Goal: Information Seeking & Learning: Learn about a topic

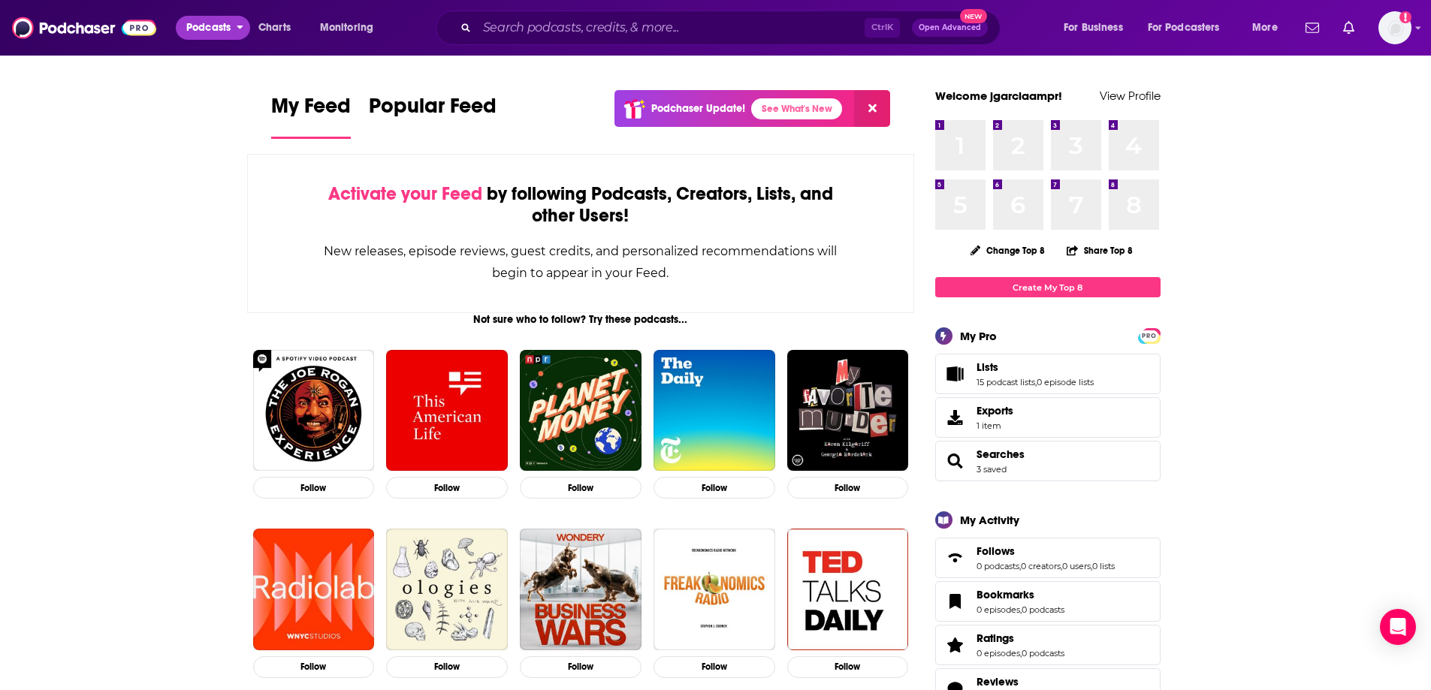
click at [205, 31] on span "Podcasts" at bounding box center [208, 27] width 44 height 21
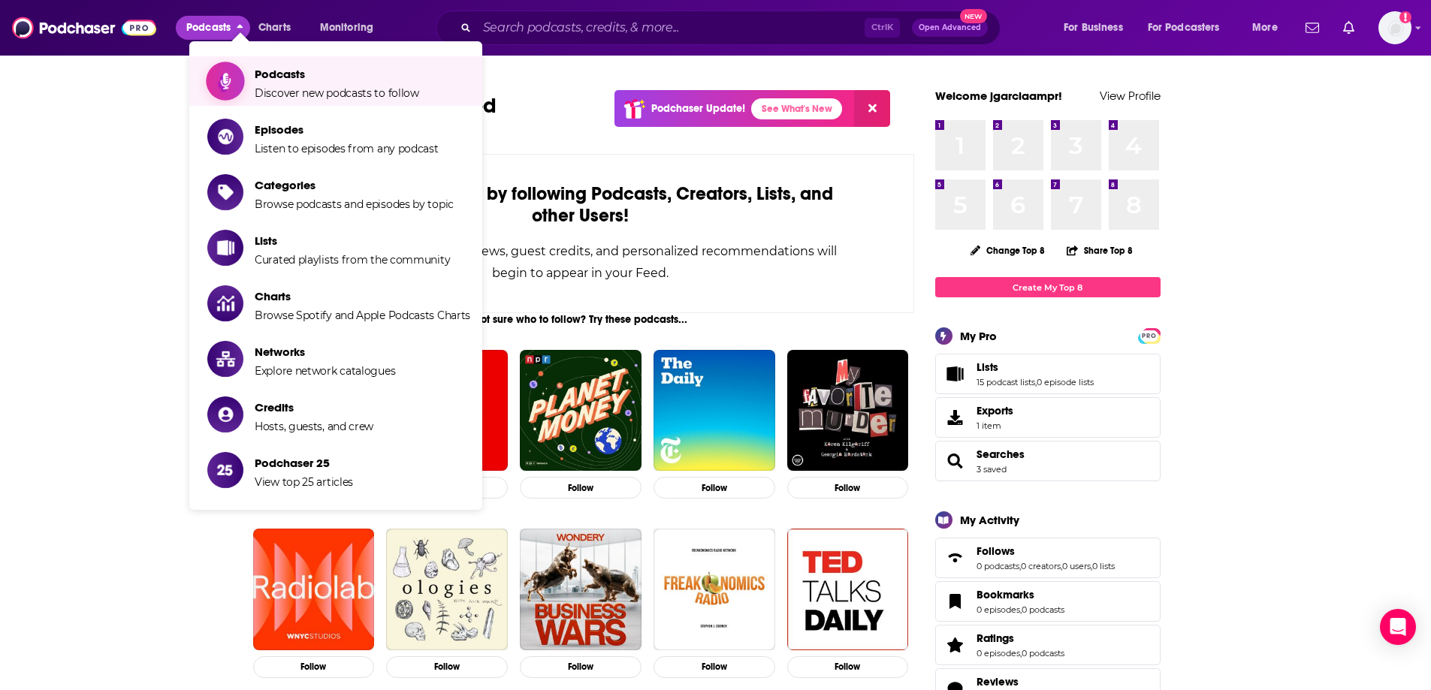
click at [294, 85] on span "Podcasts Discover new podcasts to follow" at bounding box center [337, 81] width 164 height 38
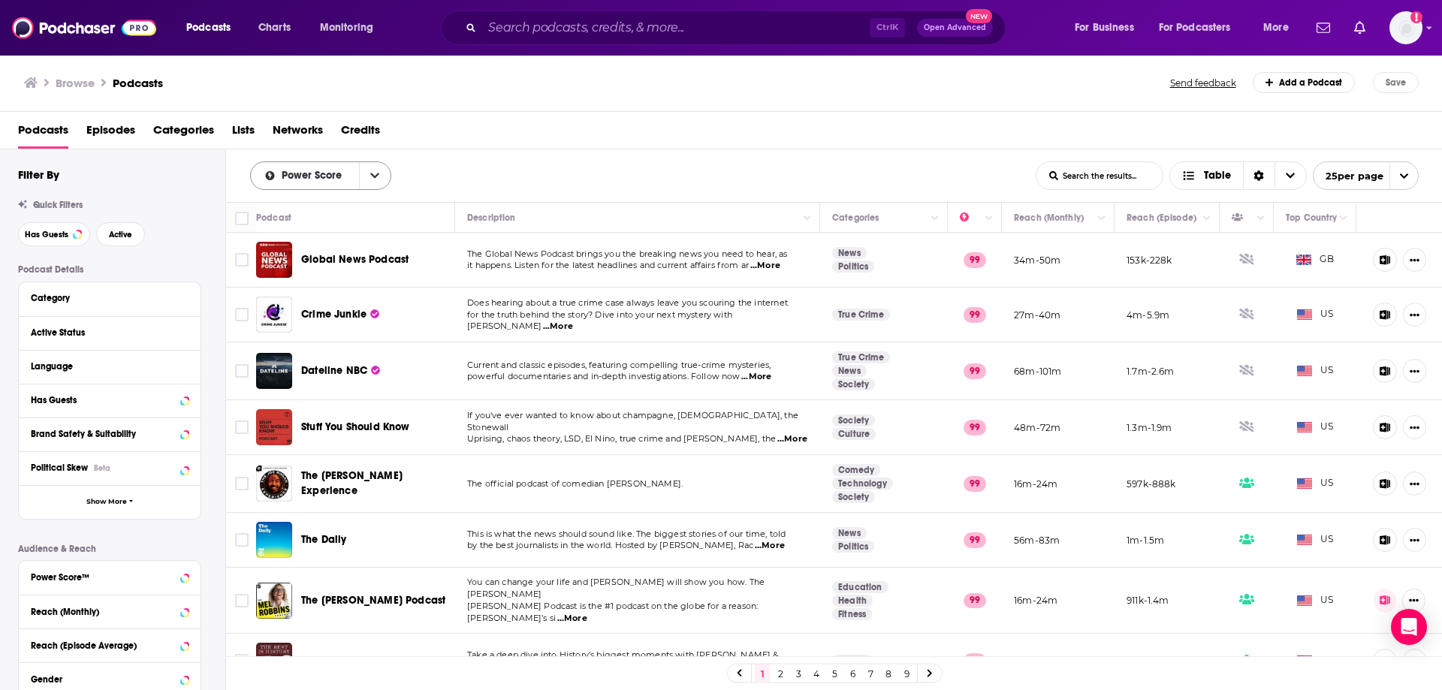
click at [379, 167] on button "open menu" at bounding box center [375, 175] width 32 height 27
click at [318, 174] on span "Power Score" at bounding box center [314, 175] width 65 height 11
click at [982, 216] on button "Column Actions" at bounding box center [989, 219] width 18 height 18
click at [985, 167] on div at bounding box center [721, 345] width 1442 height 690
click at [852, 68] on div "Browse Podcasts Send feedback Add a Podcast Save" at bounding box center [721, 83] width 1443 height 58
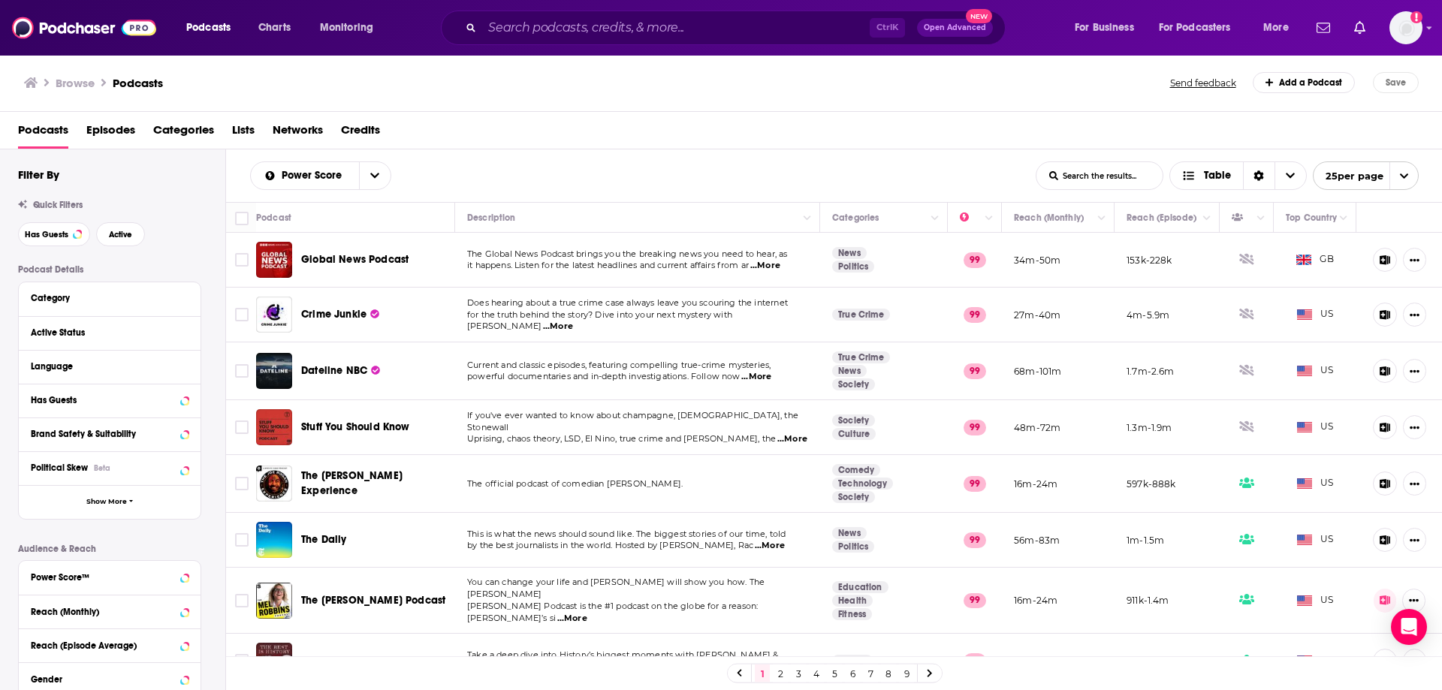
click at [986, 80] on div "Browse Podcasts" at bounding box center [598, 82] width 1148 height 21
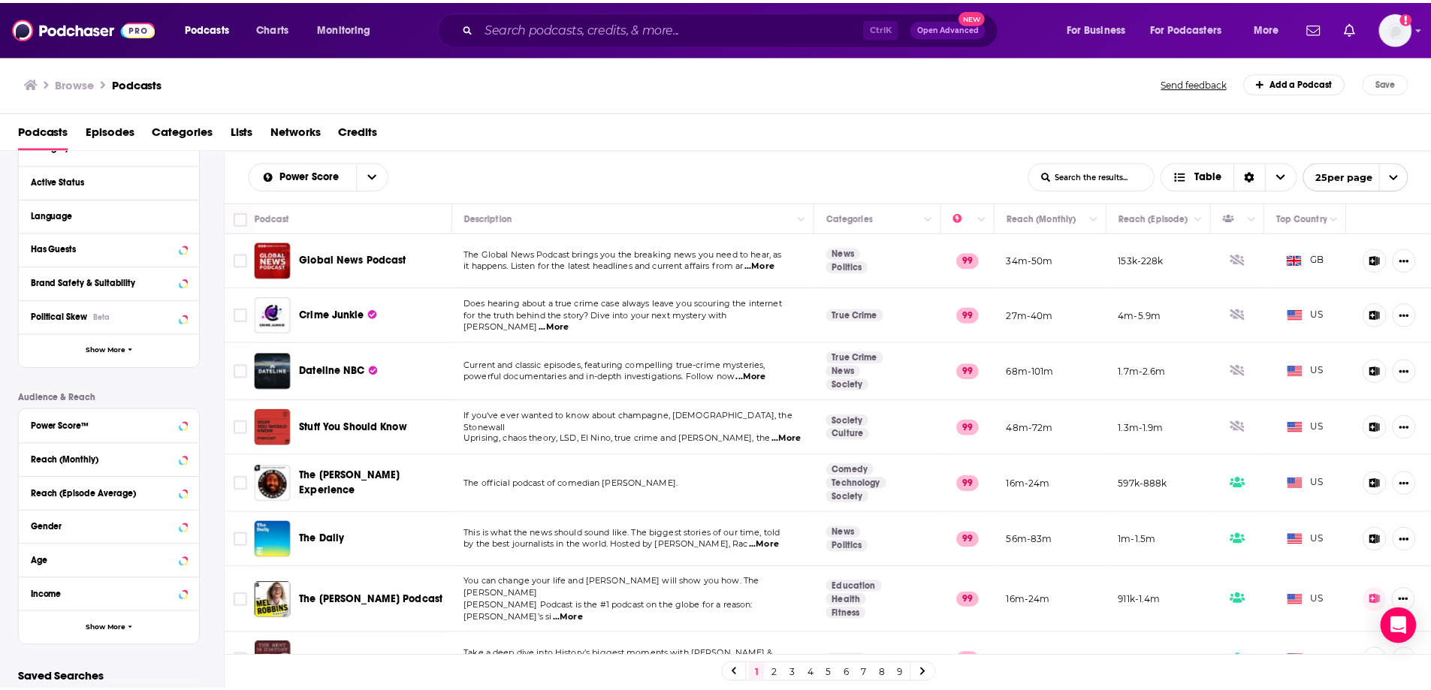
scroll to position [219, 0]
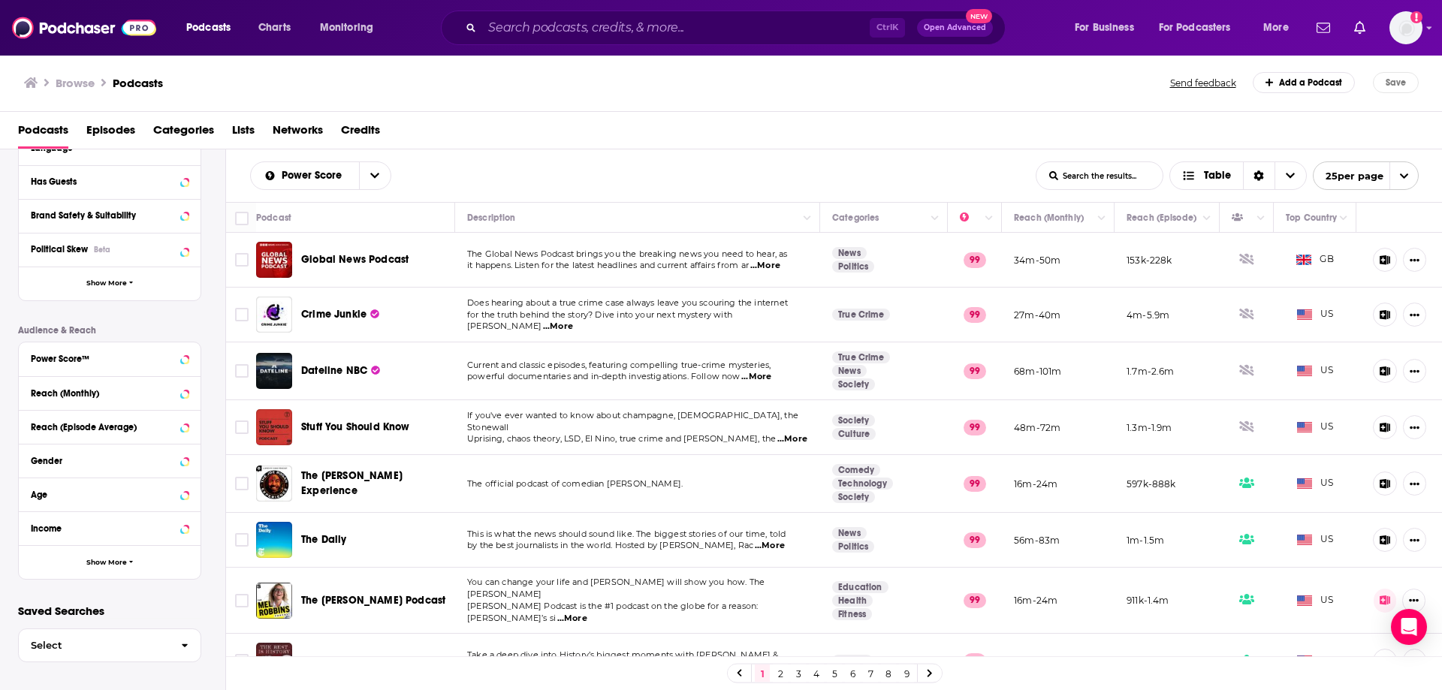
click at [1142, 184] on input "List Search Input" at bounding box center [1099, 175] width 126 height 27
paste input "health tech"
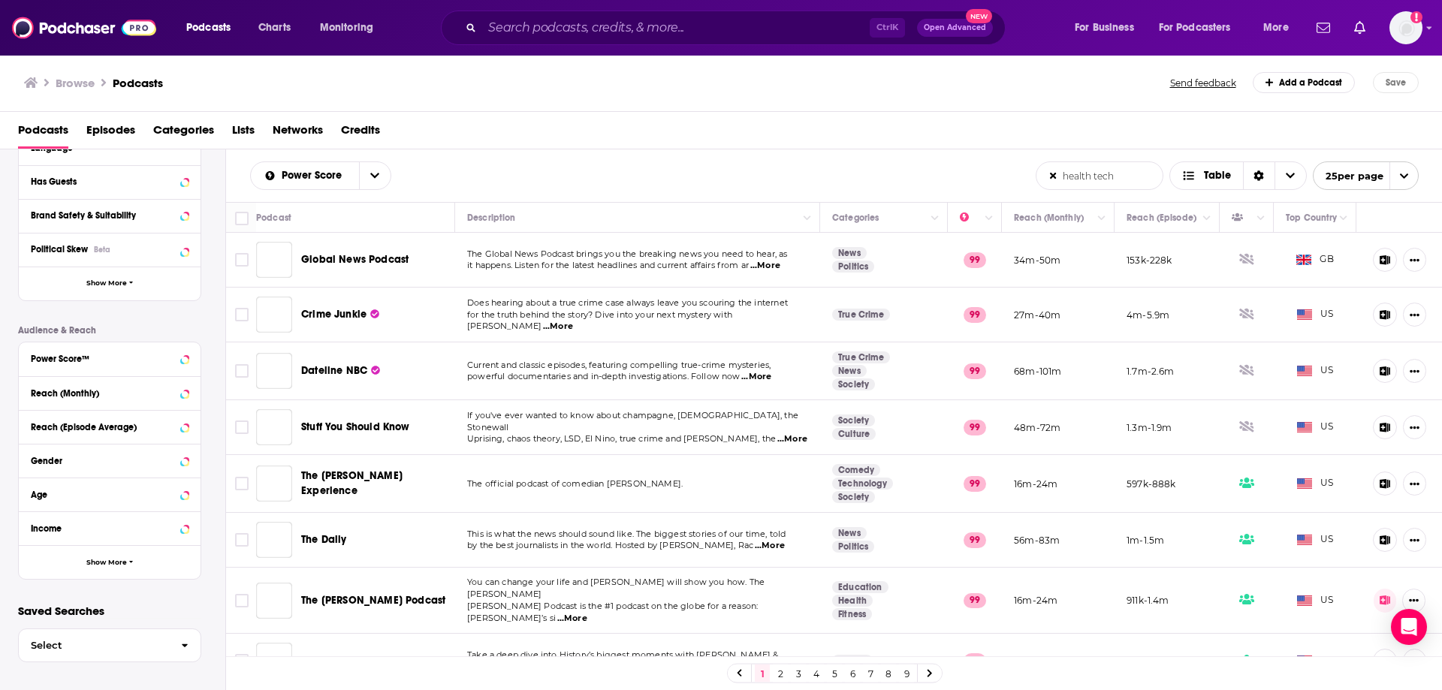
type input "health tech"
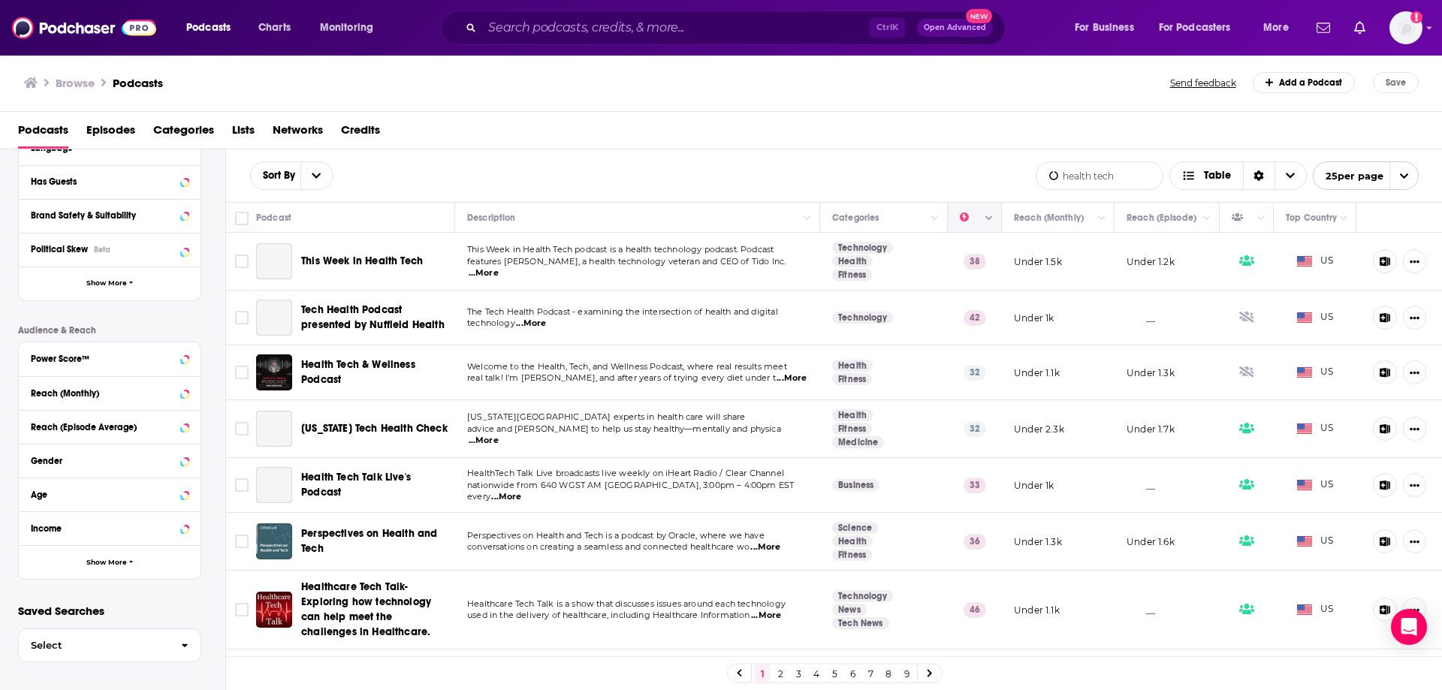
click at [985, 215] on icon "Column Actions" at bounding box center [989, 218] width 8 height 9
click at [987, 155] on div at bounding box center [721, 345] width 1442 height 690
click at [318, 173] on icon "open menu" at bounding box center [316, 175] width 9 height 11
click at [314, 280] on span "Power Score" at bounding box center [310, 278] width 59 height 8
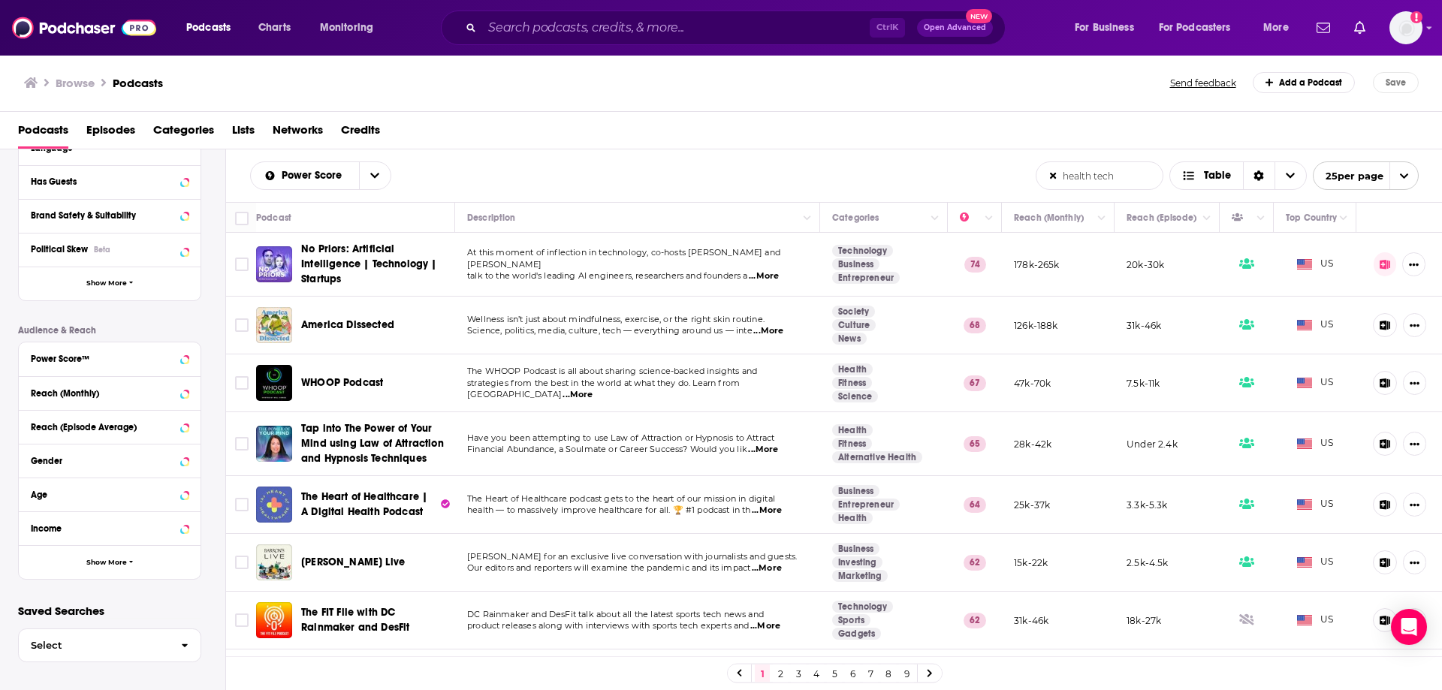
click at [765, 273] on span "...More" at bounding box center [764, 276] width 30 height 12
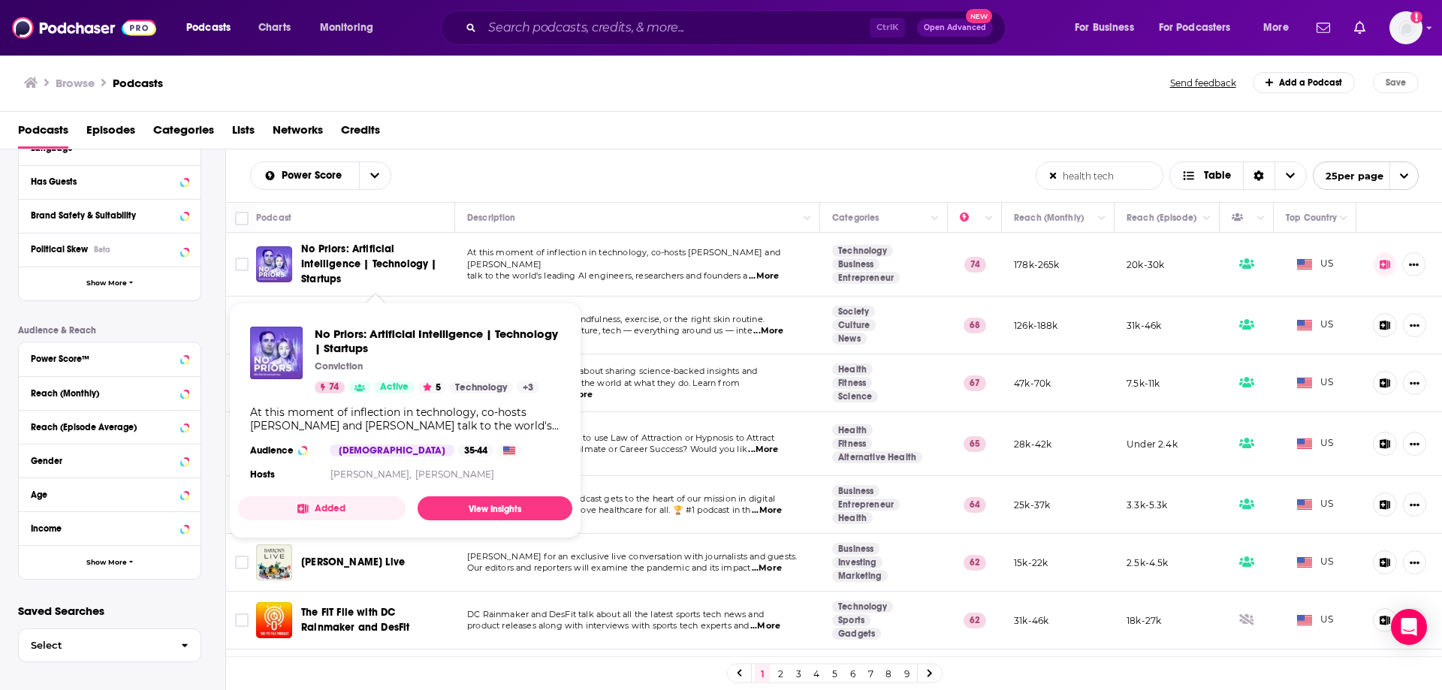
click at [382, 256] on span "No Priors: Artificial Intelligence | Technology | Startups" at bounding box center [375, 264] width 149 height 45
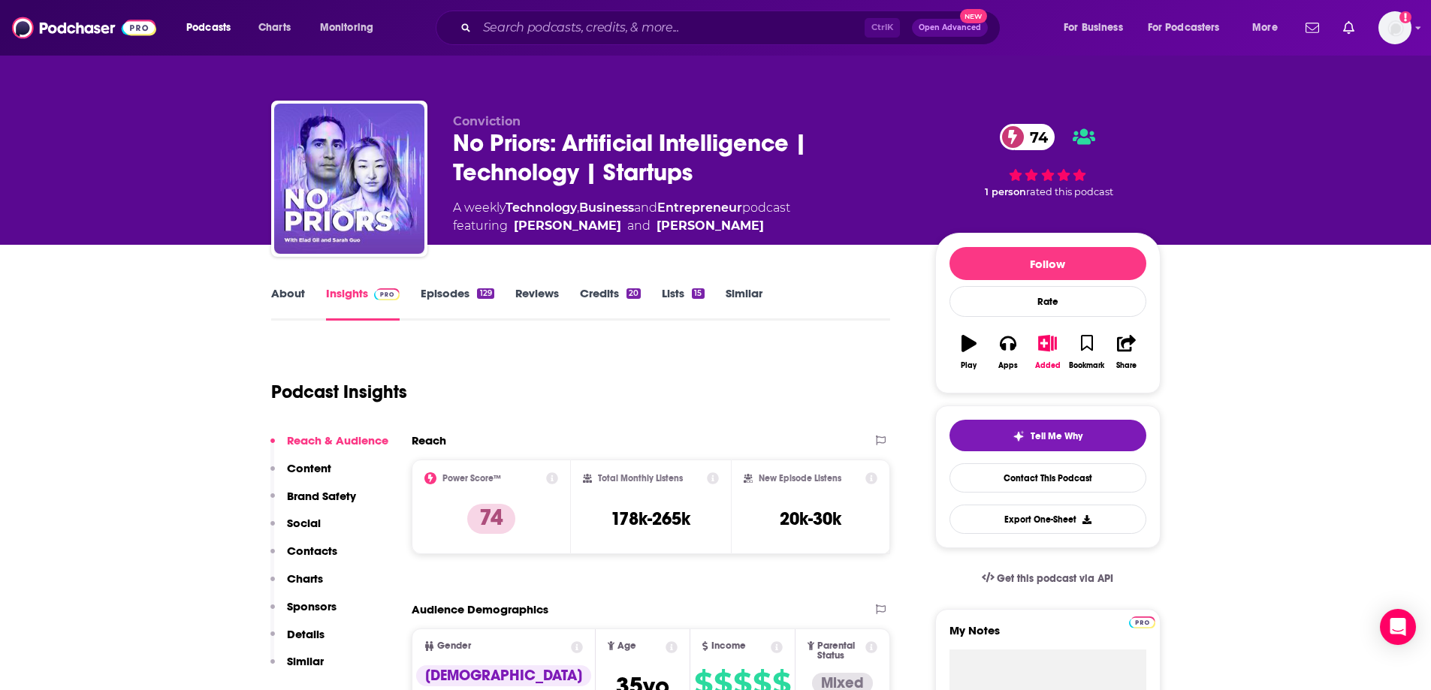
click at [292, 291] on link "About" at bounding box center [288, 303] width 34 height 35
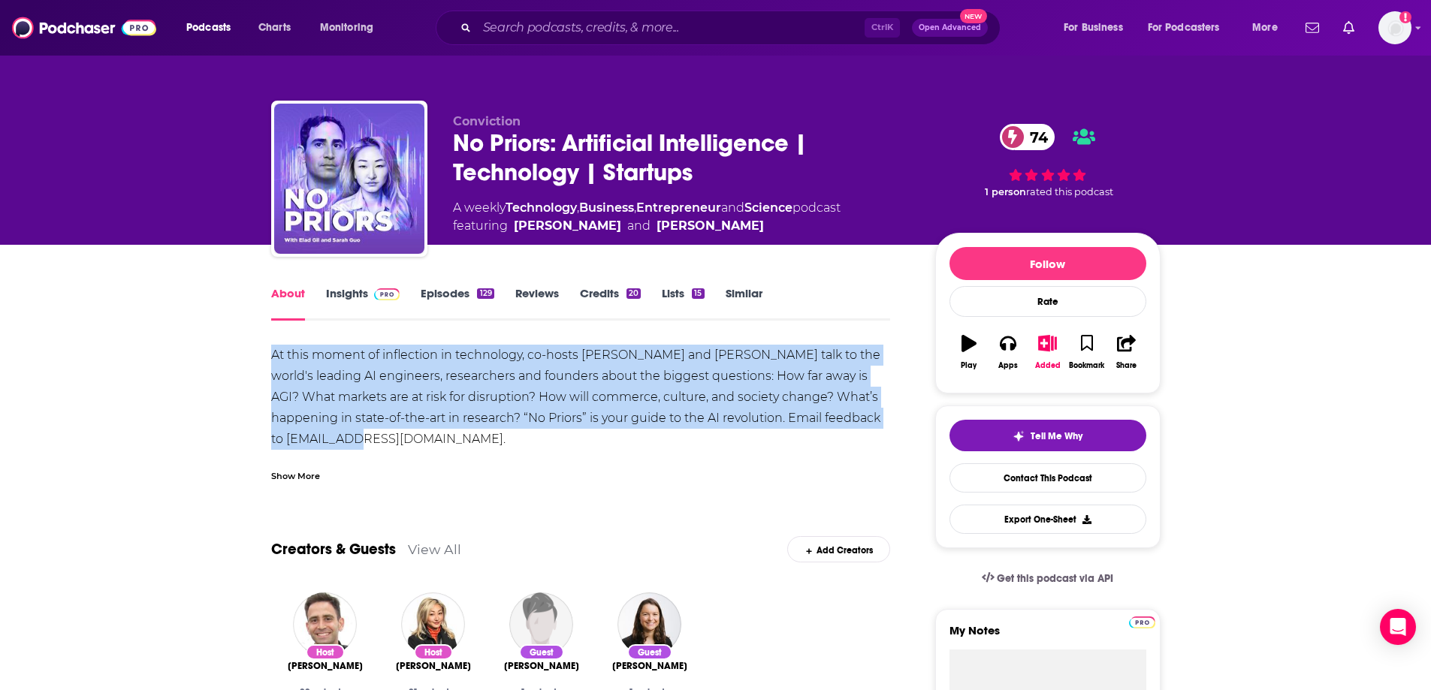
drag, startPoint x: 351, startPoint y: 439, endPoint x: 262, endPoint y: 348, distance: 126.9
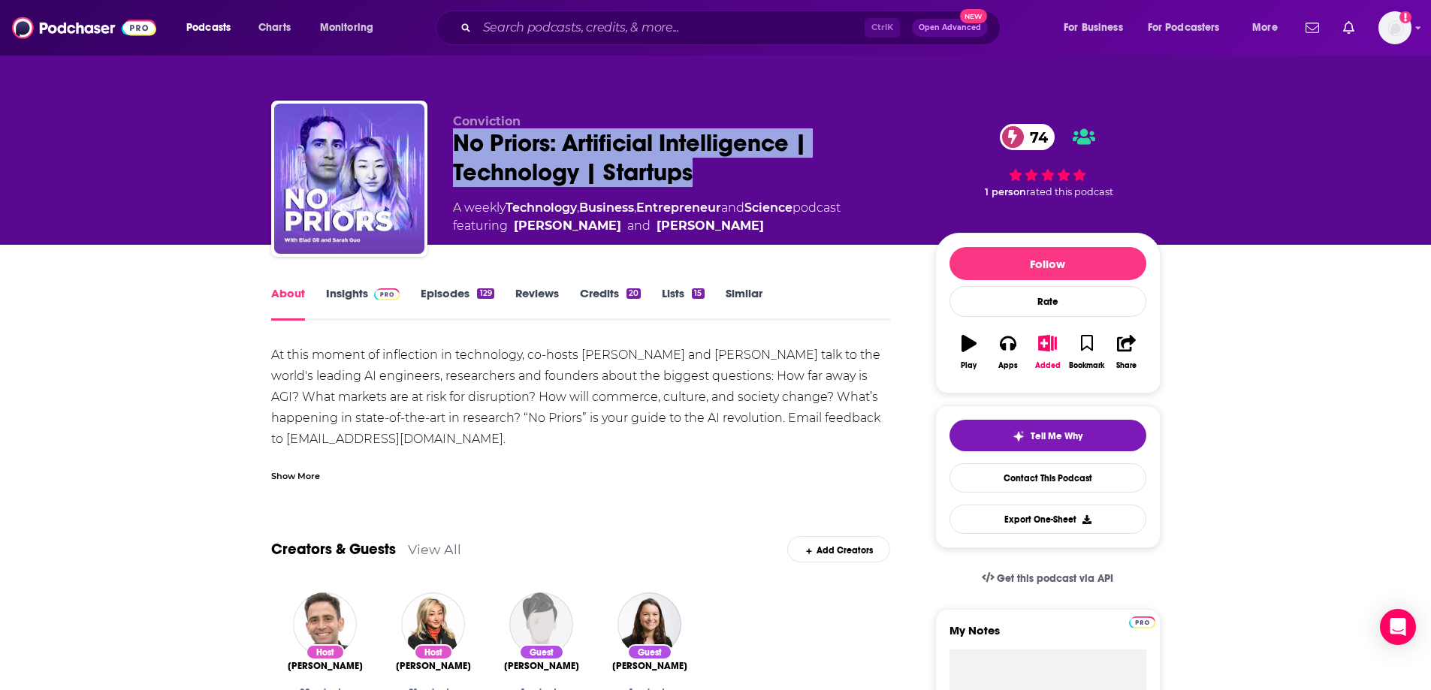
drag, startPoint x: 451, startPoint y: 140, endPoint x: 714, endPoint y: 172, distance: 265.5
click at [714, 172] on div "Conviction No Priors: Artificial Intelligence | Technology | Startups 74 A week…" at bounding box center [715, 182] width 889 height 162
copy h1 "No Priors: Artificial Intelligence | Technology | Startups"
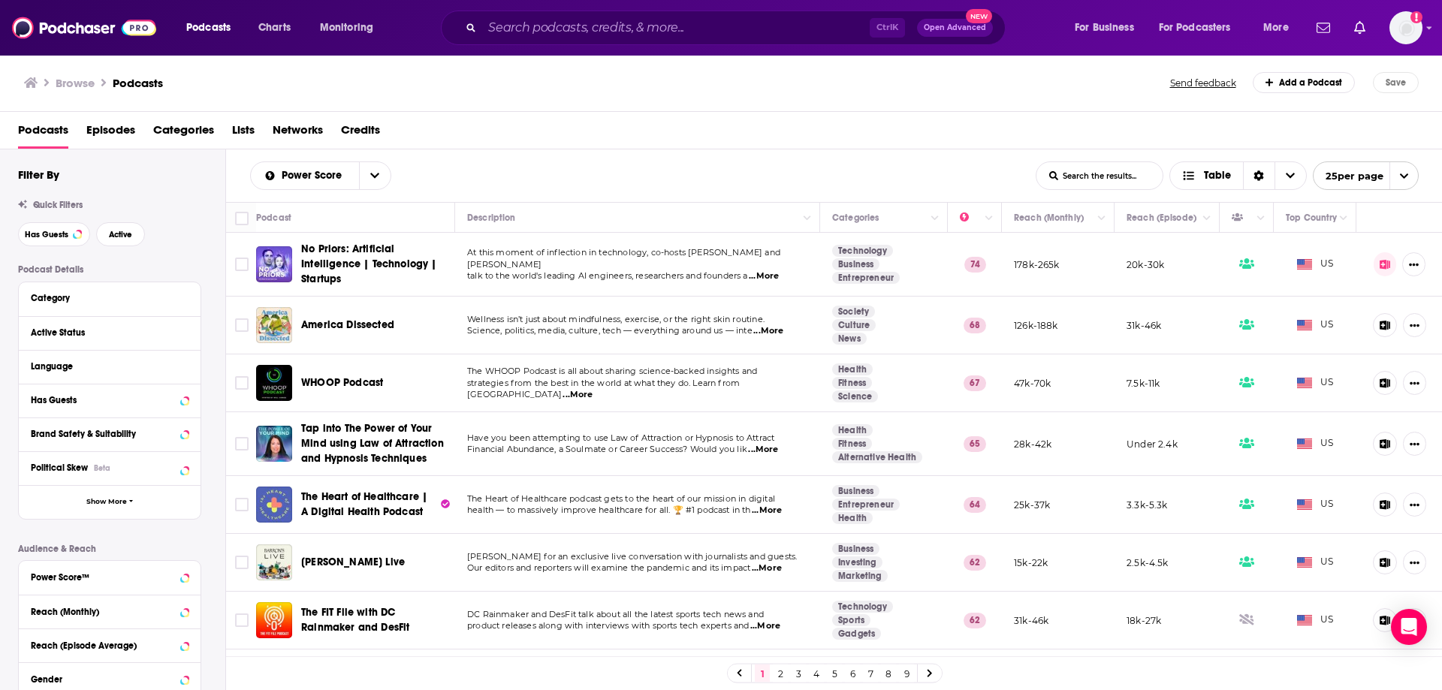
click at [767, 331] on span "...More" at bounding box center [768, 331] width 30 height 12
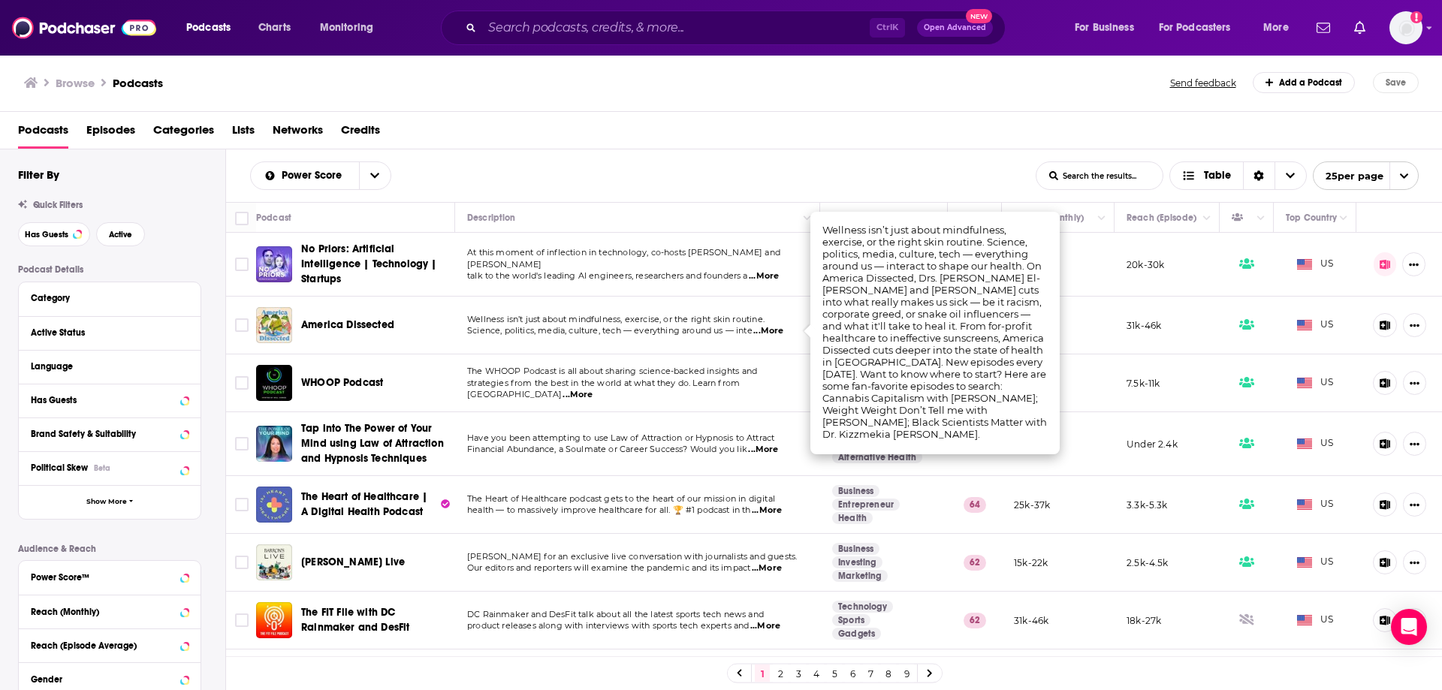
click at [547, 373] on span "The WHOOP Podcast is all about sharing science-backed insights and" at bounding box center [612, 371] width 290 height 11
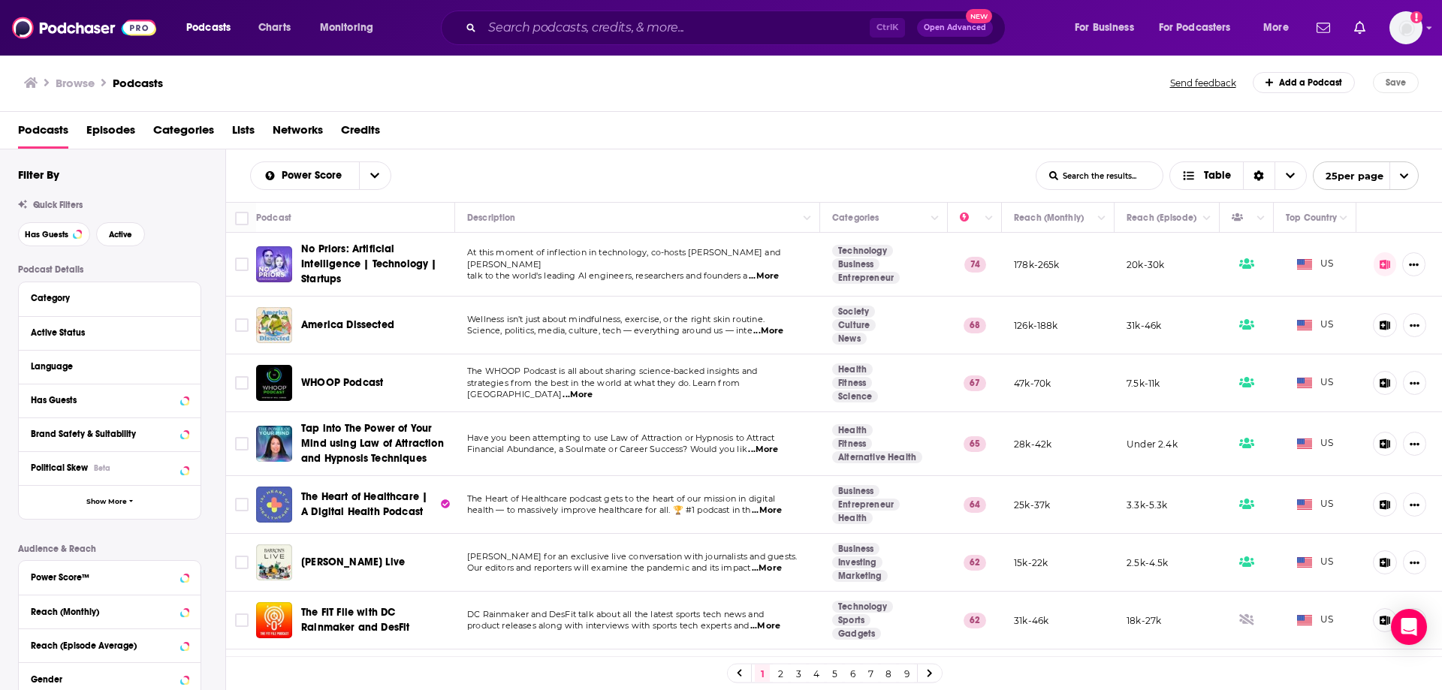
click at [593, 394] on span "...More" at bounding box center [578, 395] width 30 height 12
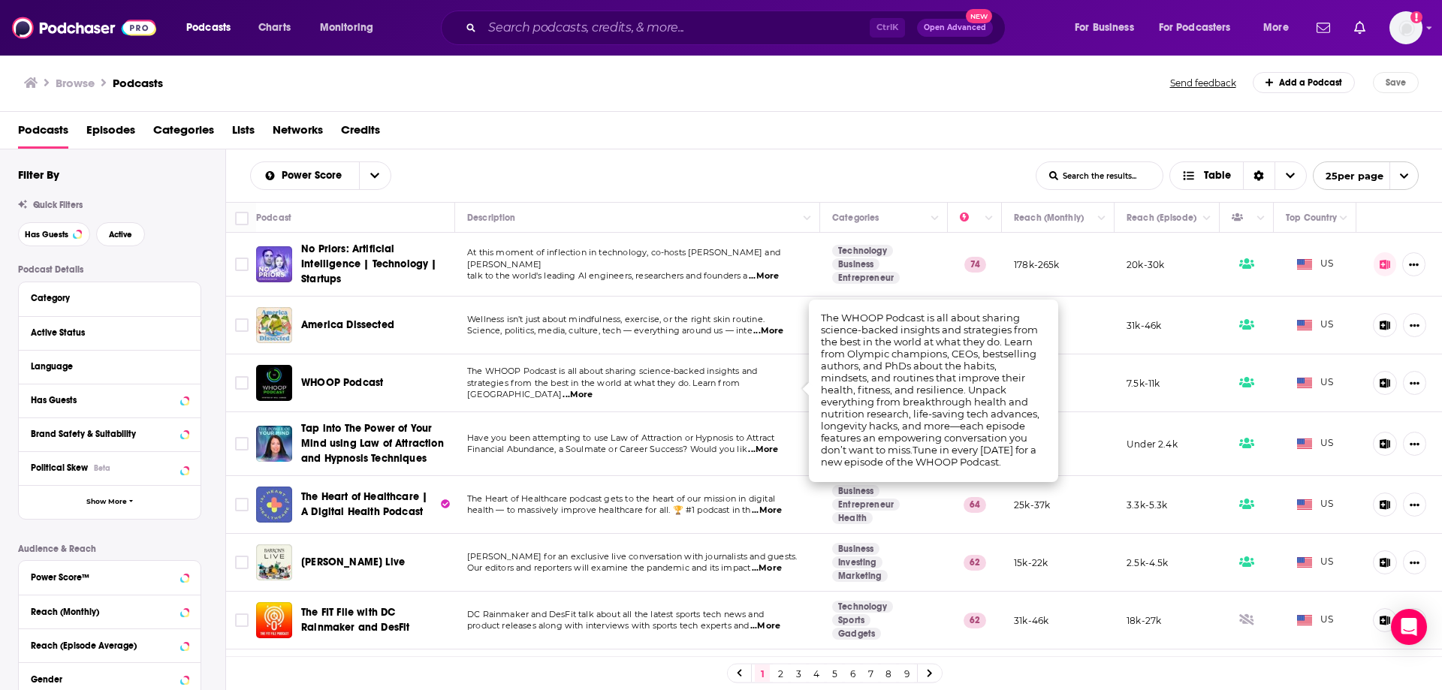
click at [711, 428] on td "Have you been attempting to use Law of Attraction or Hypnosis to Attract Financ…" at bounding box center [637, 444] width 365 height 64
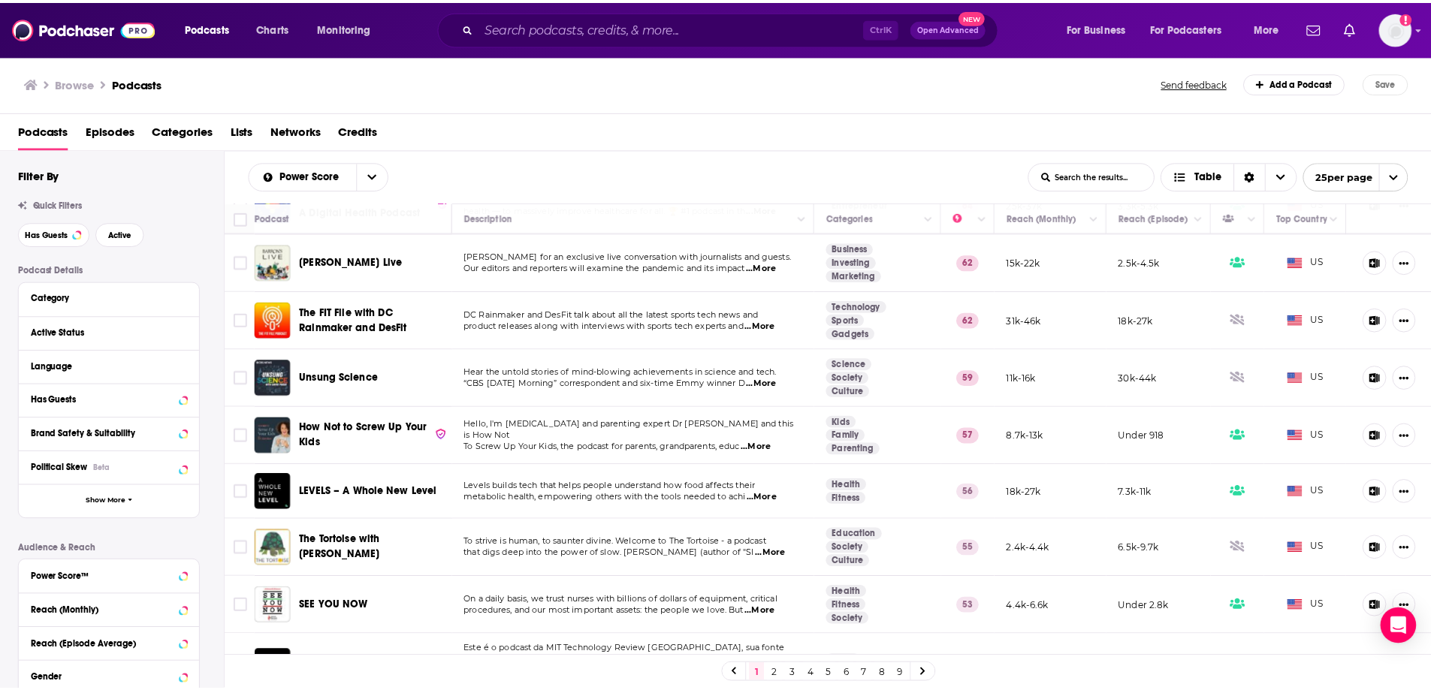
scroll to position [225, 0]
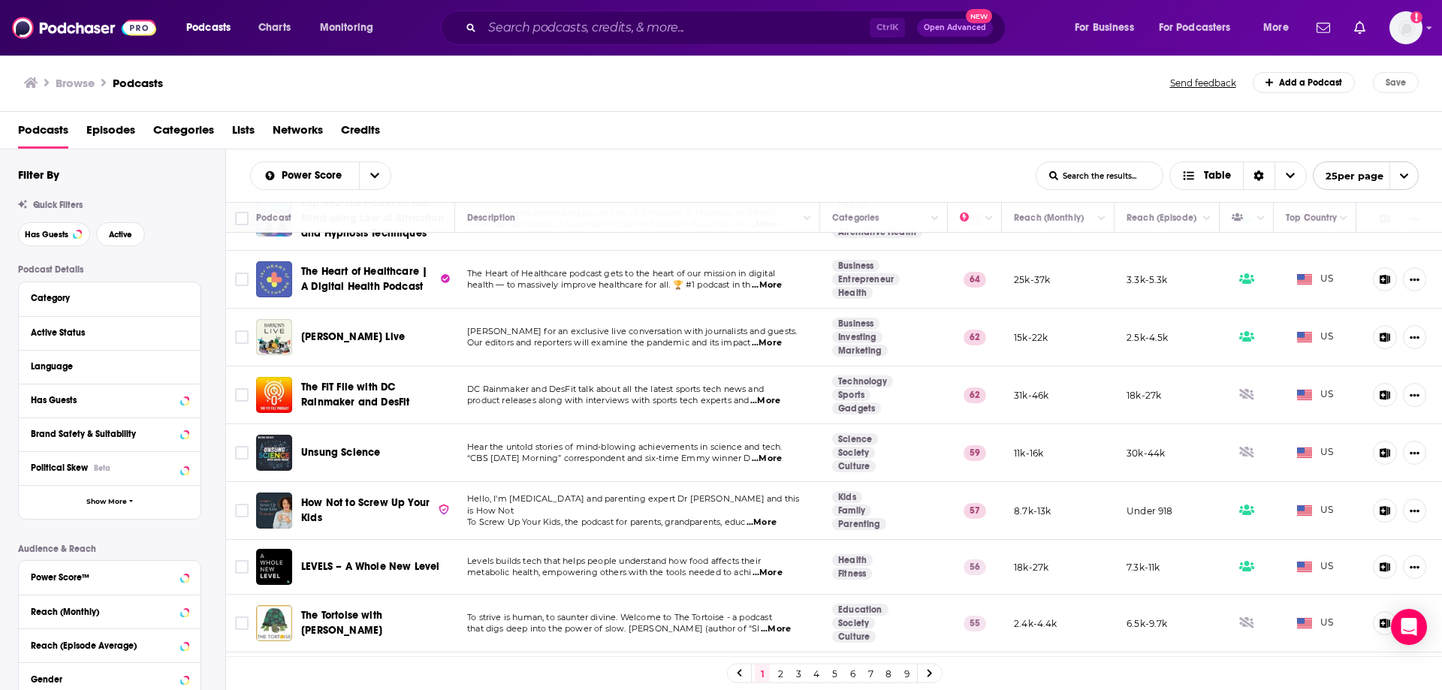
click at [766, 287] on span "...More" at bounding box center [767, 285] width 30 height 12
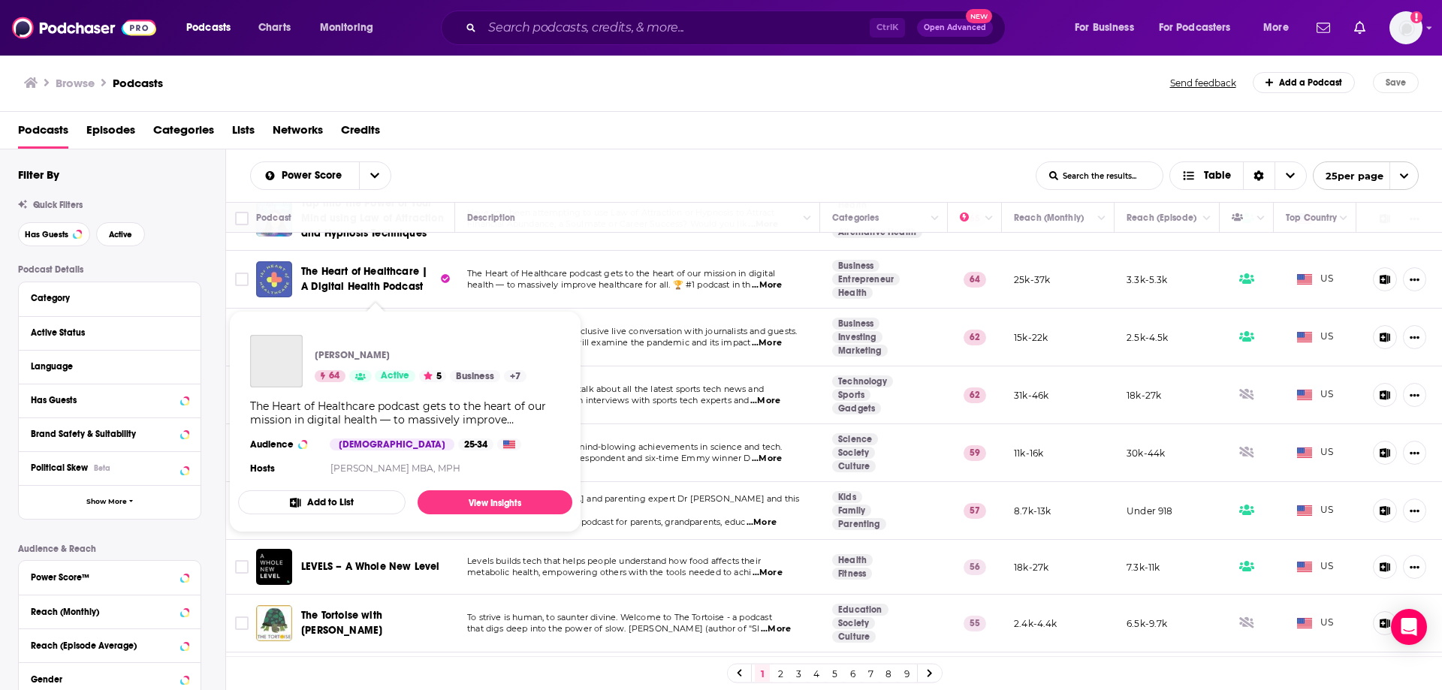
click at [338, 277] on span "The Heart of Healthcare | A Digital Health Podcast" at bounding box center [364, 279] width 126 height 28
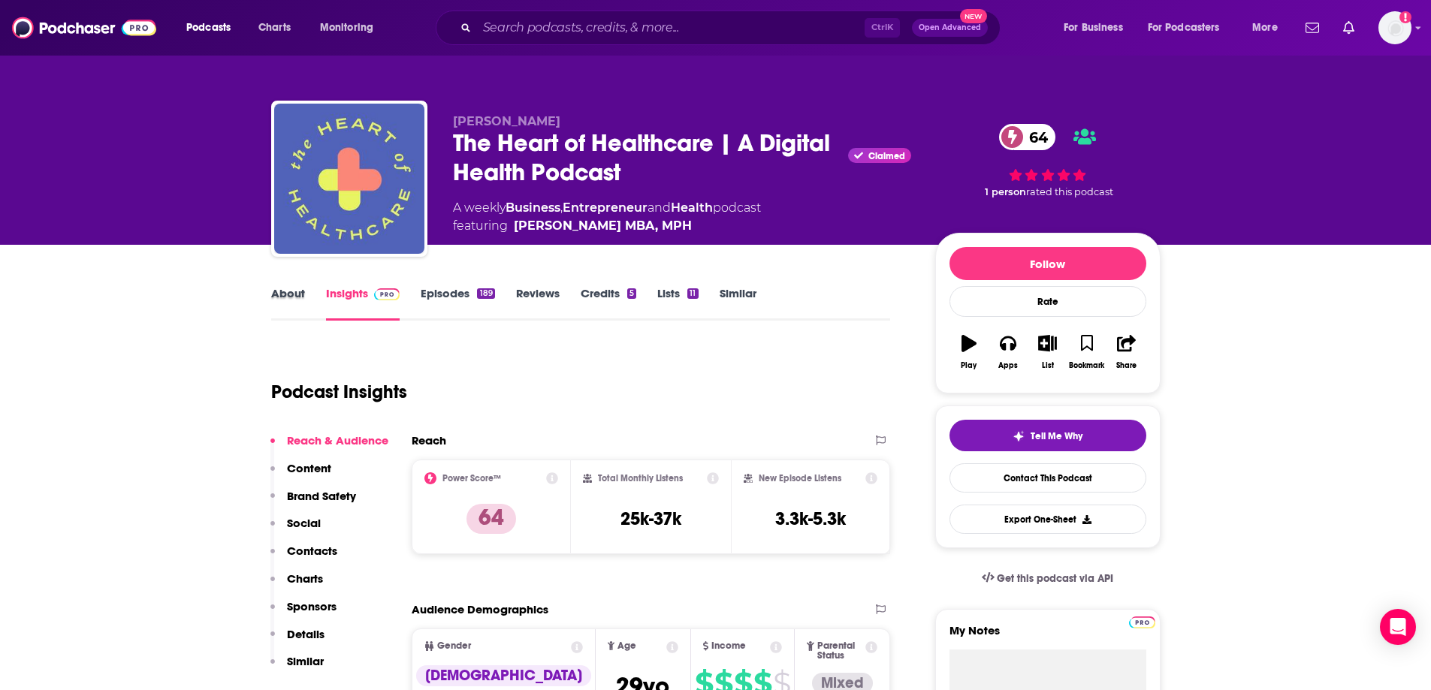
click at [304, 289] on div "About" at bounding box center [298, 303] width 55 height 35
click at [293, 290] on link "About" at bounding box center [288, 303] width 34 height 35
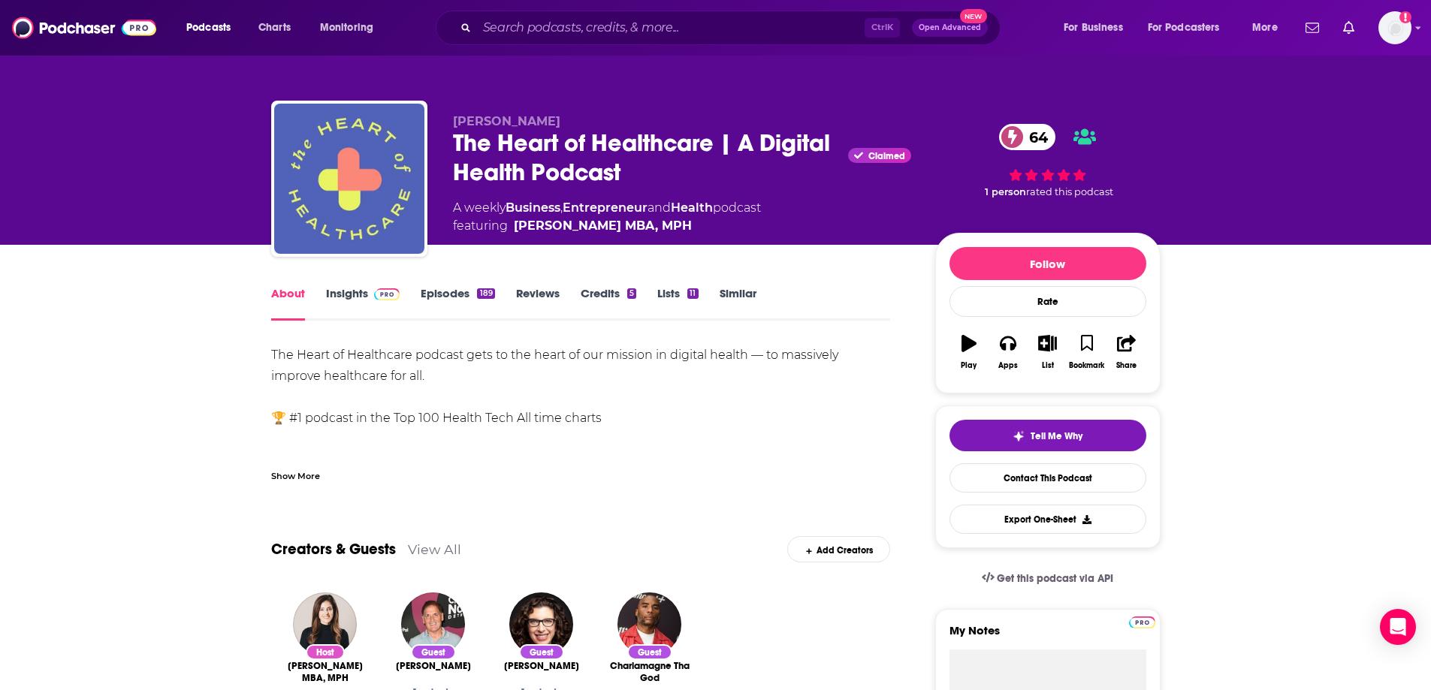
drag, startPoint x: 458, startPoint y: 375, endPoint x: 271, endPoint y: 349, distance: 188.8
click at [271, 349] on div "The Heart of Healthcare podcast gets to the heart of our mission in digital hea…" at bounding box center [581, 460] width 620 height 231
drag, startPoint x: 616, startPoint y: 418, endPoint x: 200, endPoint y: 369, distance: 419.0
click at [457, 398] on div "The Heart of Healthcare podcast gets to the heart of our mission in digital hea…" at bounding box center [581, 460] width 620 height 231
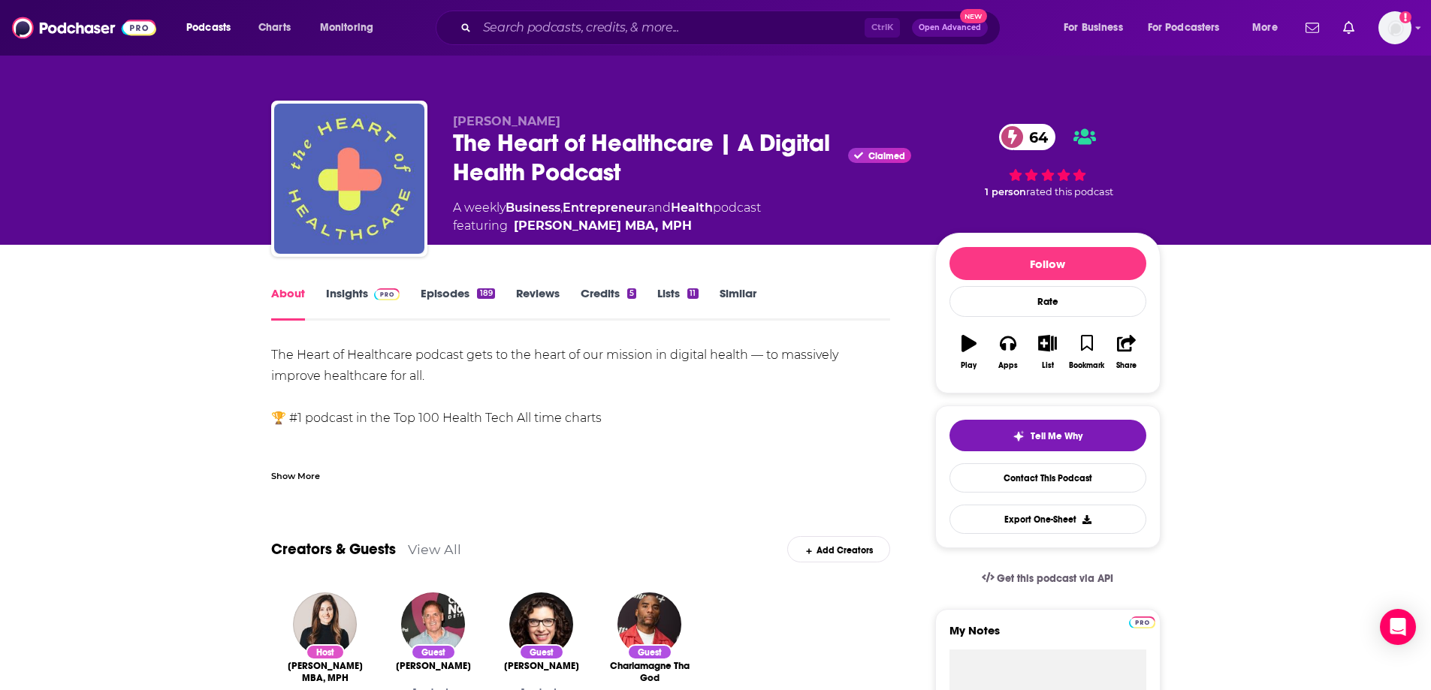
drag, startPoint x: 446, startPoint y: 370, endPoint x: 302, endPoint y: 352, distance: 145.4
copy div "The Heart of Healthcare podcast gets to the heart of our mission in digital hea…"
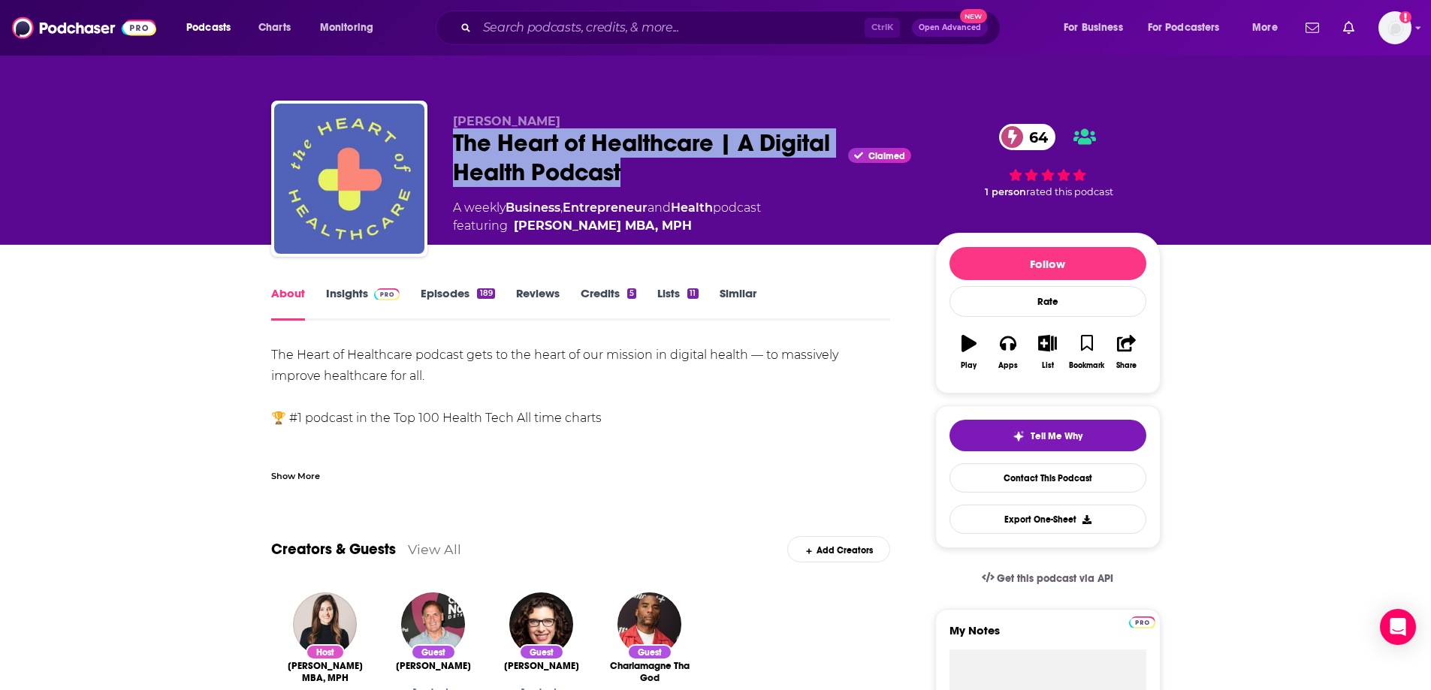
drag, startPoint x: 452, startPoint y: 137, endPoint x: 708, endPoint y: 167, distance: 257.9
click at [708, 167] on div "The Heart of Healthcare | A Digital Health Podcast Claimed 64" at bounding box center [682, 157] width 458 height 59
copy h1 "The Heart of Healthcare | A Digital Health Podcast"
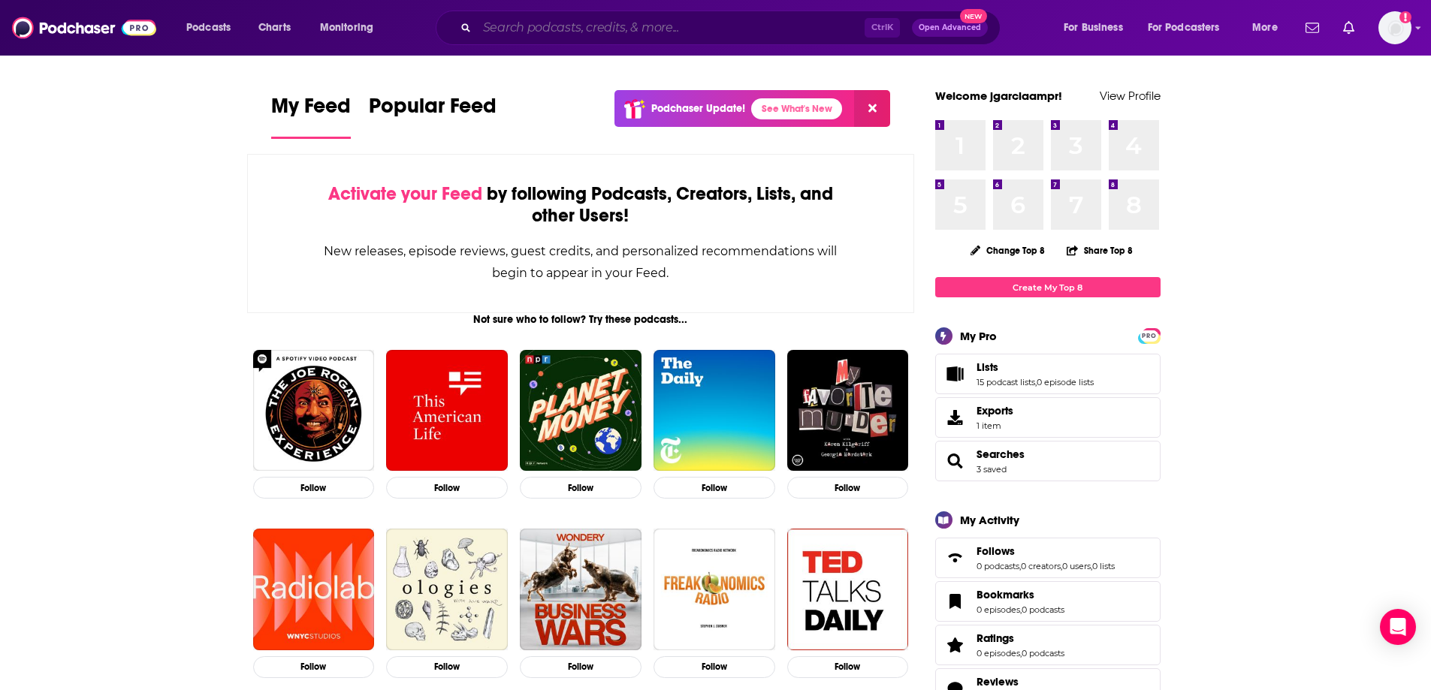
click at [701, 33] on input "Search podcasts, credits, & more..." at bounding box center [671, 28] width 388 height 24
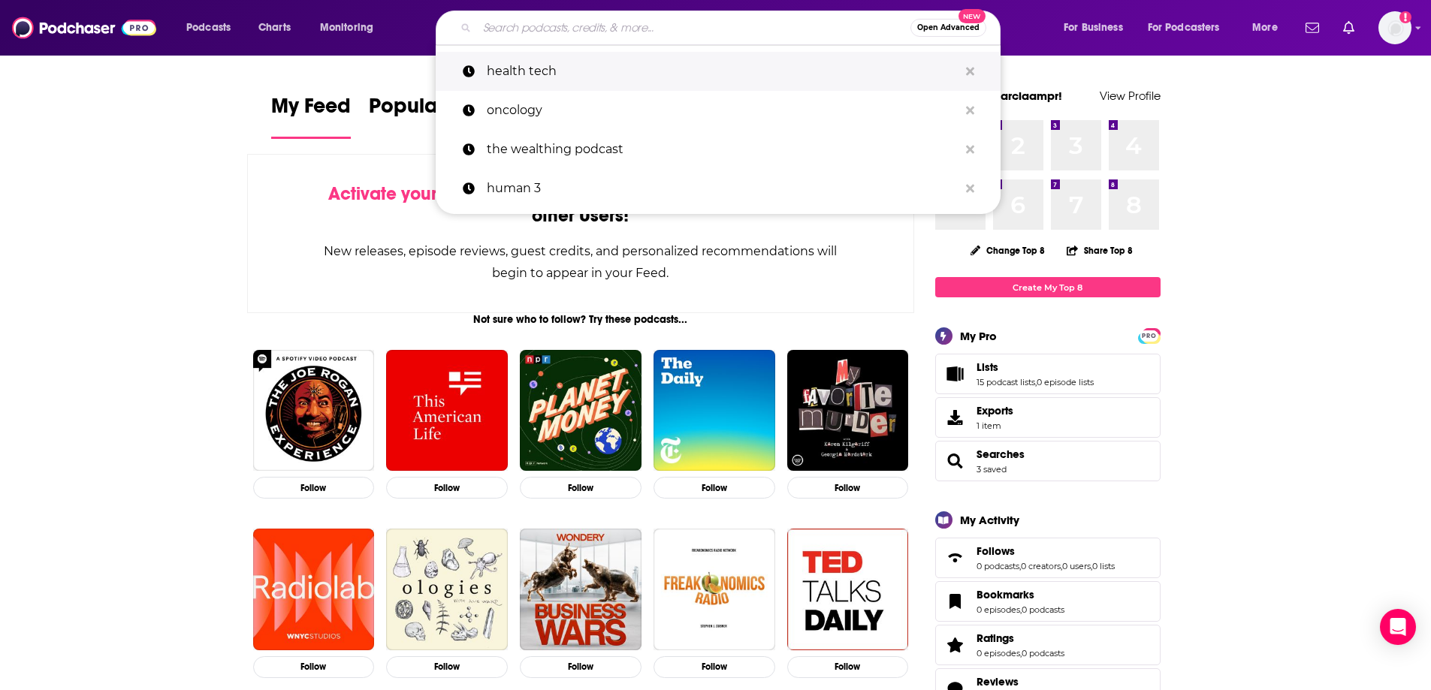
click at [615, 67] on p "health tech" at bounding box center [723, 71] width 472 height 39
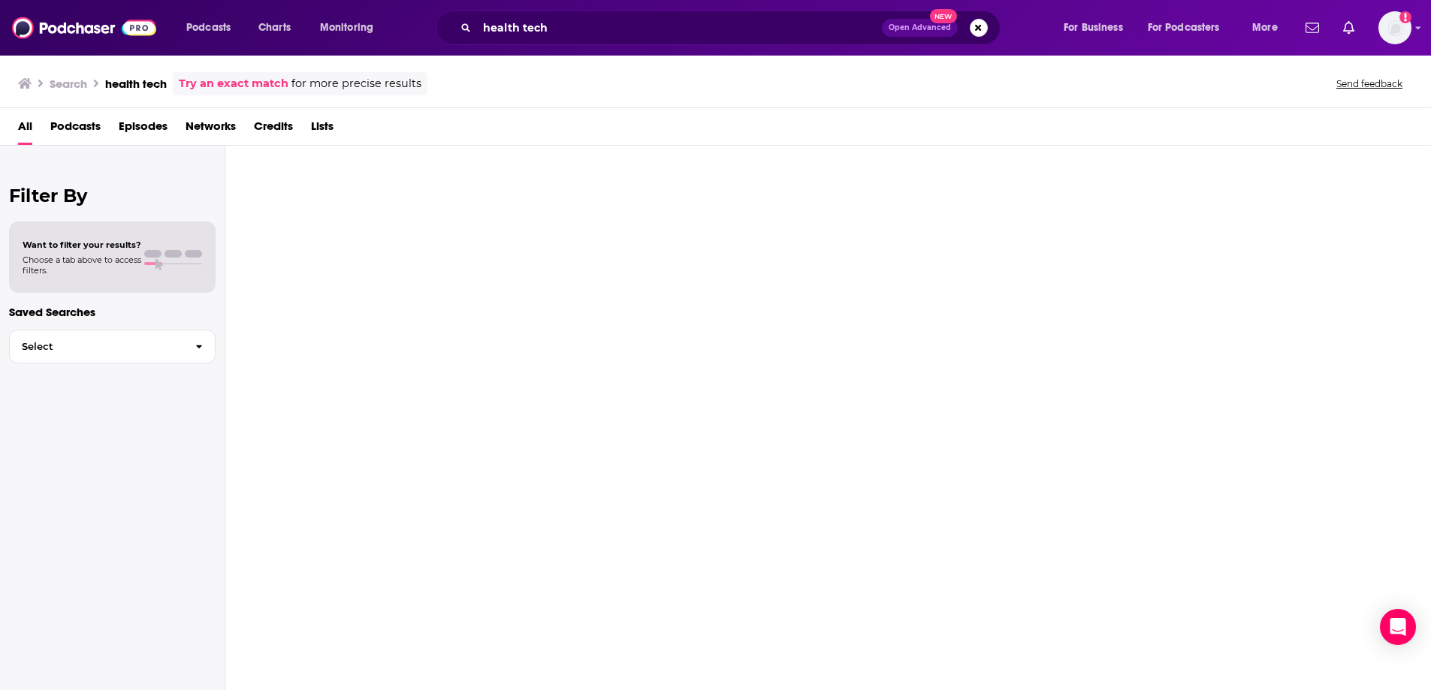
type input "health tech"
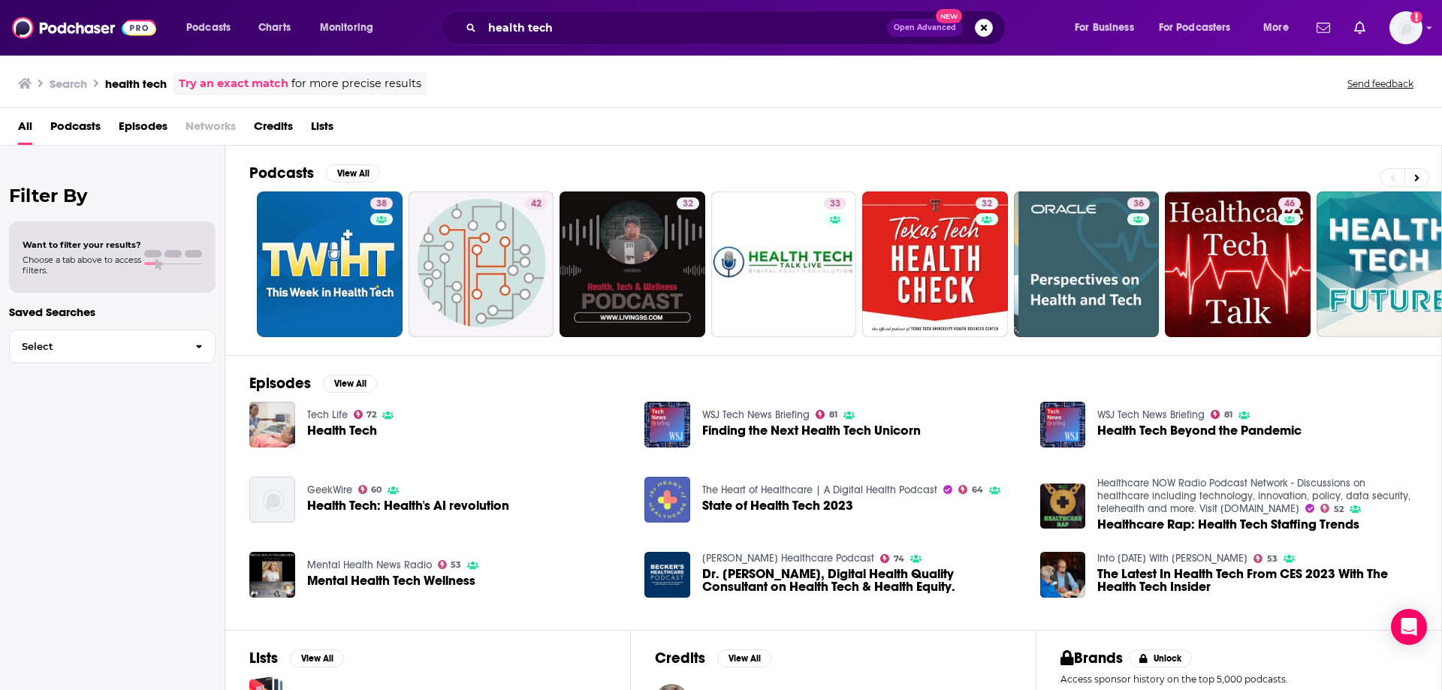
click at [86, 128] on span "Podcasts" at bounding box center [75, 129] width 50 height 31
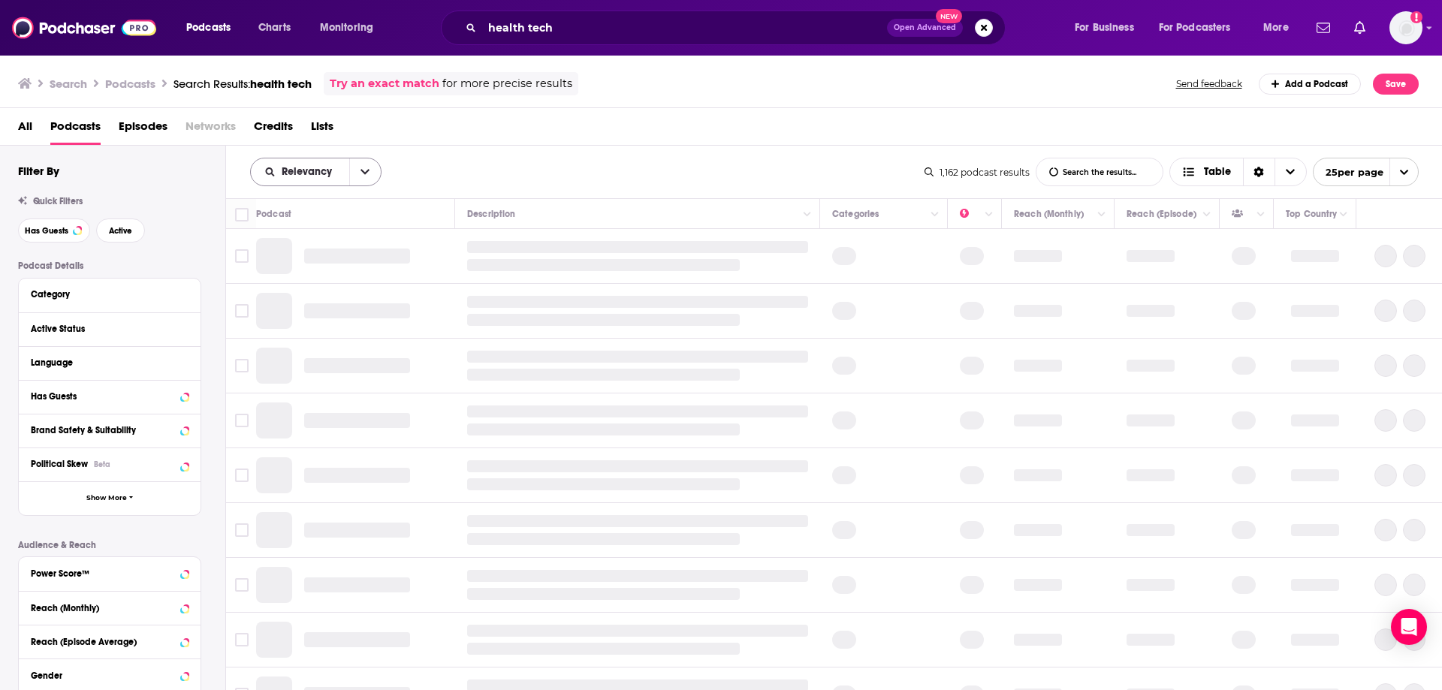
click at [361, 168] on icon "open menu" at bounding box center [365, 172] width 9 height 11
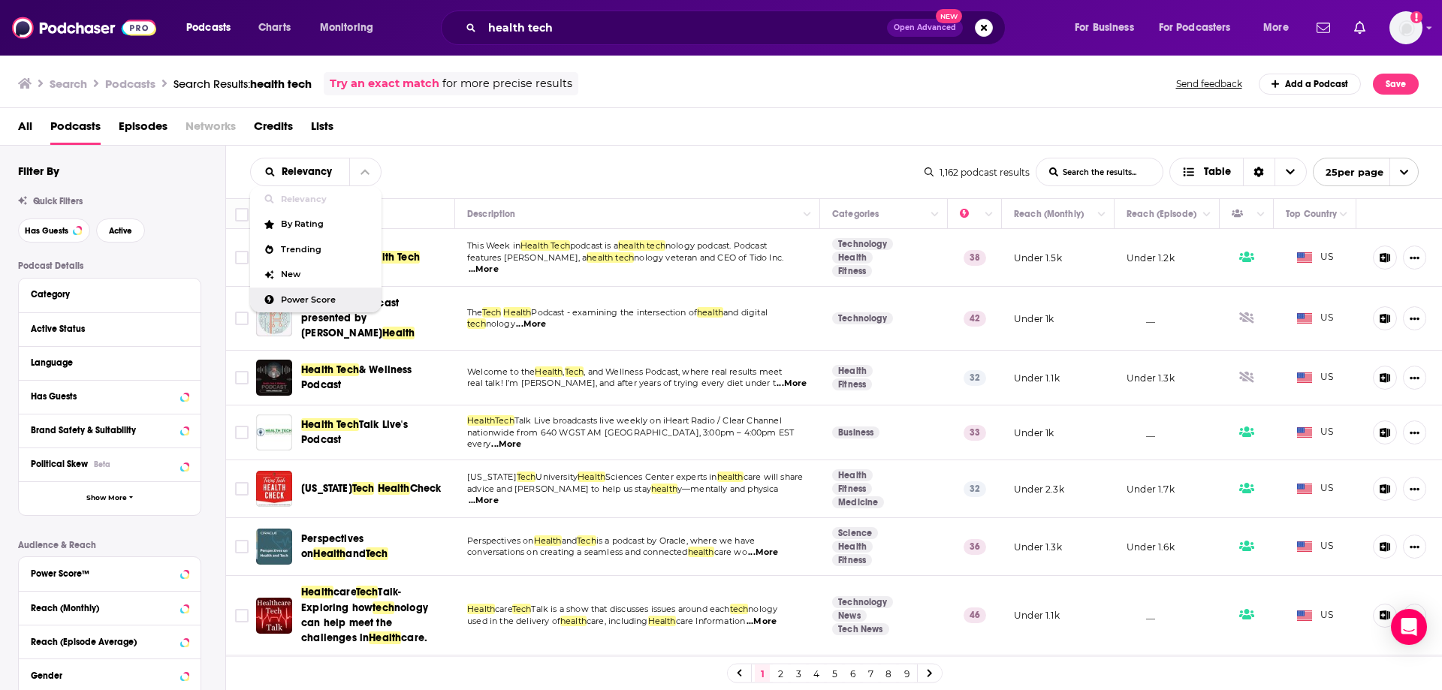
click at [847, 74] on div "Search Podcasts Search Results: health tech Try an exact match for more precise…" at bounding box center [718, 83] width 1401 height 23
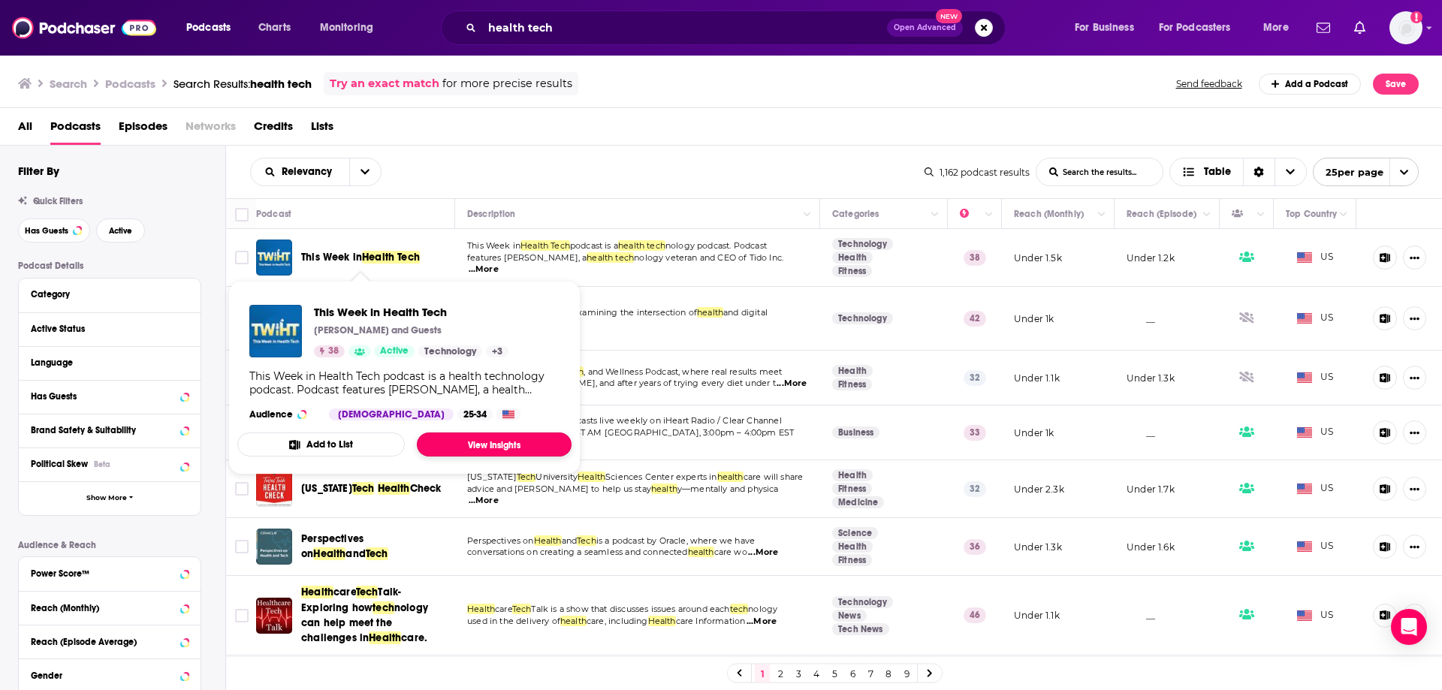
click at [480, 442] on link "View Insights" at bounding box center [494, 445] width 155 height 24
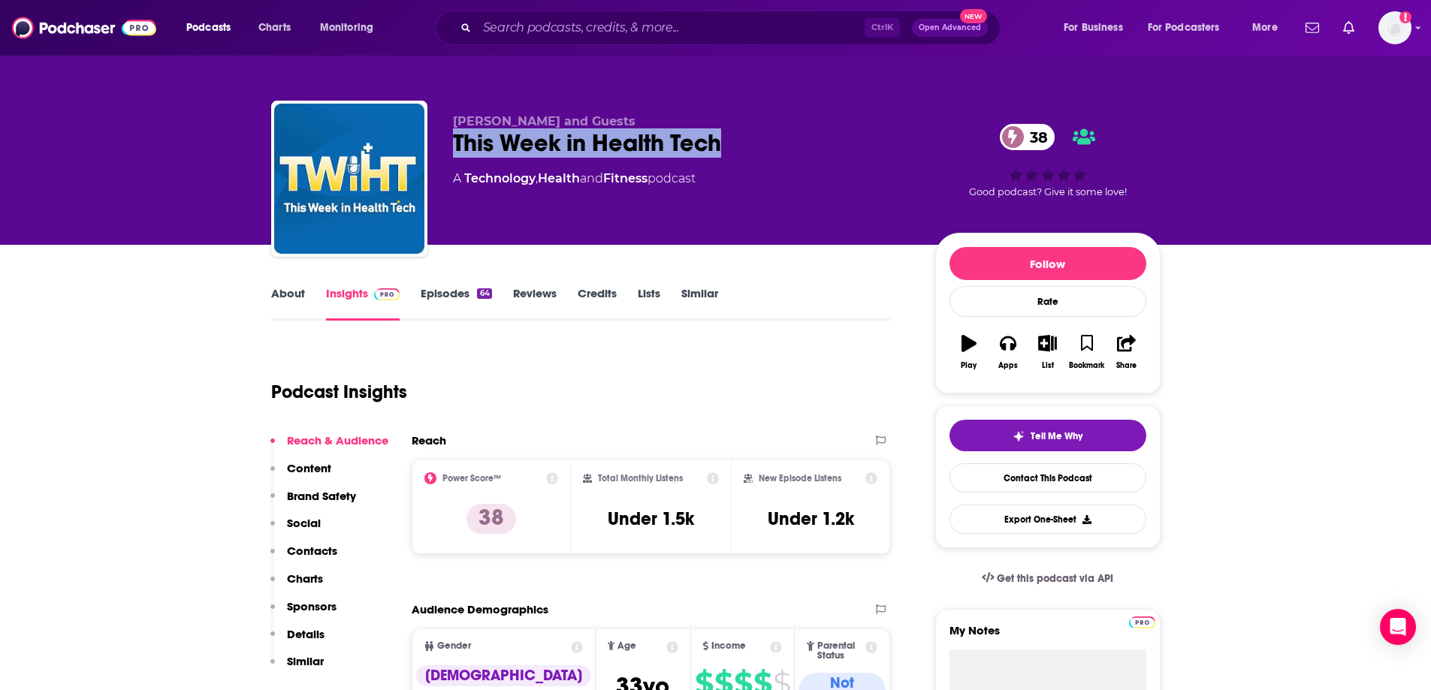
drag, startPoint x: 454, startPoint y: 144, endPoint x: 722, endPoint y: 135, distance: 267.5
click at [722, 135] on div "This Week in Health Tech 38" at bounding box center [682, 142] width 458 height 29
copy h2 "This Week in Health Tech"
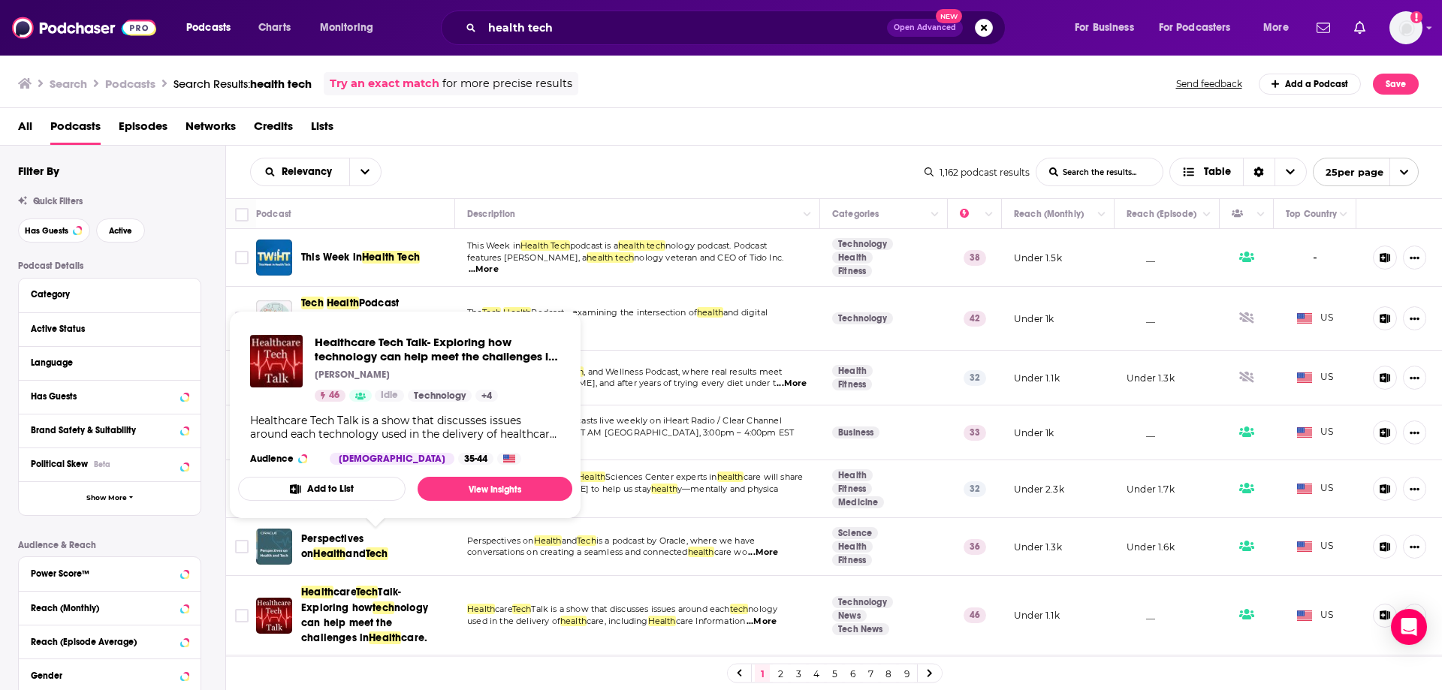
scroll to position [75, 0]
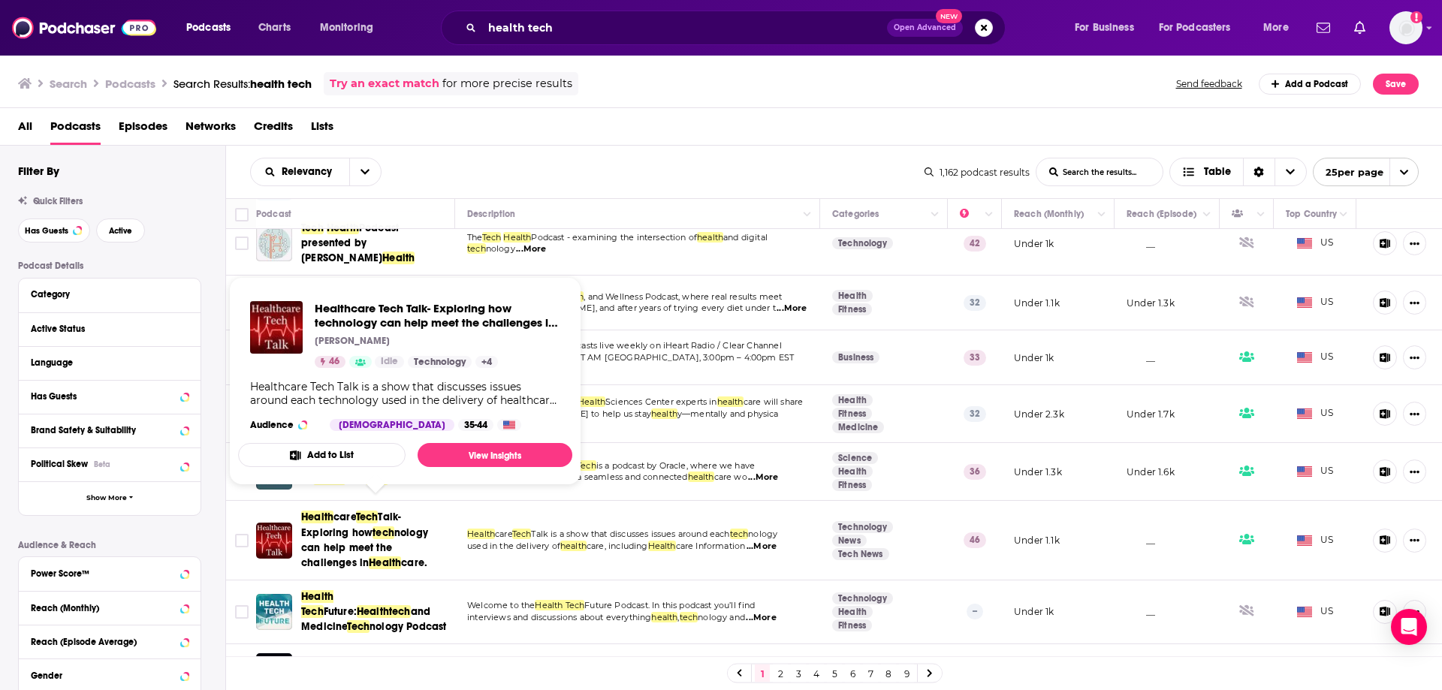
click at [343, 518] on span "Talk- Exploring how" at bounding box center [351, 525] width 100 height 28
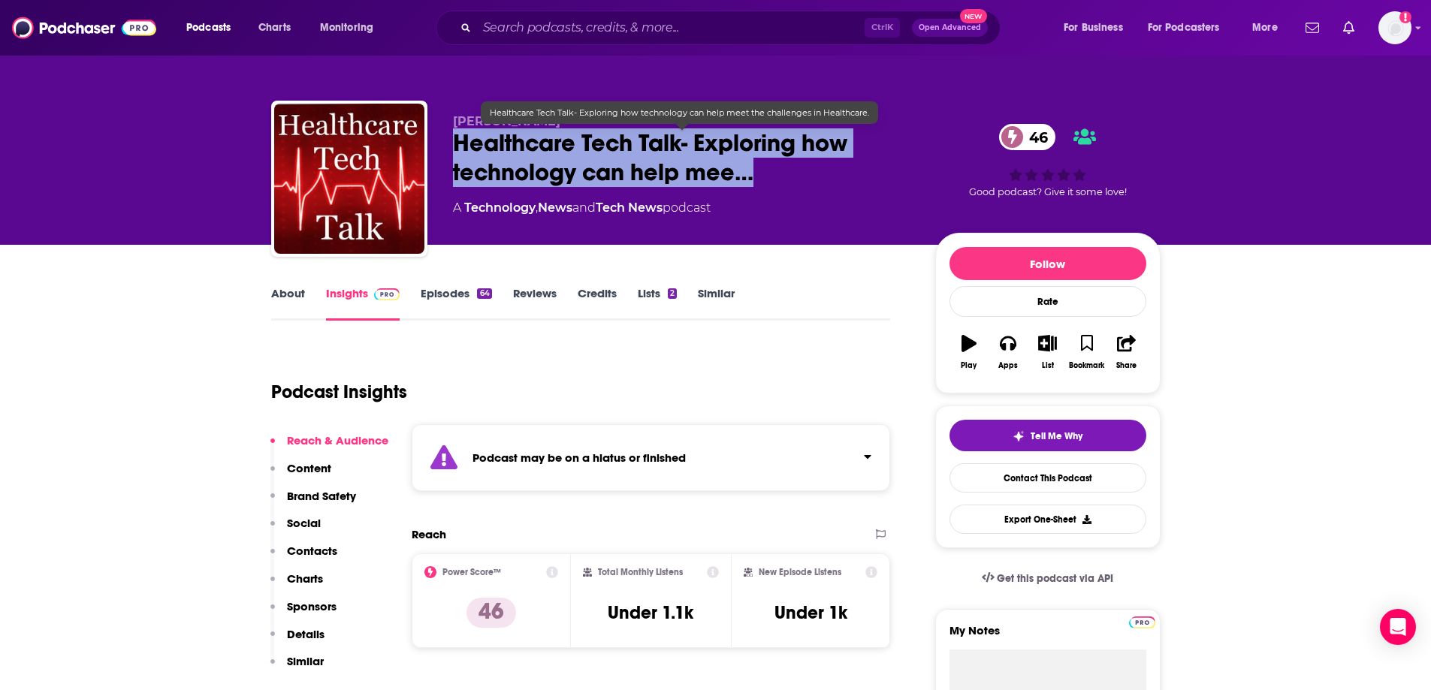
drag, startPoint x: 448, startPoint y: 141, endPoint x: 765, endPoint y: 172, distance: 319.2
click at [765, 172] on div "[PERSON_NAME] Healthcare Tech Talk- Exploring how technology can help mee… 46 A…" at bounding box center [715, 182] width 889 height 162
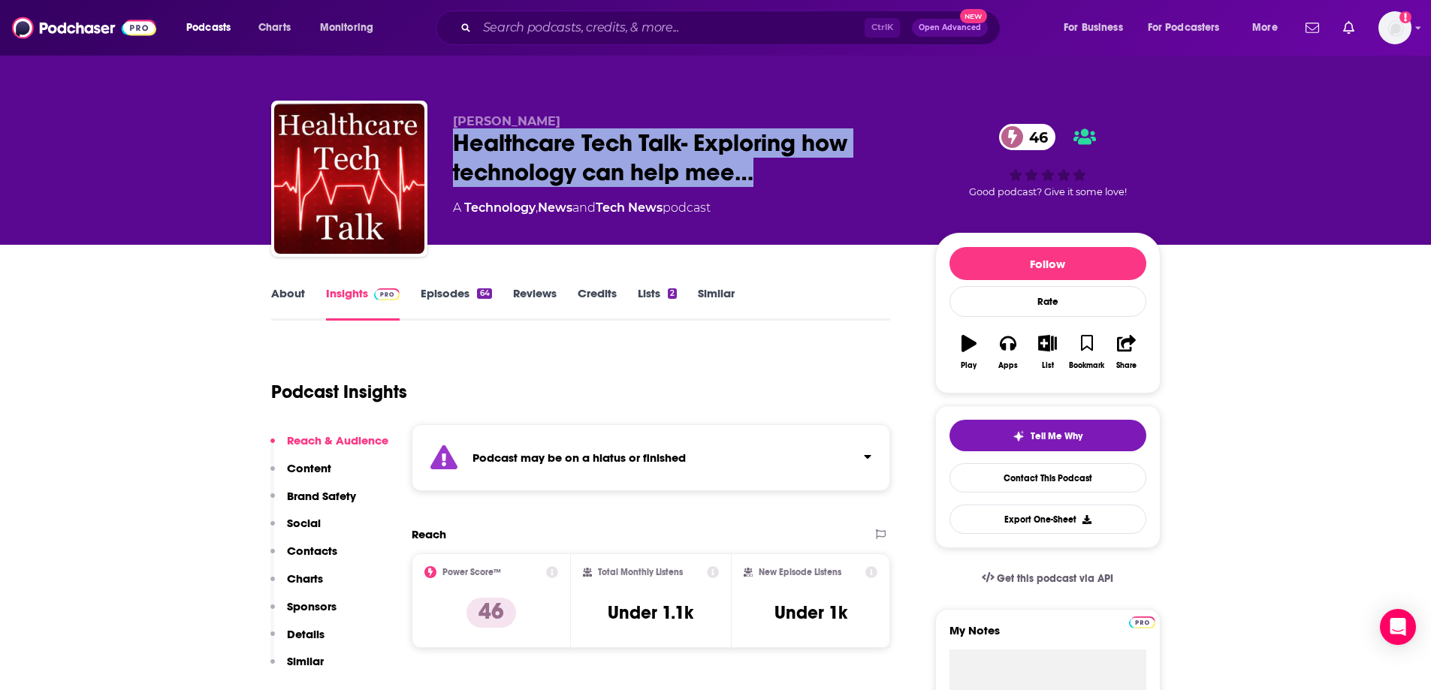
copy h2 "Healthcare Tech Talk- Exploring how technology can help mee…"
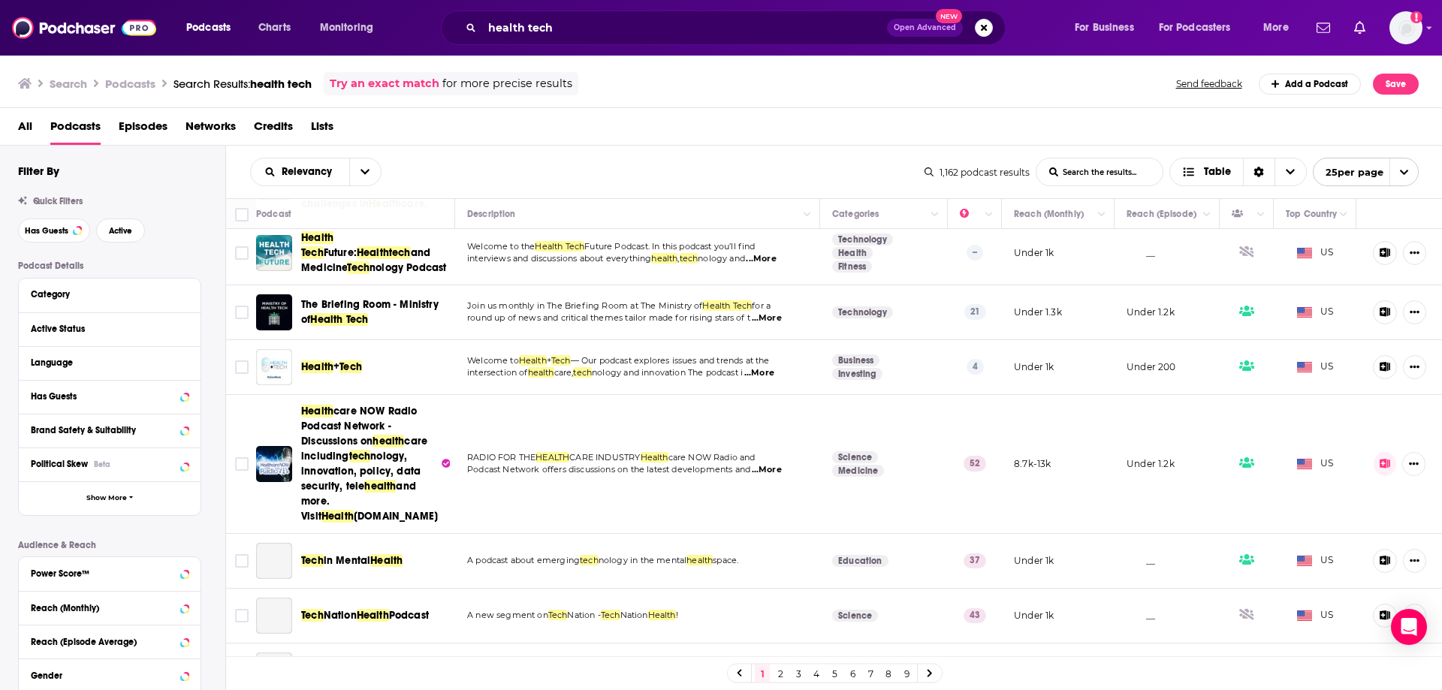
scroll to position [451, 0]
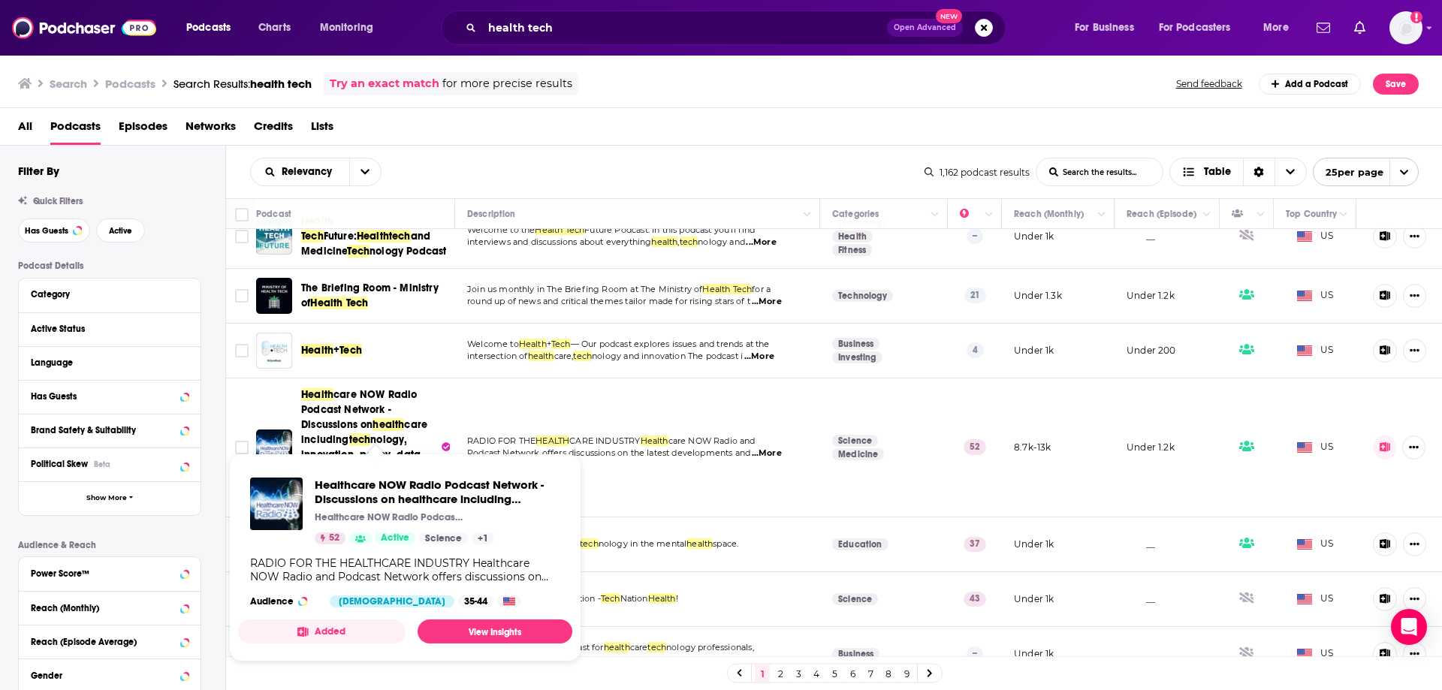
click at [378, 418] on span "health" at bounding box center [389, 424] width 32 height 13
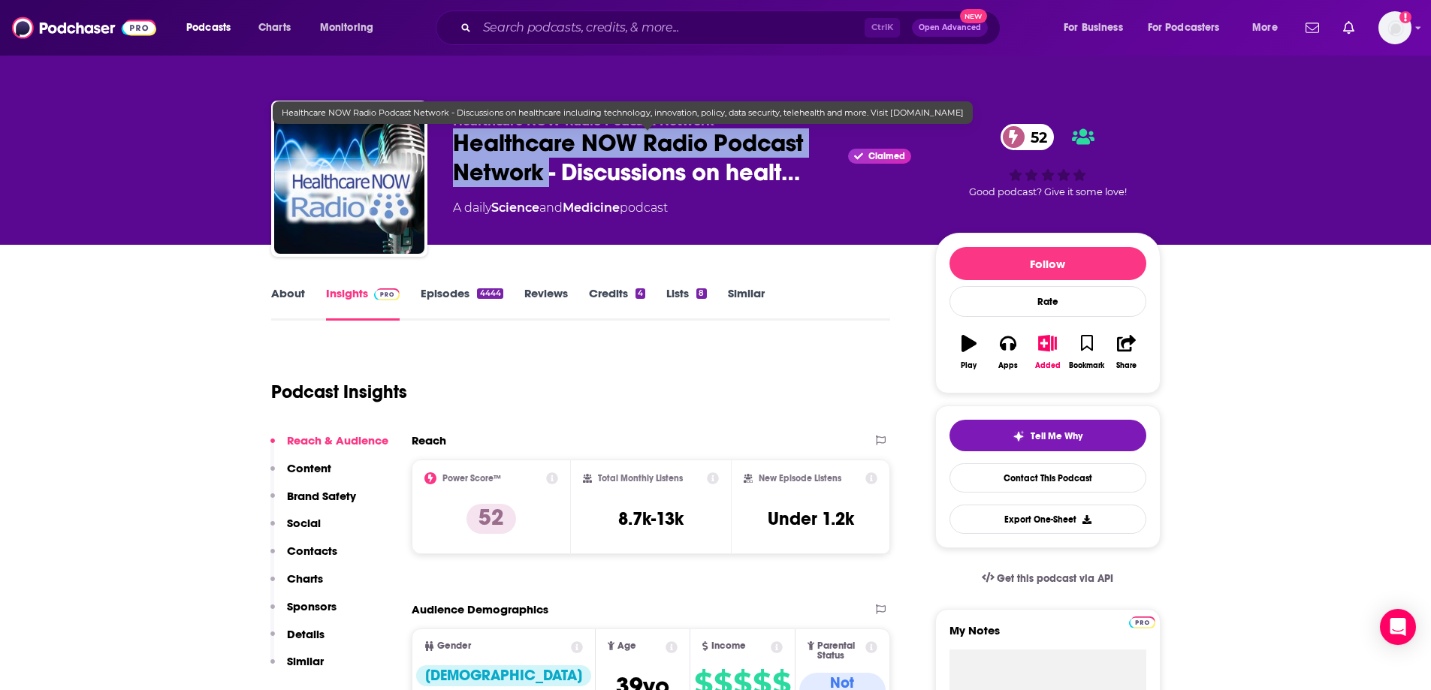
drag, startPoint x: 452, startPoint y: 140, endPoint x: 548, endPoint y: 161, distance: 97.7
click at [548, 161] on span "Healthcare NOW Radio Podcast Network - Discussions on healt…" at bounding box center [648, 157] width 390 height 59
copy h2 "Healthcare NOW Radio Podcast Network"
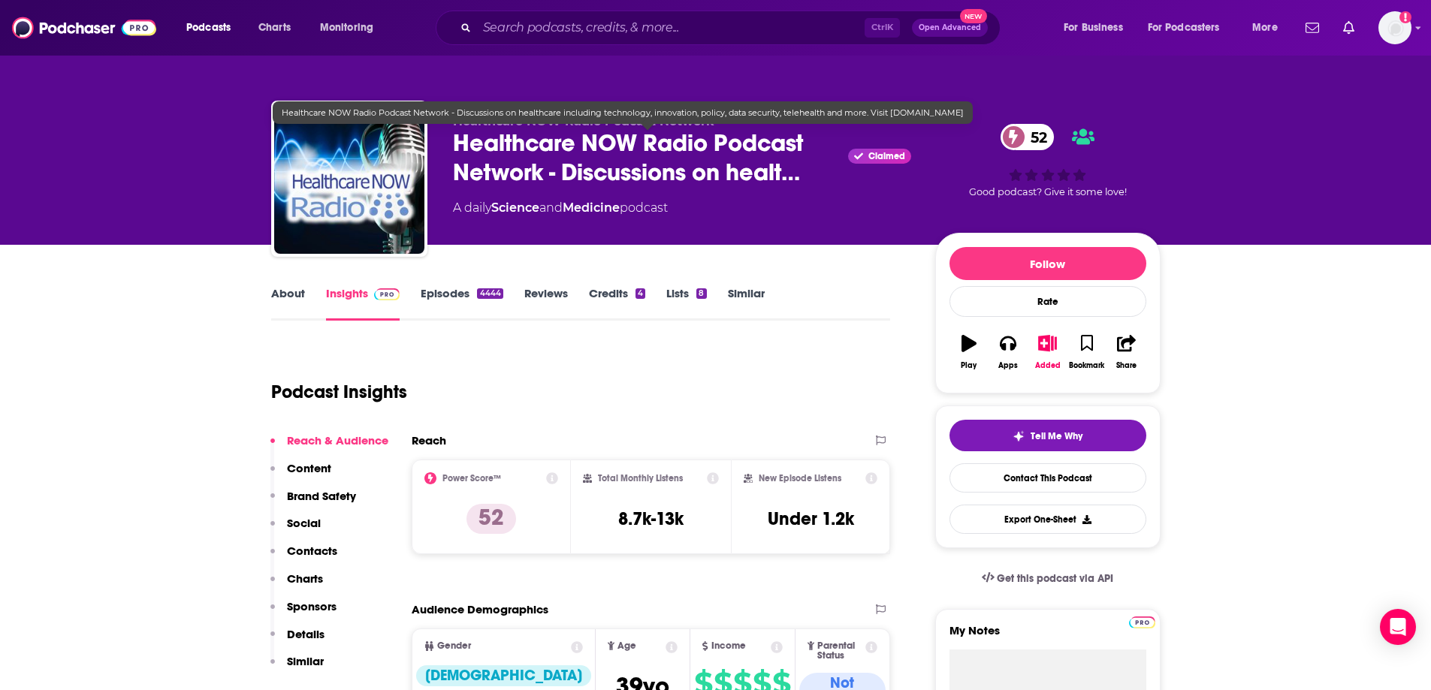
click at [589, 75] on div "Healthcare NOW Radio Podcast Network Healthcare NOW Radio Podcast Network - Dis…" at bounding box center [715, 122] width 961 height 245
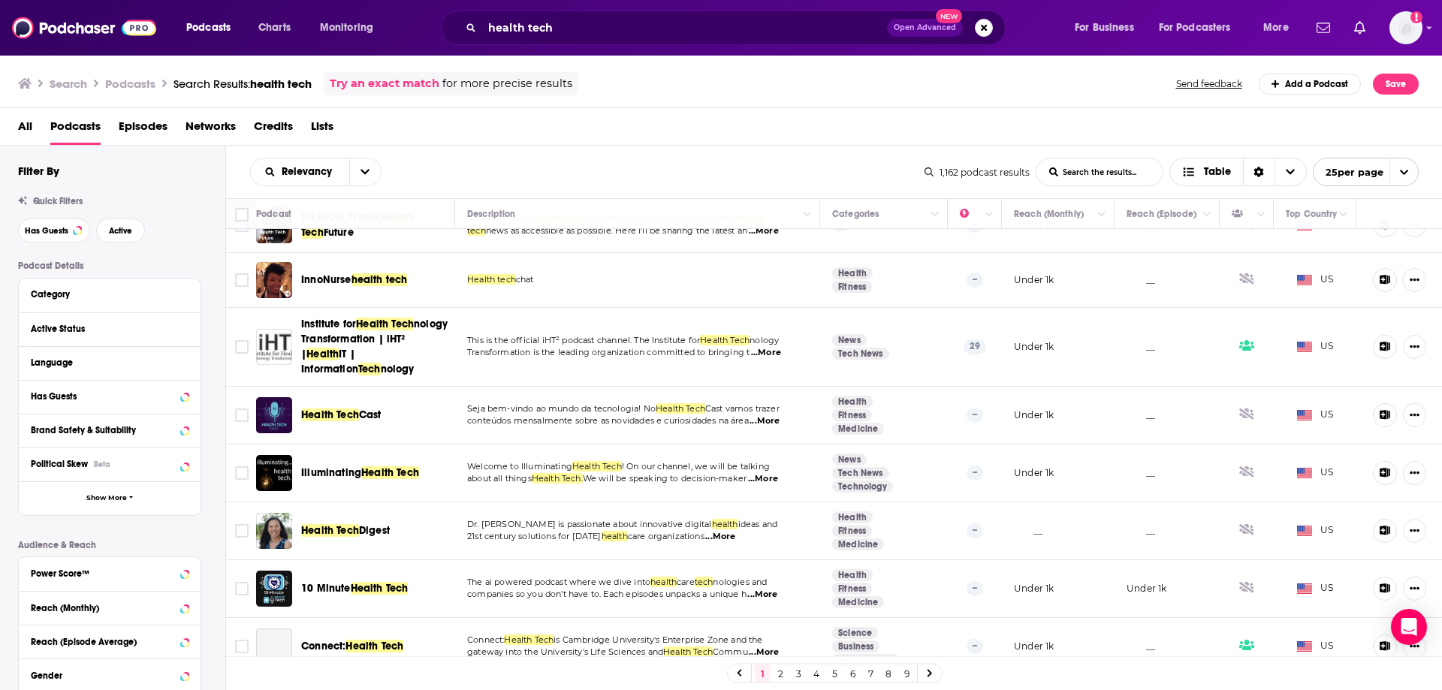
scroll to position [1111, 0]
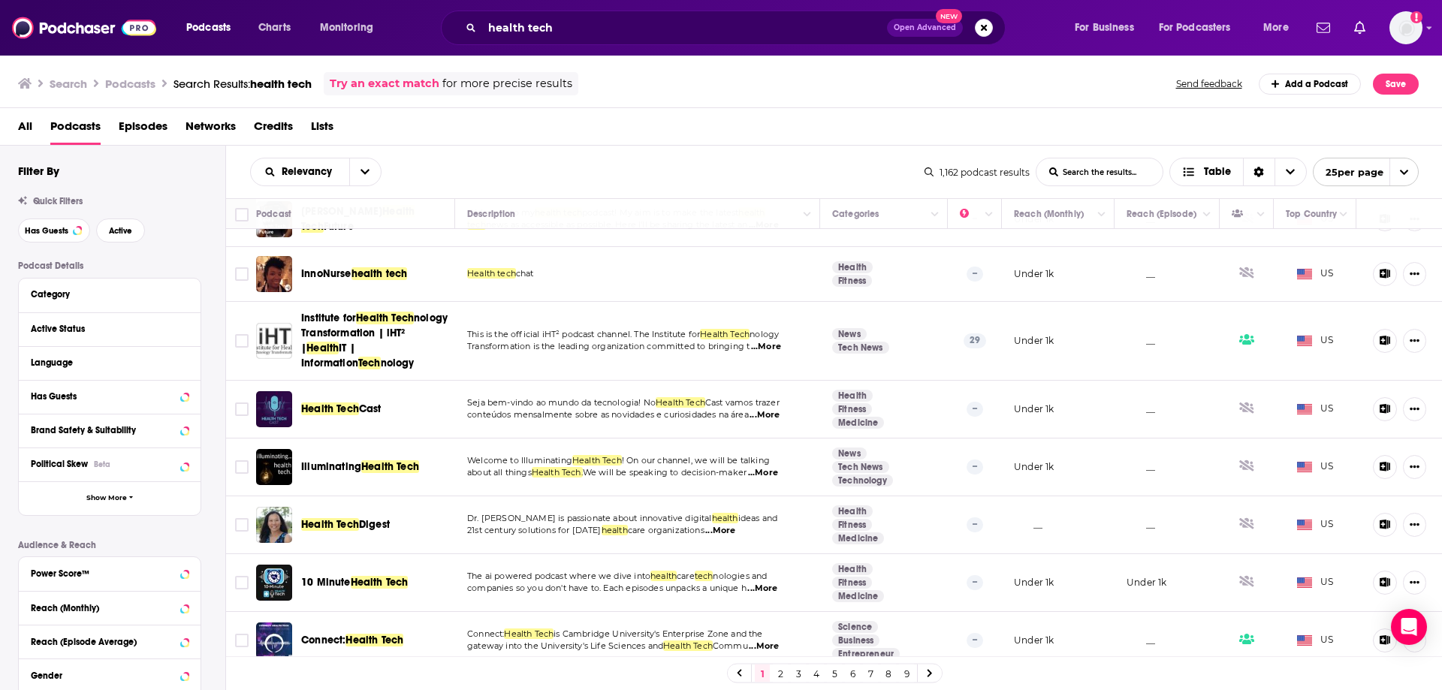
click at [779, 668] on link "2" at bounding box center [780, 674] width 15 height 18
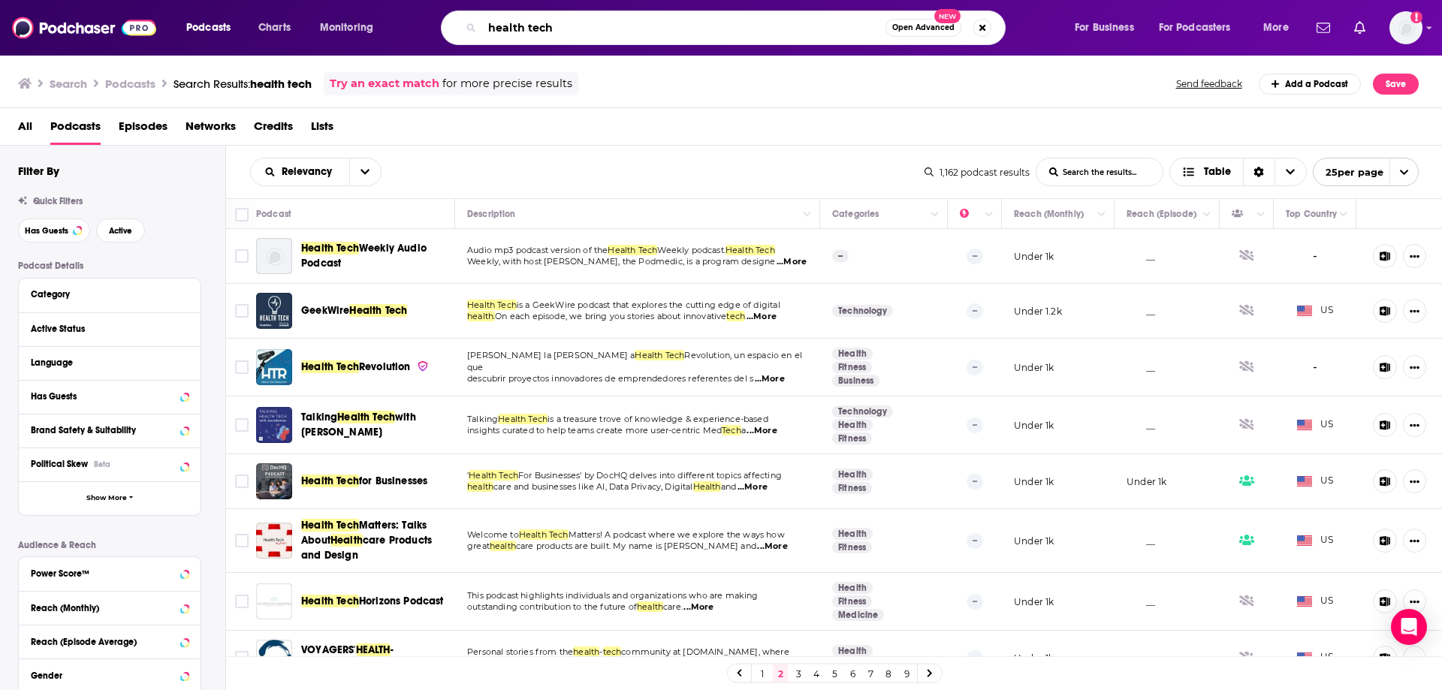
drag, startPoint x: 563, startPoint y: 25, endPoint x: 462, endPoint y: 25, distance: 101.4
click at [462, 25] on div "health tech Open Advanced New" at bounding box center [723, 28] width 565 height 35
type input "medical device"
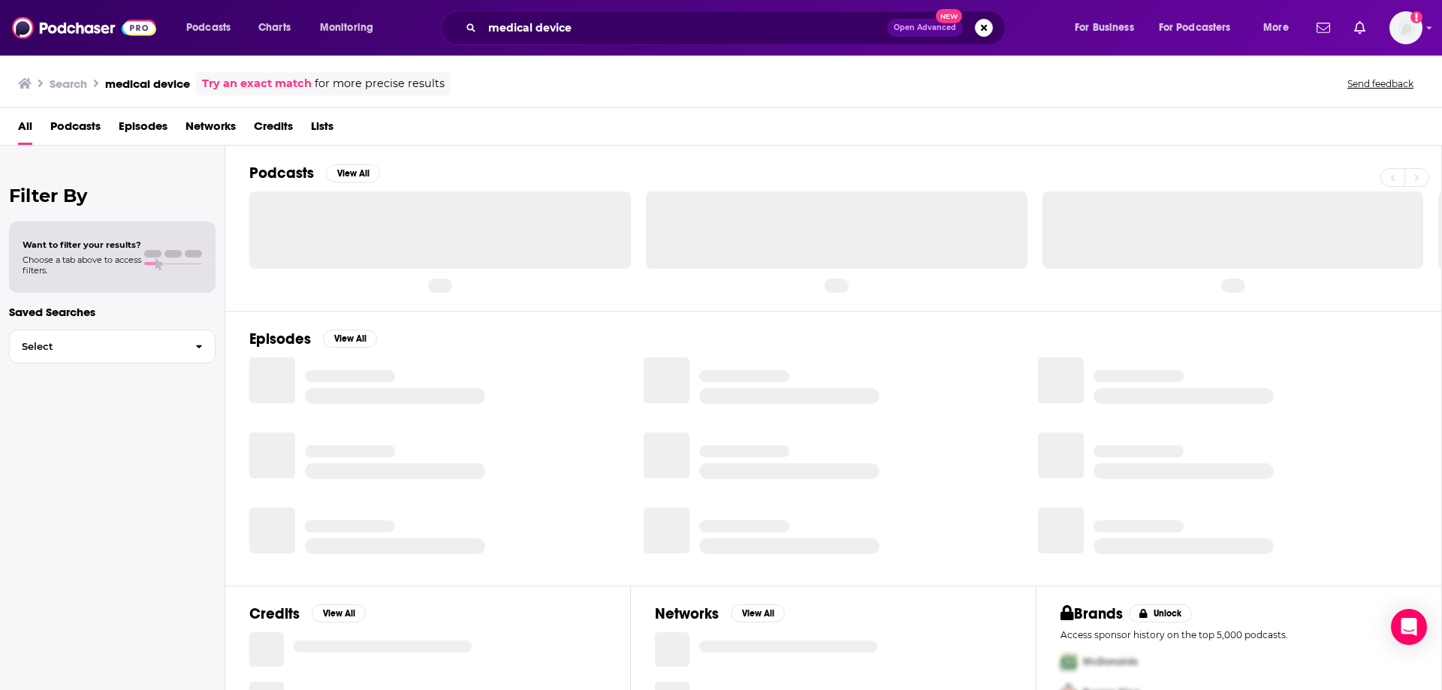
click at [71, 125] on span "Podcasts" at bounding box center [75, 129] width 50 height 31
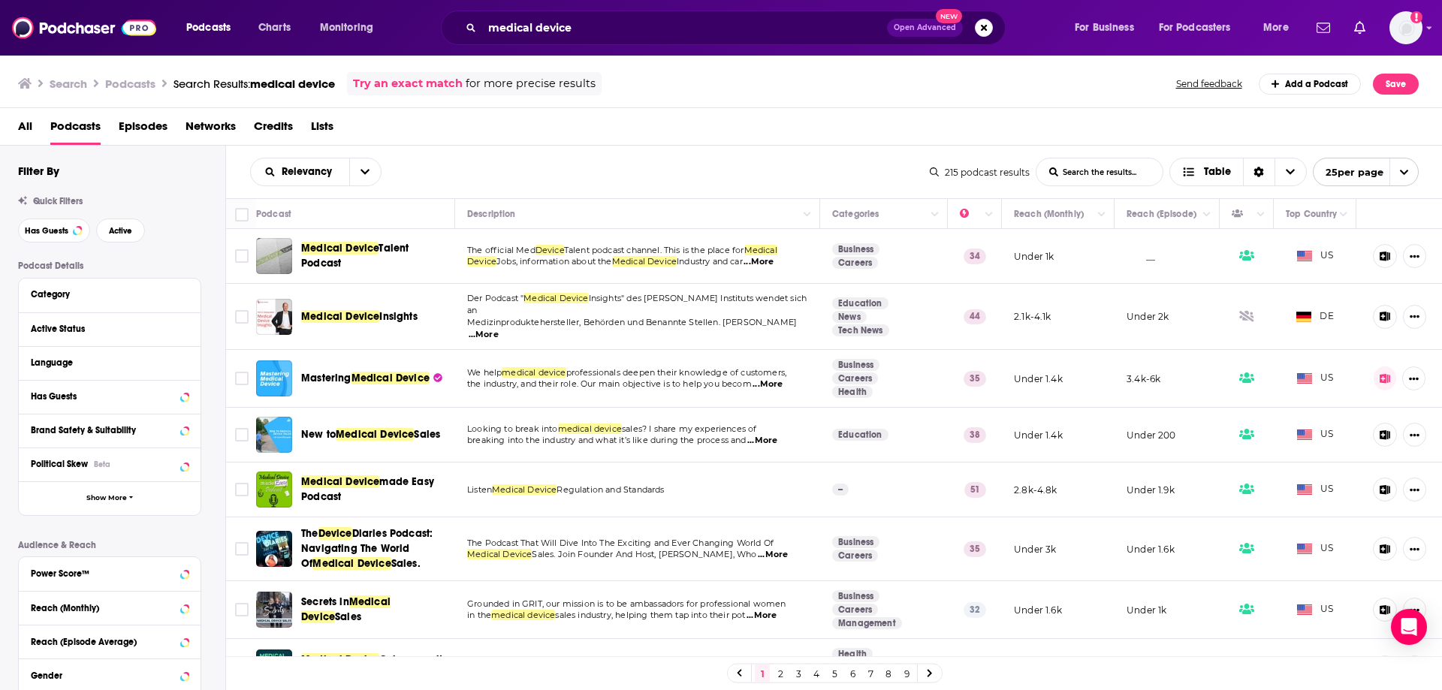
click at [910, 73] on div "Search Podcasts Search Results: medical device Try an exact match for more prec…" at bounding box center [718, 83] width 1401 height 23
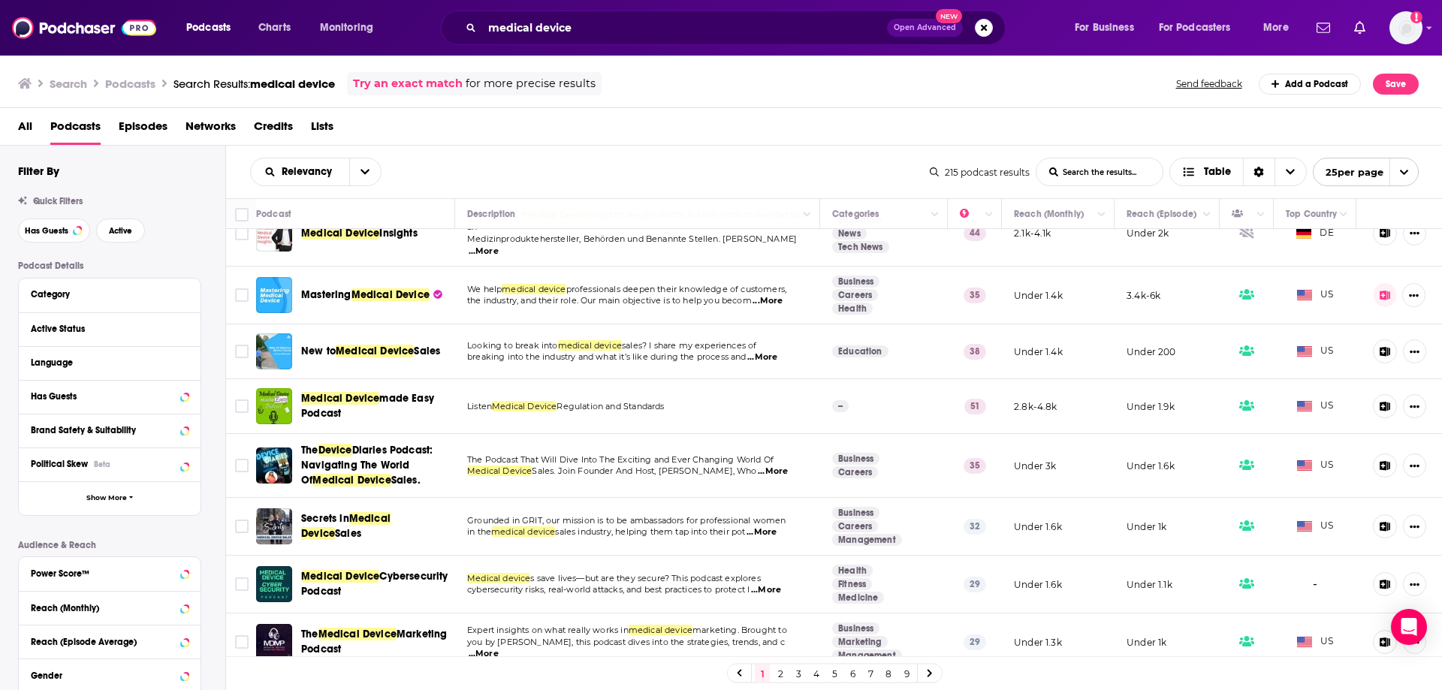
scroll to position [75, 0]
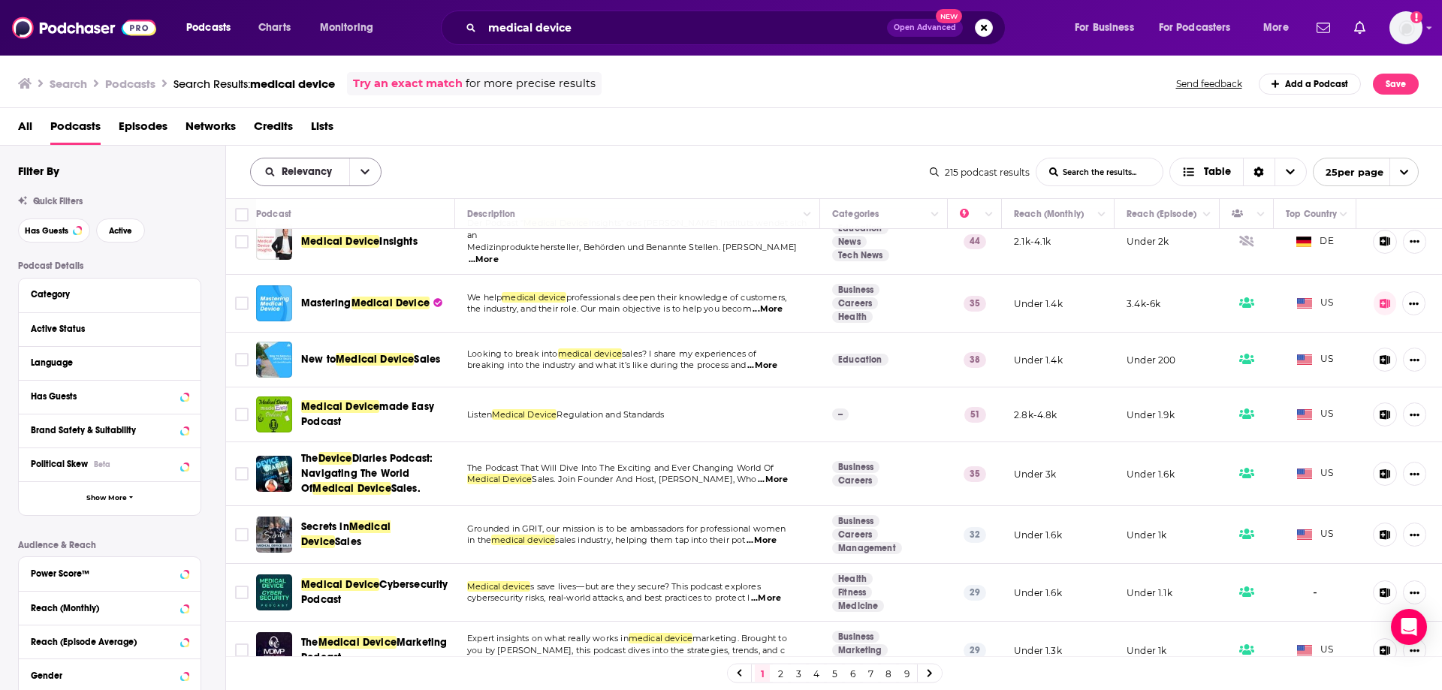
click at [367, 169] on icon "open menu" at bounding box center [365, 172] width 9 height 11
click at [311, 300] on span "Power Score" at bounding box center [325, 300] width 89 height 8
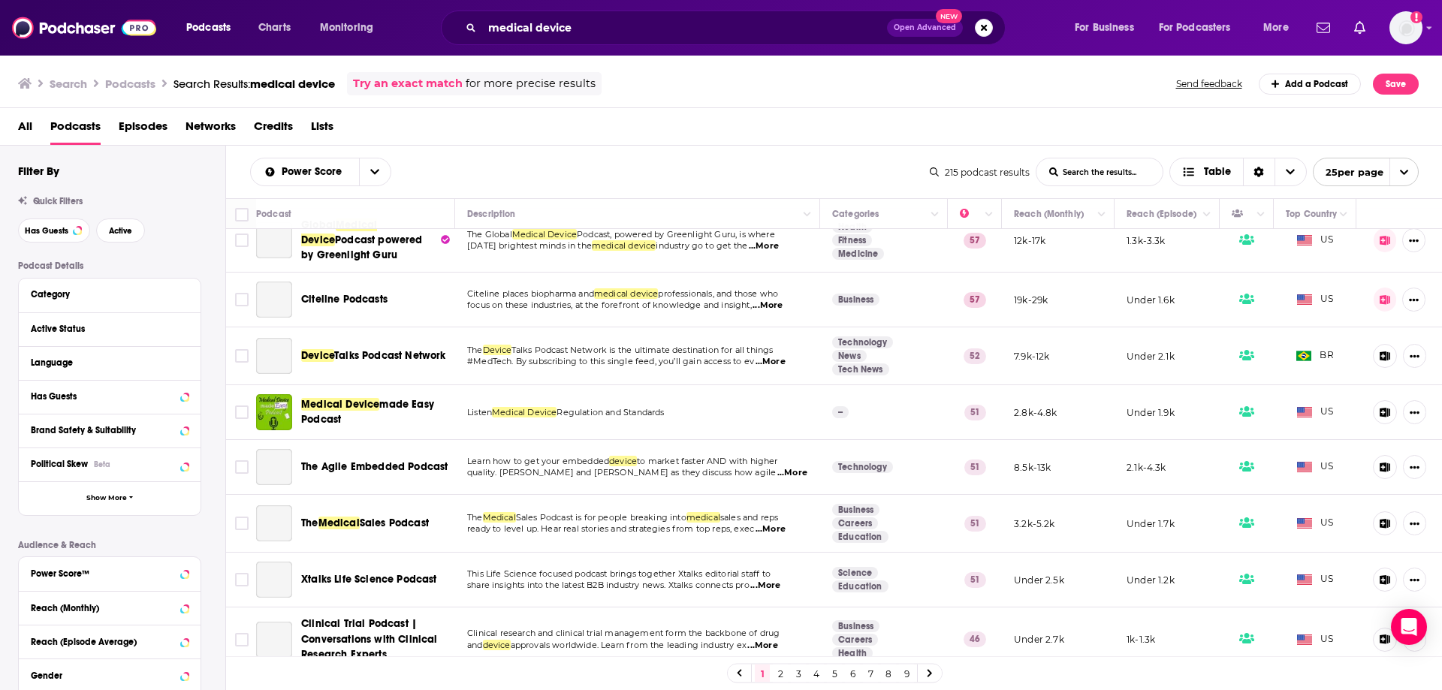
scroll to position [0, 0]
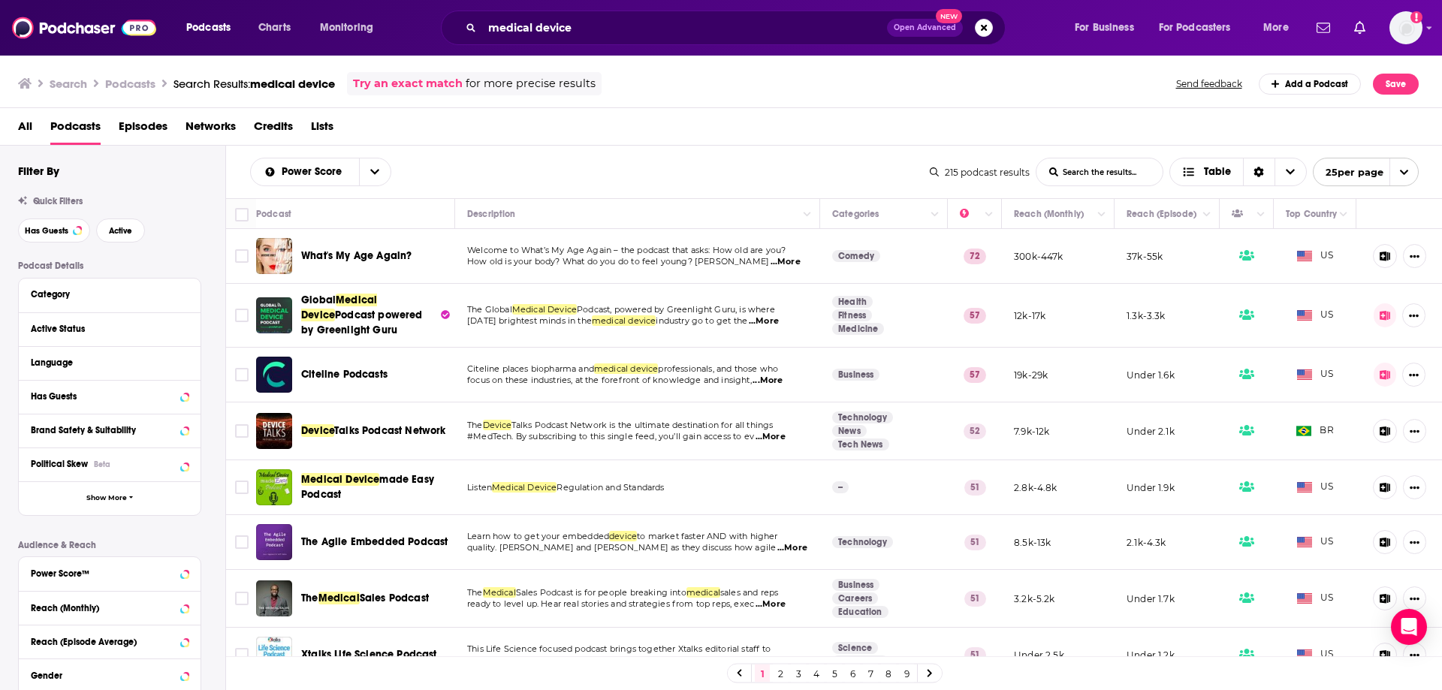
click at [770, 317] on span "...More" at bounding box center [764, 321] width 30 height 12
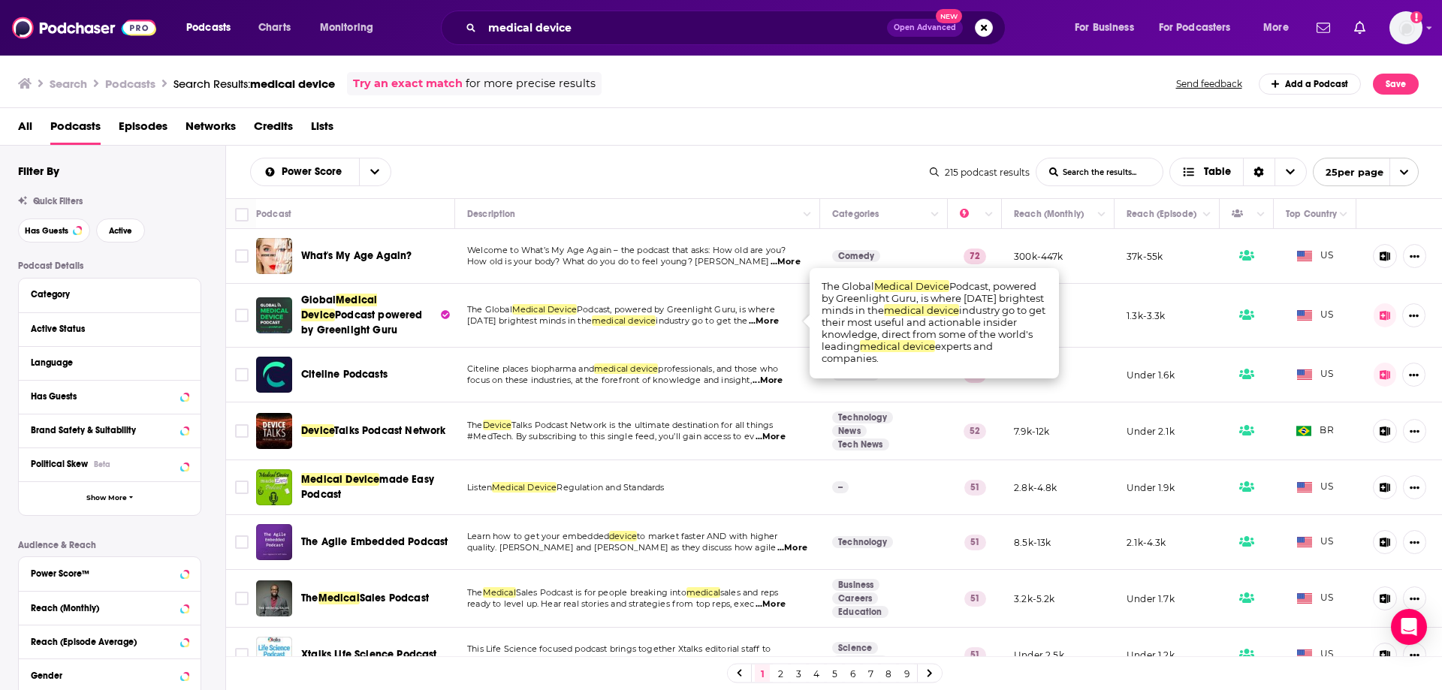
click at [785, 77] on div "Search Podcasts Search Results: medical device Try an exact match for more prec…" at bounding box center [718, 83] width 1401 height 23
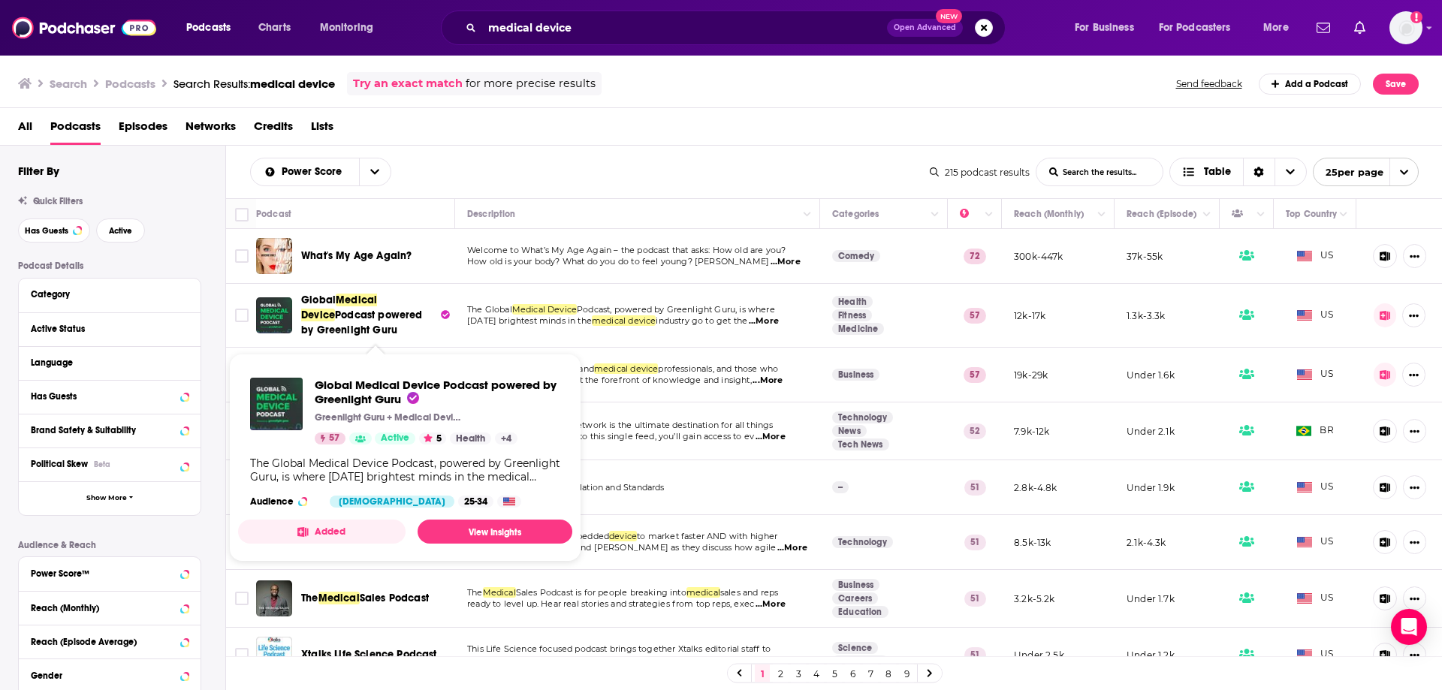
click at [383, 312] on span "Podcast powered by Greenlight Guru" at bounding box center [362, 323] width 122 height 28
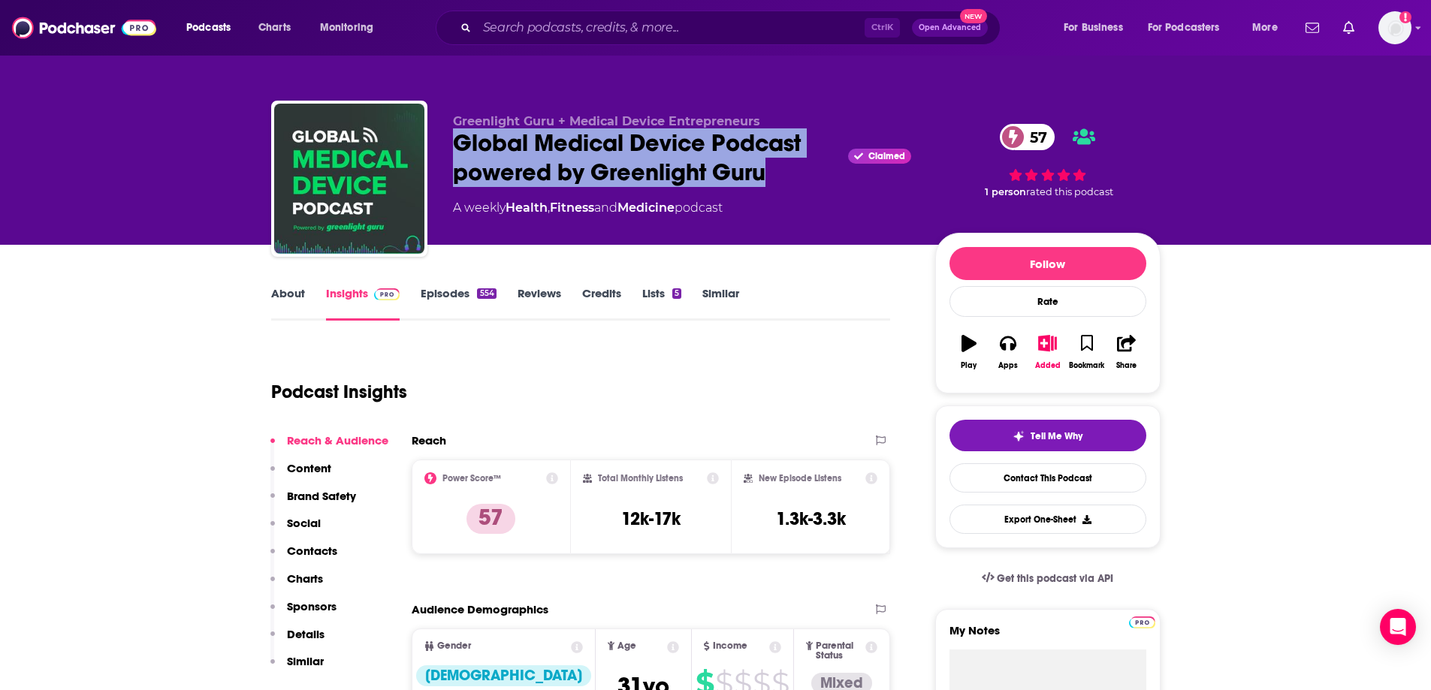
drag, startPoint x: 459, startPoint y: 142, endPoint x: 791, endPoint y: 177, distance: 333.9
click at [791, 177] on div "Global Medical Device Podcast powered by Greenlight Guru Claimed 57" at bounding box center [682, 157] width 458 height 59
copy h2 "Global Medical Device Podcast powered by Greenlight Guru"
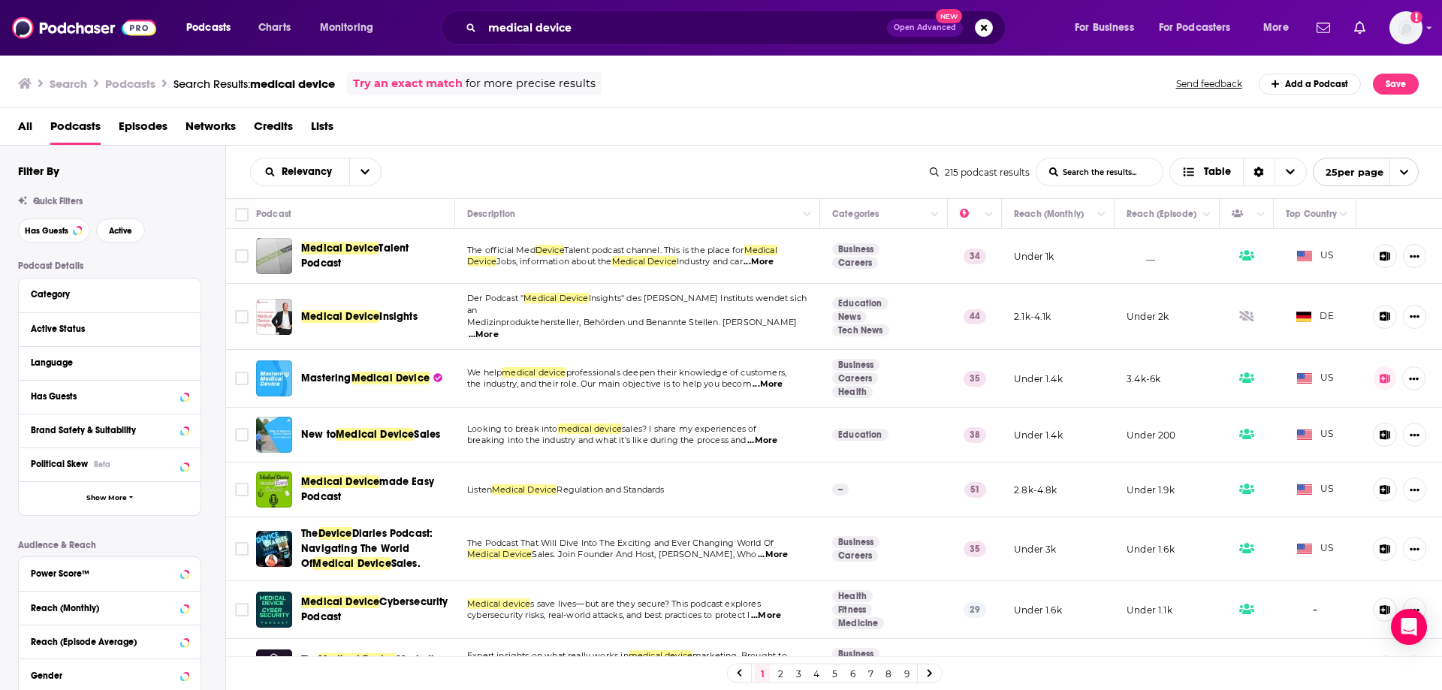
click at [876, 73] on div "Search Podcasts Search Results: medical device Try an exact match for more prec…" at bounding box center [718, 83] width 1401 height 23
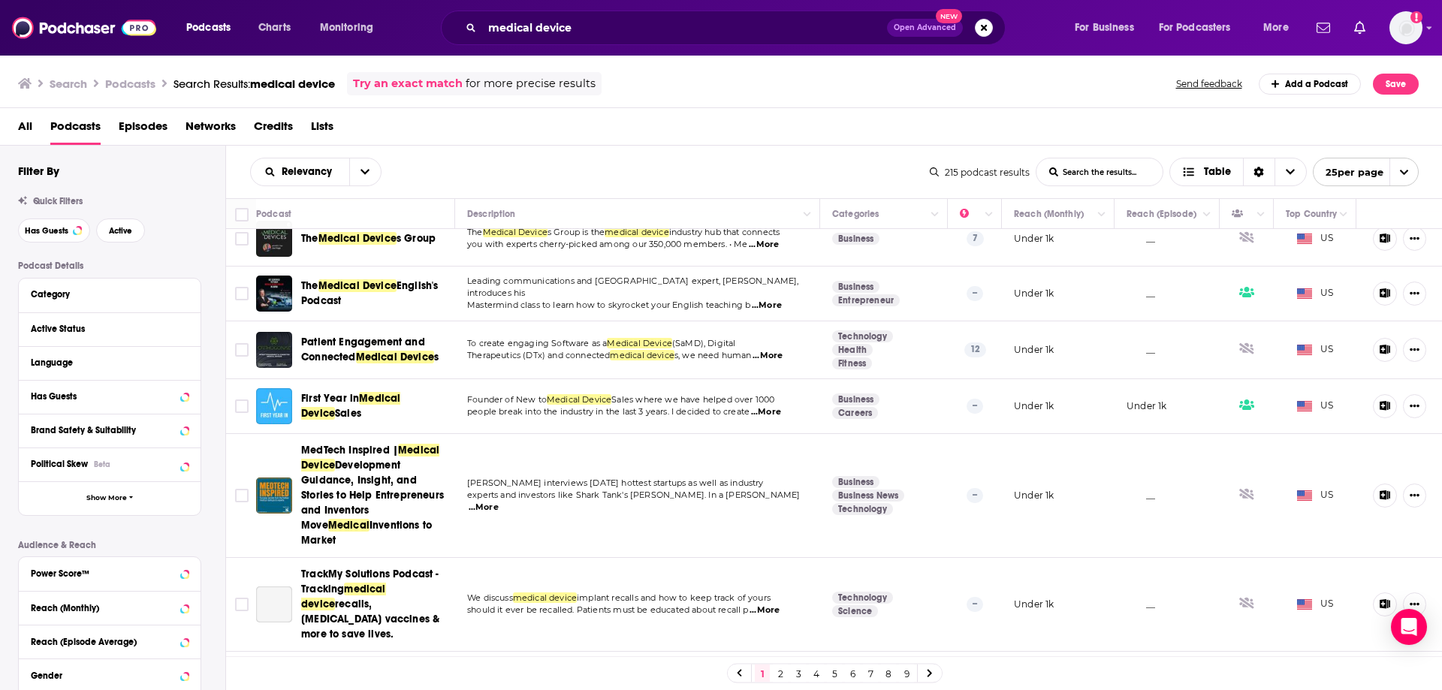
scroll to position [1090, 0]
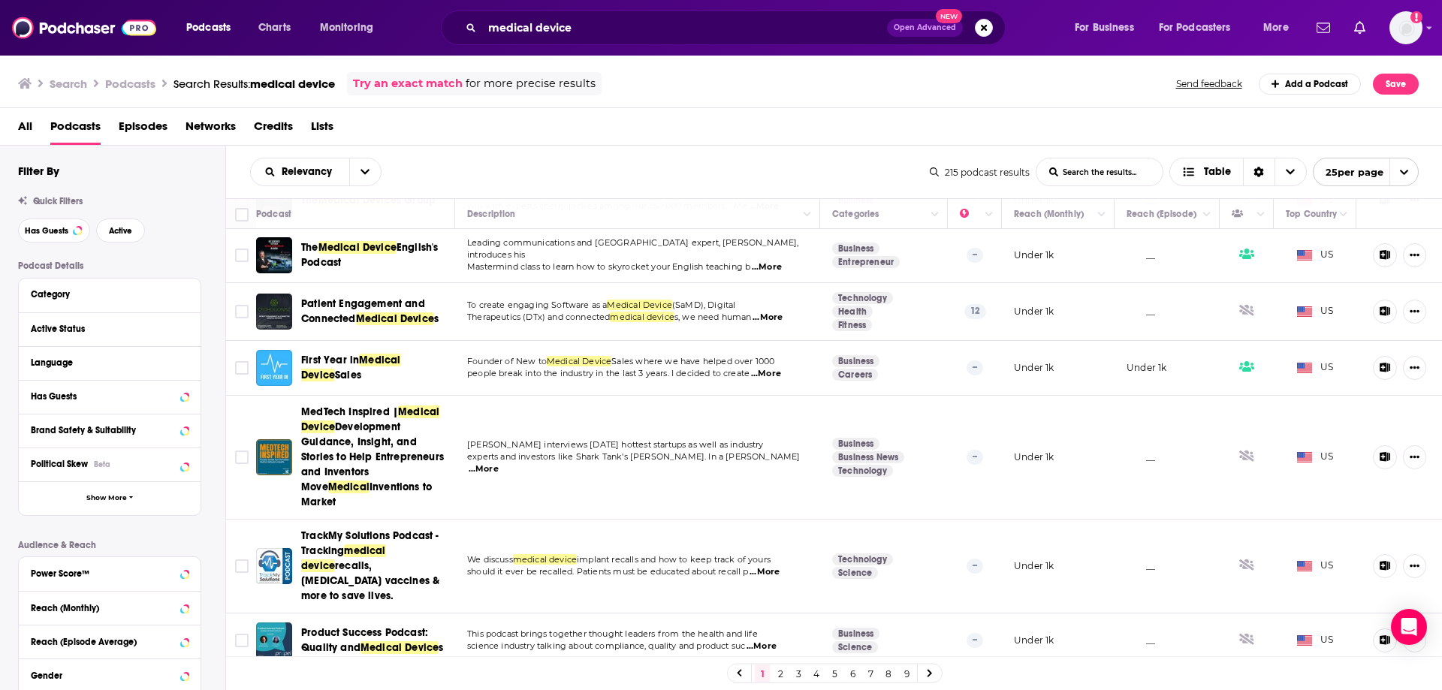
click at [776, 666] on link "2" at bounding box center [780, 674] width 15 height 18
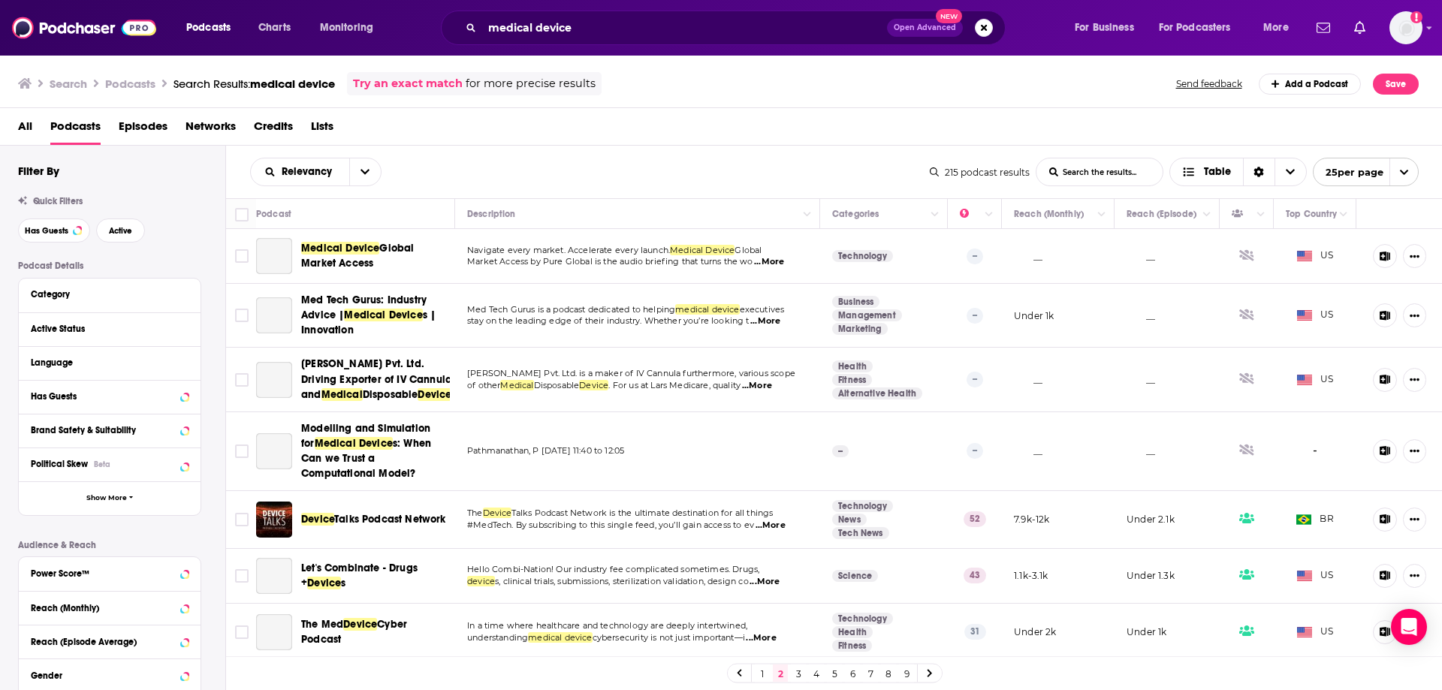
click at [1064, 78] on div "Search Podcasts Search Results: medical device Try an exact match for more prec…" at bounding box center [718, 83] width 1401 height 23
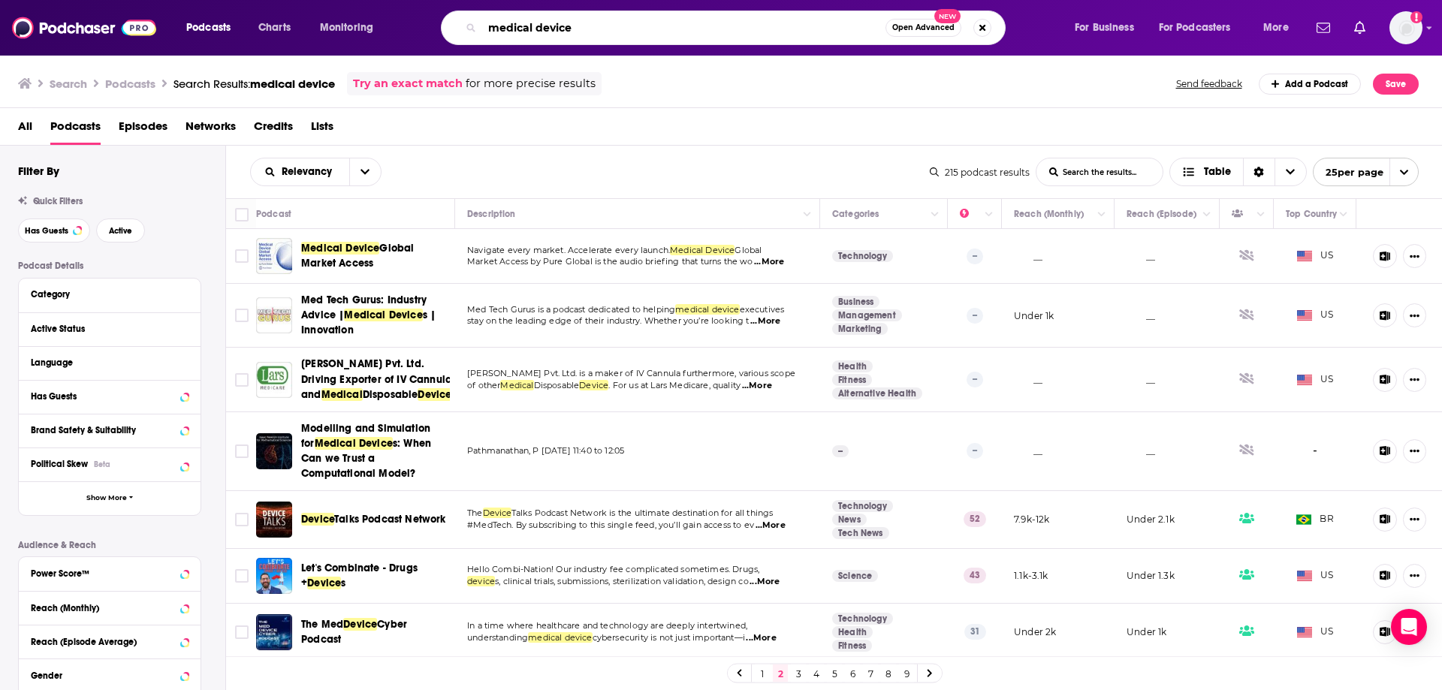
drag, startPoint x: 611, startPoint y: 33, endPoint x: 480, endPoint y: 35, distance: 130.7
click at [480, 35] on div "medical device Open Advanced New" at bounding box center [723, 28] width 565 height 35
type input "[MEDICAL_DATA]"
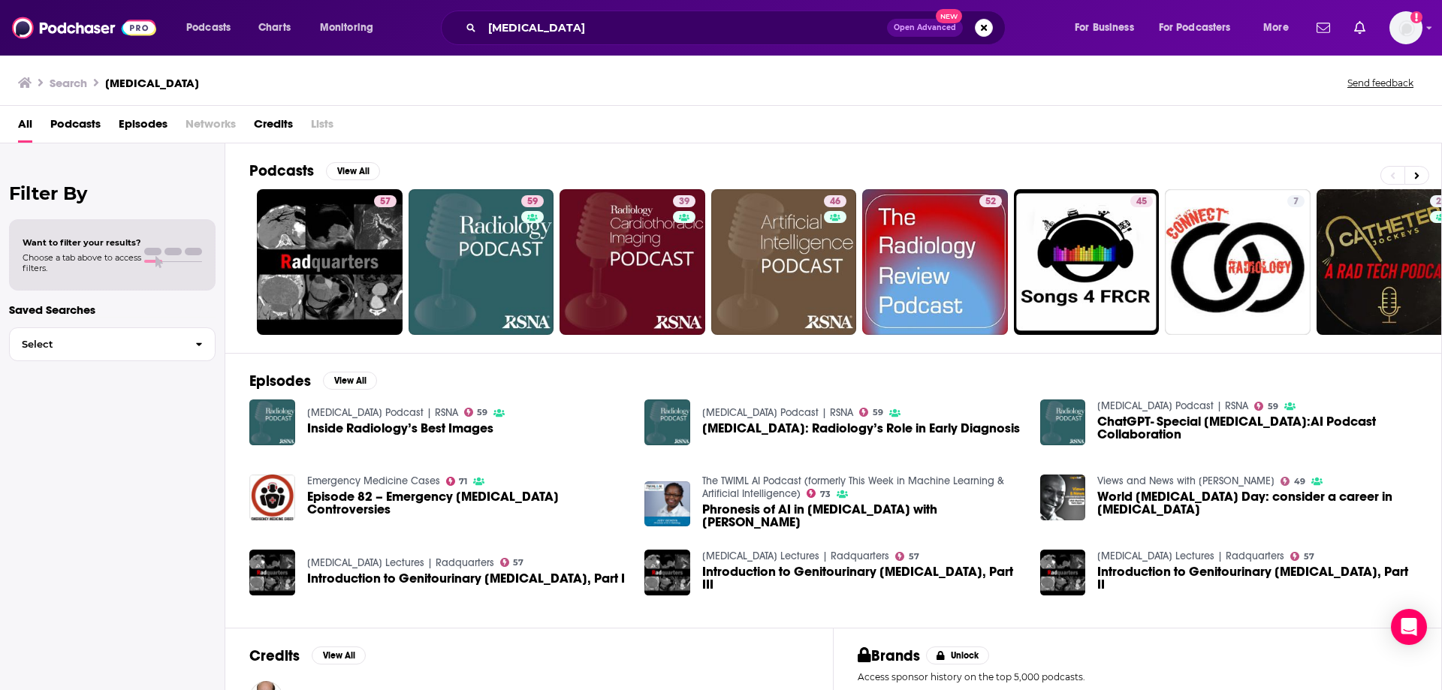
click at [78, 122] on span "Podcasts" at bounding box center [75, 127] width 50 height 31
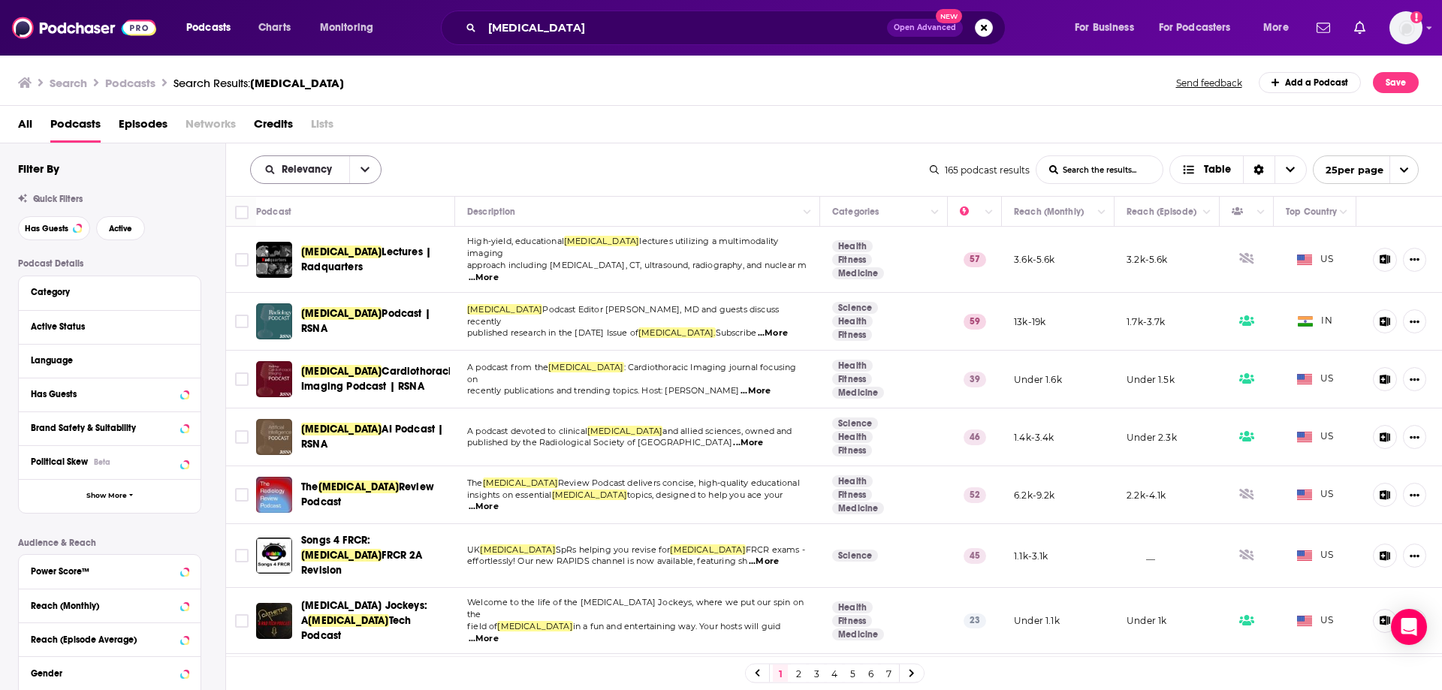
click at [378, 173] on button "open menu" at bounding box center [365, 169] width 32 height 27
click at [666, 116] on div "All Podcasts Episodes Networks Credits Lists" at bounding box center [724, 127] width 1413 height 31
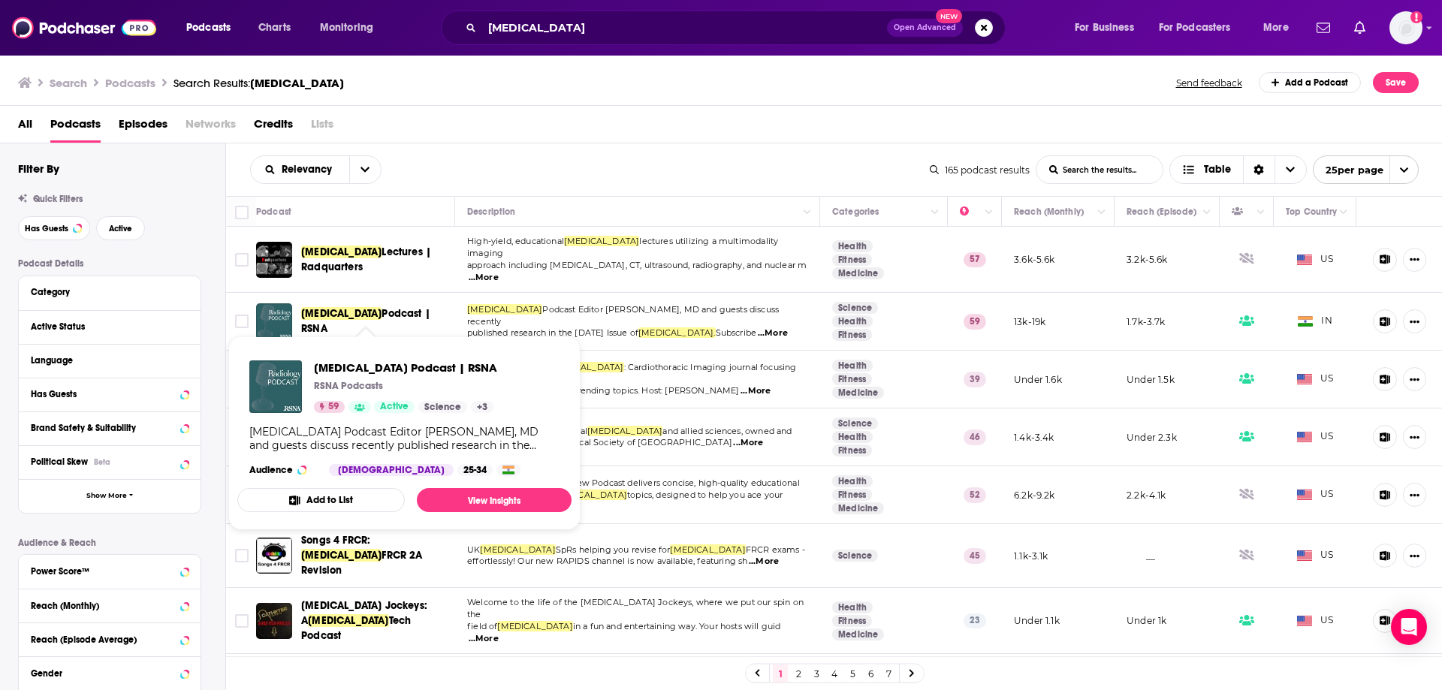
click at [348, 312] on span "[MEDICAL_DATA]" at bounding box center [341, 313] width 80 height 13
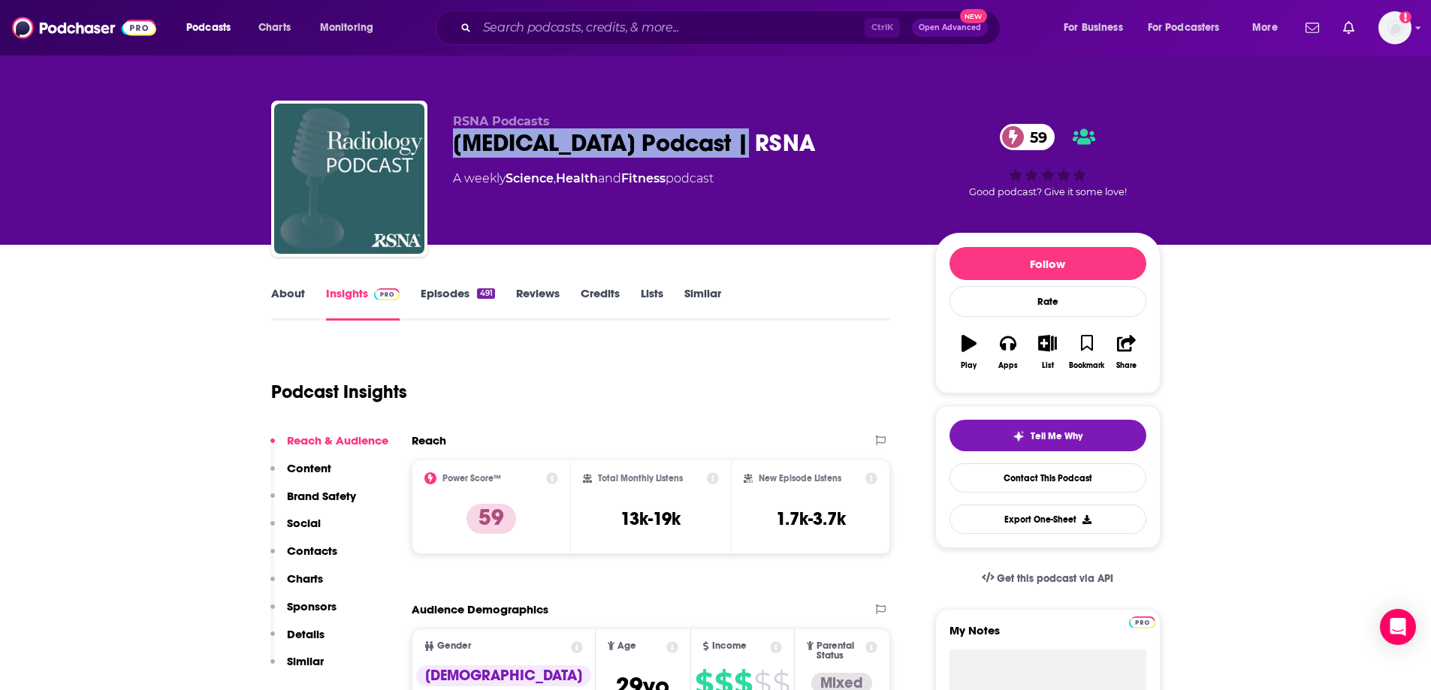
drag, startPoint x: 450, startPoint y: 143, endPoint x: 753, endPoint y: 135, distance: 302.8
click at [753, 135] on div "RSNA Podcasts [MEDICAL_DATA] Podcast | RSNA 59 A weekly Science , Health and Fi…" at bounding box center [715, 182] width 889 height 162
copy h2 "[MEDICAL_DATA] Podcast | RSNA"
click at [1032, 80] on div "RSNA Podcasts [MEDICAL_DATA] Podcast | RSNA 59 A weekly Science , Health and Fi…" at bounding box center [715, 122] width 961 height 245
click at [1048, 20] on div "For Business For Podcasters More" at bounding box center [1170, 28] width 244 height 24
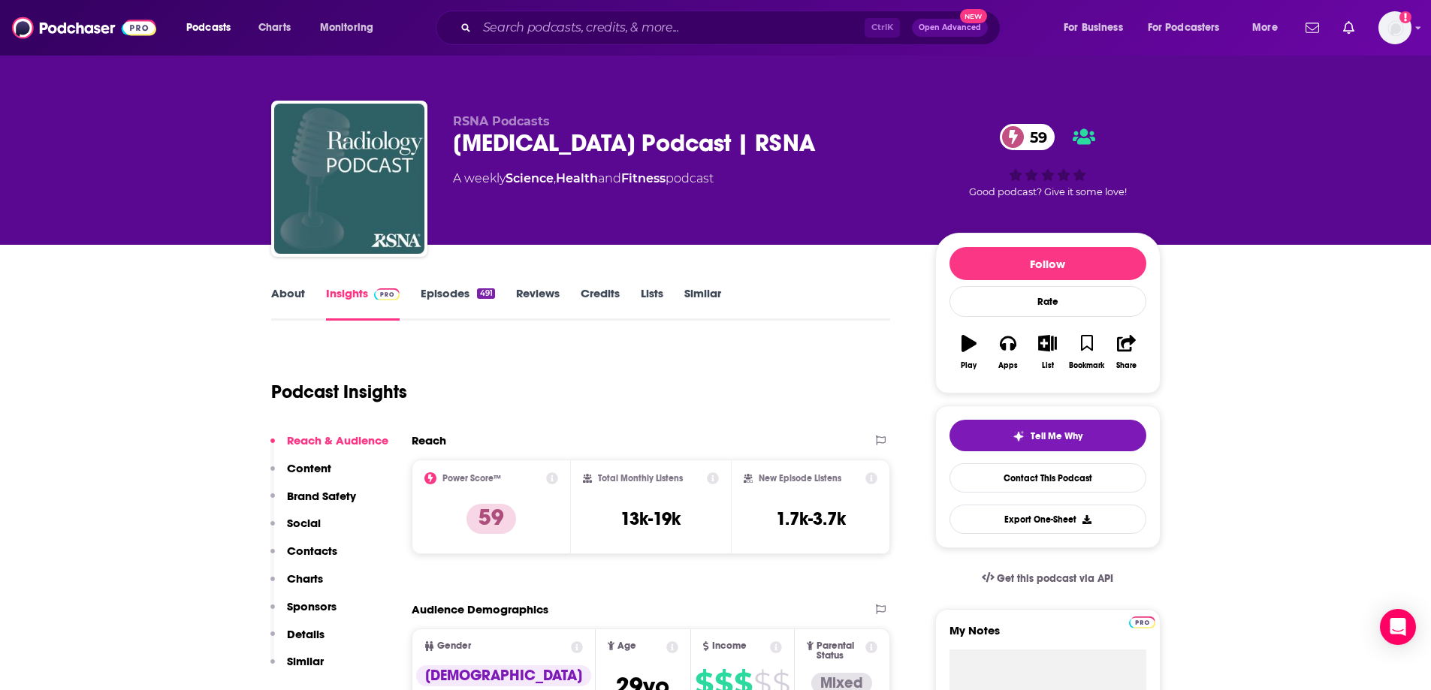
click at [1046, 0] on div "Podcasts Charts Monitoring Ctrl K Open Advanced New For Business For Podcasters…" at bounding box center [715, 28] width 1431 height 56
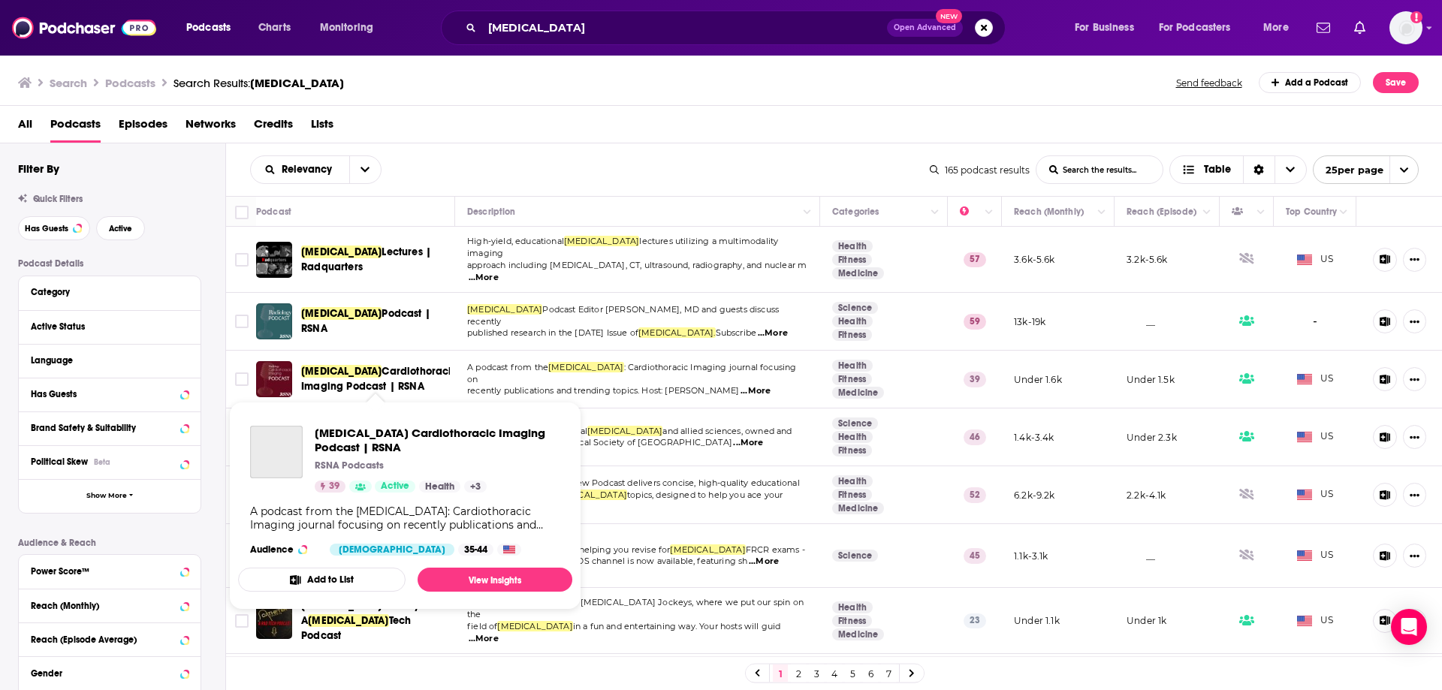
click at [379, 370] on span "[MEDICAL_DATA] Cardiothoracic Imaging Podcast | RSNA" at bounding box center [379, 379] width 157 height 30
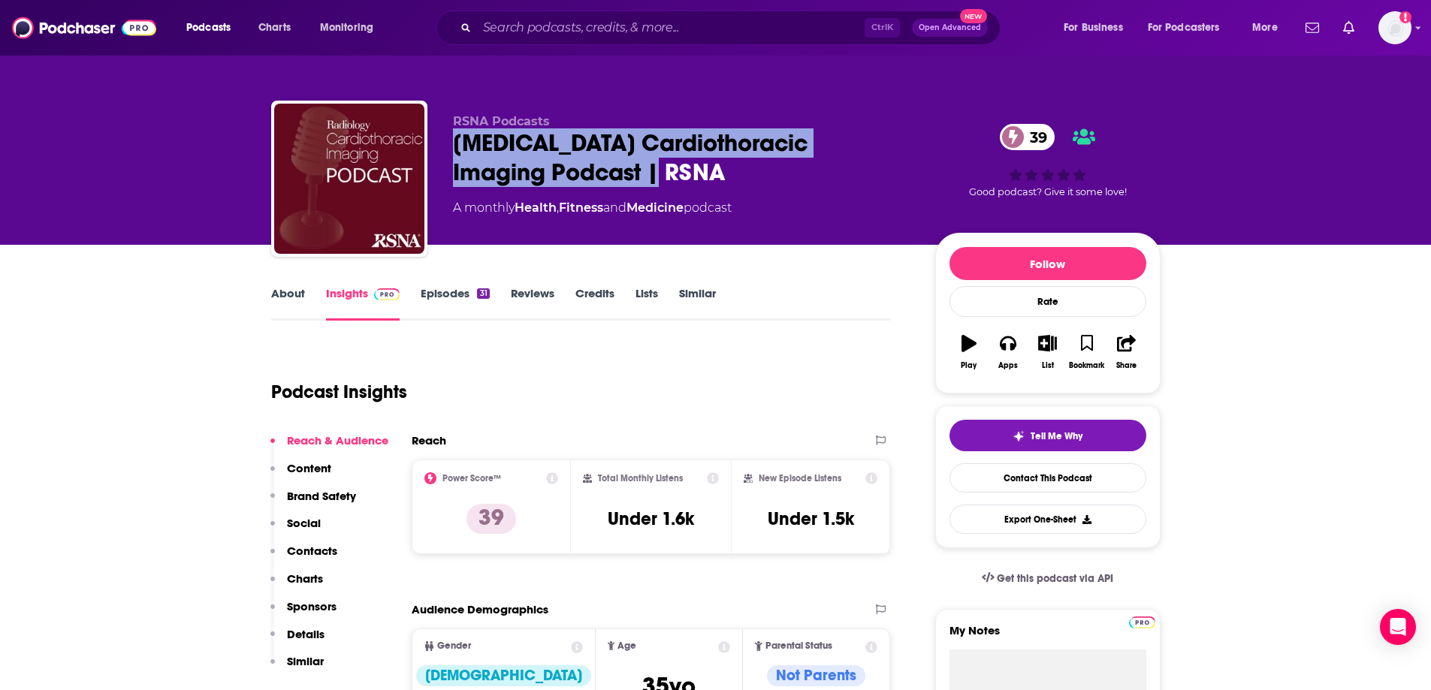
drag, startPoint x: 451, startPoint y: 140, endPoint x: 694, endPoint y: 183, distance: 247.2
click at [694, 183] on div "RSNA Podcasts [MEDICAL_DATA] Cardiothoracic Imaging Podcast | RSNA 39 A monthly…" at bounding box center [715, 182] width 889 height 162
copy h2 "[MEDICAL_DATA] Cardiothoracic Imaging Podcast | RSNA"
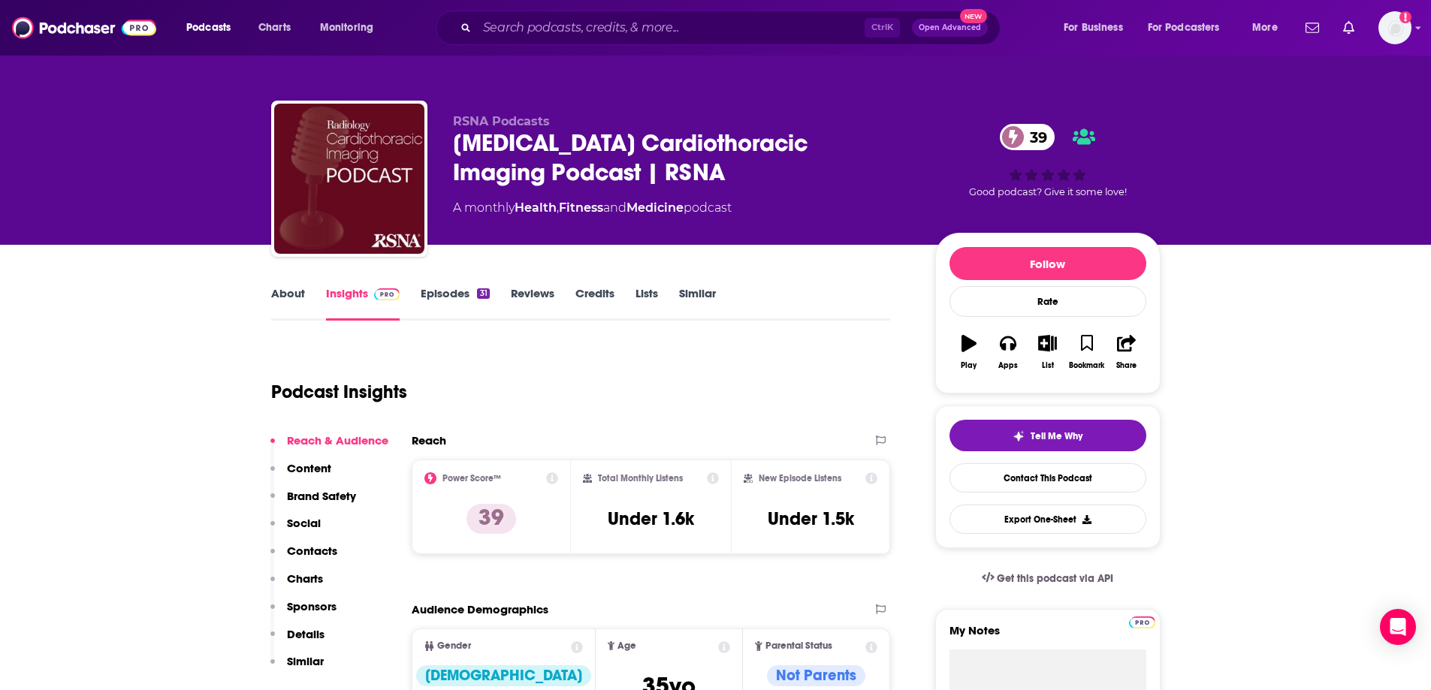
click at [839, 79] on div "RSNA Podcasts [MEDICAL_DATA] Cardiothoracic Imaging Podcast | RSNA 39 A monthly…" at bounding box center [715, 122] width 961 height 245
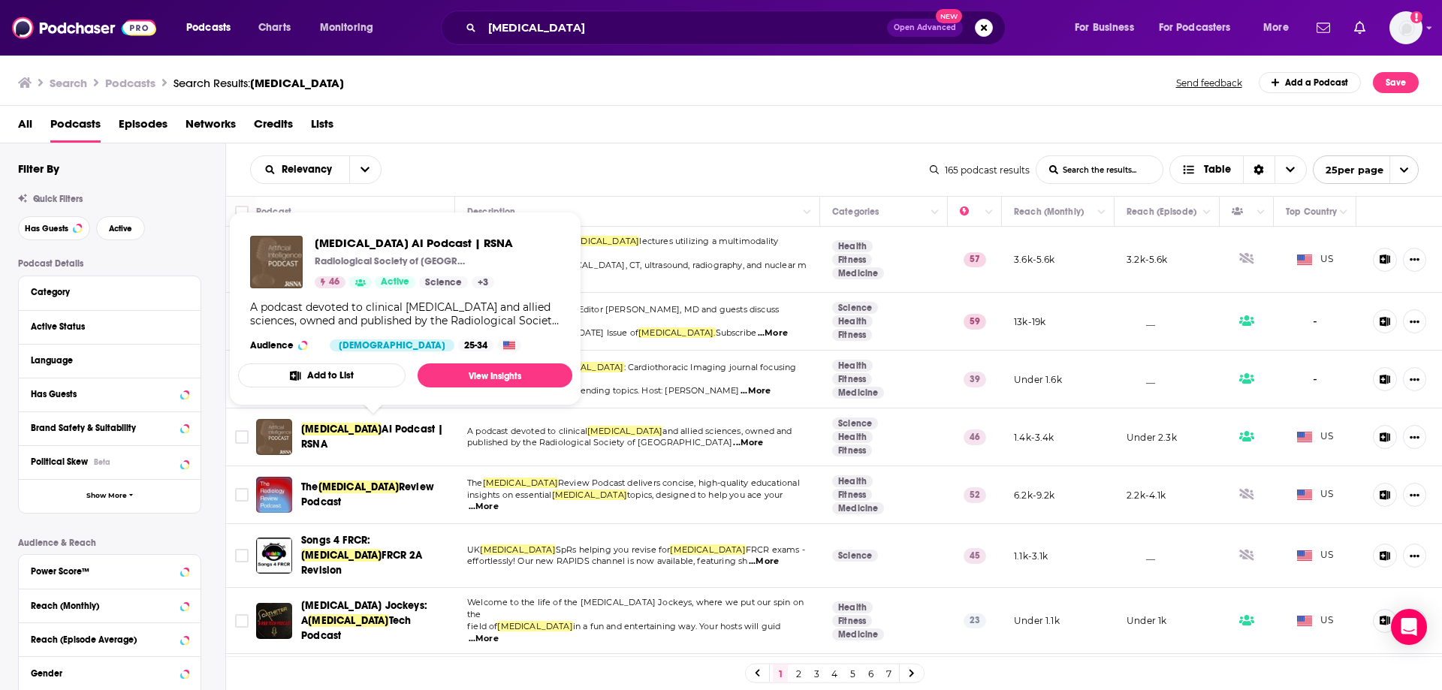
click at [349, 430] on span "[MEDICAL_DATA]" at bounding box center [341, 429] width 80 height 13
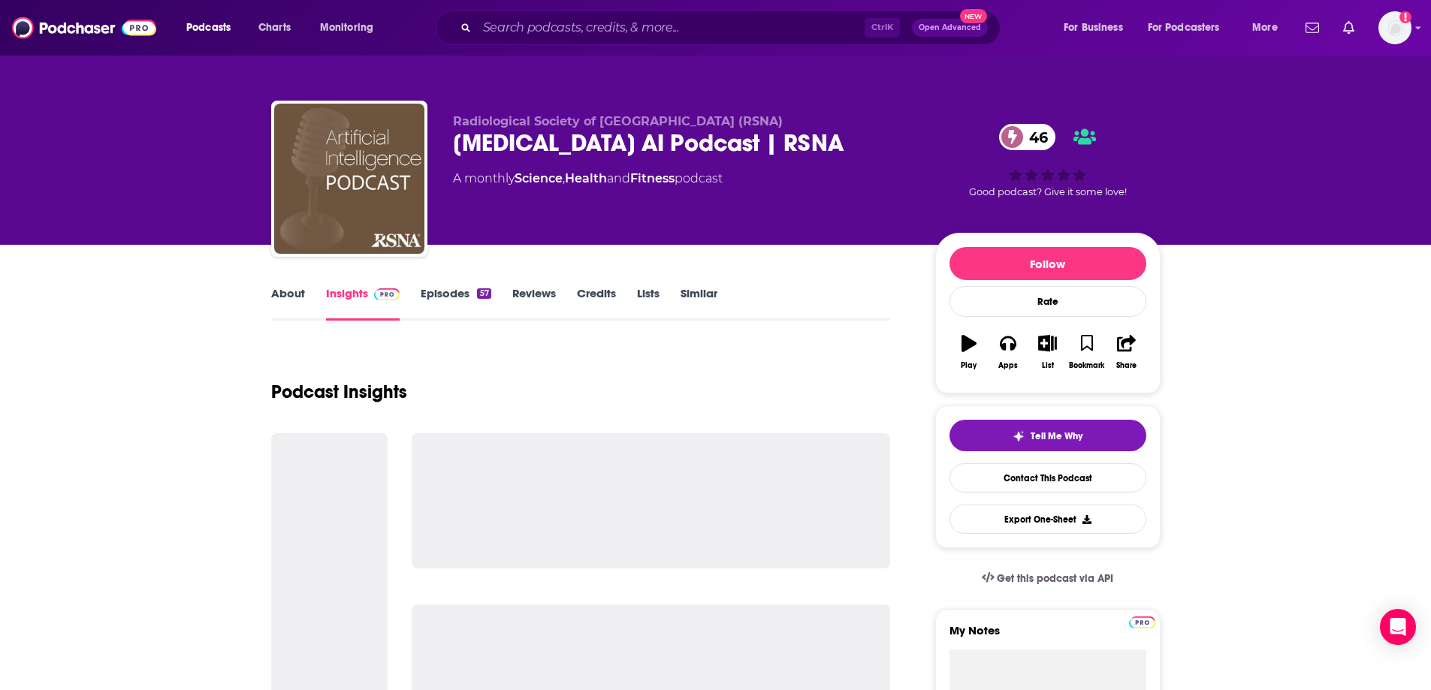
click at [496, 137] on div "[MEDICAL_DATA] AI Podcast | RSNA 46" at bounding box center [682, 142] width 458 height 29
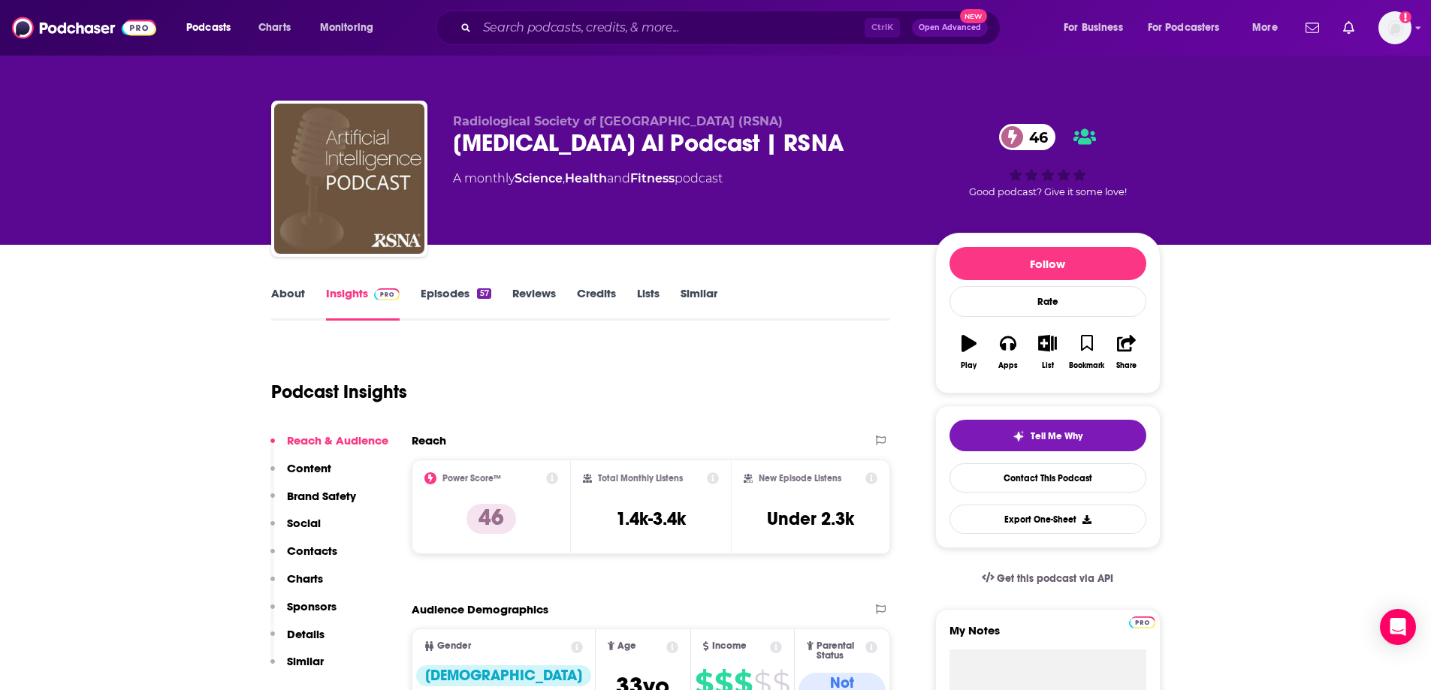
click at [496, 137] on div "[MEDICAL_DATA] AI Podcast | RSNA 46" at bounding box center [682, 142] width 458 height 29
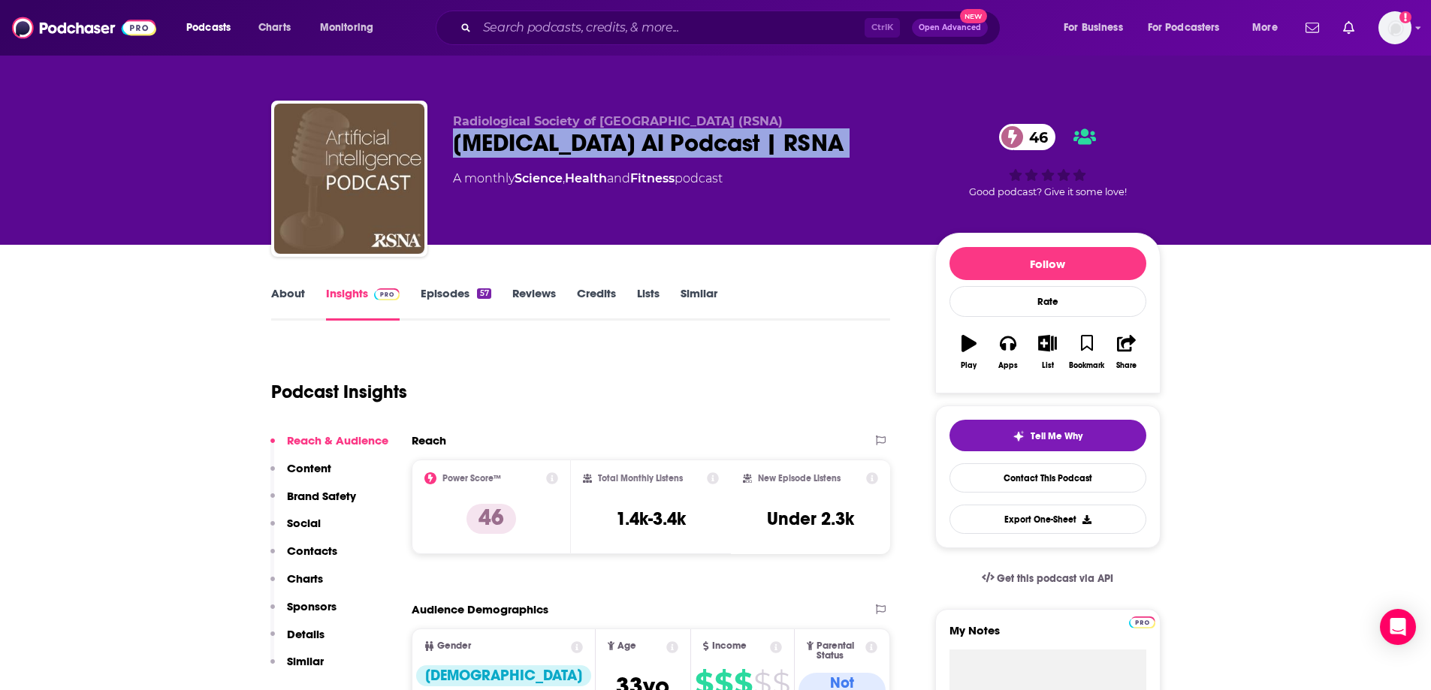
click at [741, 102] on div "Radiological Society of North America (RSNA) Radiology AI Podcast | RSNA 46 A m…" at bounding box center [715, 182] width 889 height 162
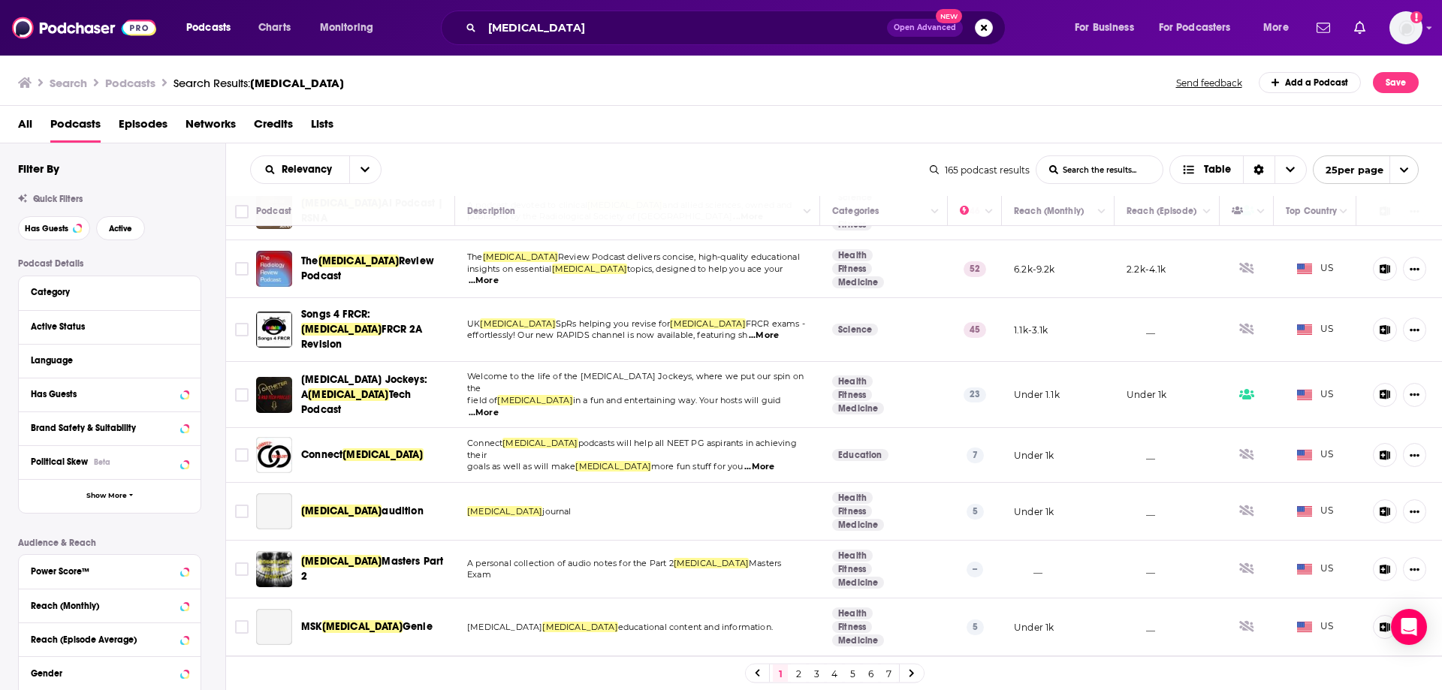
scroll to position [75, 0]
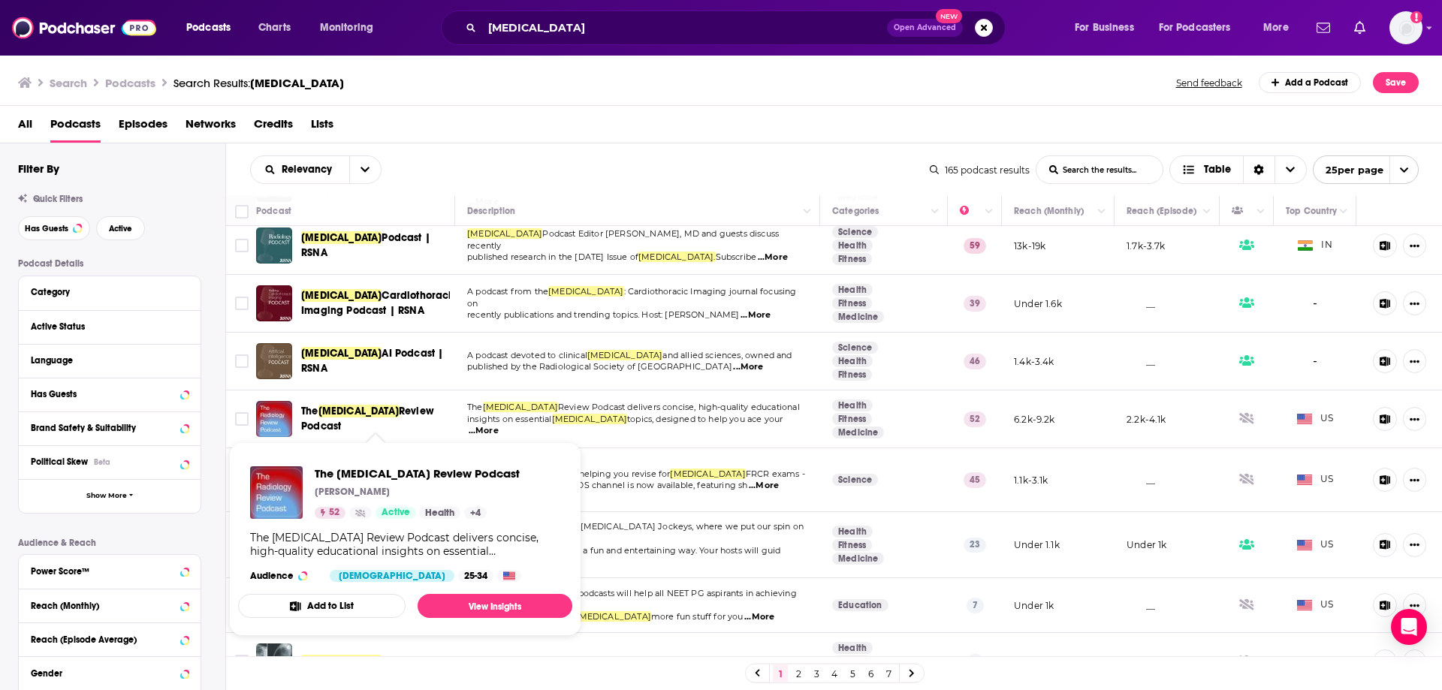
click at [352, 405] on span "[MEDICAL_DATA]" at bounding box center [358, 411] width 80 height 13
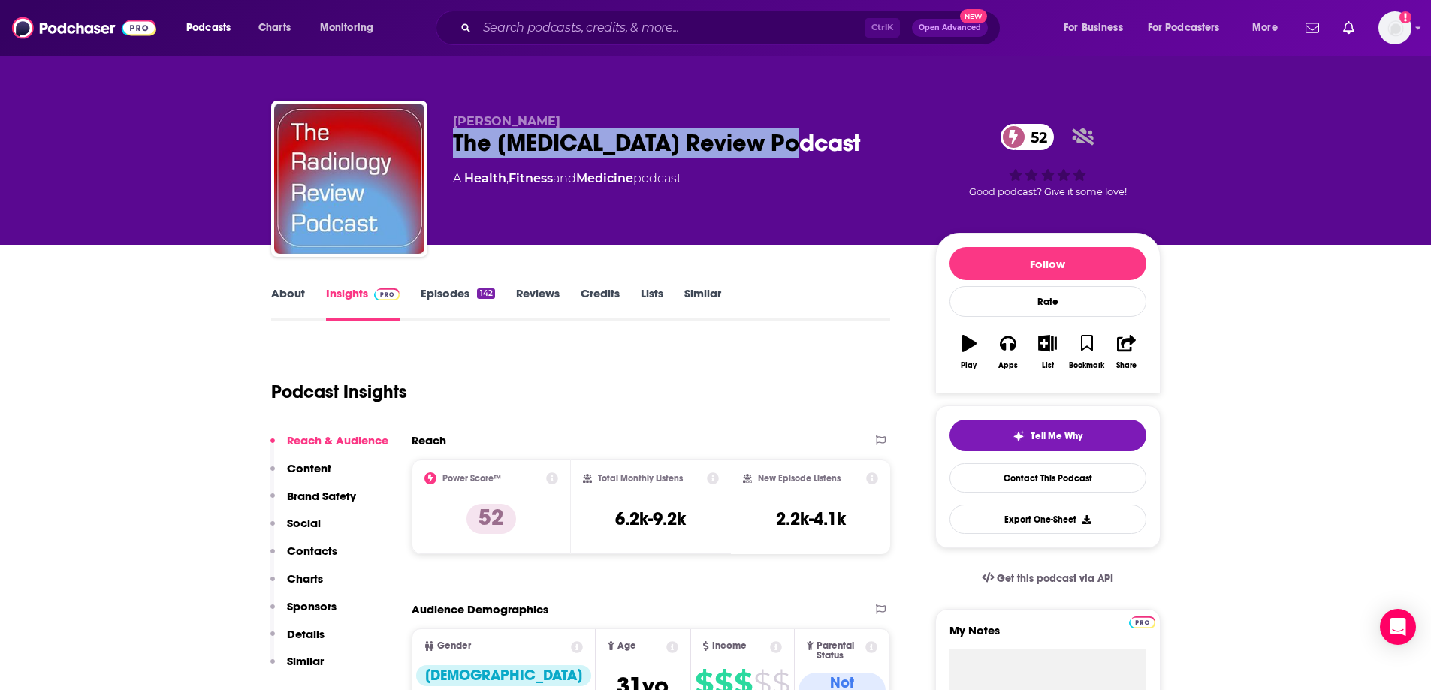
drag, startPoint x: 639, startPoint y: 137, endPoint x: 821, endPoint y: 143, distance: 181.8
click at [821, 143] on div "Matt Covington The Radiology Review Podcast 52 A Health , Fitness and Medicine …" at bounding box center [715, 182] width 889 height 162
click at [895, 122] on p "Matt Covington" at bounding box center [682, 121] width 458 height 14
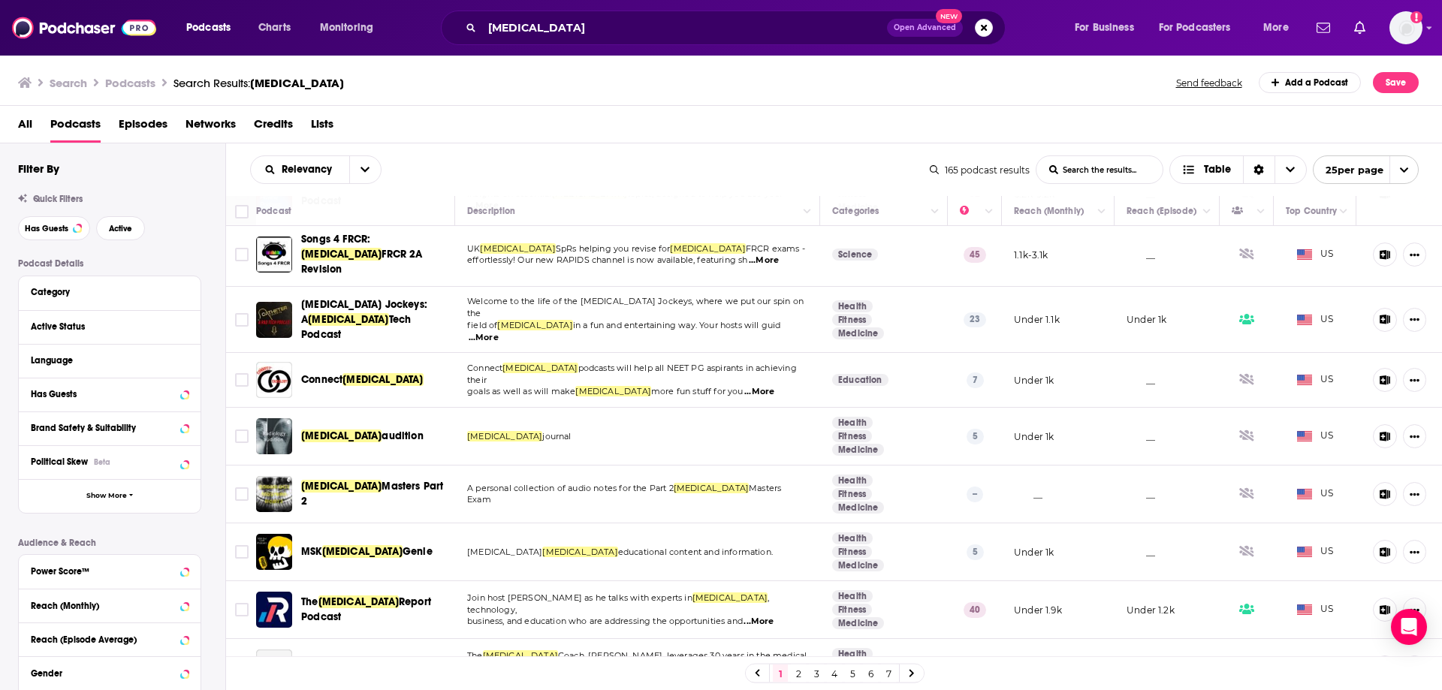
scroll to position [225, 0]
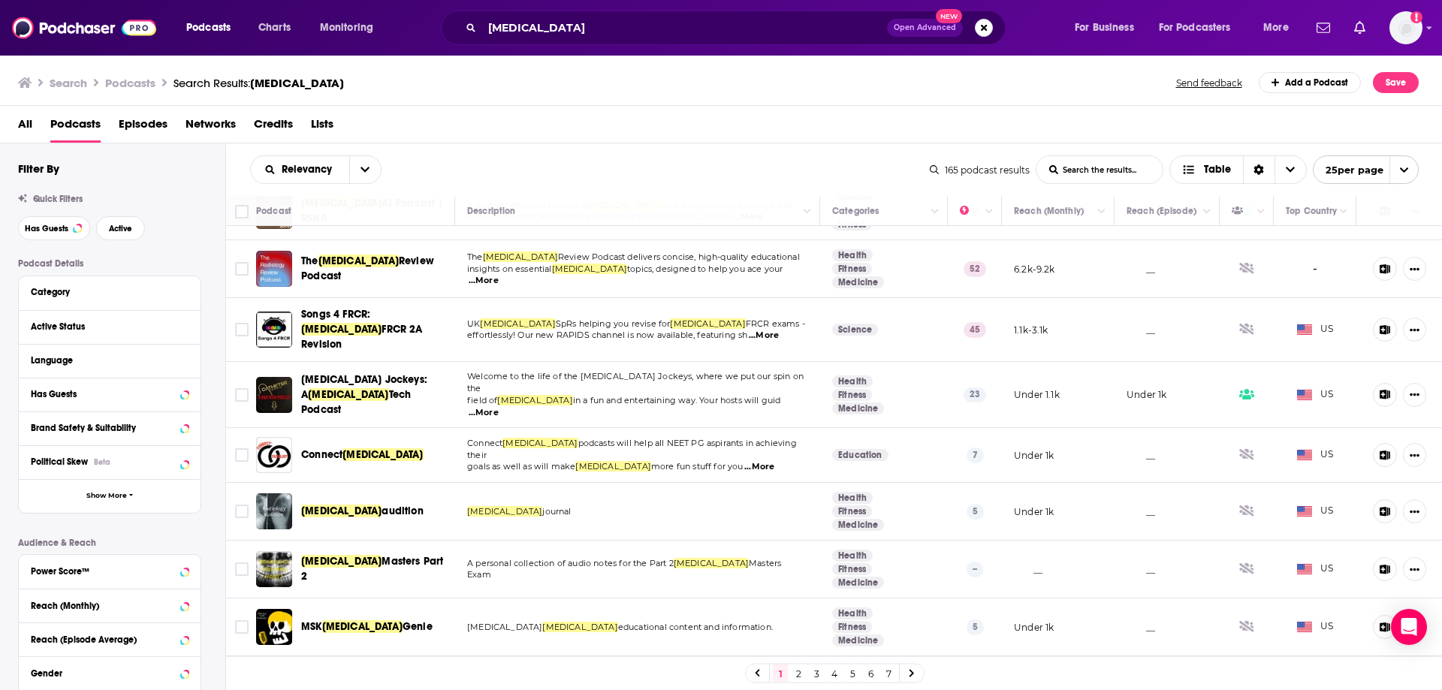
click at [499, 407] on span "...More" at bounding box center [484, 413] width 30 height 12
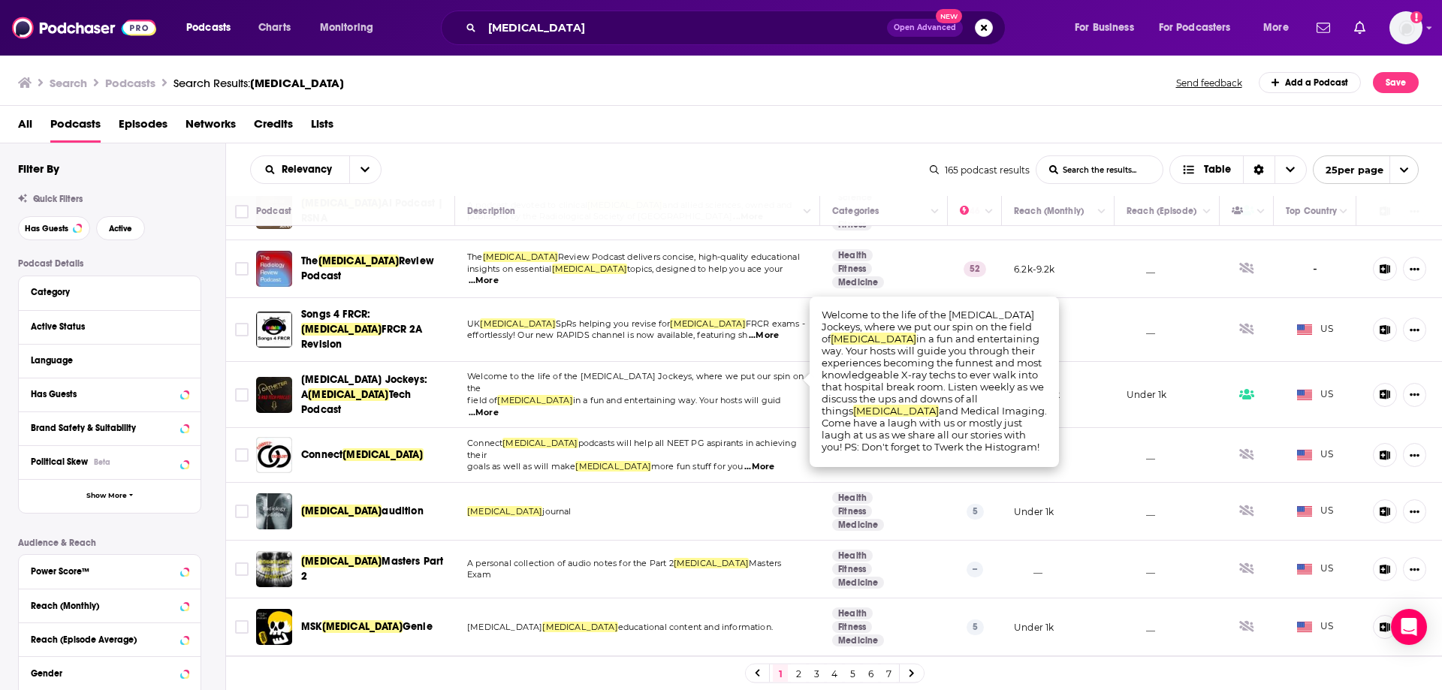
click at [581, 71] on div "Search Podcasts Search Results: radiology Send feedback Add a Podcast Save" at bounding box center [721, 80] width 1443 height 52
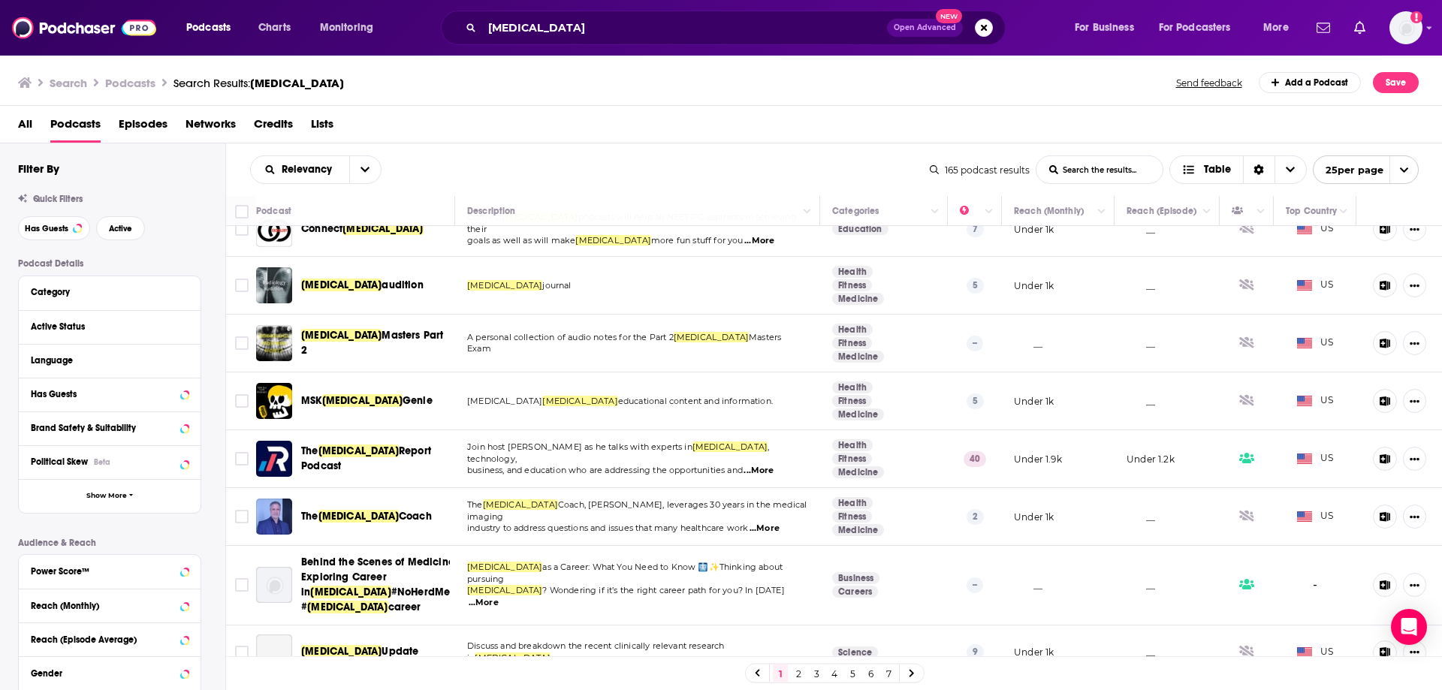
scroll to position [526, 0]
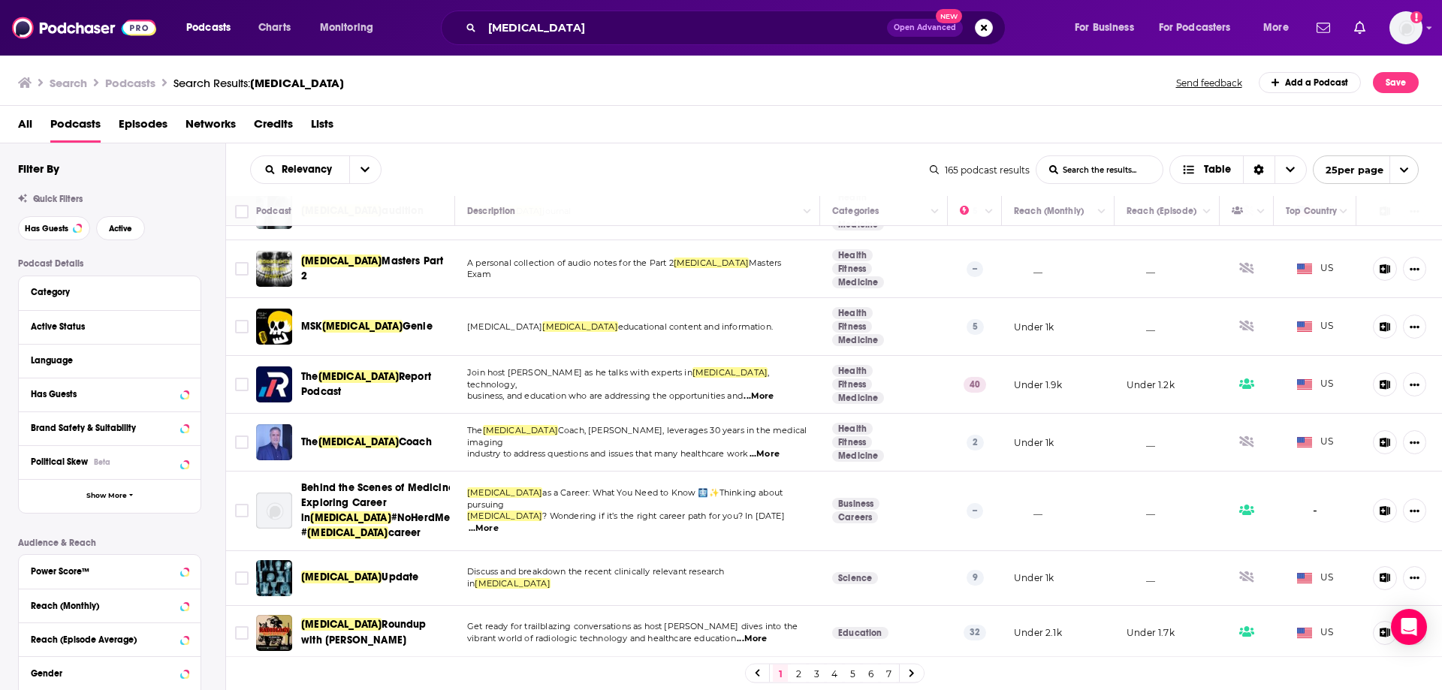
click at [768, 391] on span "...More" at bounding box center [759, 397] width 30 height 12
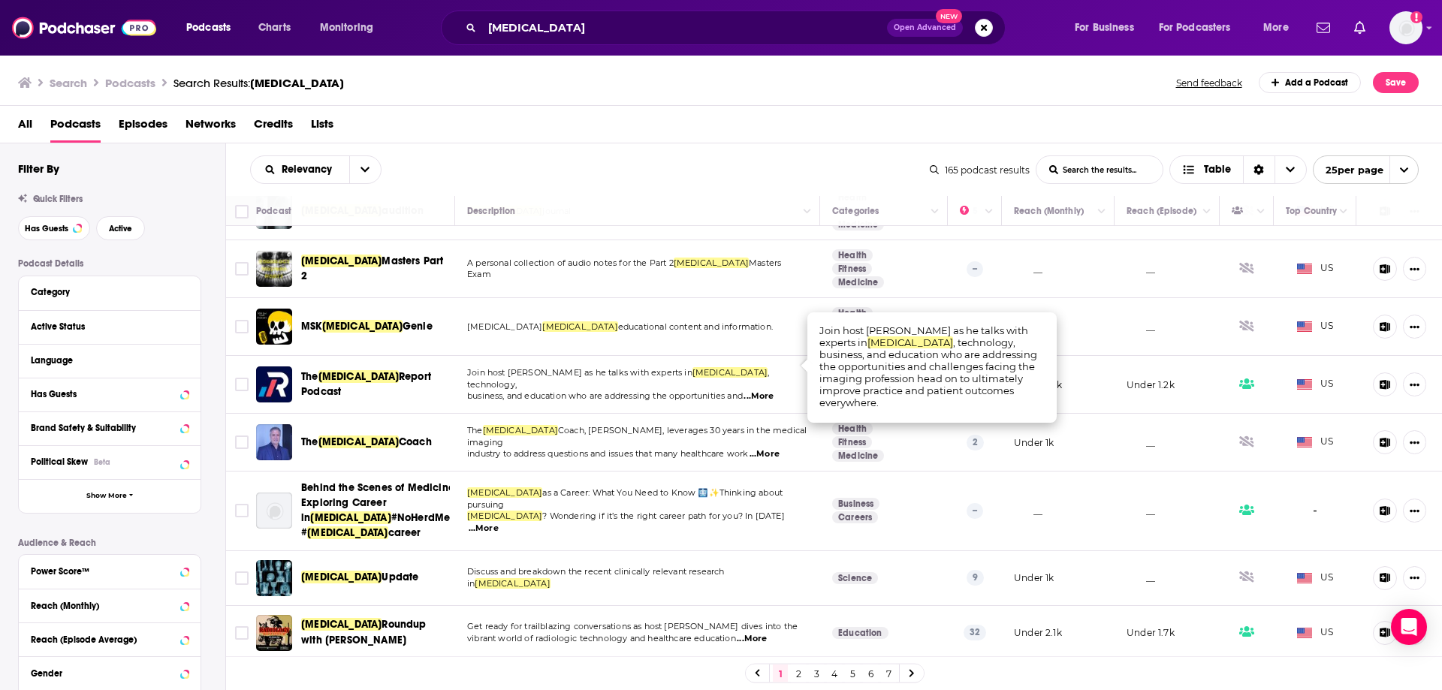
click at [329, 370] on span "[MEDICAL_DATA]" at bounding box center [358, 376] width 80 height 13
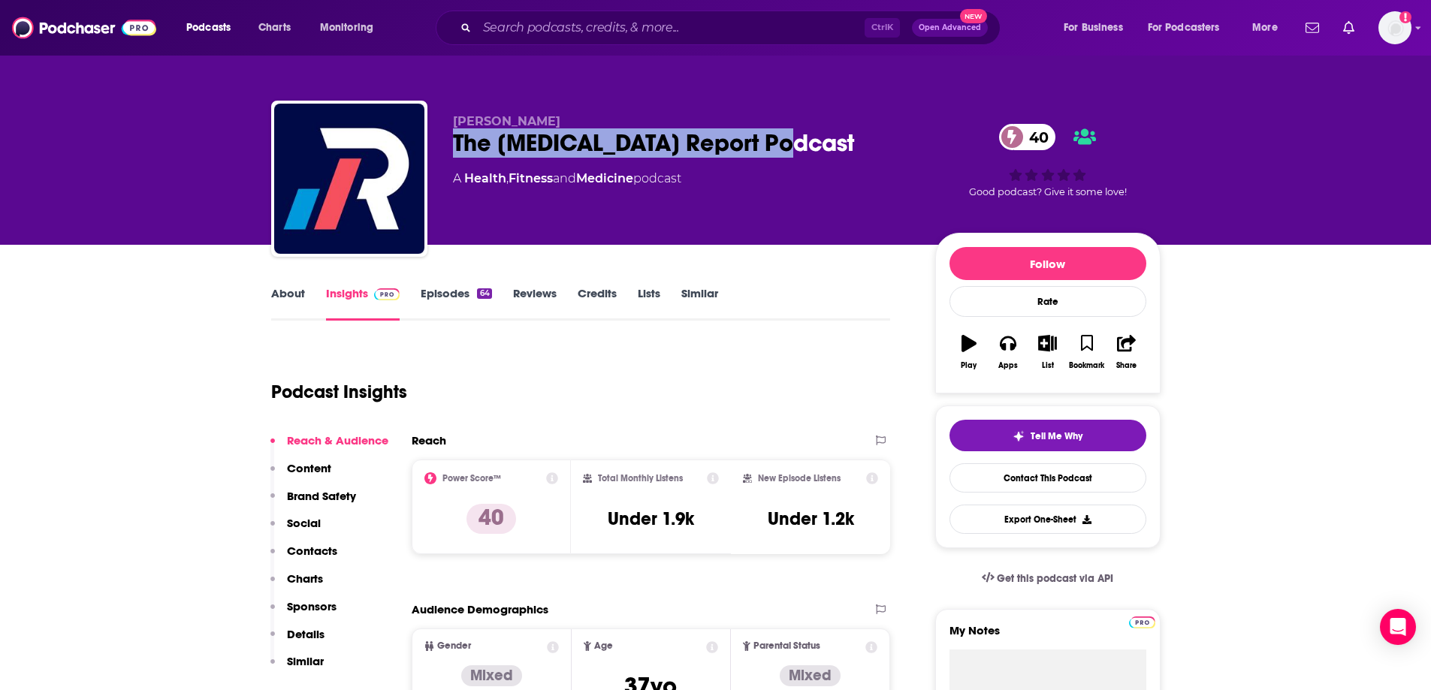
drag, startPoint x: 453, startPoint y: 143, endPoint x: 798, endPoint y: 146, distance: 345.5
click at [798, 146] on div "The Radiology Report Podcast 40" at bounding box center [682, 142] width 458 height 29
copy h2 "The Radiology Report Podcast"
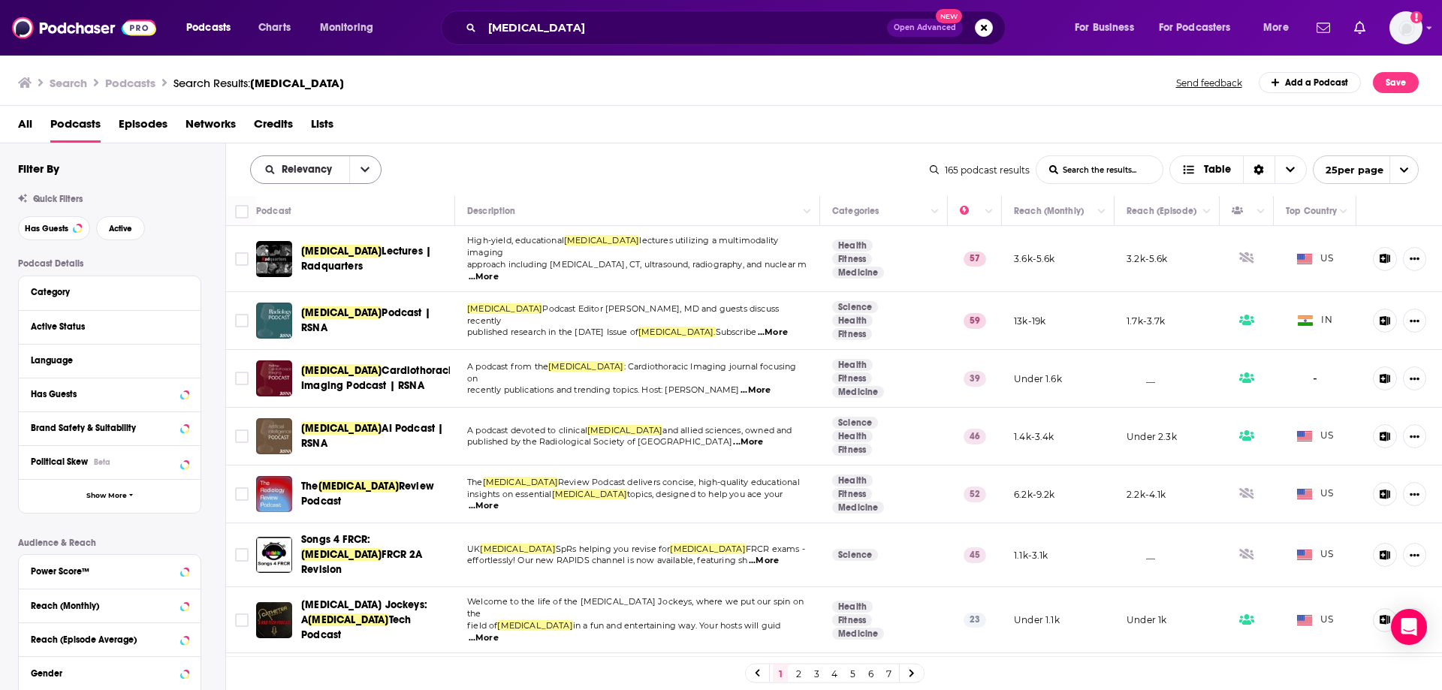
click at [357, 171] on button "open menu" at bounding box center [365, 169] width 32 height 27
click at [309, 296] on span "Power Score" at bounding box center [325, 298] width 89 height 8
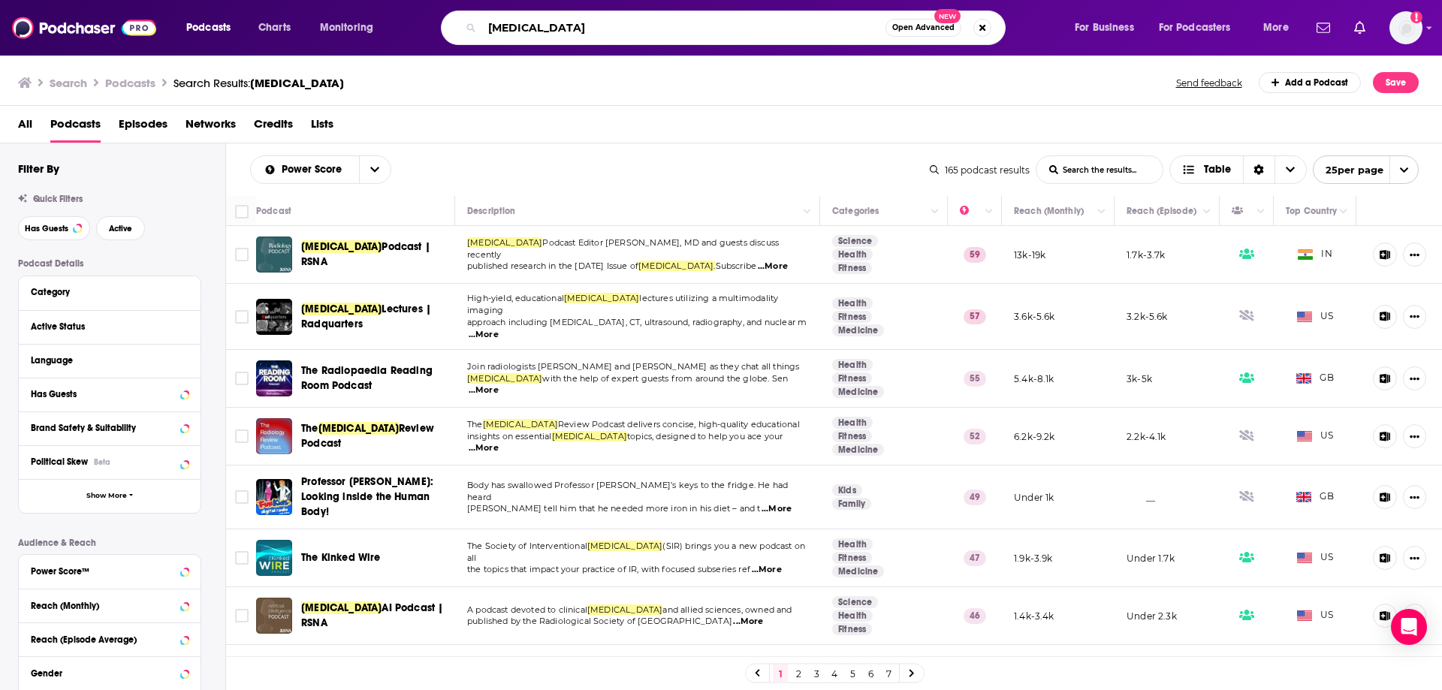
drag, startPoint x: 554, startPoint y: 32, endPoint x: 466, endPoint y: 33, distance: 87.1
click at [466, 33] on div "radiology Open Advanced New" at bounding box center [723, 28] width 565 height 35
type input "cardiology"
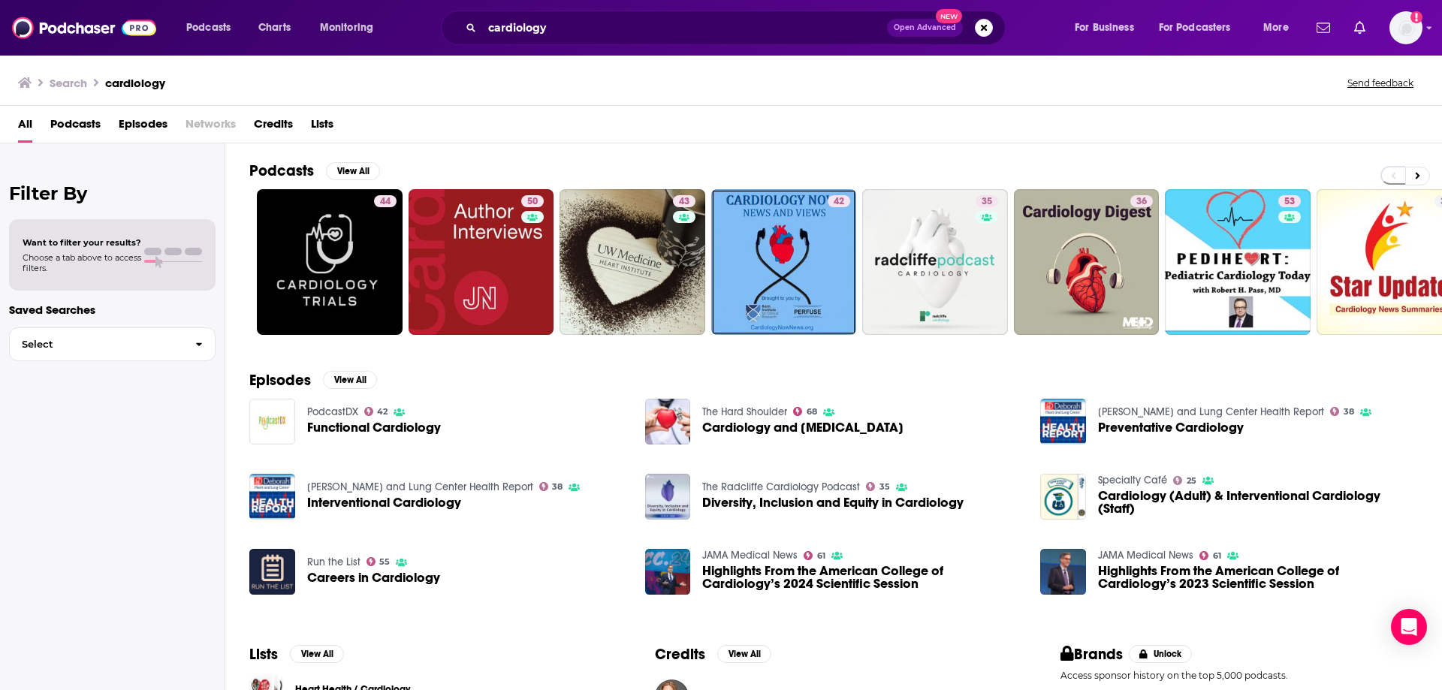
click at [914, 72] on div "Search cardiology Send feedback" at bounding box center [718, 82] width 1400 height 21
click at [54, 133] on span "Podcasts" at bounding box center [75, 127] width 50 height 31
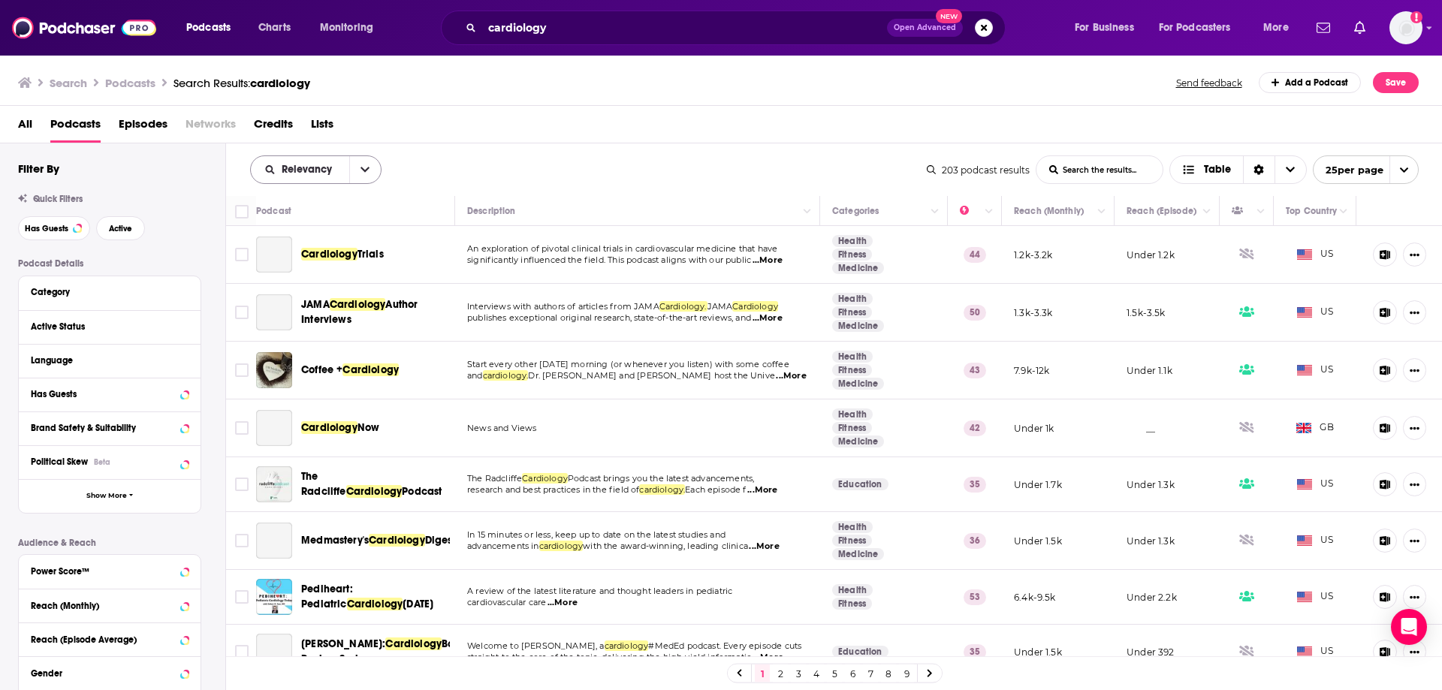
click at [364, 167] on icon "open menu" at bounding box center [365, 169] width 9 height 11
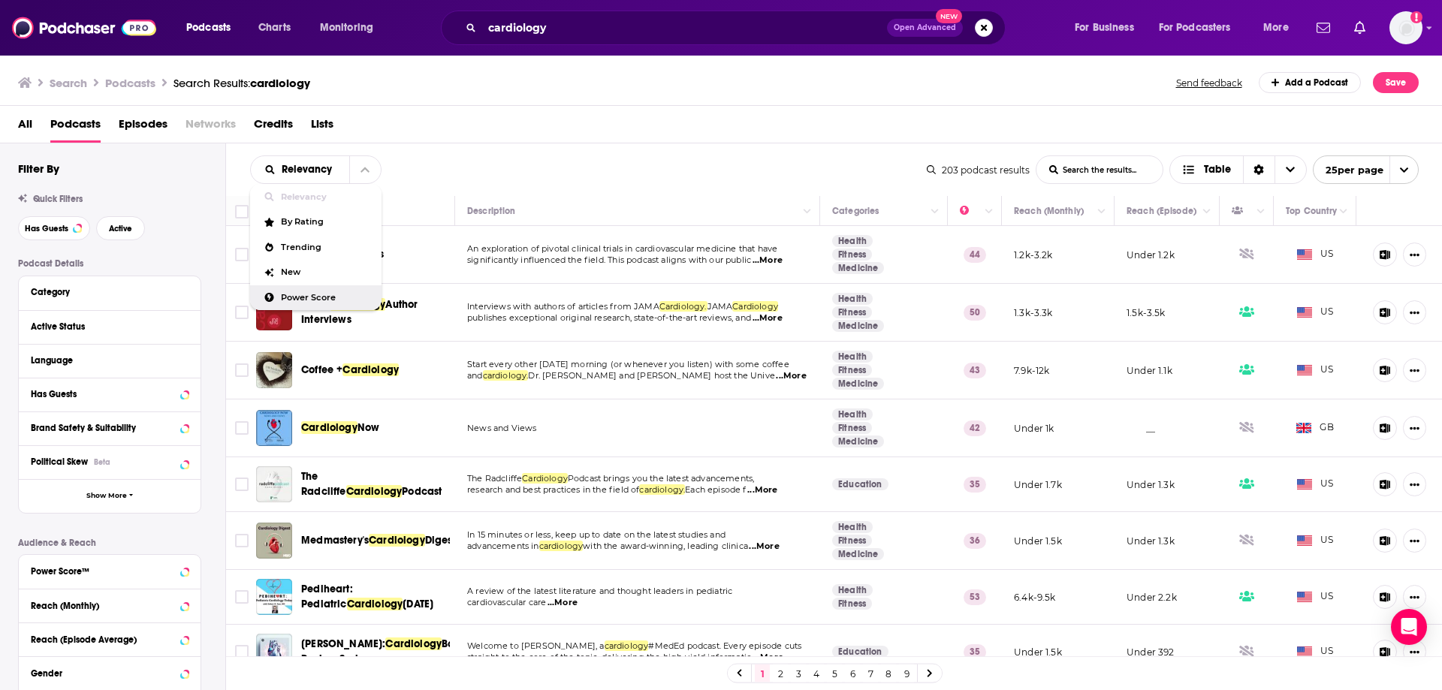
click at [299, 297] on span "Power Score" at bounding box center [325, 298] width 89 height 8
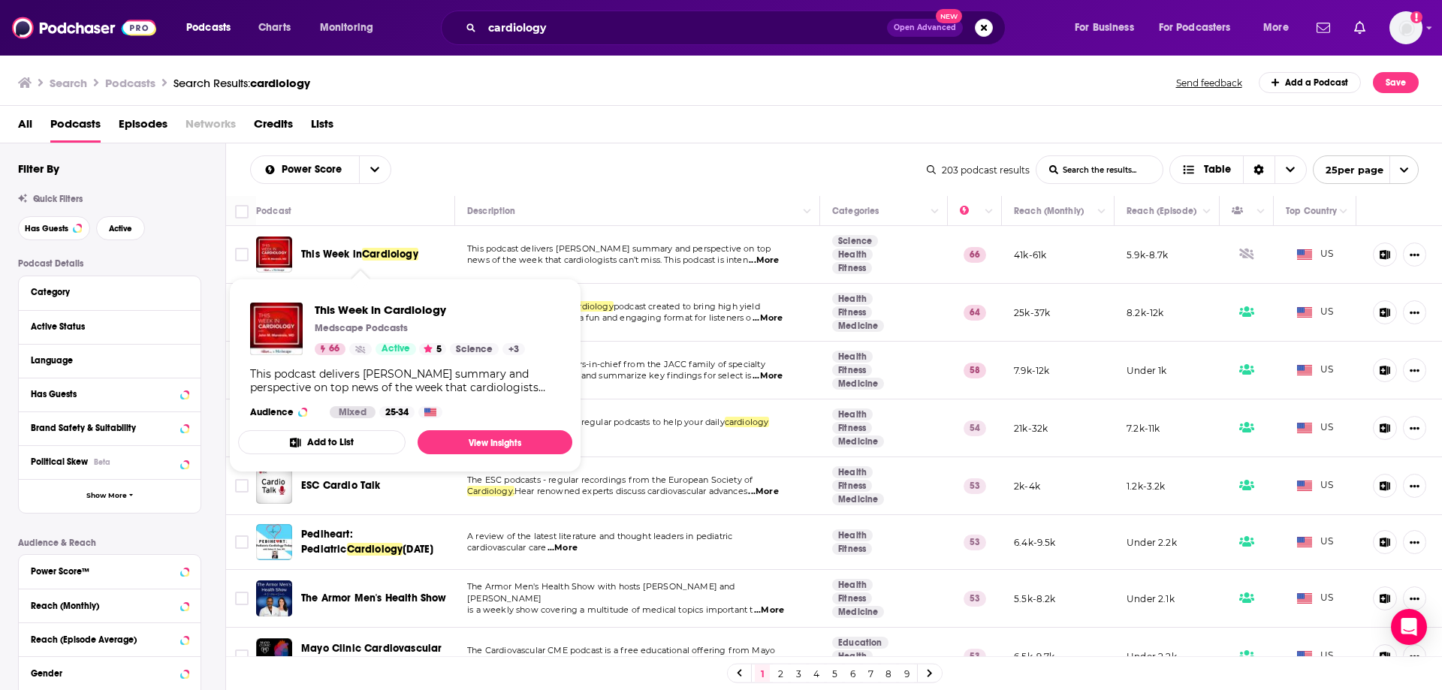
click at [370, 257] on span "Cardiology" at bounding box center [390, 254] width 56 height 13
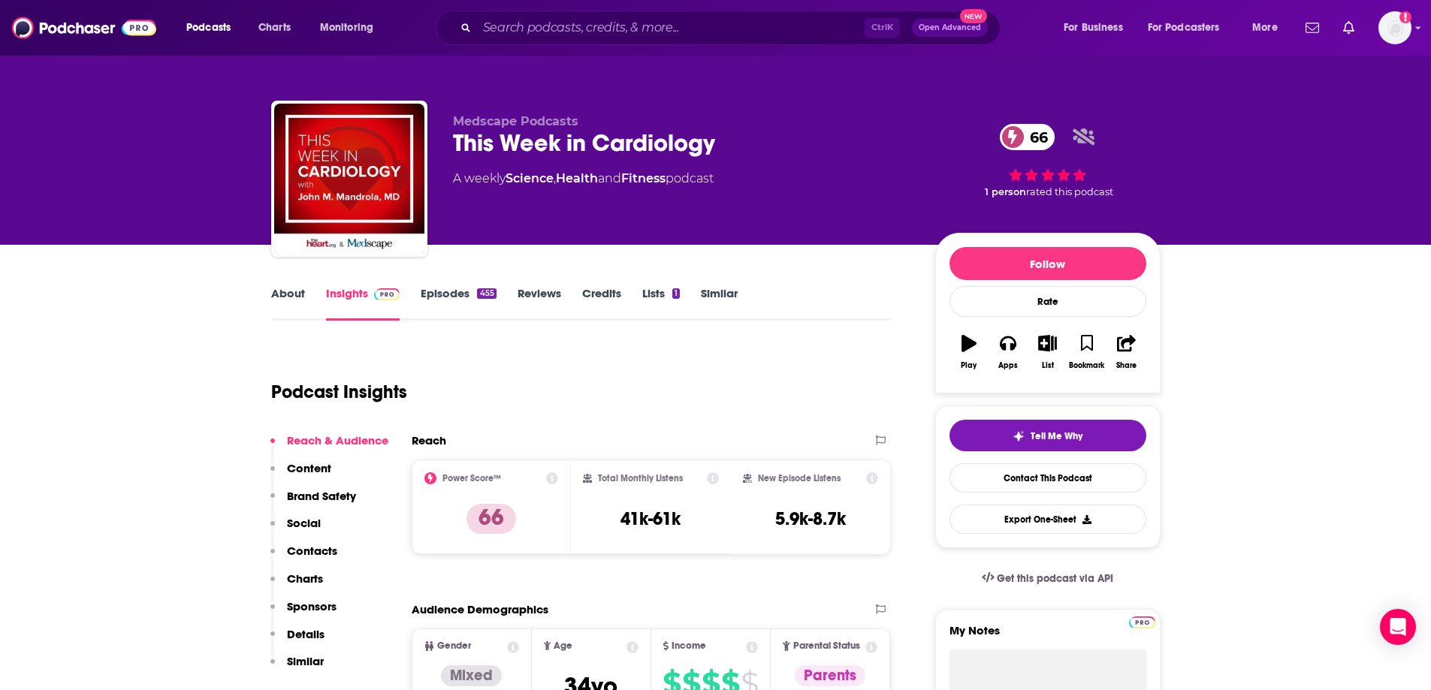
drag, startPoint x: 702, startPoint y: 137, endPoint x: 724, endPoint y: 140, distance: 22.1
click at [724, 140] on div "Medscape Podcasts This Week in Cardiology 66 A weekly Science , Health and Fitn…" at bounding box center [715, 182] width 889 height 162
copy h2 "This Week in Cardiology"
click at [737, 104] on div "Medscape Podcasts This Week in Cardiology 66 A weekly Science , Health and Fitn…" at bounding box center [715, 182] width 889 height 162
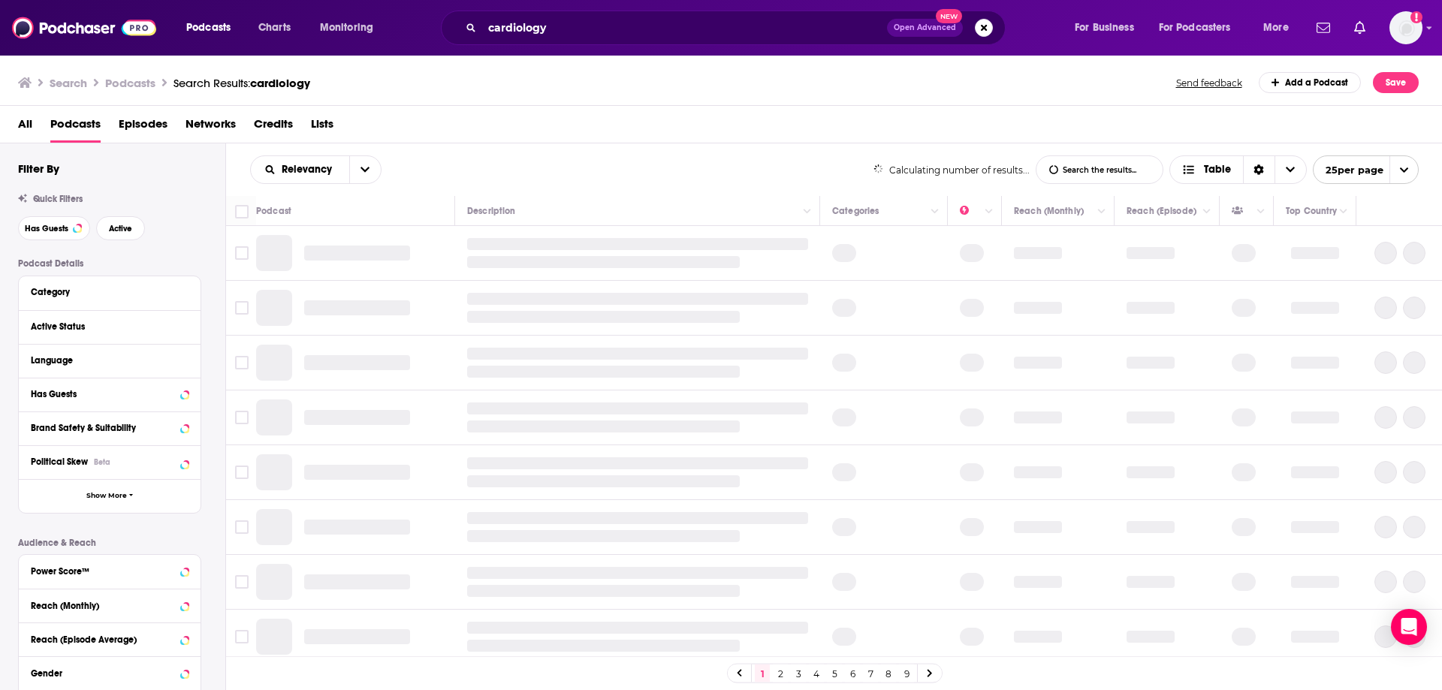
click at [755, 68] on div "Search Podcasts Search Results: cardiology Send feedback Add a Podcast Save" at bounding box center [721, 80] width 1443 height 52
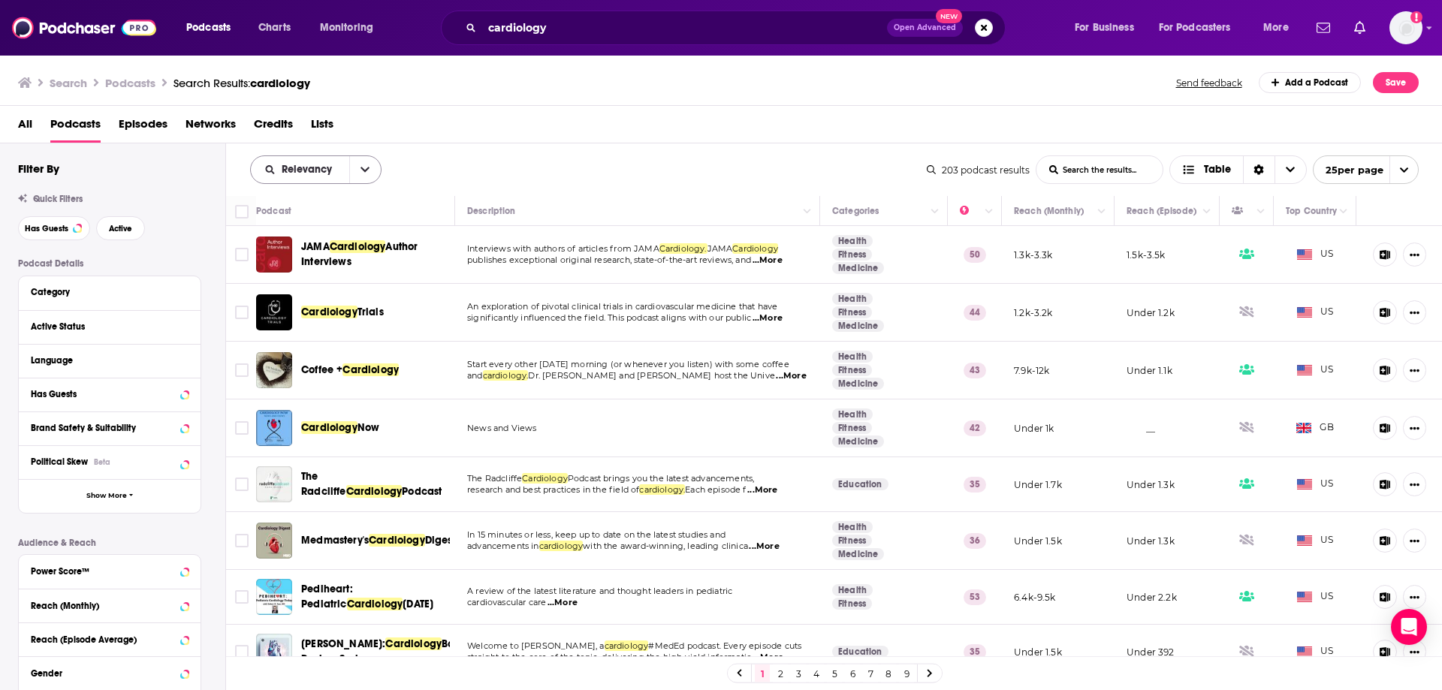
click at [367, 164] on icon "open menu" at bounding box center [365, 169] width 9 height 11
click at [349, 290] on div "Power Score" at bounding box center [315, 298] width 131 height 26
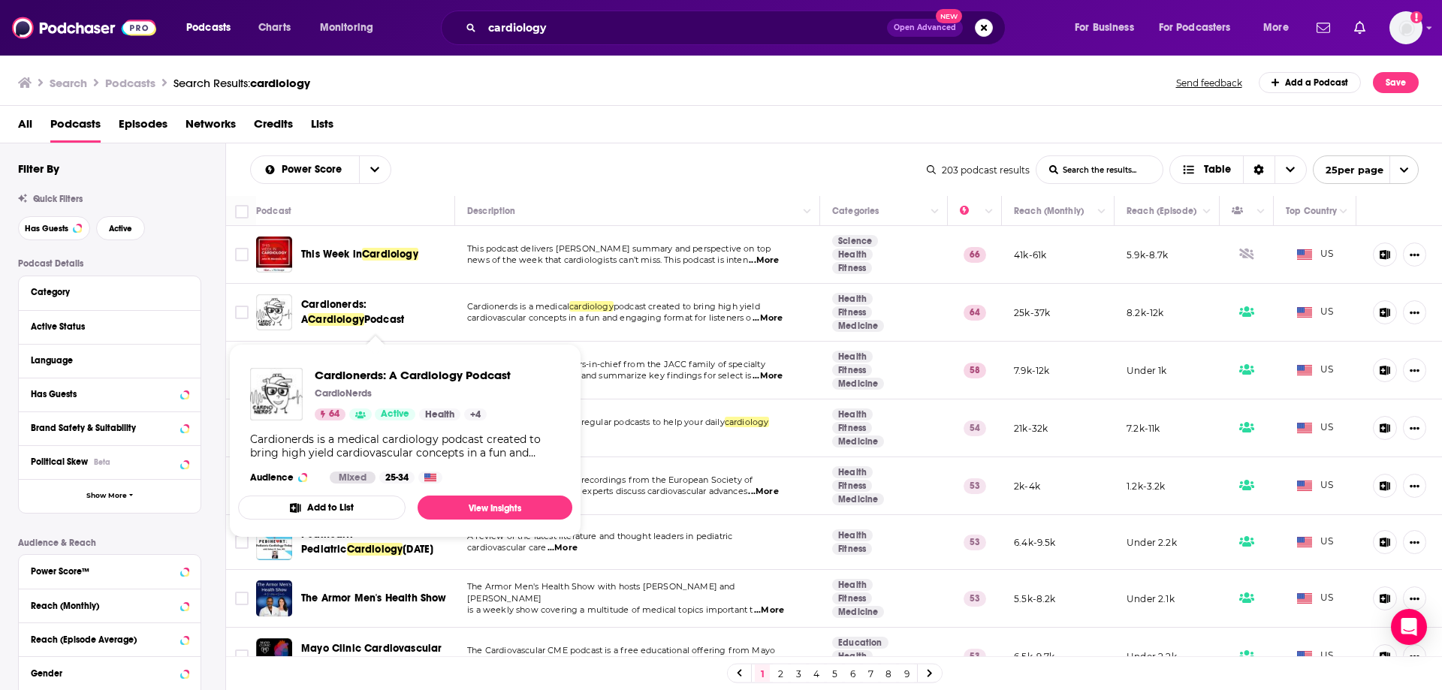
click at [364, 313] on span "Cardiology" at bounding box center [336, 319] width 56 height 13
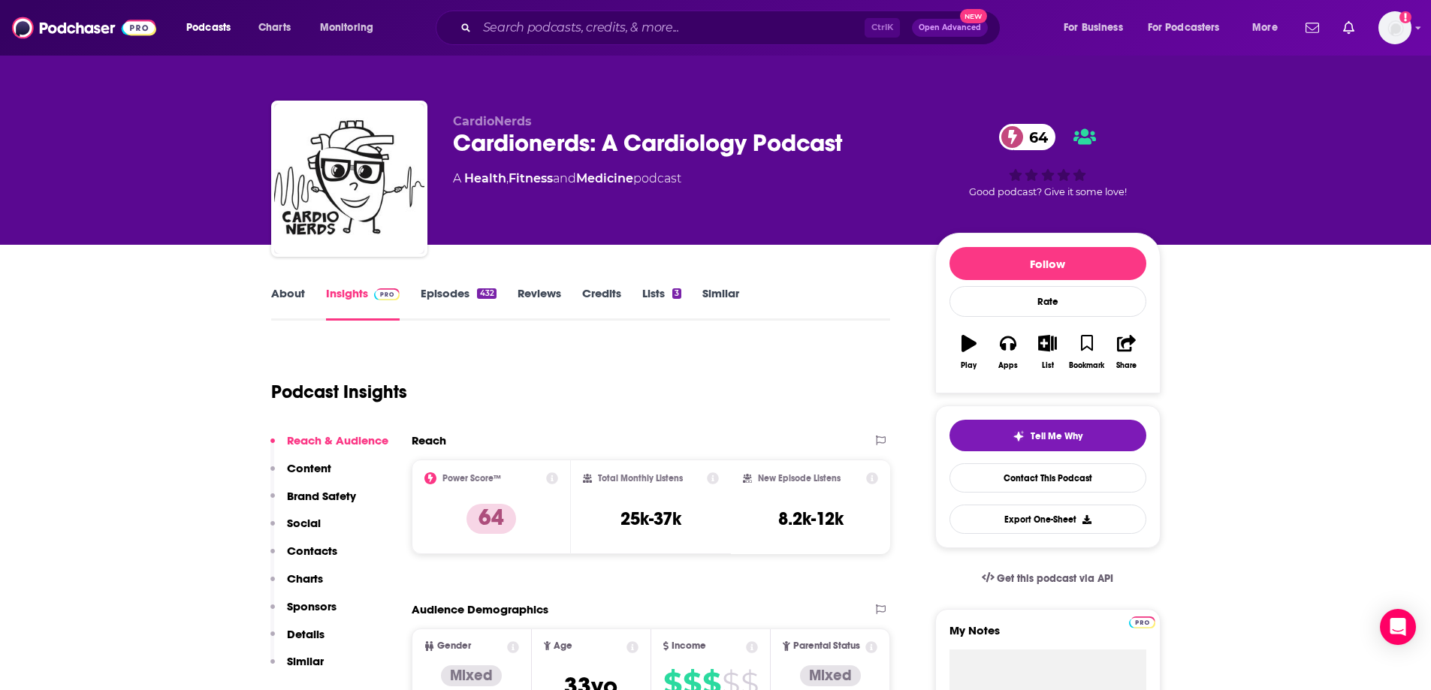
click at [603, 56] on div "CardioNerds Cardionerds: A Cardiology Podcast 64 A Health , Fitness and Medicin…" at bounding box center [715, 122] width 961 height 245
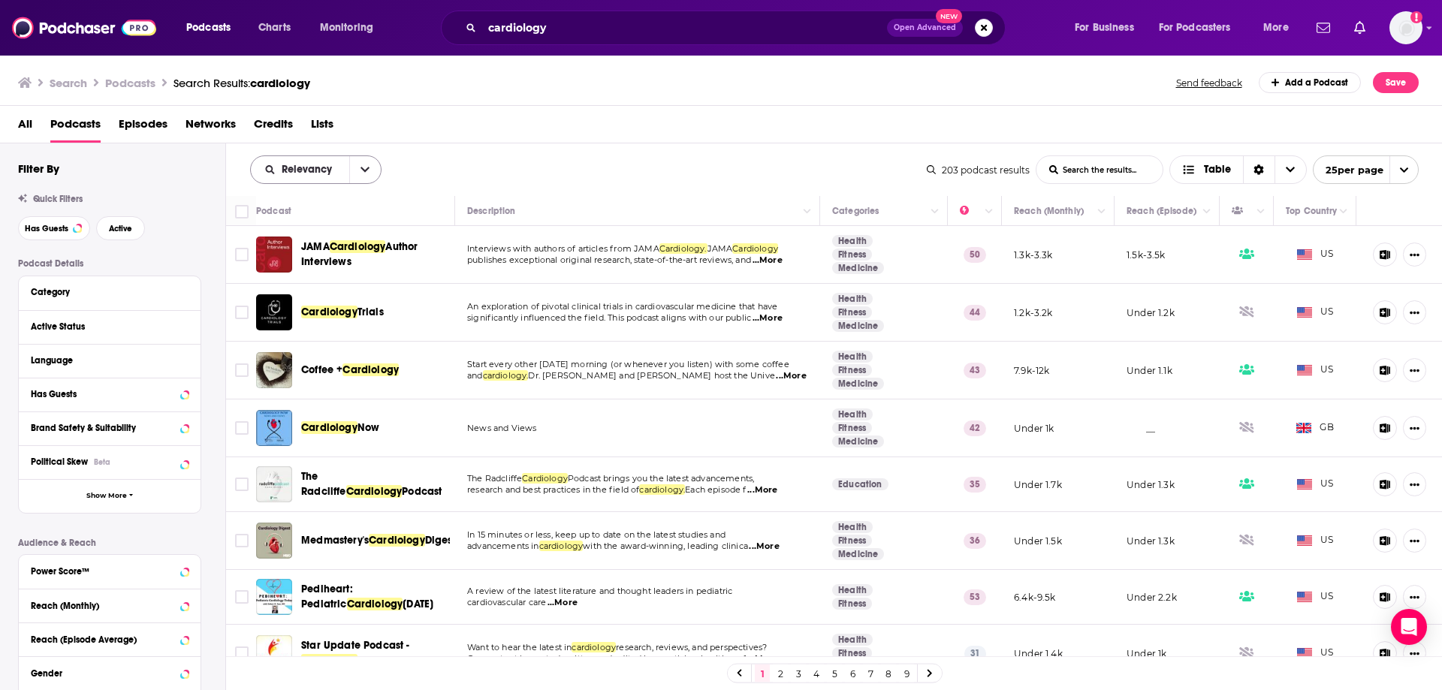
click at [365, 167] on icon "open menu" at bounding box center [365, 169] width 9 height 11
click at [299, 291] on div "Power Score" at bounding box center [315, 298] width 131 height 26
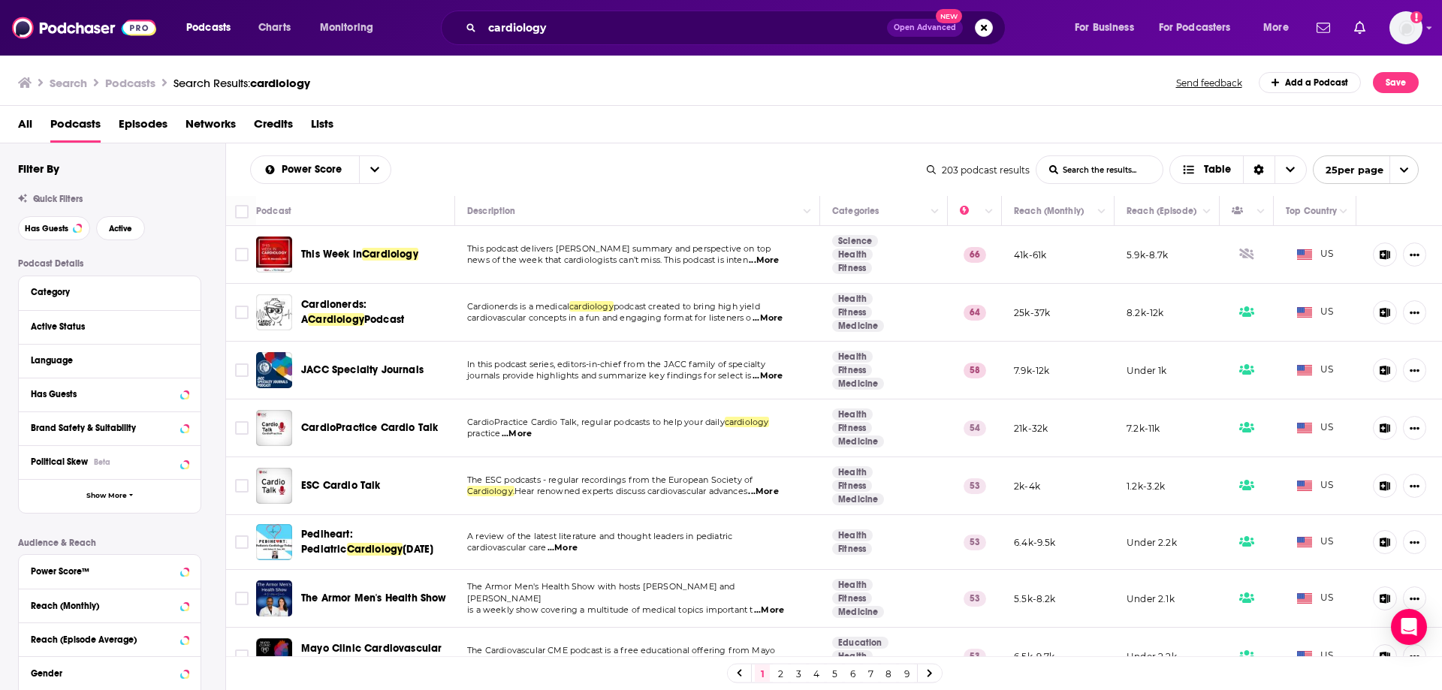
click at [524, 432] on span "...More" at bounding box center [517, 434] width 30 height 12
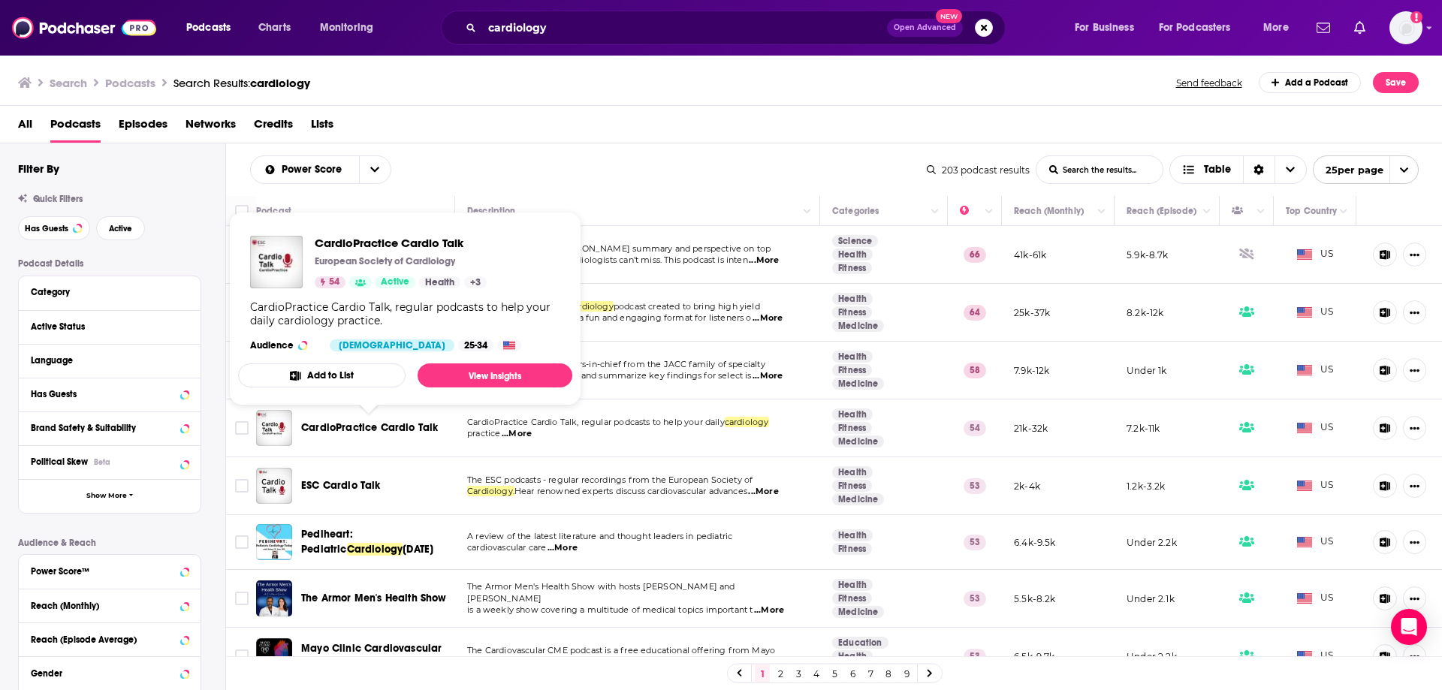
click at [412, 427] on span "CardioPractice Cardio Talk" at bounding box center [369, 427] width 137 height 13
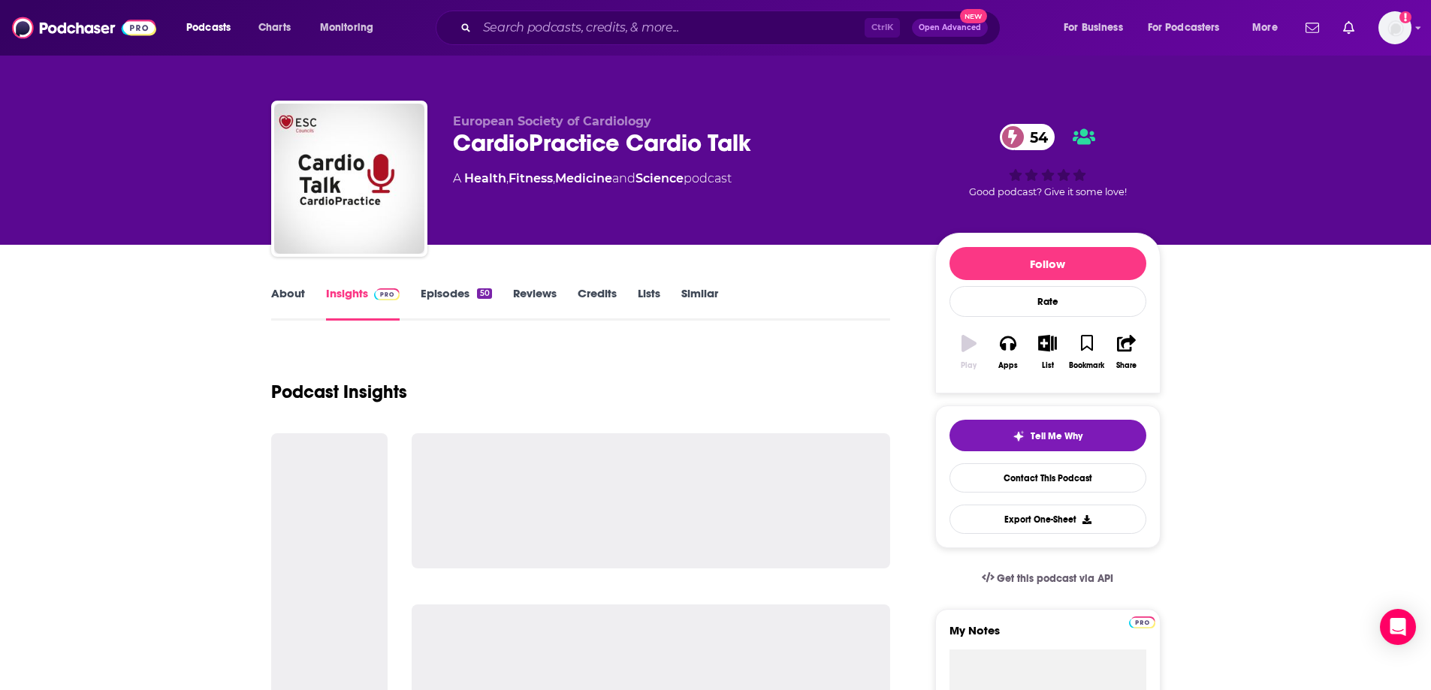
click at [632, 144] on div "CardioPractice Cardio Talk 54" at bounding box center [682, 142] width 458 height 29
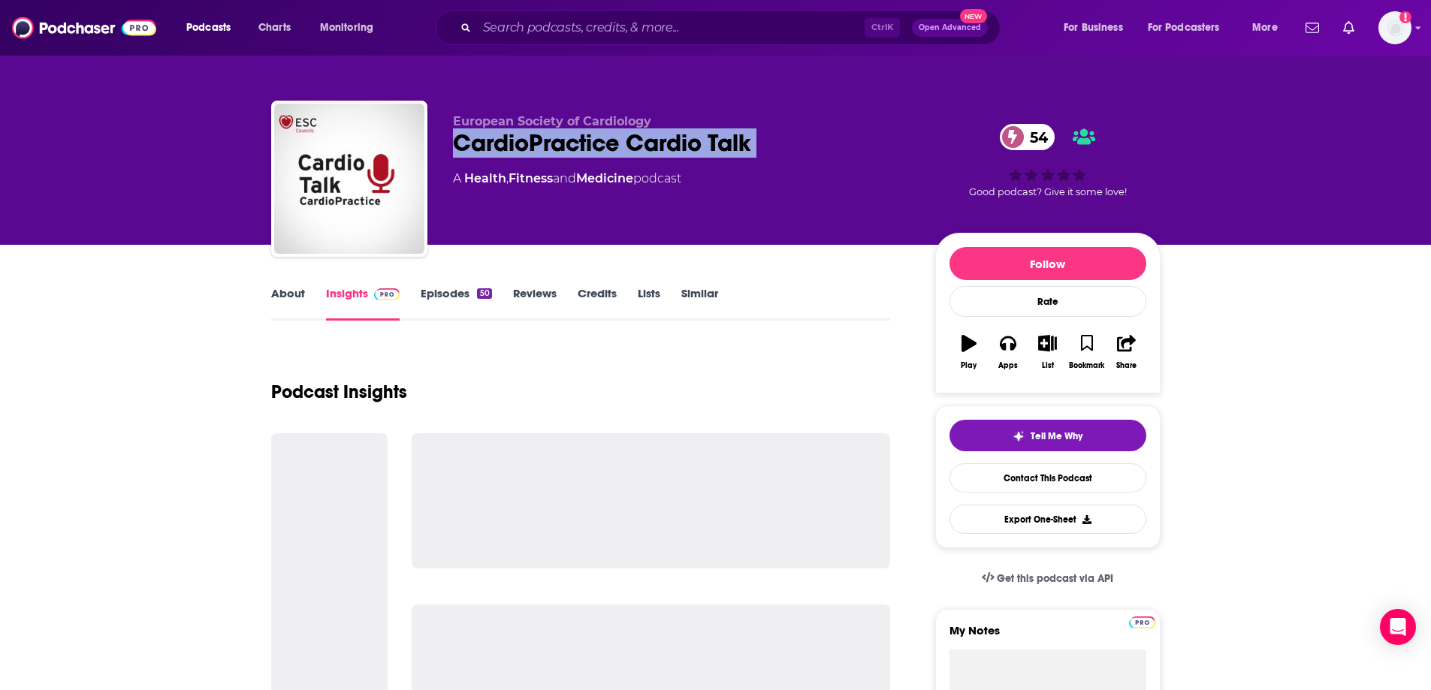
copy div "CardioPractice Cardio Talk 54"
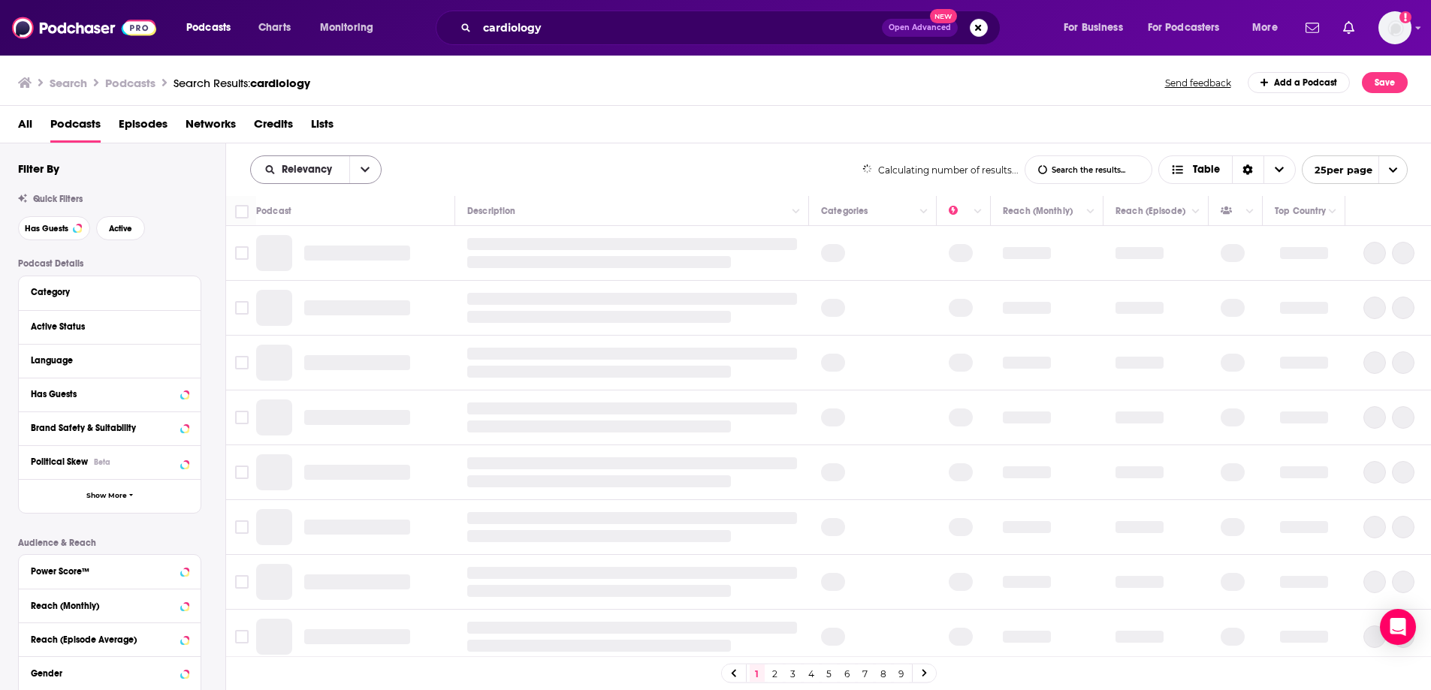
click at [366, 168] on icon "open menu" at bounding box center [365, 169] width 9 height 11
click at [336, 294] on span "Power Score" at bounding box center [325, 298] width 89 height 8
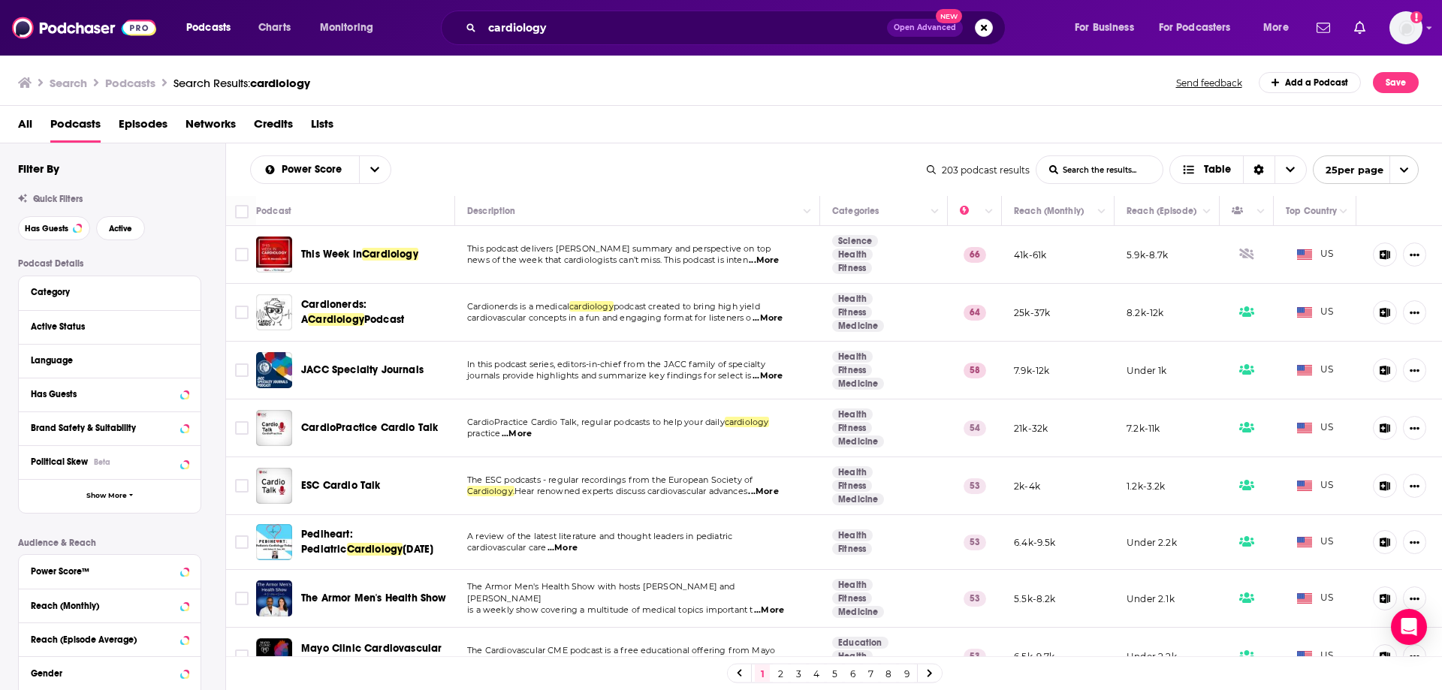
scroll to position [75, 0]
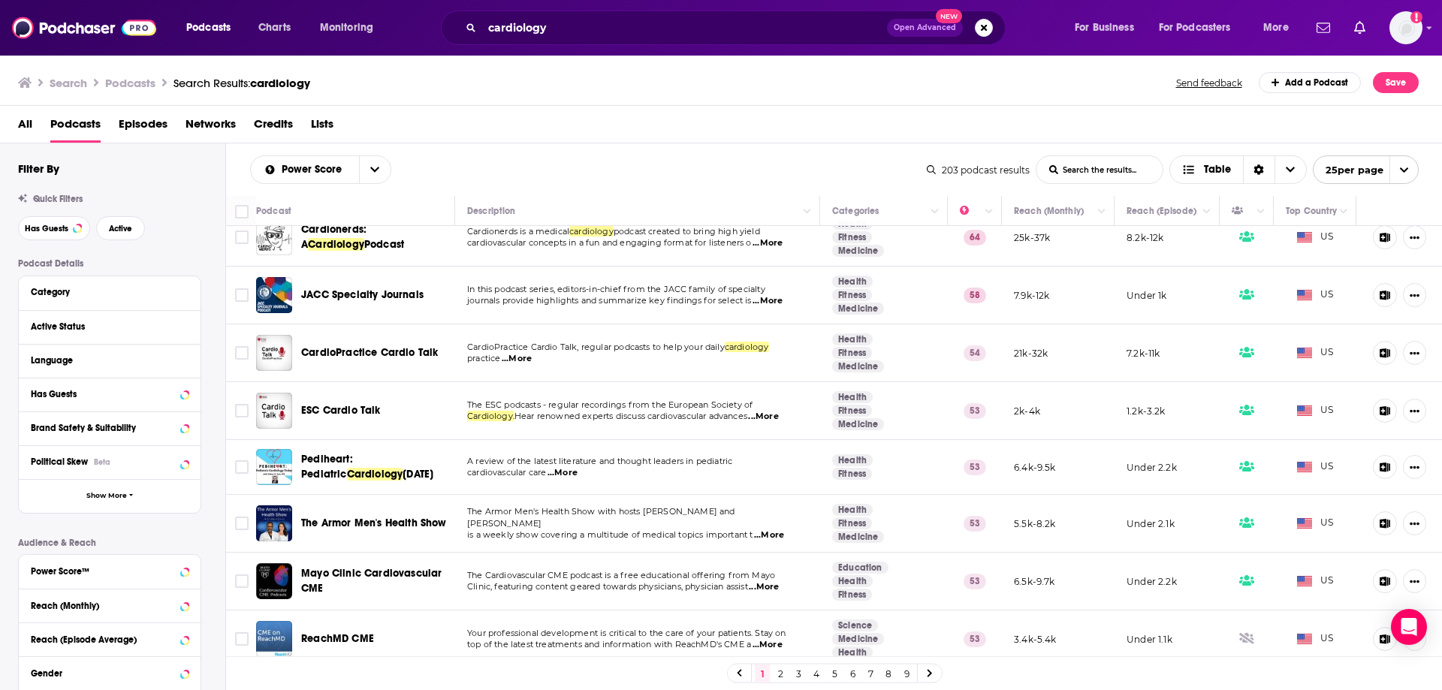
click at [764, 534] on span "...More" at bounding box center [769, 536] width 30 height 12
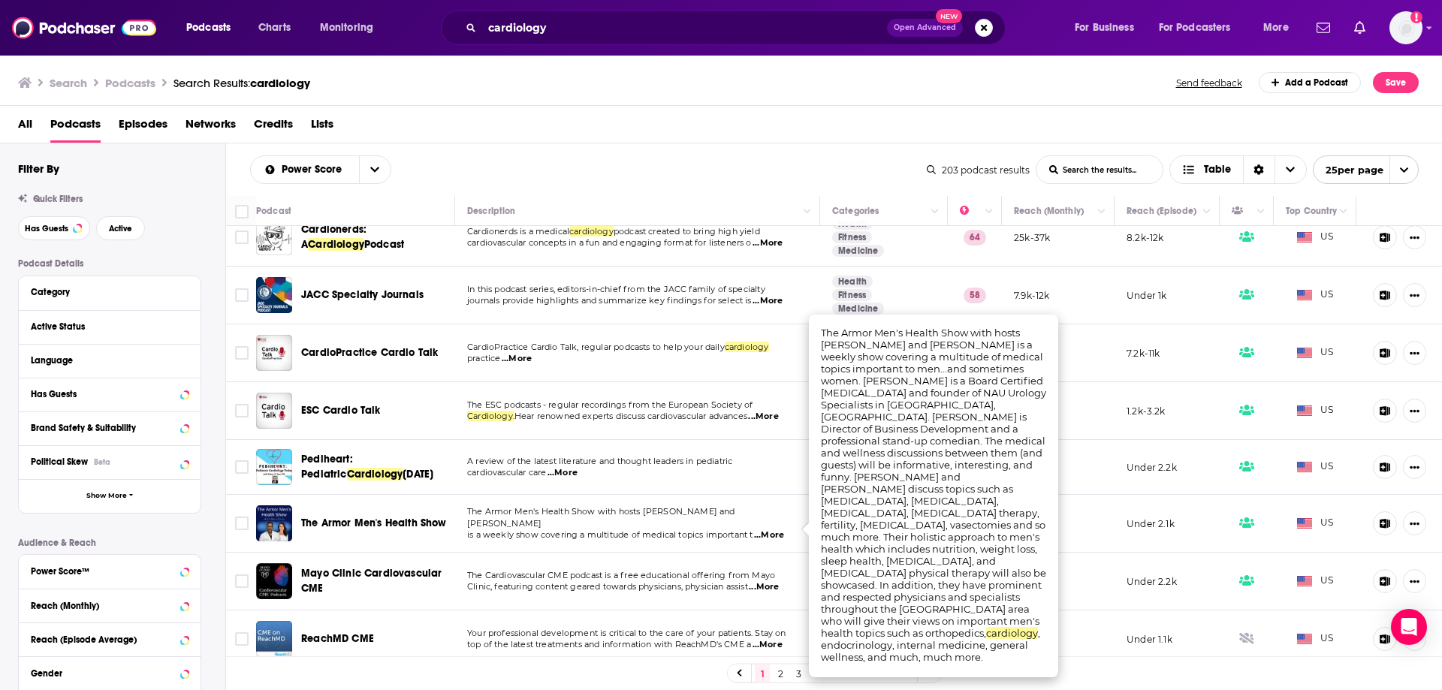
click at [514, 523] on span "The Armor Men's Health Show with hosts Dr. Sandeep Mistry and Donna Lee" at bounding box center [601, 517] width 268 height 23
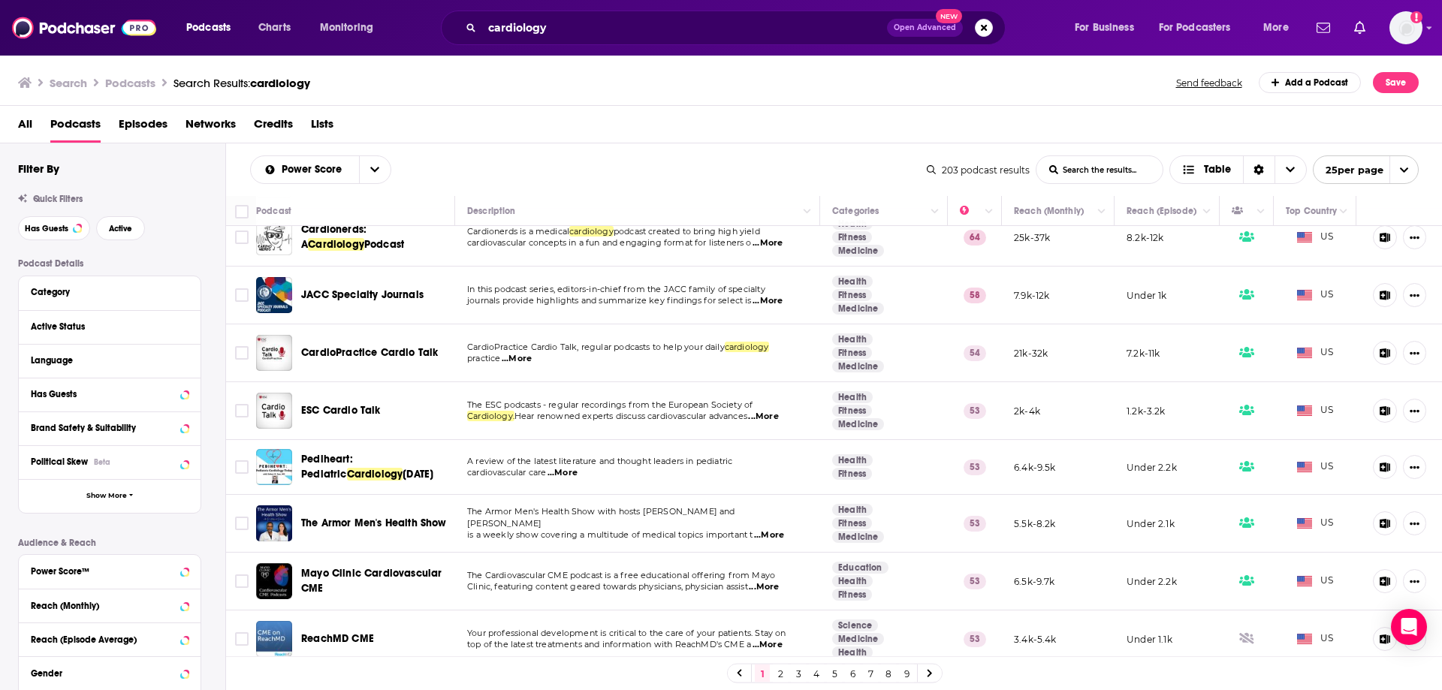
click at [771, 586] on span "...More" at bounding box center [764, 587] width 30 height 12
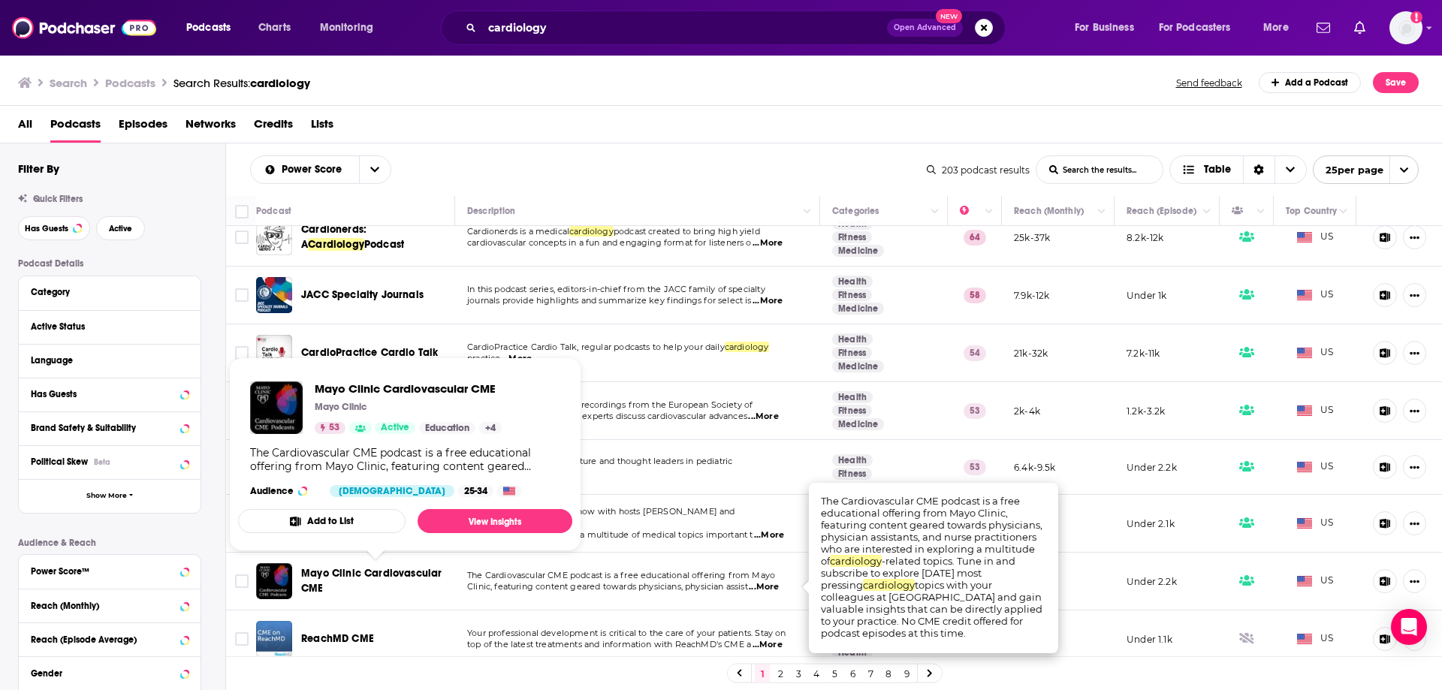
click at [372, 573] on span "Mayo Clinic Cardiovascular CME" at bounding box center [371, 581] width 140 height 28
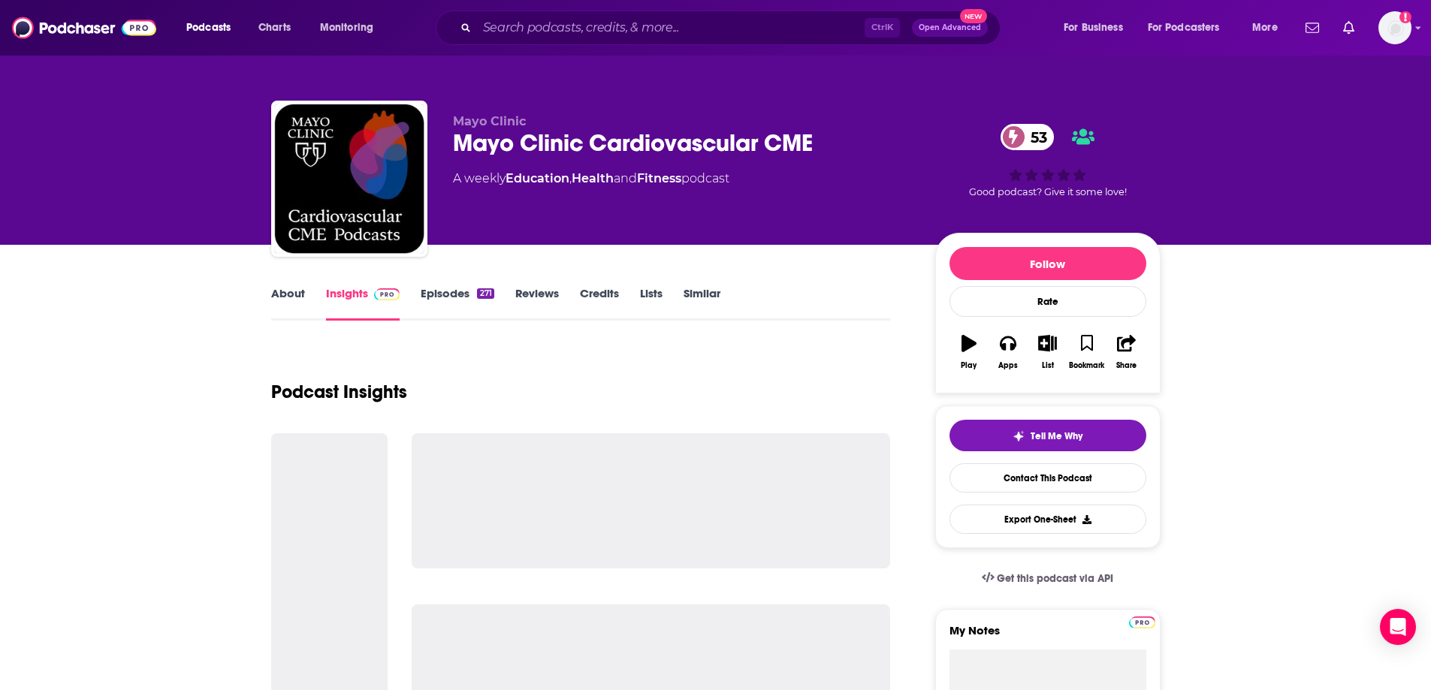
click at [536, 143] on div "Mayo Clinic Cardiovascular CME 53" at bounding box center [682, 142] width 458 height 29
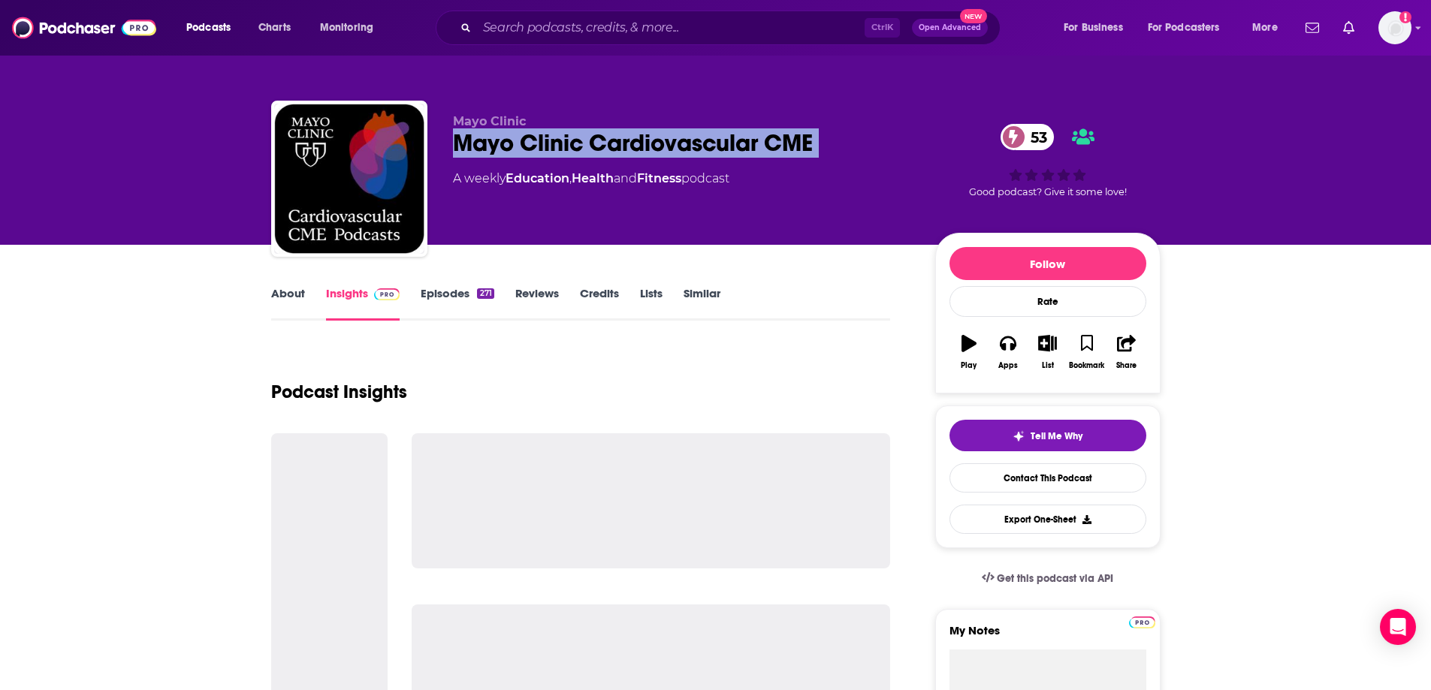
click at [536, 143] on div "Mayo Clinic Cardiovascular CME 53" at bounding box center [682, 142] width 458 height 29
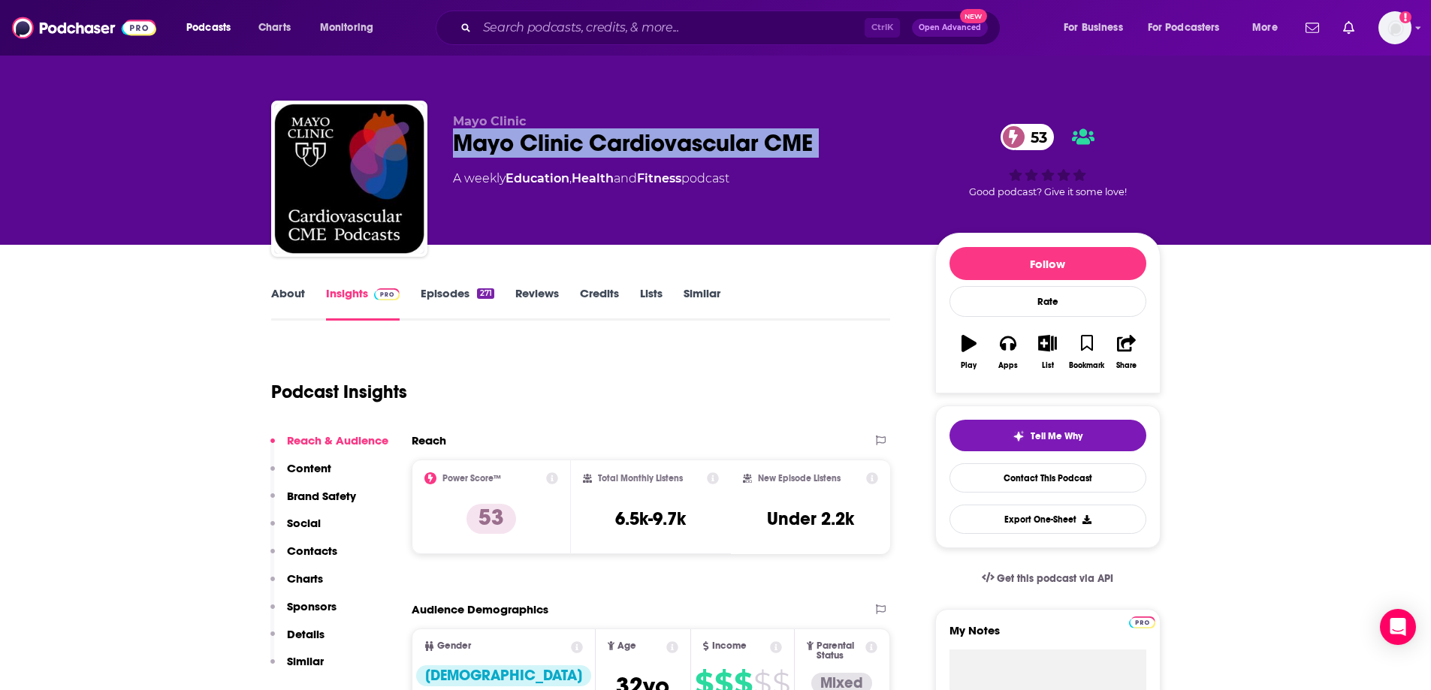
copy div "Mayo Clinic Cardiovascular CME 53"
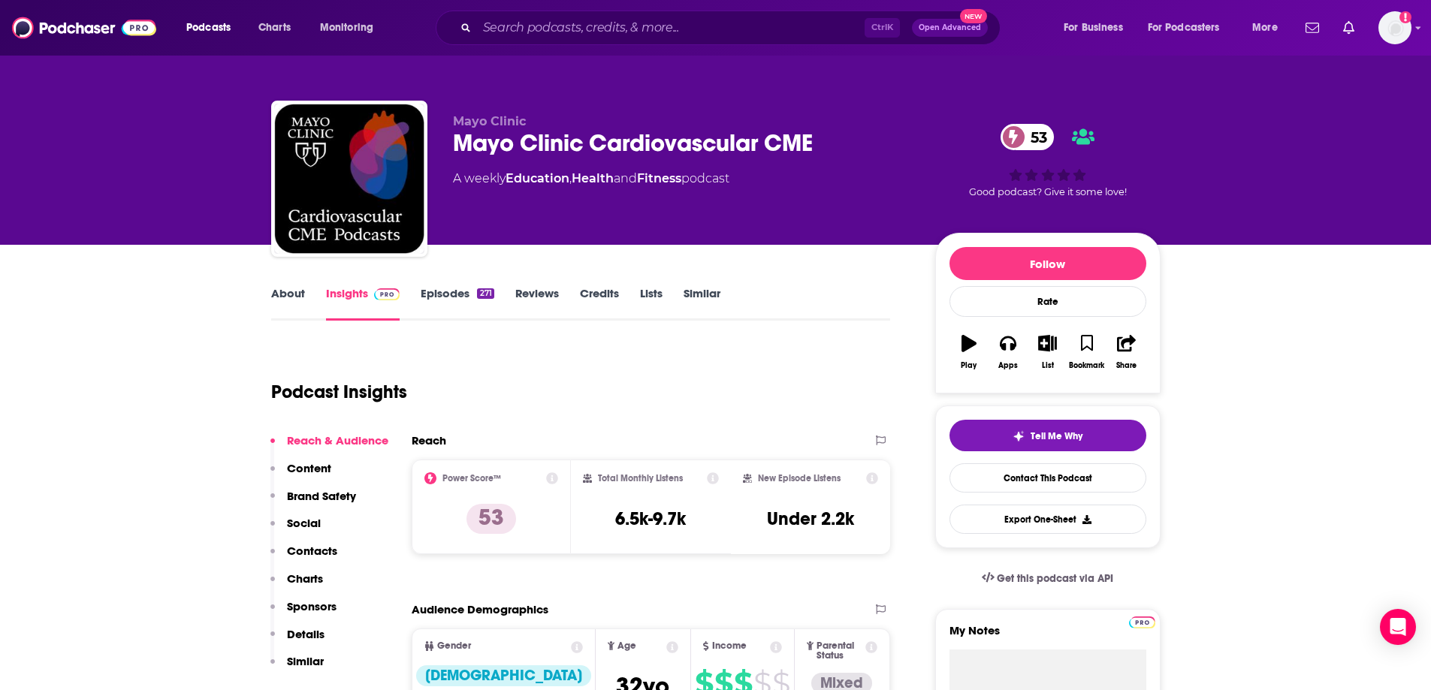
click at [900, 101] on div "Mayo Clinic Mayo Clinic Cardiovascular CME 53 A weekly Education , Health and F…" at bounding box center [715, 182] width 889 height 162
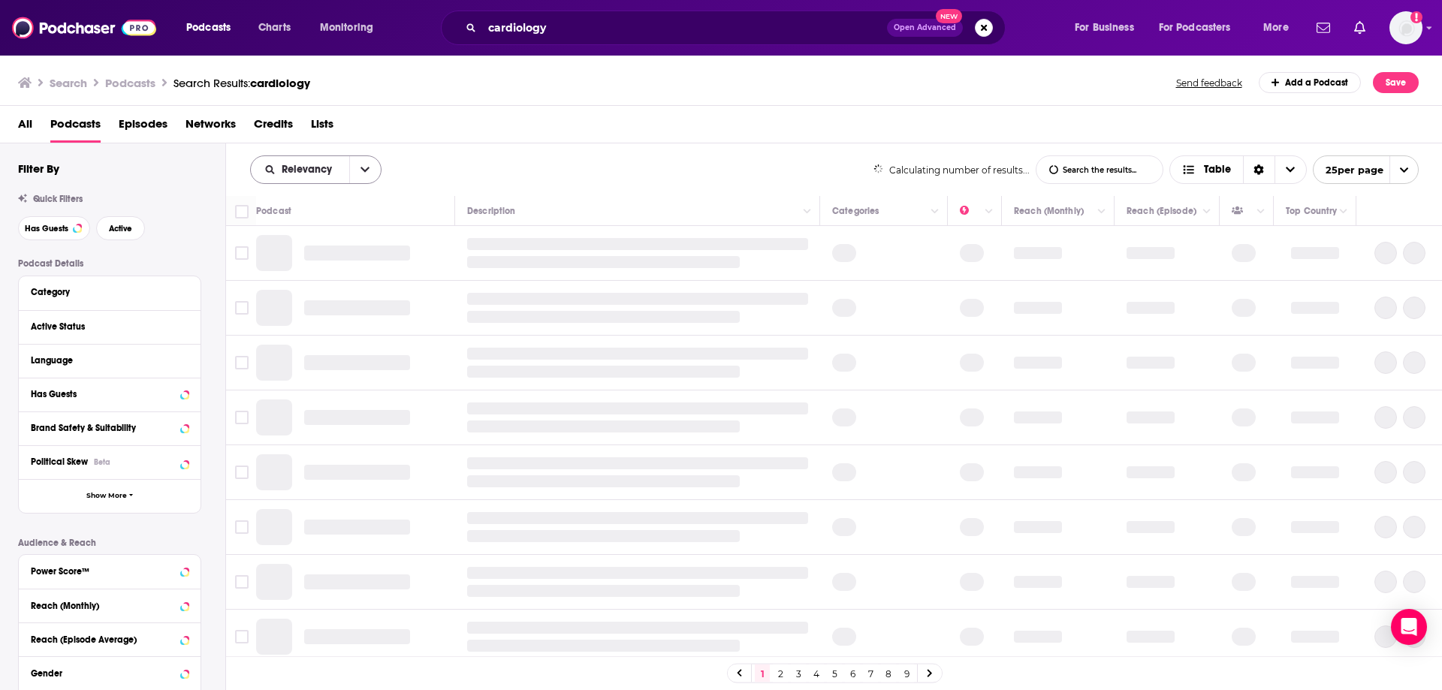
click at [369, 168] on icon "open menu" at bounding box center [365, 169] width 9 height 5
click at [321, 291] on div "Power Score" at bounding box center [315, 298] width 131 height 26
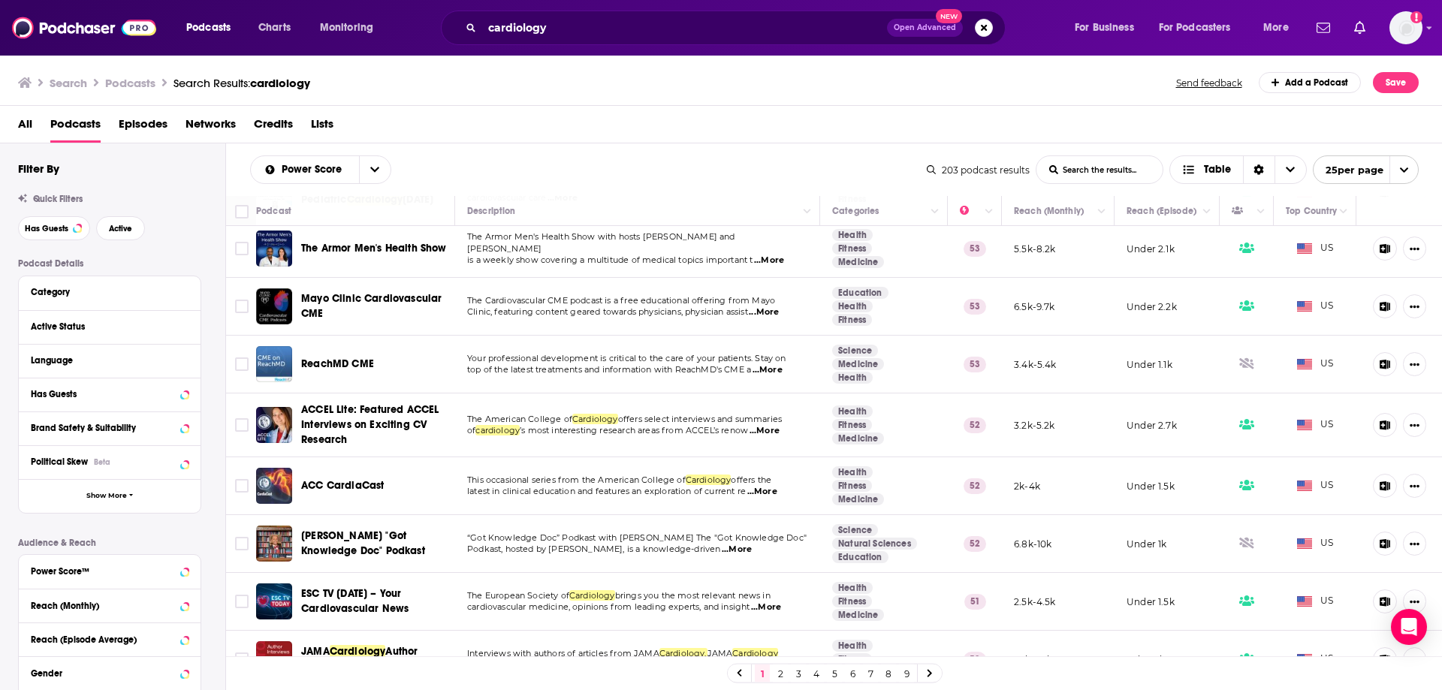
scroll to position [451, 0]
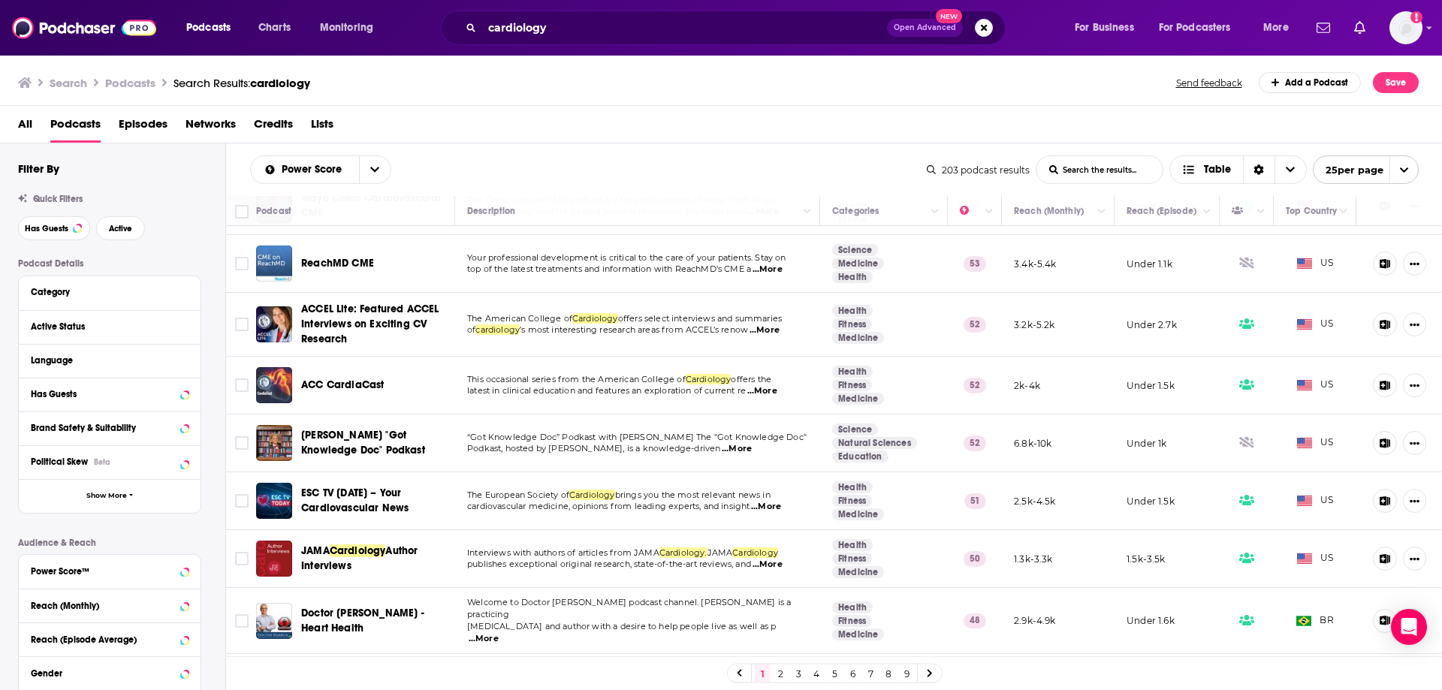
click at [752, 452] on span "...More" at bounding box center [737, 449] width 30 height 12
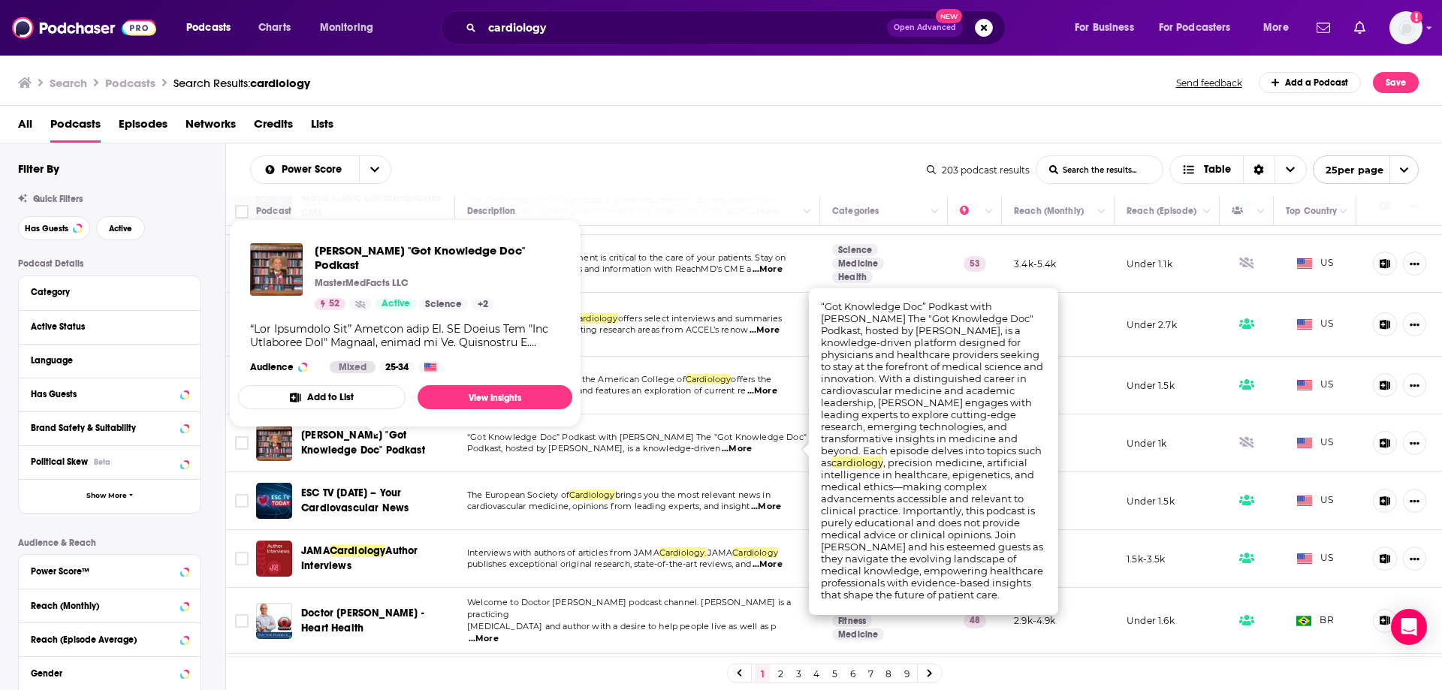
click at [368, 445] on span "Dr RR Baliga's "Got Knowledge Doc" Podkast" at bounding box center [363, 443] width 124 height 28
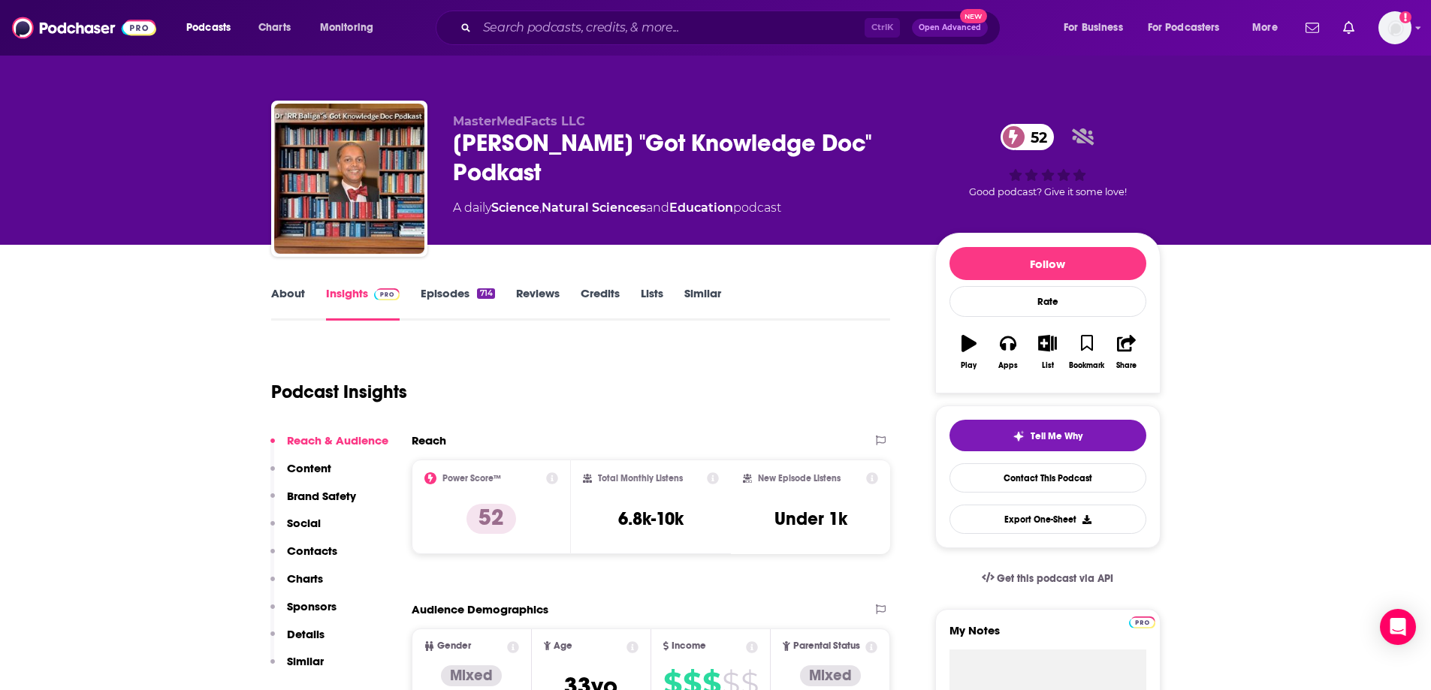
drag, startPoint x: 460, startPoint y: 143, endPoint x: 572, endPoint y: 168, distance: 115.4
click at [572, 168] on div "Dr RR Baliga's "Got Knowledge Doc" Podkast 52" at bounding box center [682, 157] width 458 height 59
copy h2 "Dr RR Baliga's "Got Knowledge Doc" Podkast"
click at [834, 99] on div "MasterMedFacts LLC Dr RR Baliga's "Got Knowledge Doc" Podkast 52 A daily Scienc…" at bounding box center [716, 164] width 912 height 162
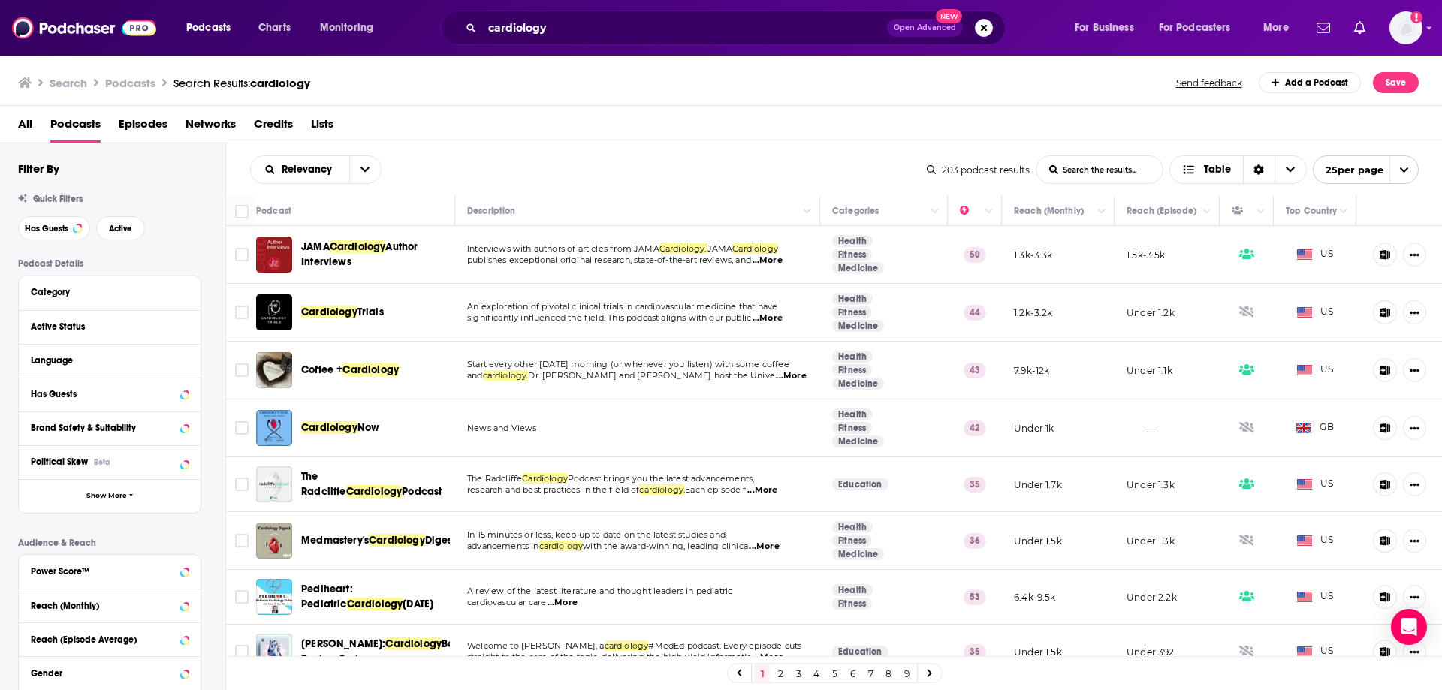
drag, startPoint x: 868, startPoint y: 80, endPoint x: 954, endPoint y: 47, distance: 92.5
click at [873, 79] on div "Search Podcasts Search Results: cardiology Send feedback Add a Podcast Save" at bounding box center [718, 82] width 1401 height 21
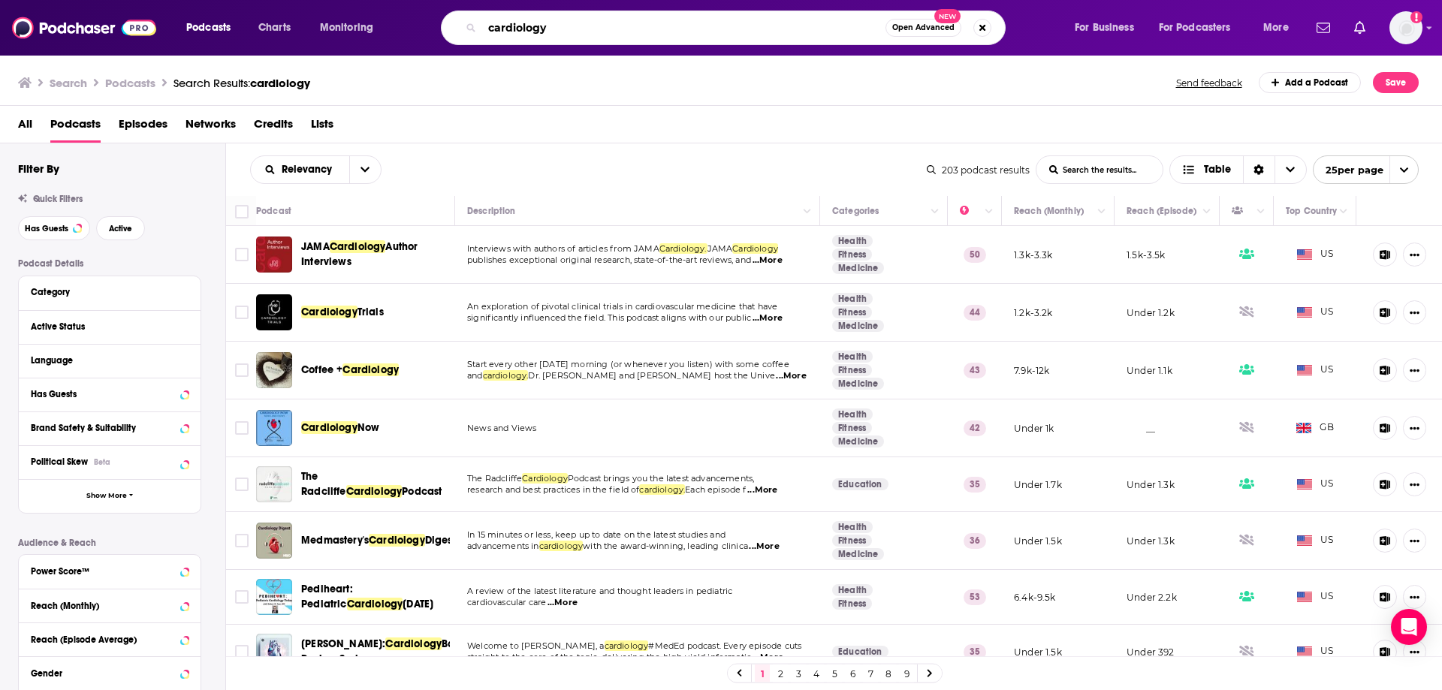
drag, startPoint x: 602, startPoint y: 29, endPoint x: 517, endPoint y: 31, distance: 85.6
click at [517, 31] on input "cardiology" at bounding box center [683, 28] width 403 height 24
type input "cardiac"
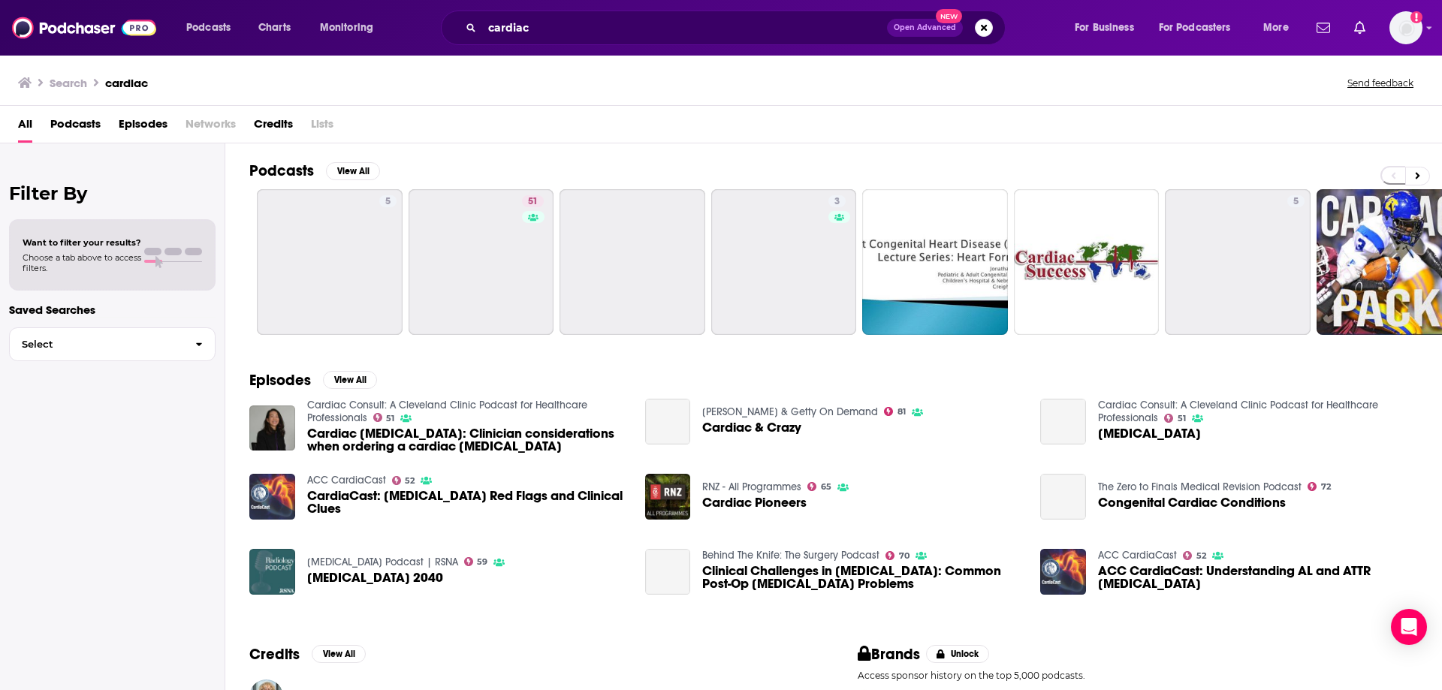
click at [71, 128] on span "Podcasts" at bounding box center [75, 127] width 50 height 31
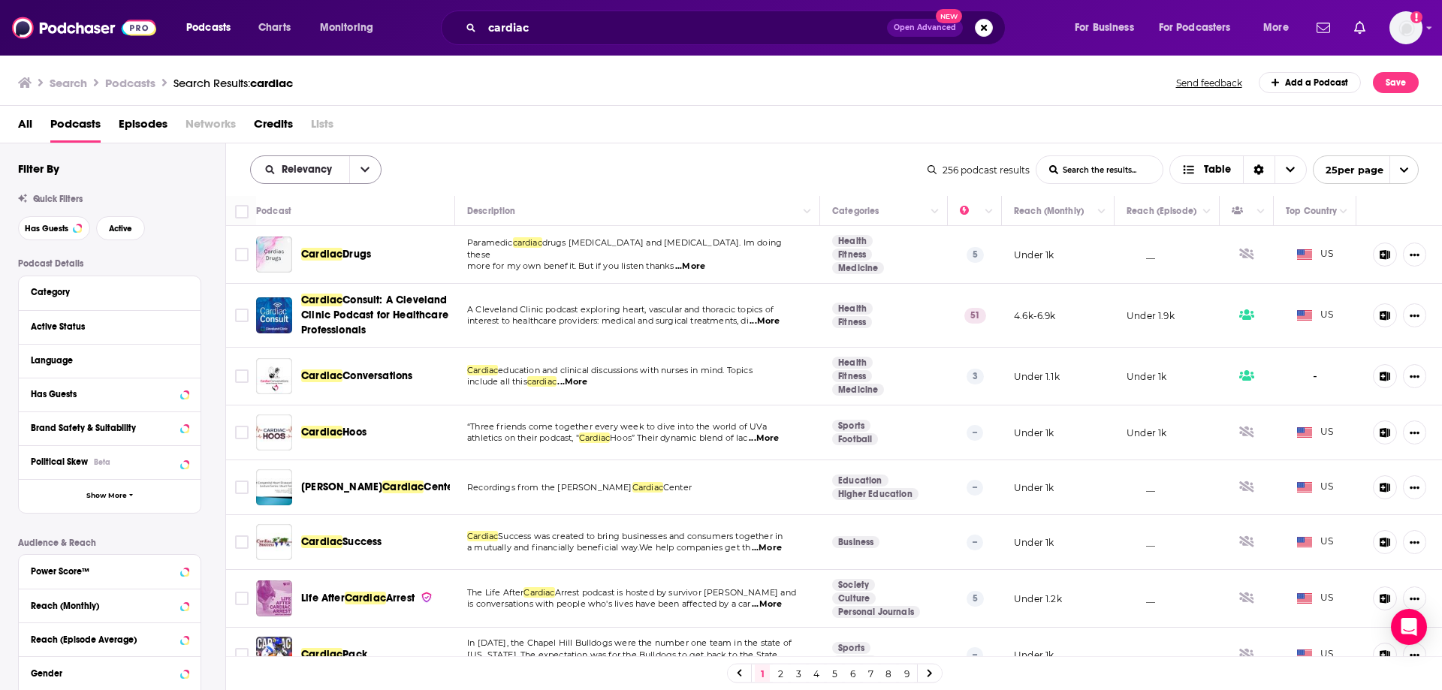
click at [367, 166] on icon "open menu" at bounding box center [365, 169] width 9 height 11
click at [318, 294] on span "Power Score" at bounding box center [325, 298] width 89 height 8
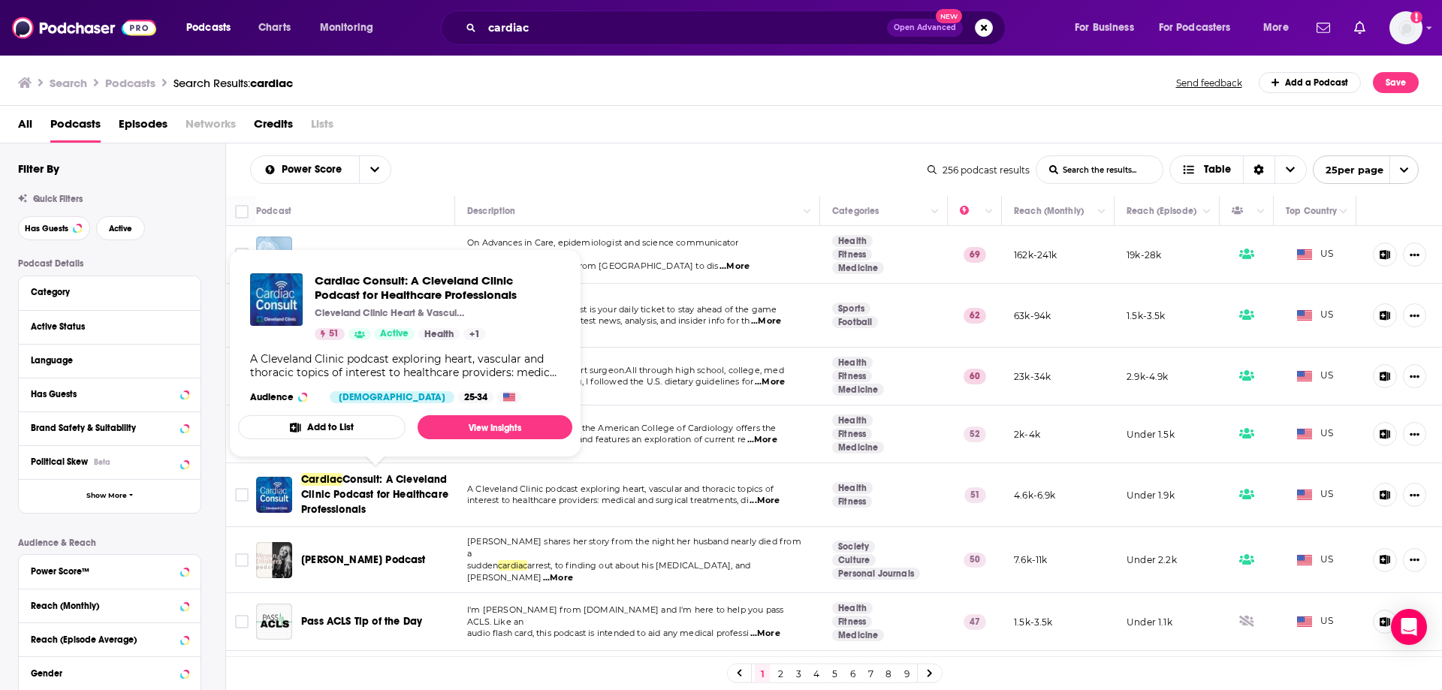
click at [412, 493] on span "Consult: A Cleveland Clinic Podcast for Healthcare Professionals" at bounding box center [374, 494] width 147 height 43
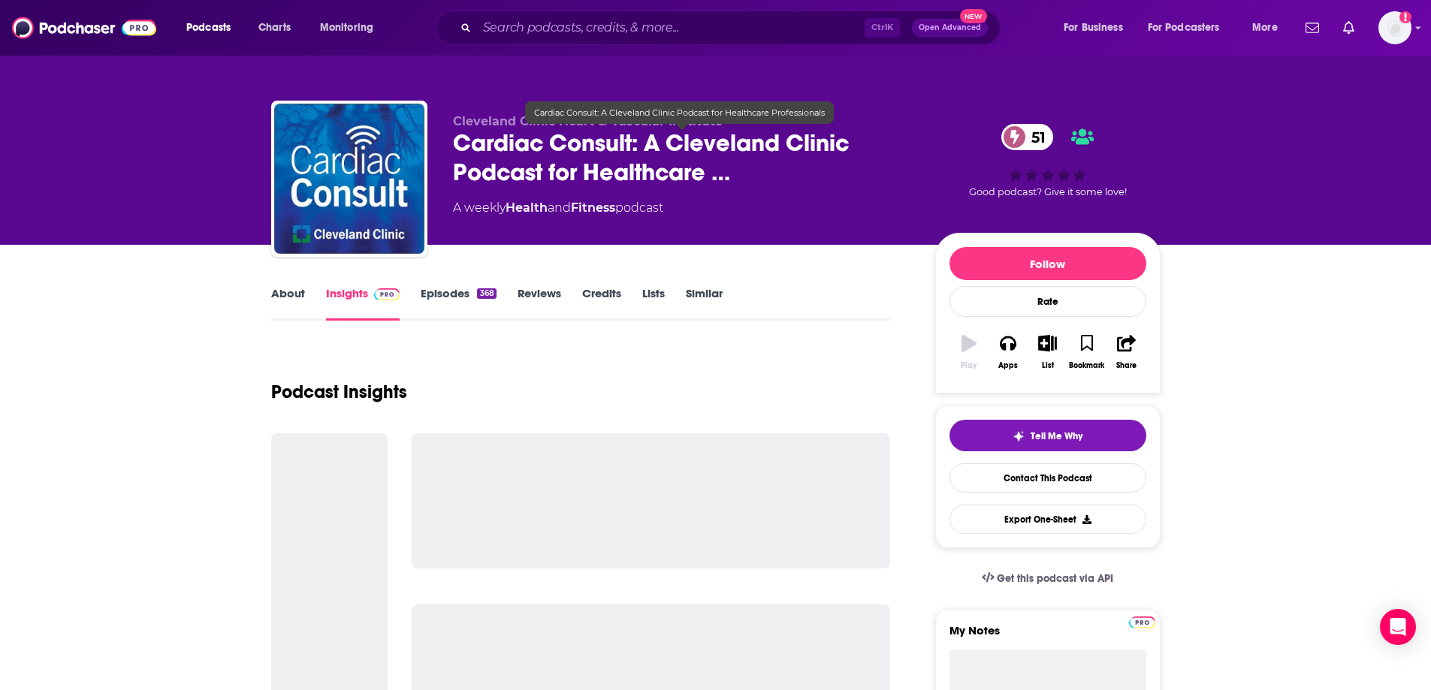
click at [551, 146] on div "Cleveland Clinic Heart & Vascular Institute Cardiac Consult: A Cleveland Clinic…" at bounding box center [715, 182] width 889 height 162
click at [495, 142] on span "Cardiac Consult: A Cleveland Clinic Podcast for Healthcare …" at bounding box center [682, 157] width 458 height 59
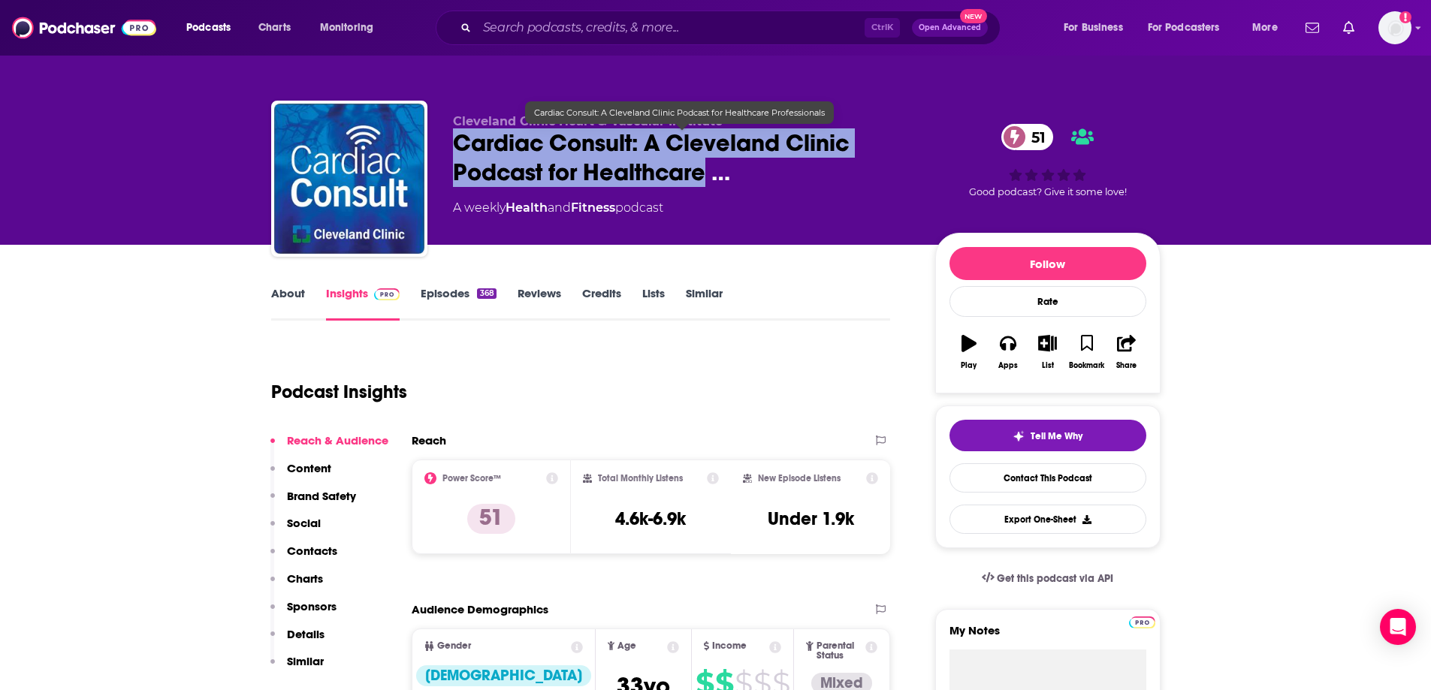
drag, startPoint x: 450, startPoint y: 140, endPoint x: 703, endPoint y: 173, distance: 255.3
click at [703, 173] on div "Cleveland Clinic Heart & Vascular Institute Cardiac Consult: A Cleveland Clinic…" at bounding box center [715, 182] width 889 height 162
copy h2 "Cardiac Consult: A Cleveland Clinic Podcast for Healthcare"
click at [549, 32] on input "Search podcasts, credits, & more..." at bounding box center [671, 28] width 388 height 24
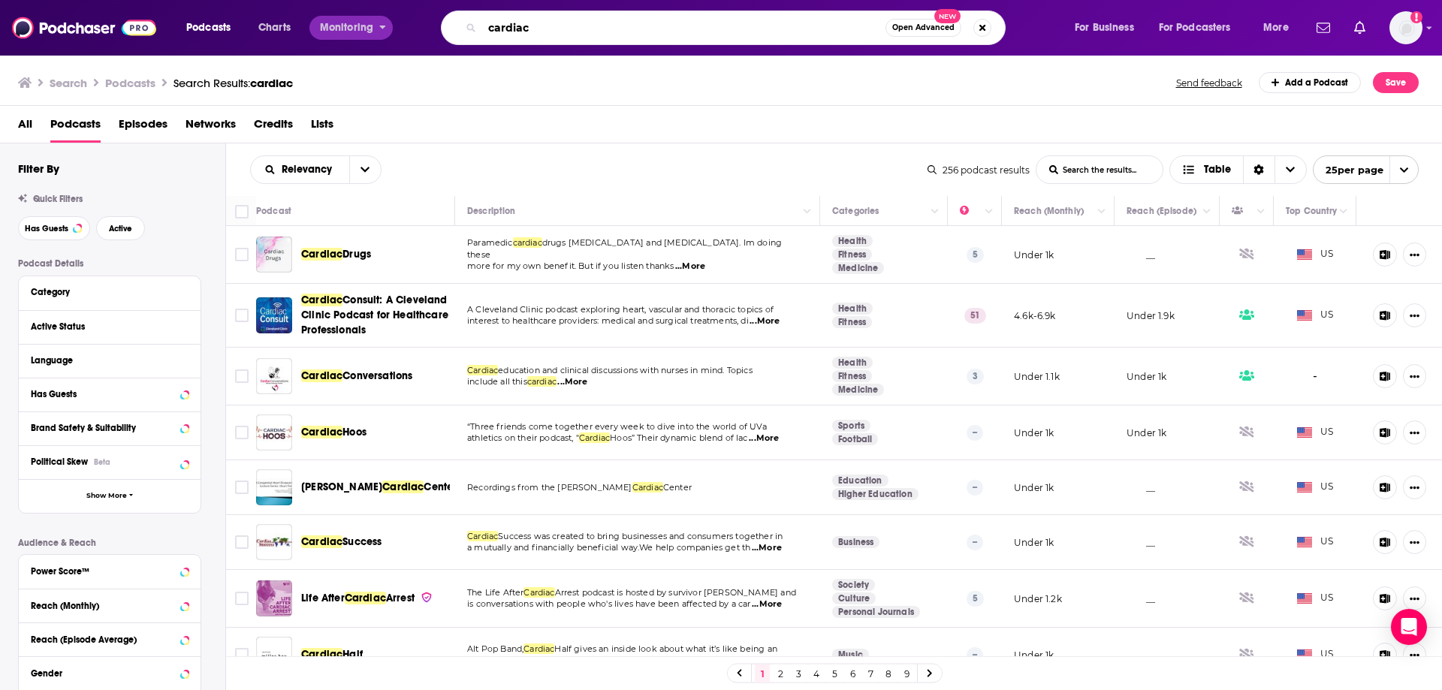
drag, startPoint x: 332, startPoint y: 29, endPoint x: 318, endPoint y: 32, distance: 13.7
click at [318, 29] on div "Podcasts Charts Monitoring cardiac Open Advanced New For Business For Podcaster…" at bounding box center [739, 28] width 1127 height 35
type input "oncology"
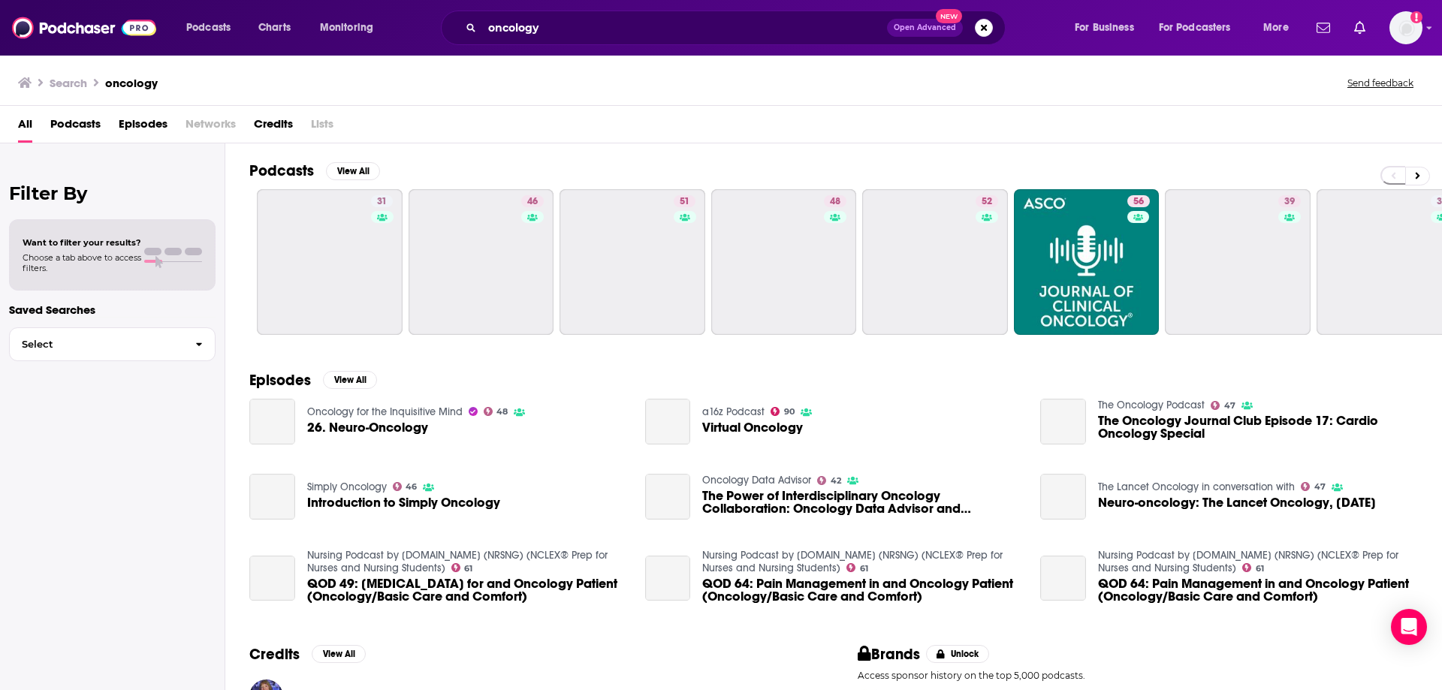
click at [1158, 71] on div "Search oncology Send feedback" at bounding box center [721, 80] width 1442 height 52
click at [44, 123] on div "All Podcasts Episodes Networks Credits Lists" at bounding box center [724, 127] width 1412 height 31
click at [59, 123] on span "Podcasts" at bounding box center [75, 127] width 50 height 31
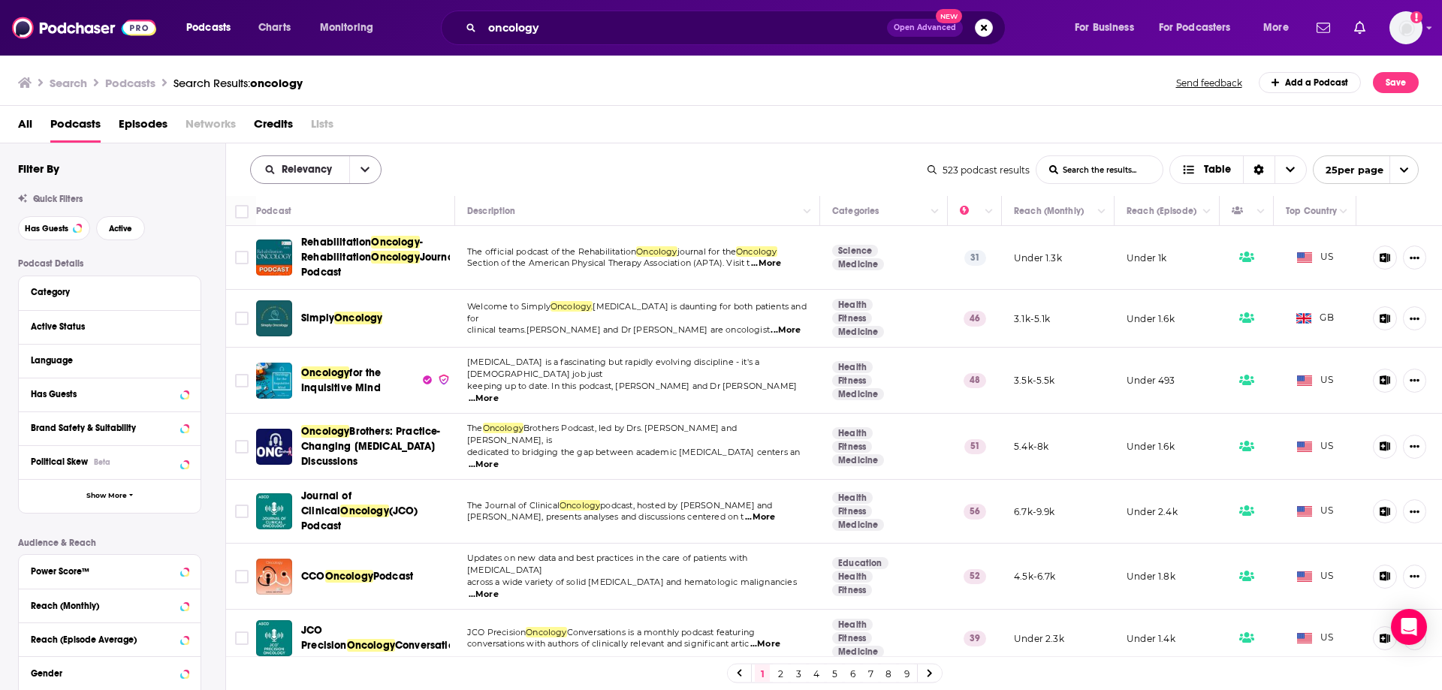
click at [352, 175] on button "open menu" at bounding box center [365, 169] width 32 height 27
click at [300, 294] on span "Power Score" at bounding box center [325, 298] width 89 height 8
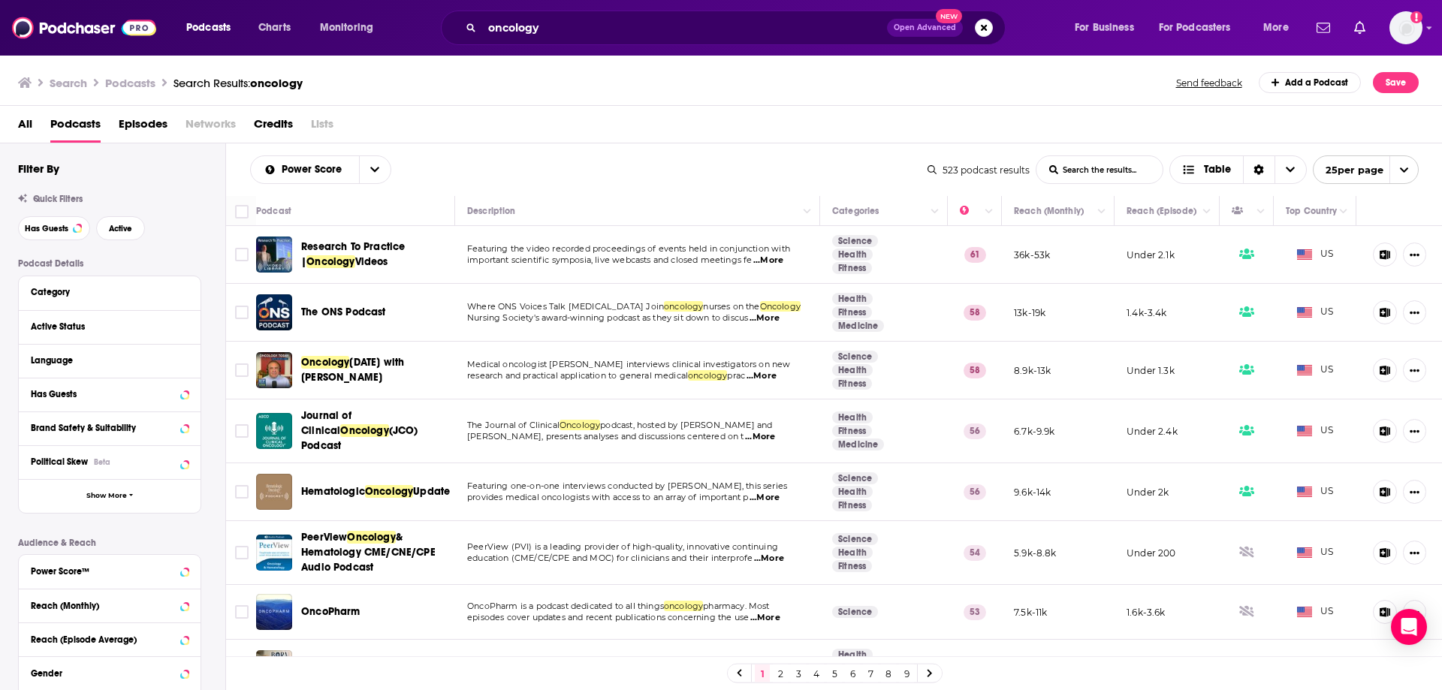
click at [767, 315] on span "...More" at bounding box center [765, 318] width 30 height 12
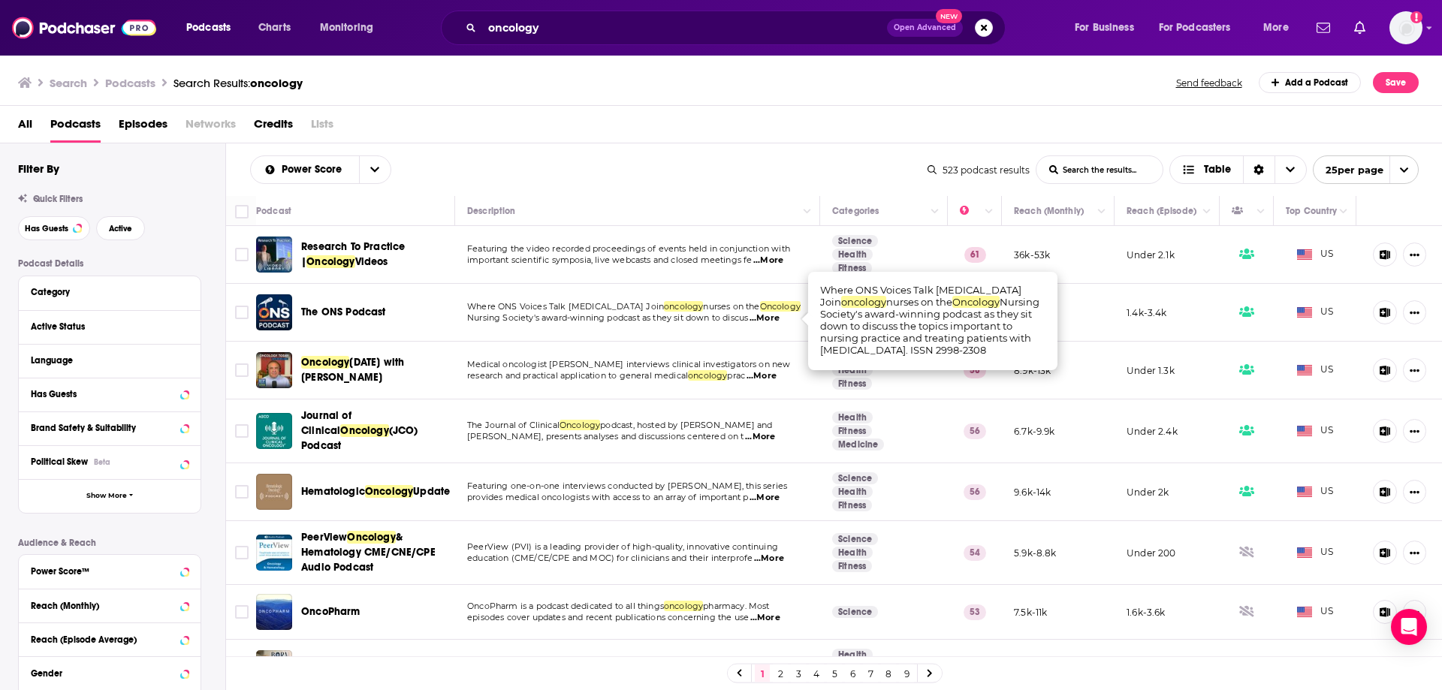
click at [839, 137] on div "All Podcasts Episodes Networks Credits Lists" at bounding box center [724, 127] width 1413 height 31
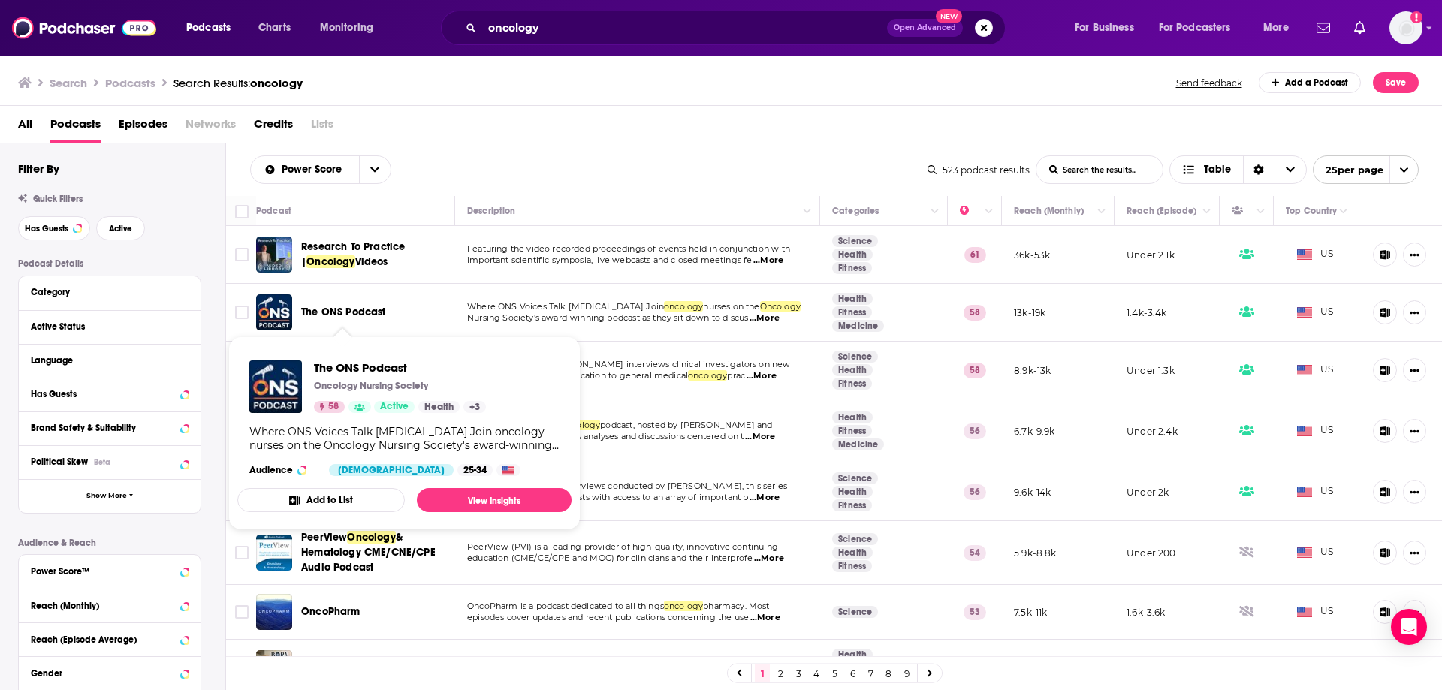
click at [327, 308] on span "The ONS Podcast" at bounding box center [343, 312] width 85 height 13
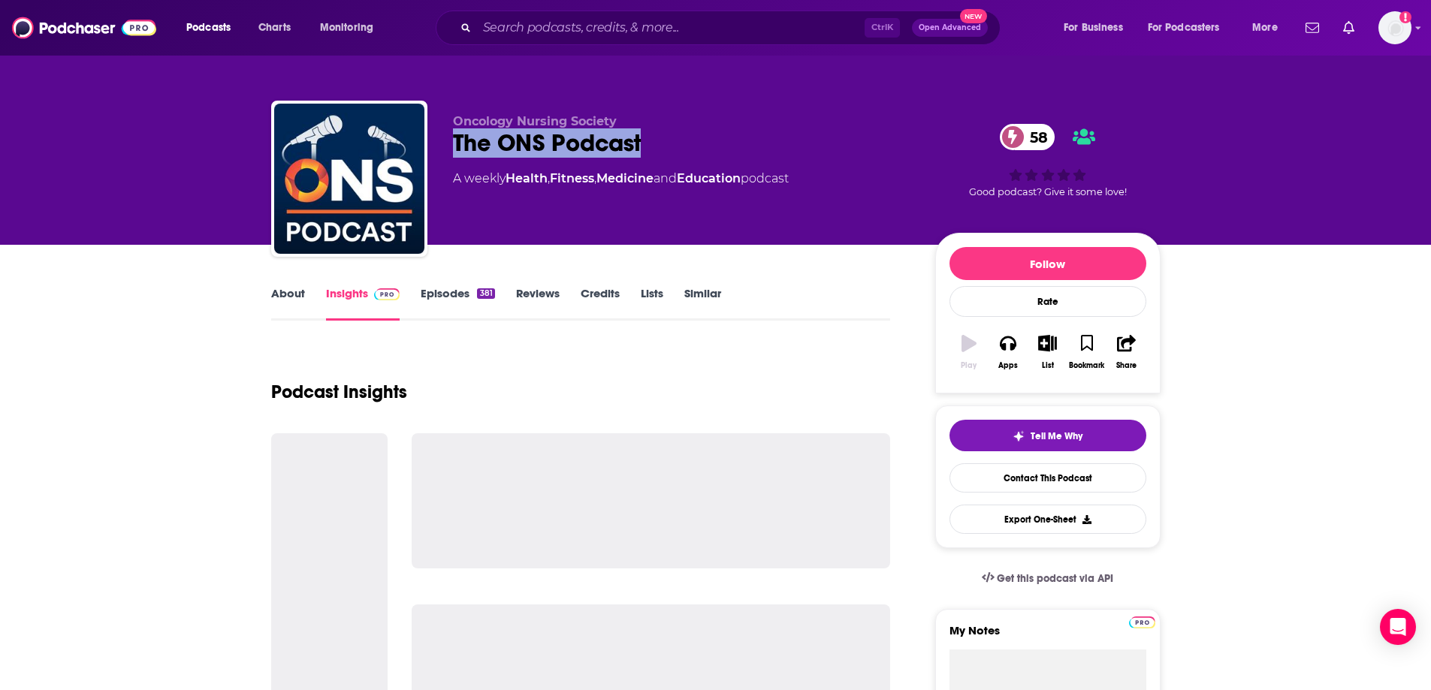
drag, startPoint x: 447, startPoint y: 148, endPoint x: 677, endPoint y: 145, distance: 230.6
click at [677, 145] on div "Oncology Nursing Society The ONS Podcast 58 A weekly Health , Fitness , Medicin…" at bounding box center [715, 182] width 889 height 162
copy h2 "The ONS Podcast"
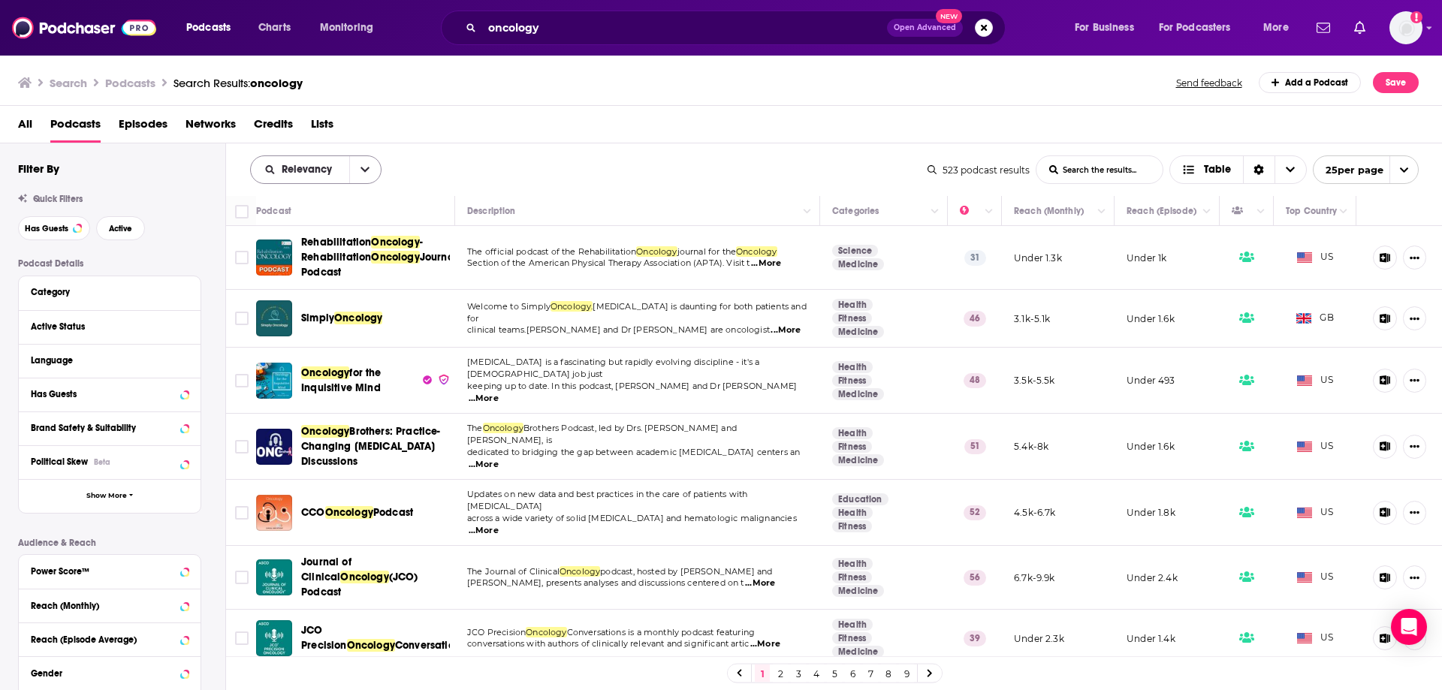
click at [373, 174] on button "open menu" at bounding box center [365, 169] width 32 height 27
click at [336, 298] on span "Power Score" at bounding box center [325, 298] width 89 height 8
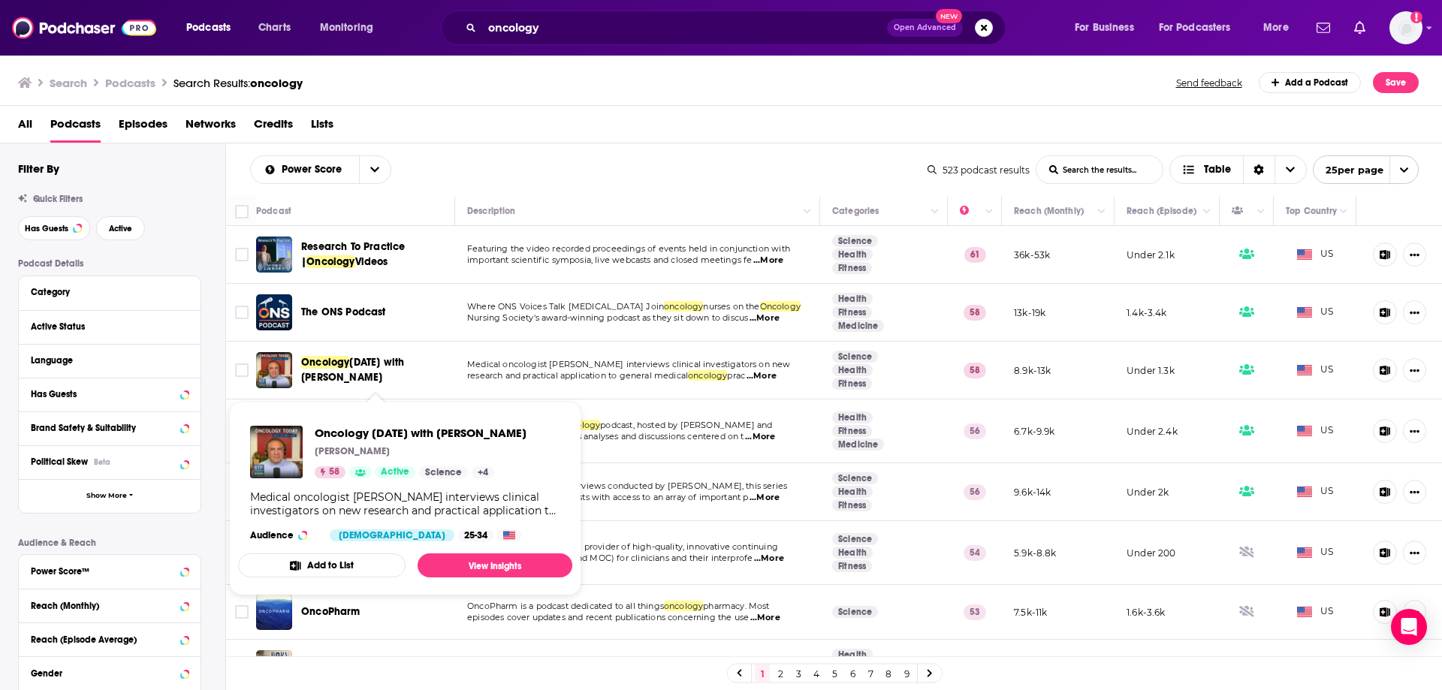
click at [404, 364] on span "Today with Dr Neil Love" at bounding box center [352, 370] width 103 height 28
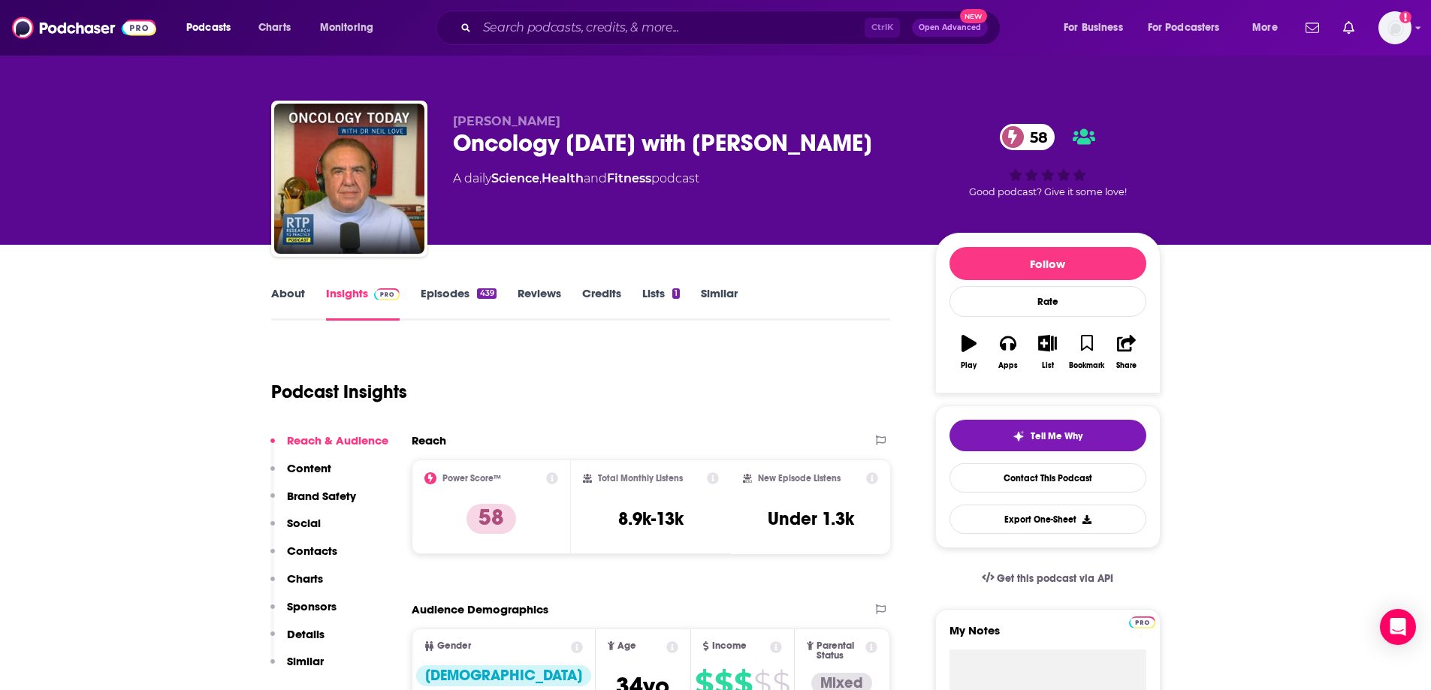
click at [635, 145] on div "Oncology Today with Dr Neil Love 58" at bounding box center [682, 142] width 458 height 29
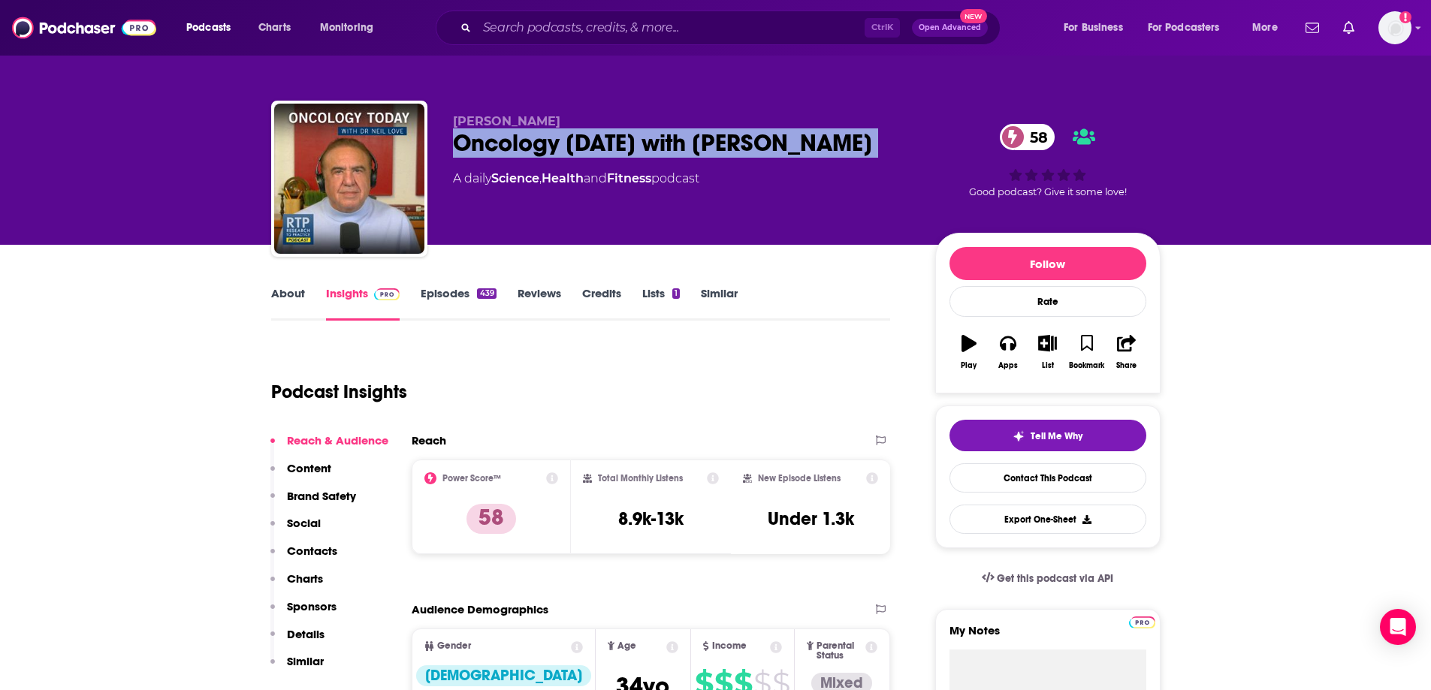
click at [635, 145] on div "Oncology Today with Dr Neil Love 58" at bounding box center [682, 142] width 458 height 29
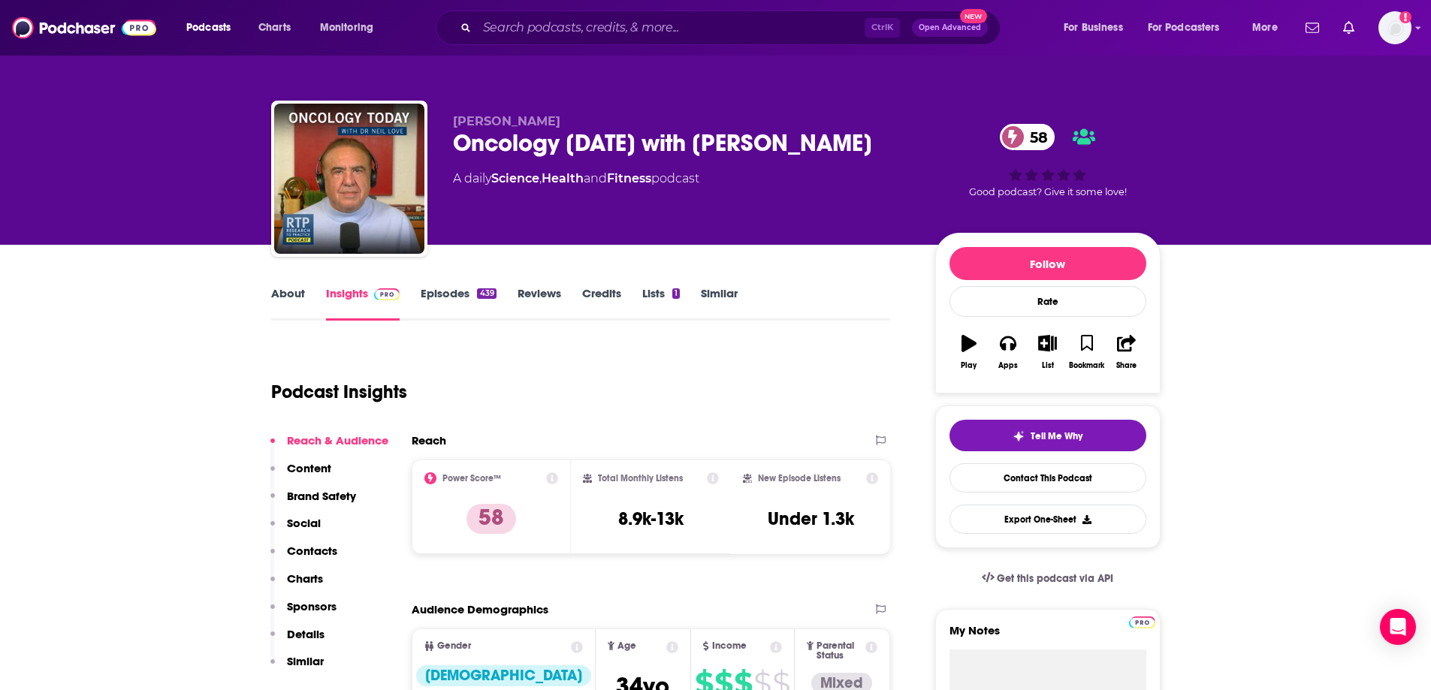
click at [859, 111] on div "Dr. Neil Love Oncology Today with Dr Neil Love 58 A daily Science , Health and …" at bounding box center [715, 182] width 889 height 162
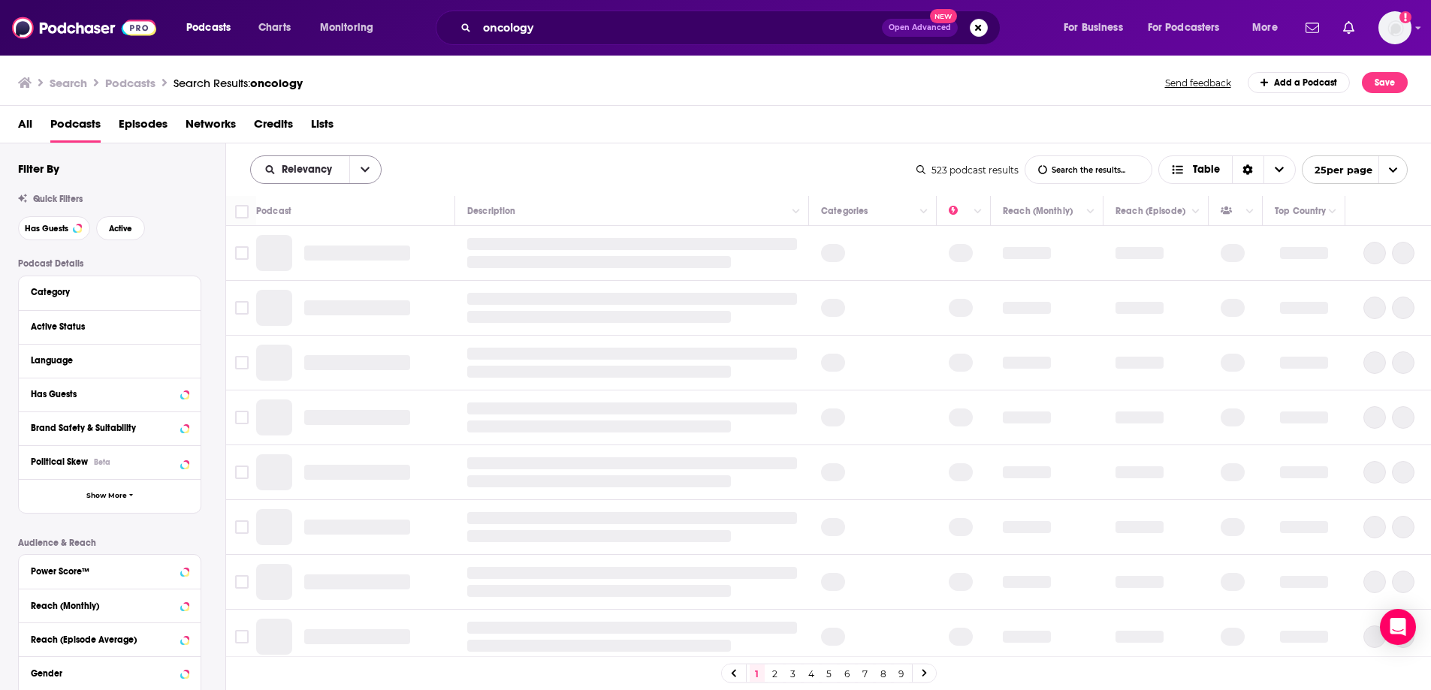
click at [364, 167] on icon "open menu" at bounding box center [365, 169] width 9 height 11
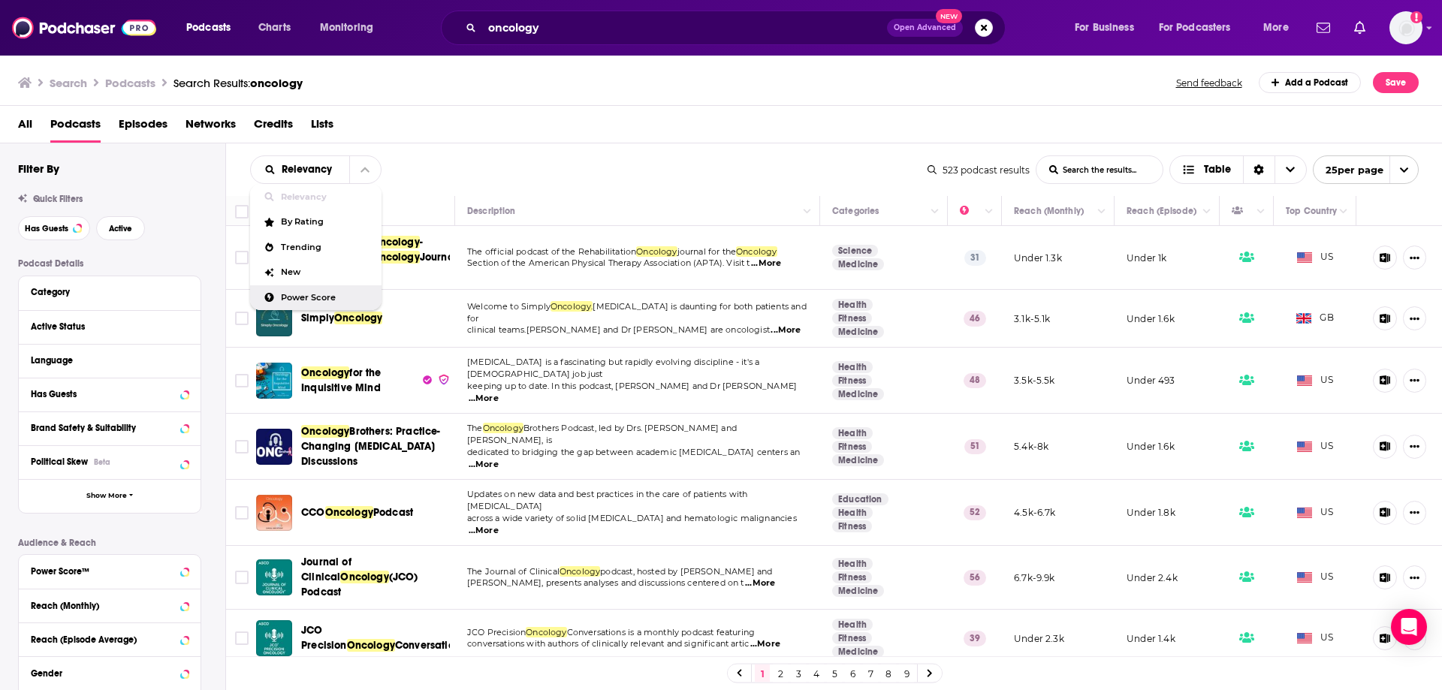
click at [313, 295] on span "Power Score" at bounding box center [325, 298] width 89 height 8
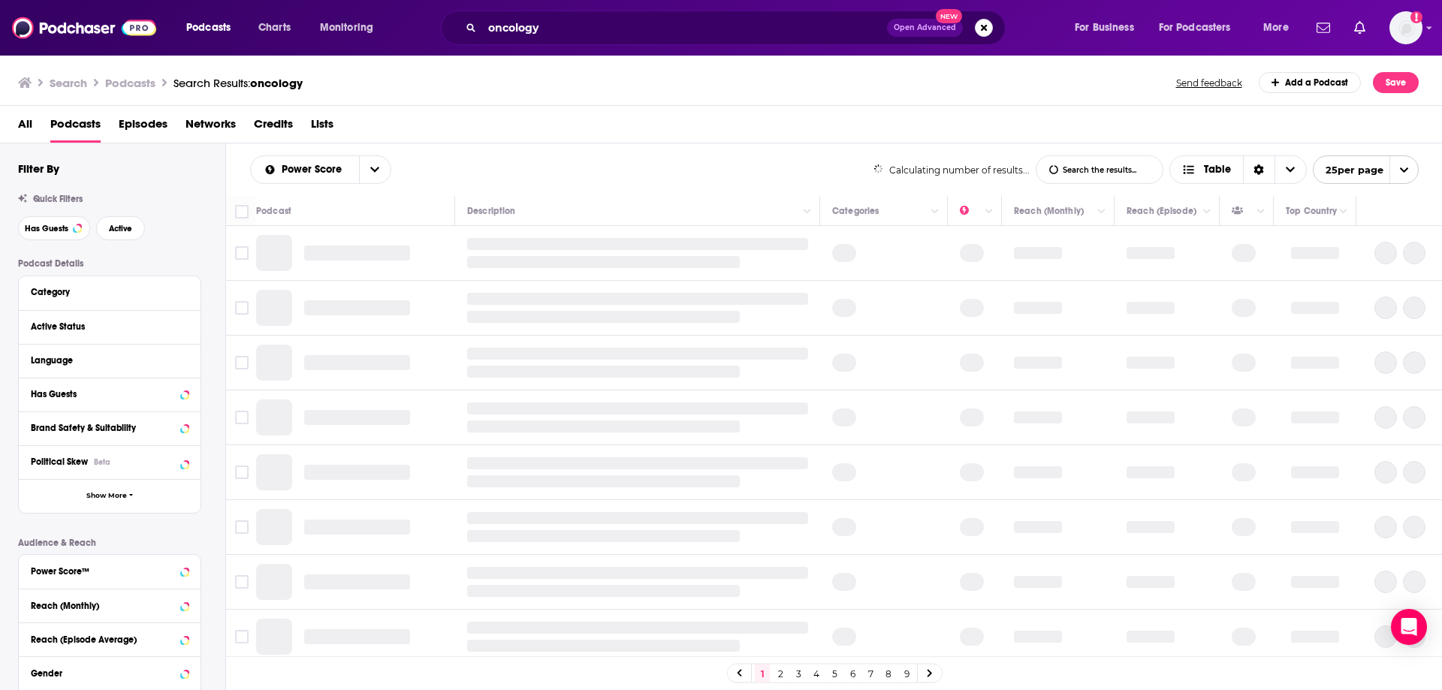
click at [870, 73] on div "Search Podcasts Search Results: oncology Send feedback Add a Podcast Save" at bounding box center [718, 82] width 1401 height 21
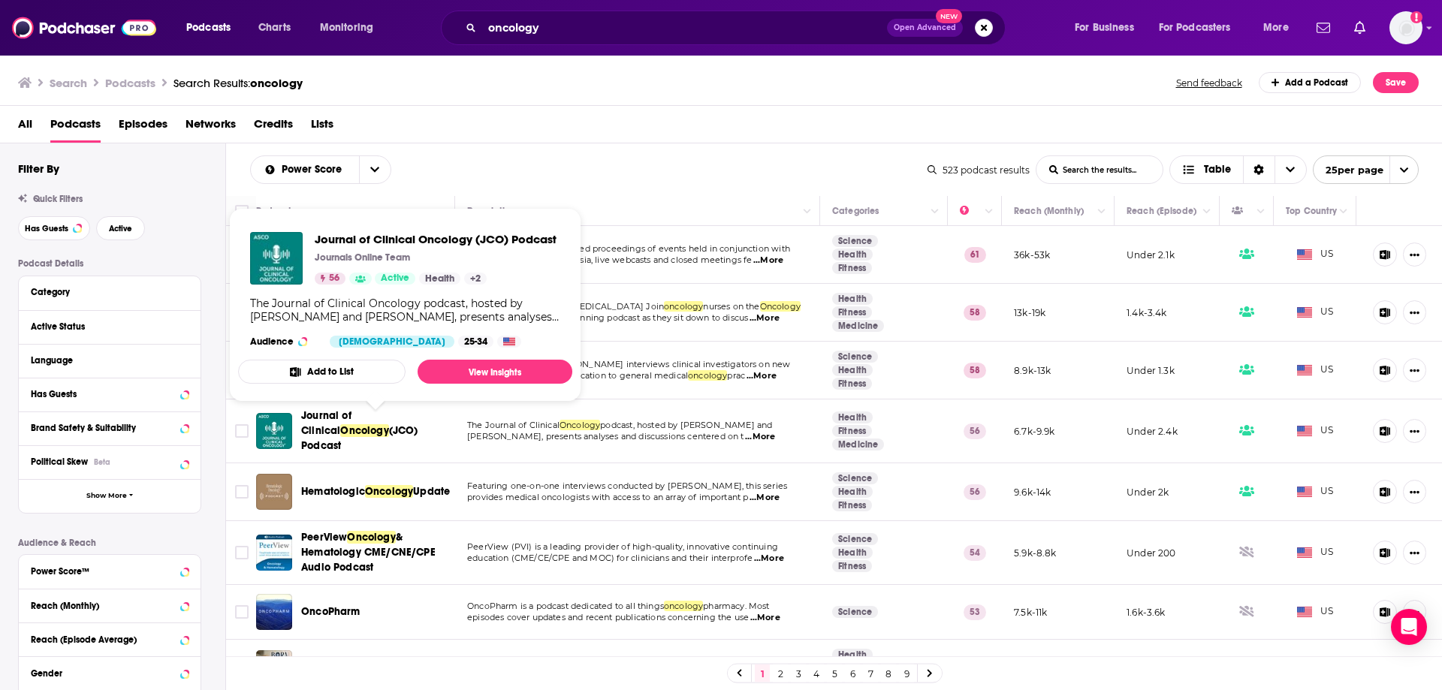
click at [352, 419] on span "Journal of Clinical" at bounding box center [326, 423] width 50 height 28
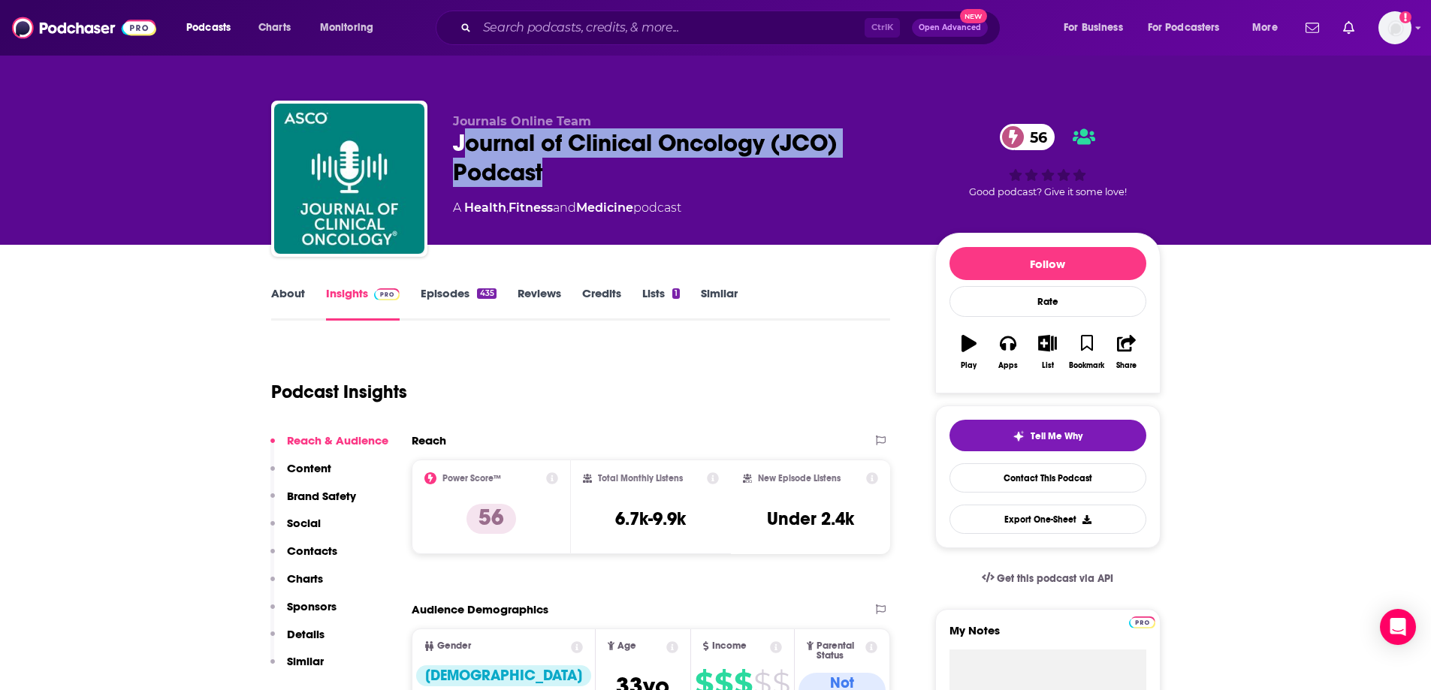
drag, startPoint x: 505, startPoint y: 160, endPoint x: 457, endPoint y: 142, distance: 52.0
click at [457, 142] on div "Journal of Clinical Oncology (JCO) Podcast 56" at bounding box center [682, 157] width 458 height 59
click at [457, 143] on div "Journal of Clinical Oncology (JCO) Podcast 56" at bounding box center [682, 157] width 458 height 59
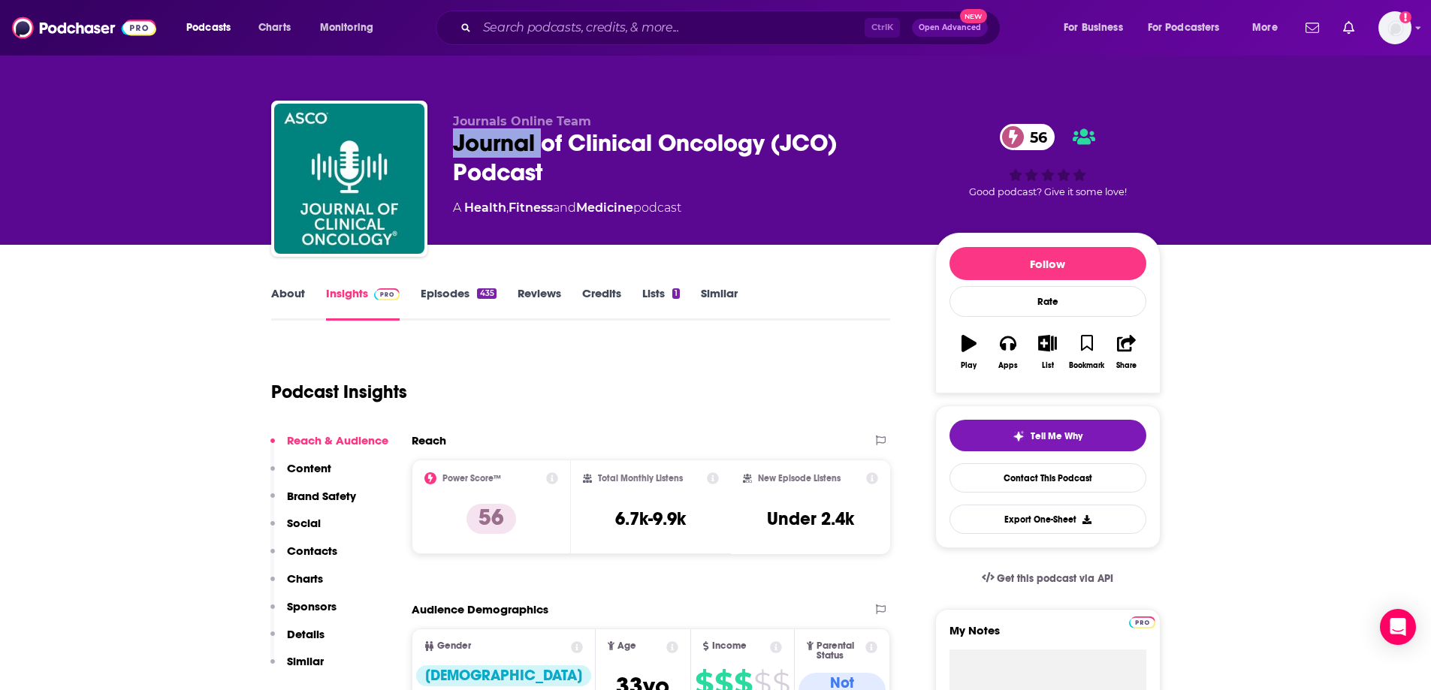
click at [453, 141] on div "Journal of Clinical Oncology (JCO) Podcast 56" at bounding box center [682, 157] width 458 height 59
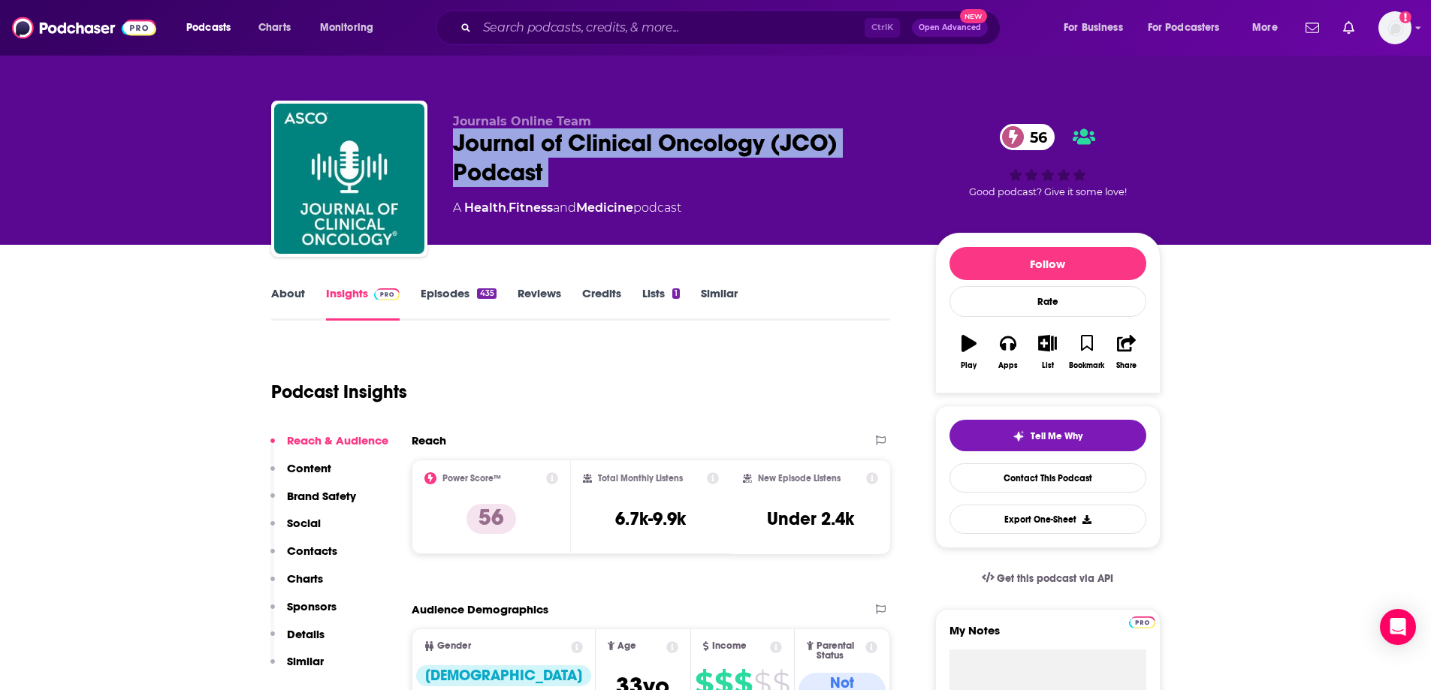
drag, startPoint x: 453, startPoint y: 142, endPoint x: 590, endPoint y: 191, distance: 145.2
click at [590, 191] on div "Journals Online Team Journal of Clinical Oncology (JCO) Podcast 56 A Health , F…" at bounding box center [682, 174] width 458 height 120
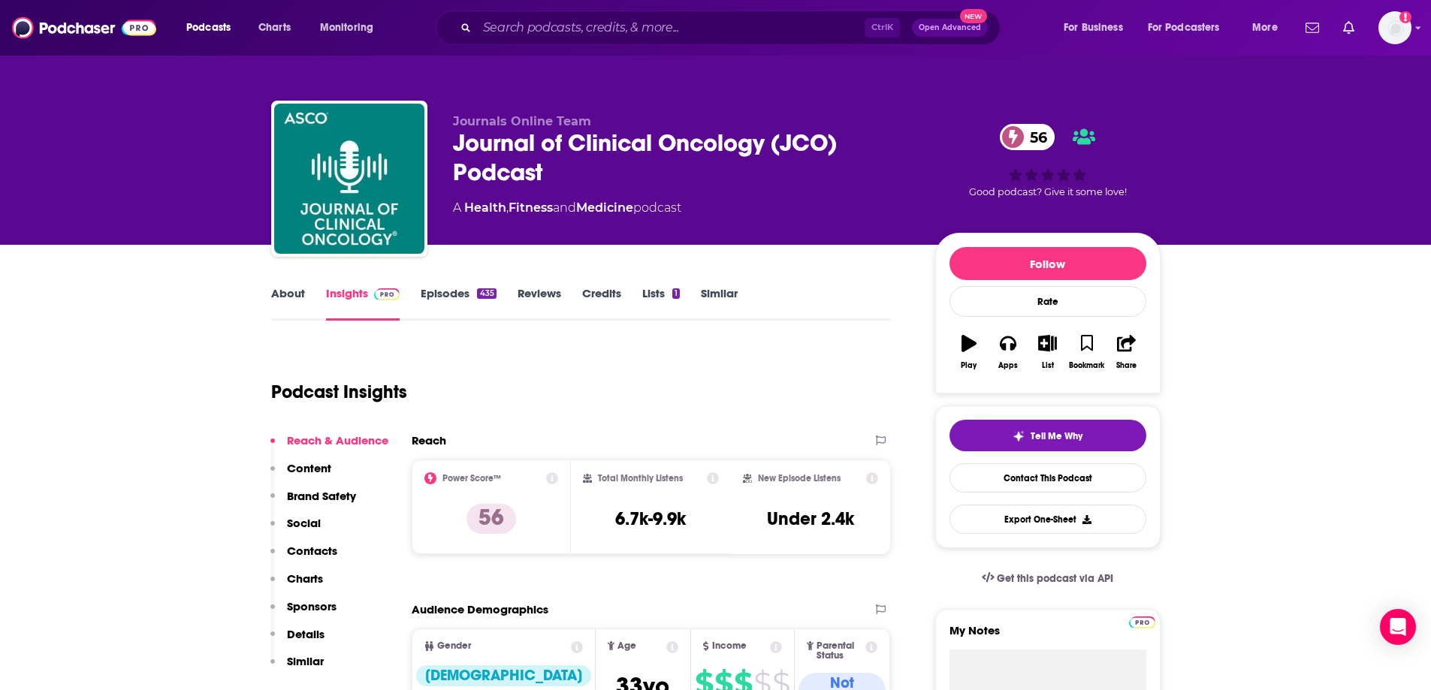
click at [741, 80] on div "Journals Online Team Journal of Clinical Oncology (JCO) Podcast 56 A Health , F…" at bounding box center [715, 122] width 961 height 245
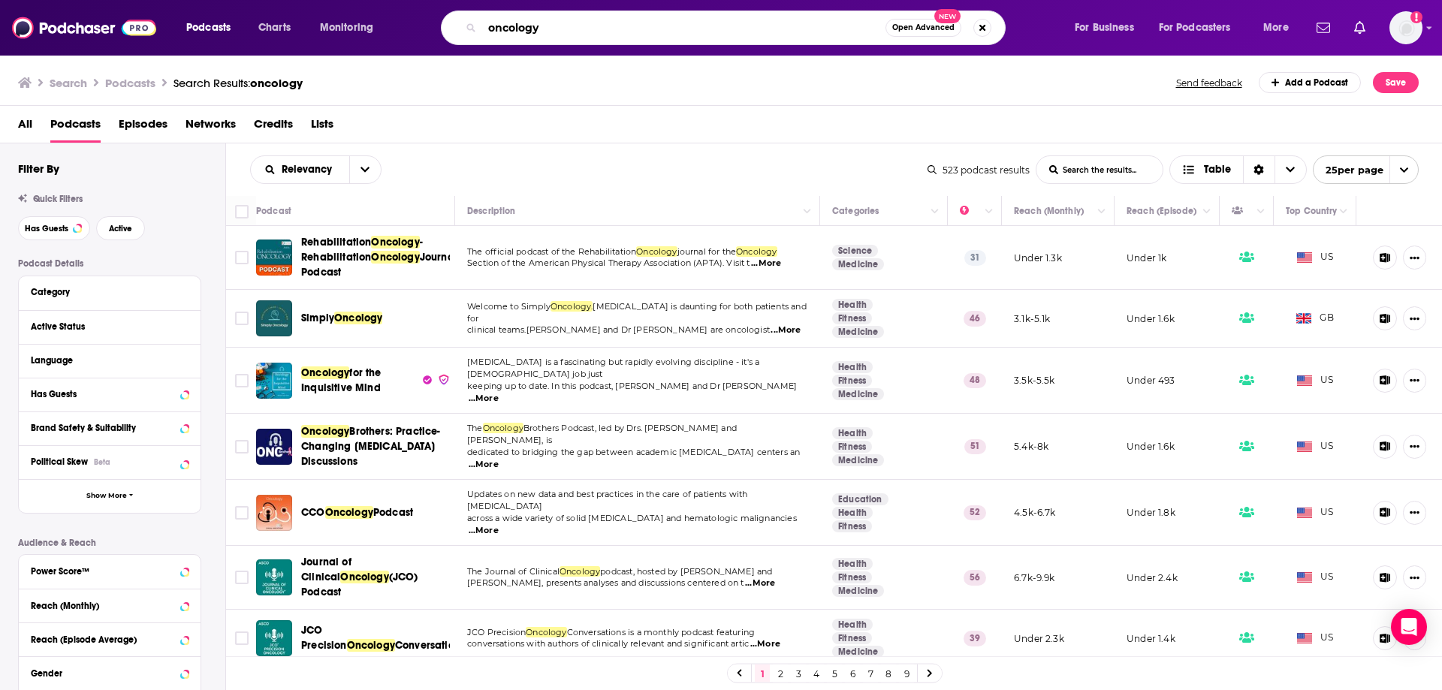
drag, startPoint x: 568, startPoint y: 29, endPoint x: 459, endPoint y: 20, distance: 109.3
click at [459, 20] on div "oncology Open Advanced New" at bounding box center [723, 28] width 565 height 35
type input "urology"
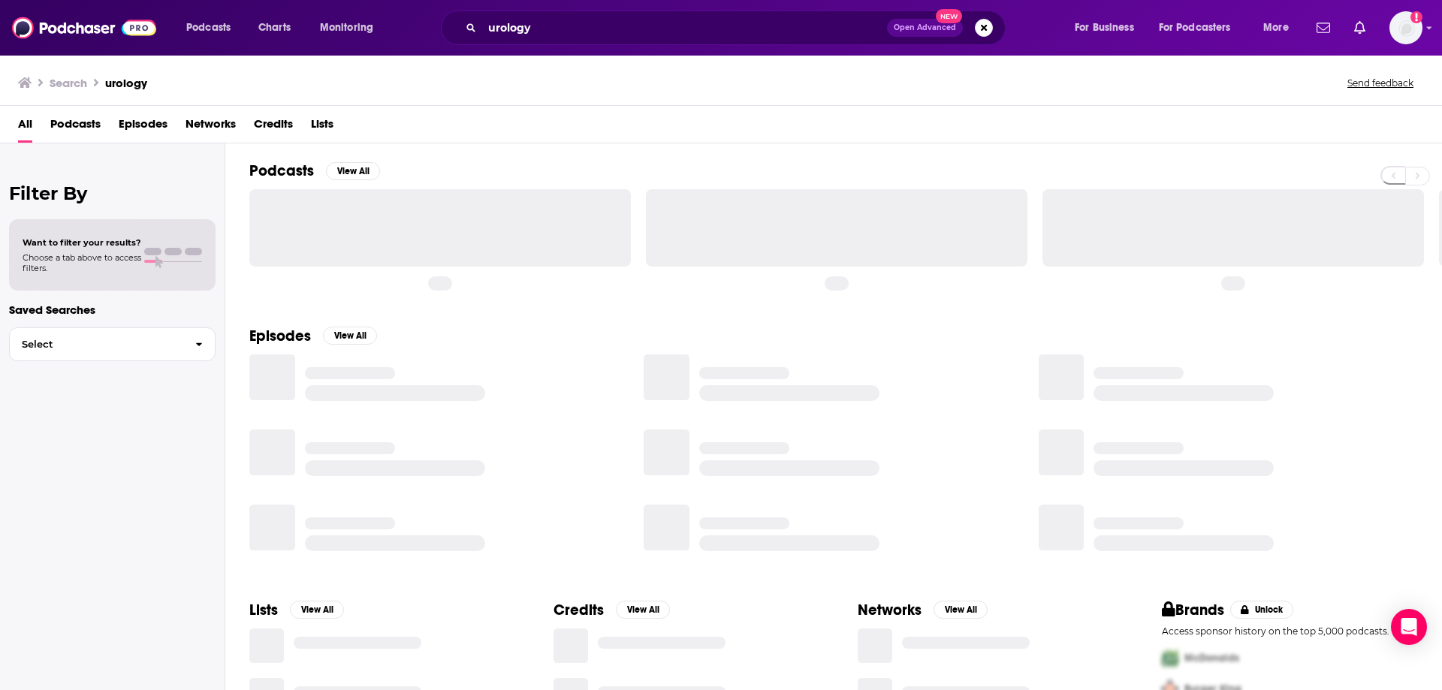
click at [74, 115] on span "Podcasts" at bounding box center [75, 127] width 50 height 31
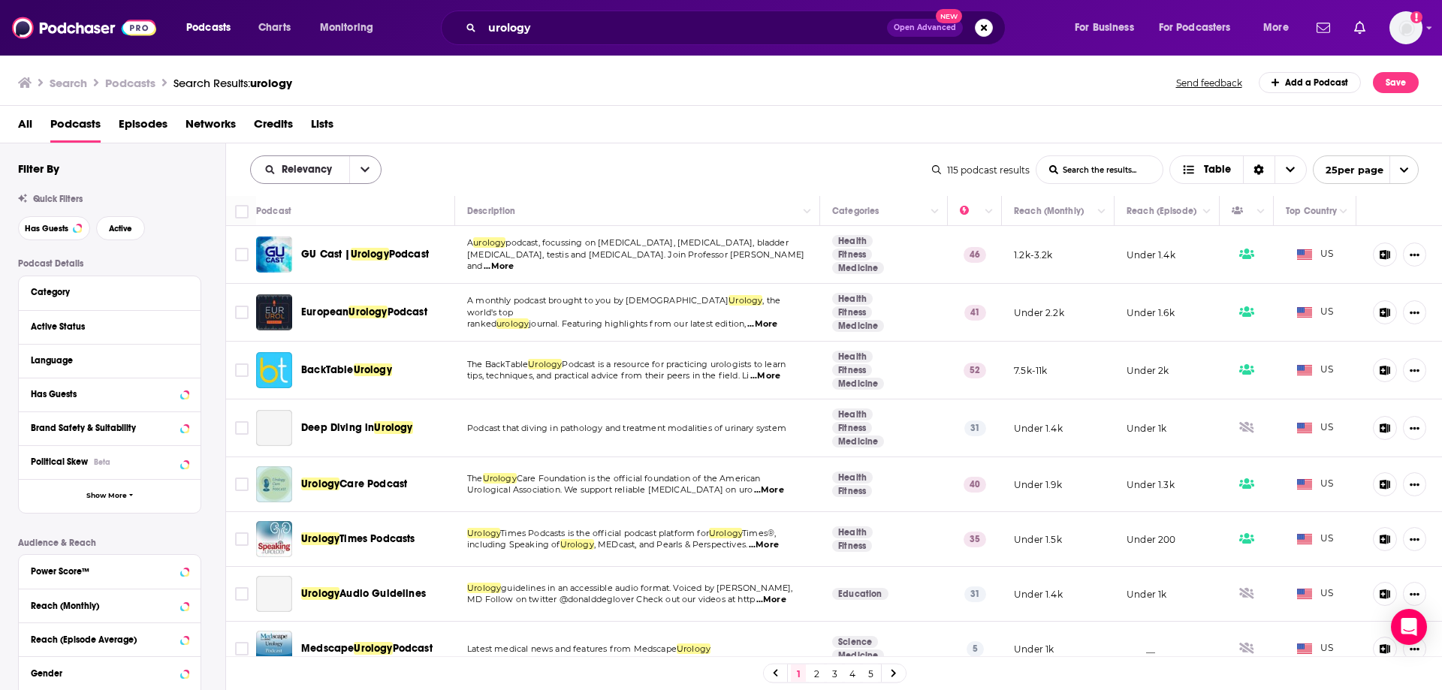
click at [354, 175] on button "open menu" at bounding box center [365, 169] width 32 height 27
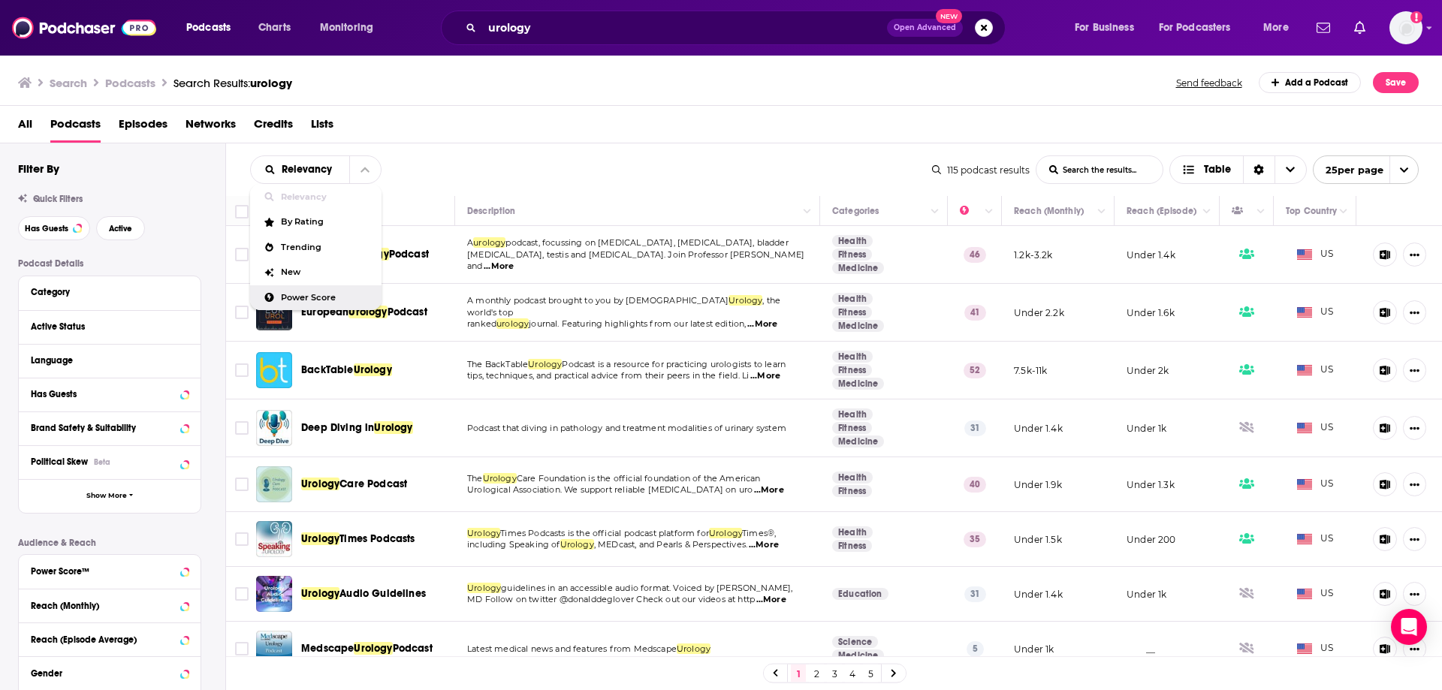
click at [282, 296] on span "Power Score" at bounding box center [325, 298] width 89 height 8
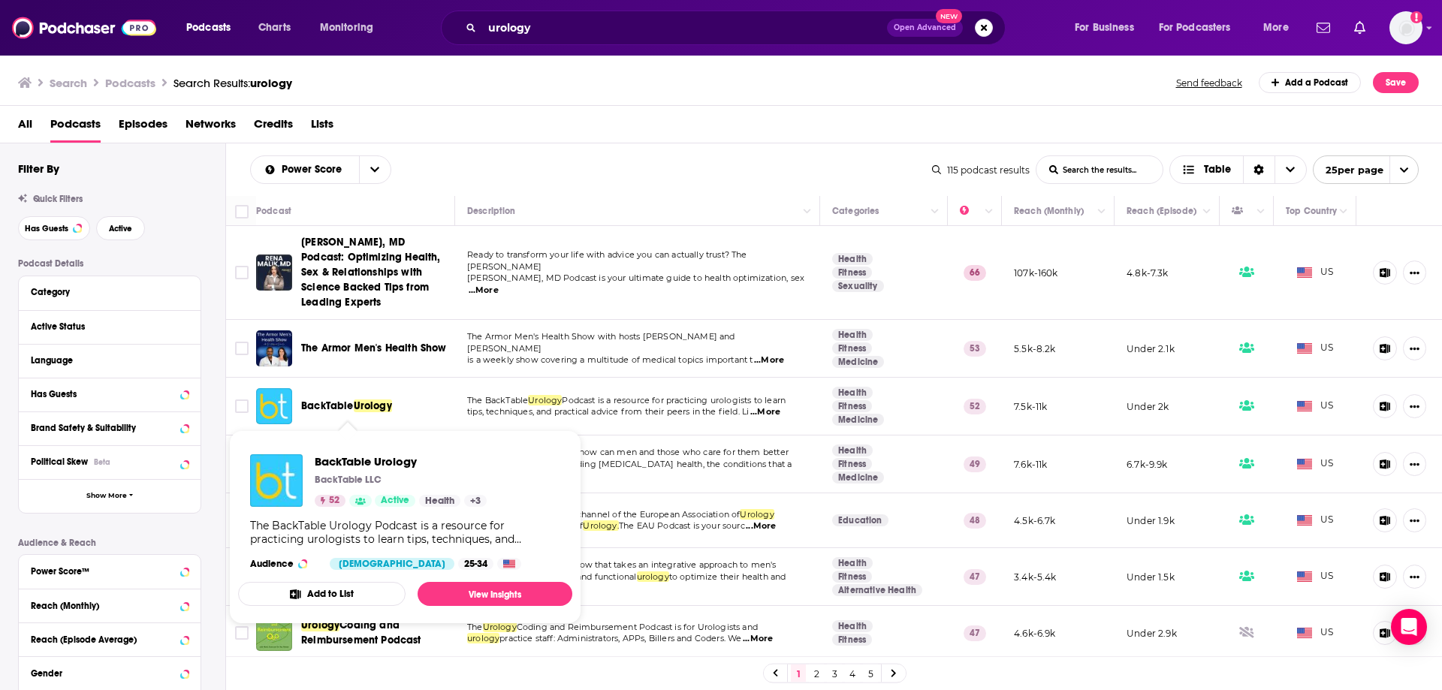
click at [360, 406] on span "Urology" at bounding box center [373, 406] width 38 height 13
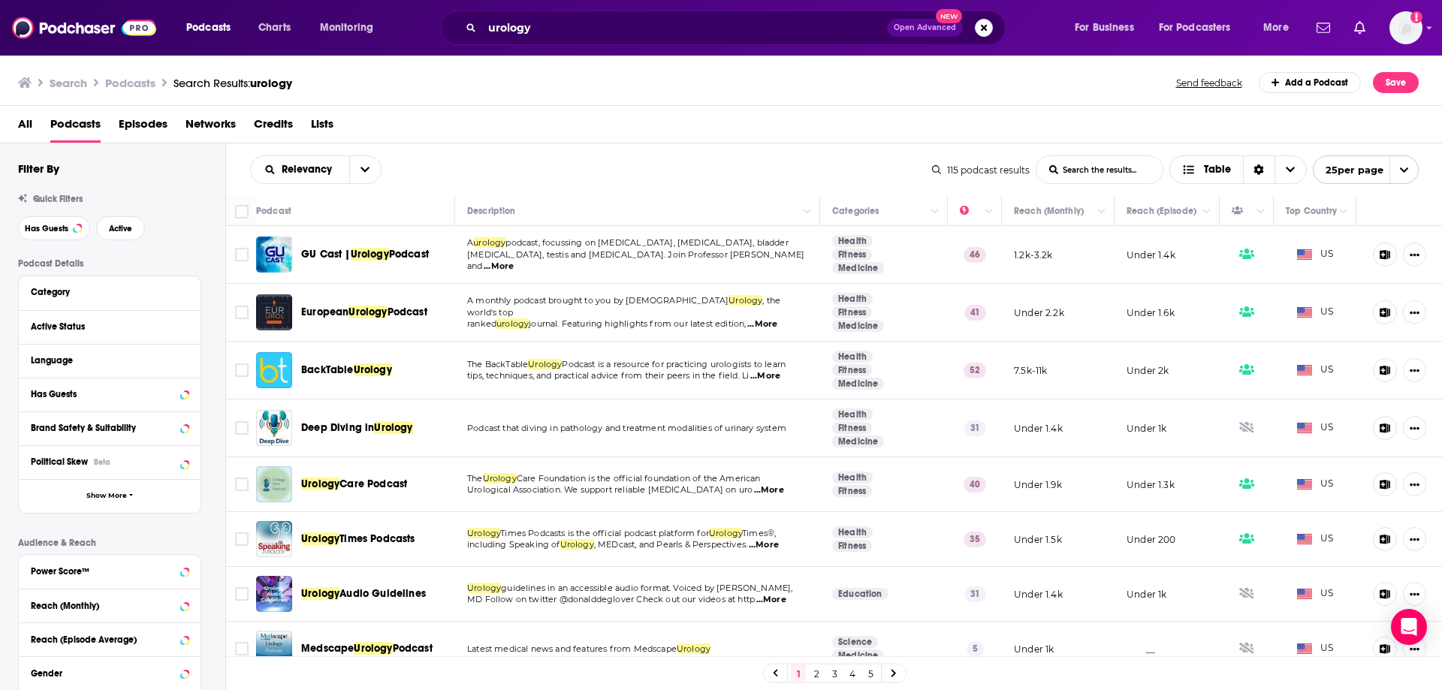
click at [383, 170] on div "Relevancy List Search Input Search the results... Table" at bounding box center [591, 169] width 682 height 29
click at [370, 173] on button "open menu" at bounding box center [365, 169] width 32 height 27
click at [321, 296] on span "Power Score" at bounding box center [325, 298] width 89 height 8
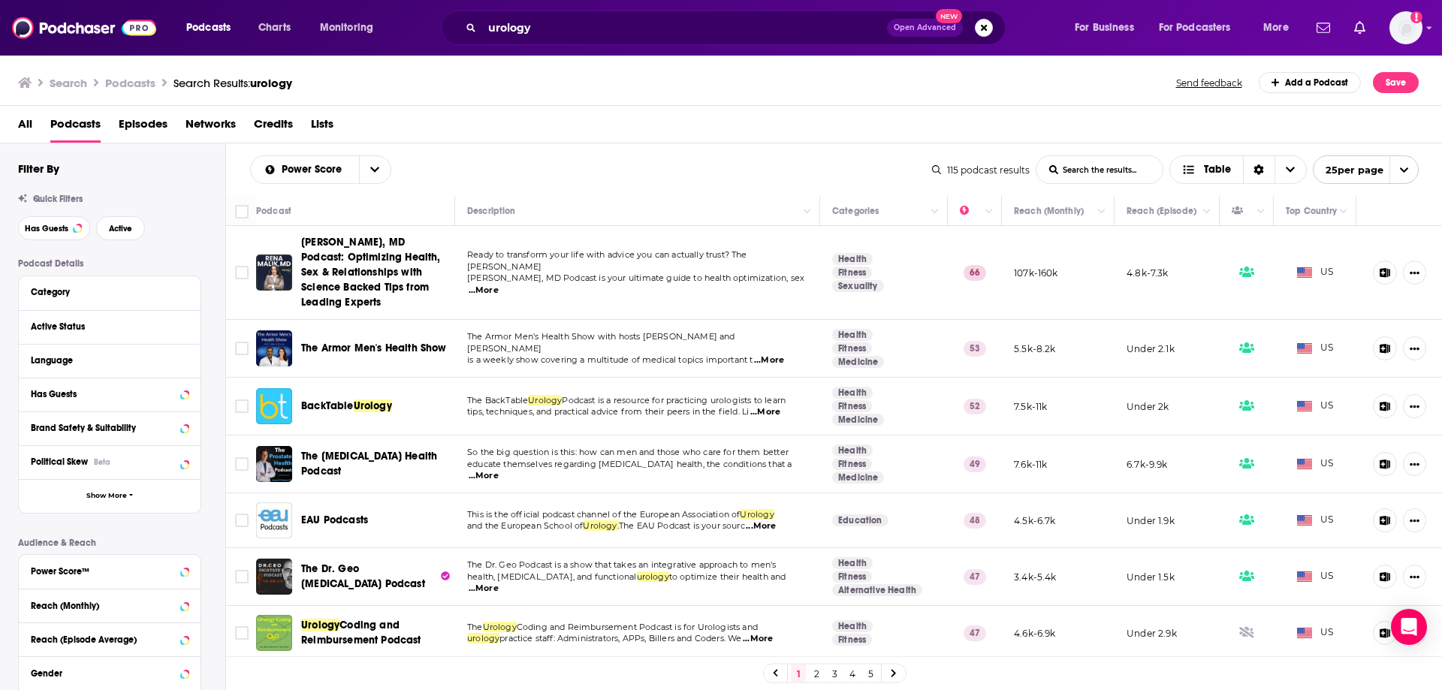
click at [499, 470] on span "...More" at bounding box center [484, 476] width 30 height 12
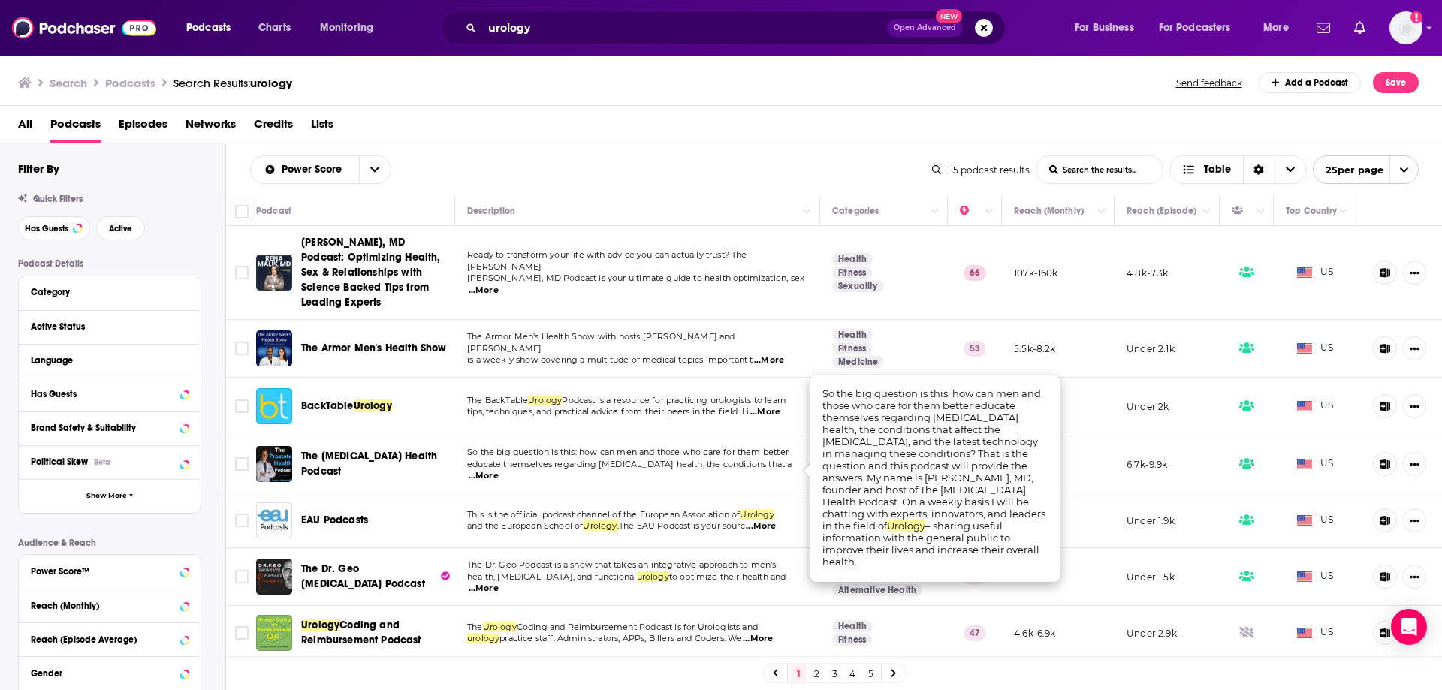
click at [692, 159] on div "Power Score List Search Input Search the results... Table" at bounding box center [591, 169] width 682 height 29
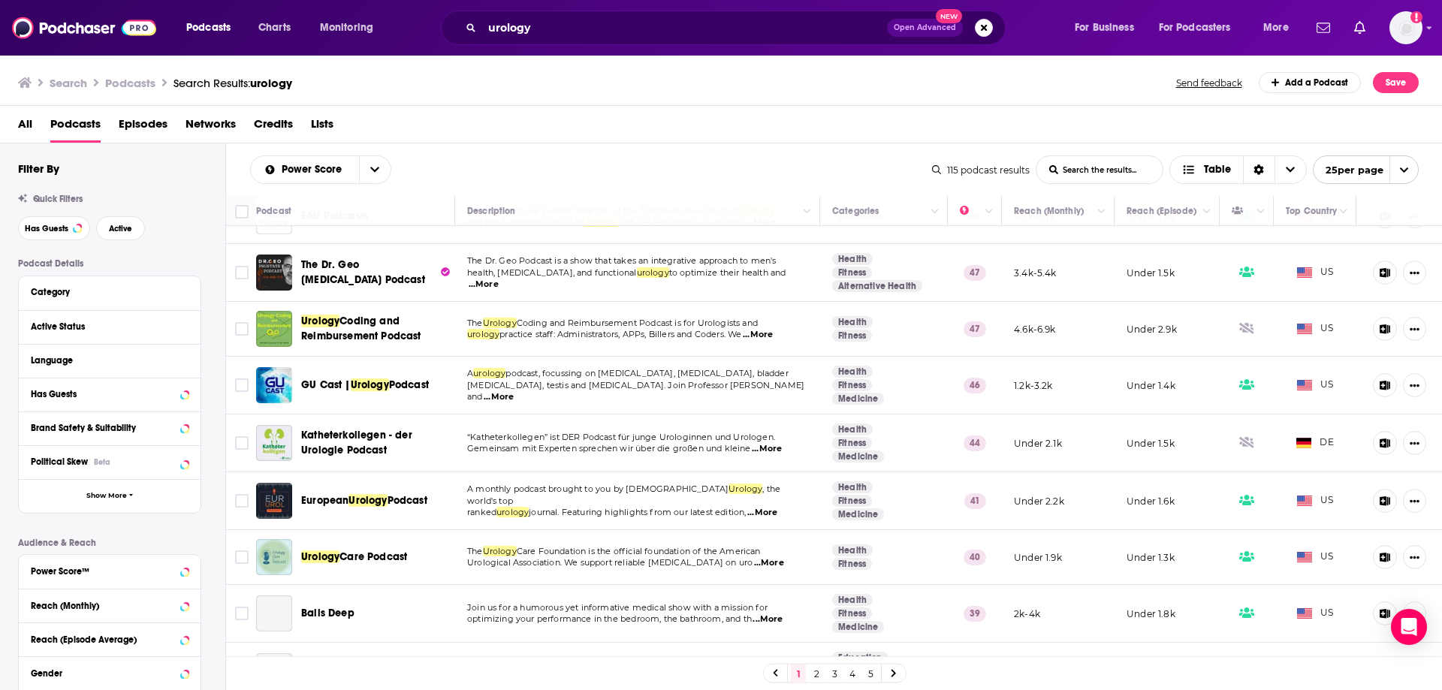
scroll to position [376, 0]
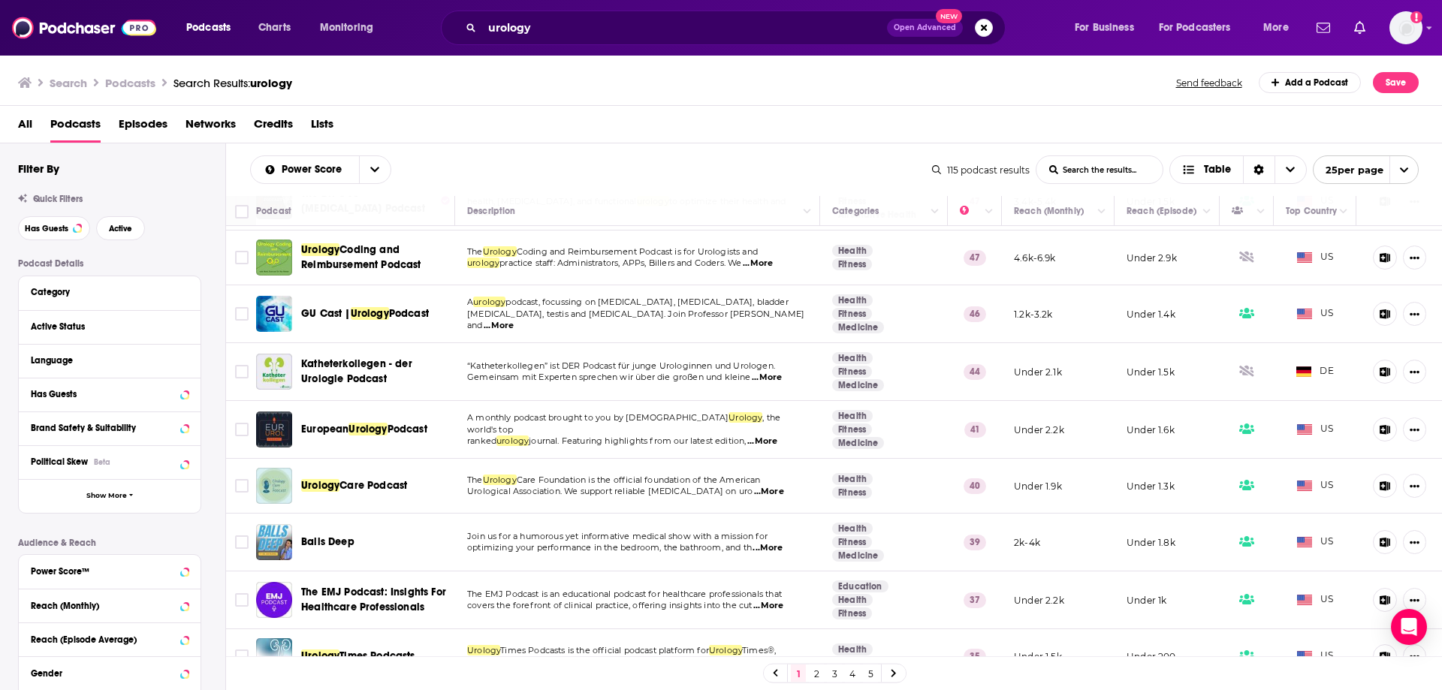
click at [773, 491] on span "...More" at bounding box center [769, 492] width 30 height 12
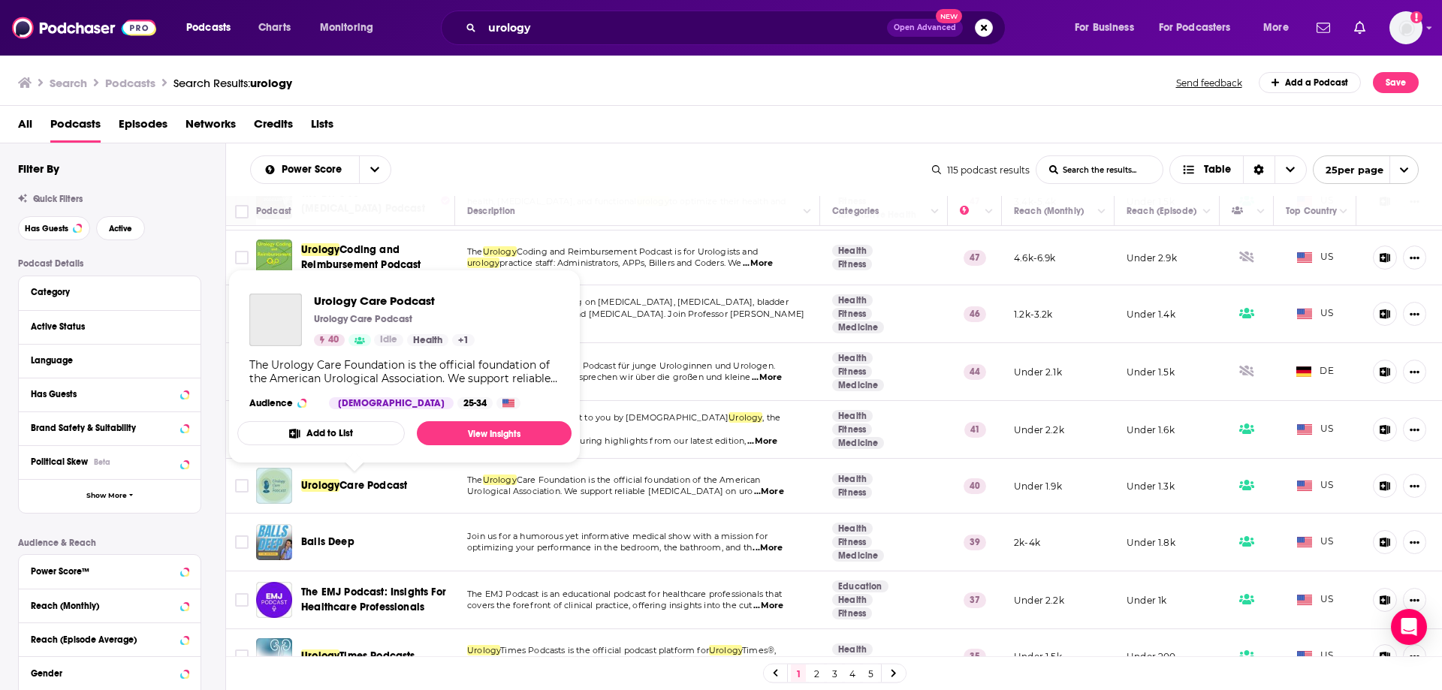
click at [392, 488] on span "Care Podcast" at bounding box center [373, 485] width 68 height 13
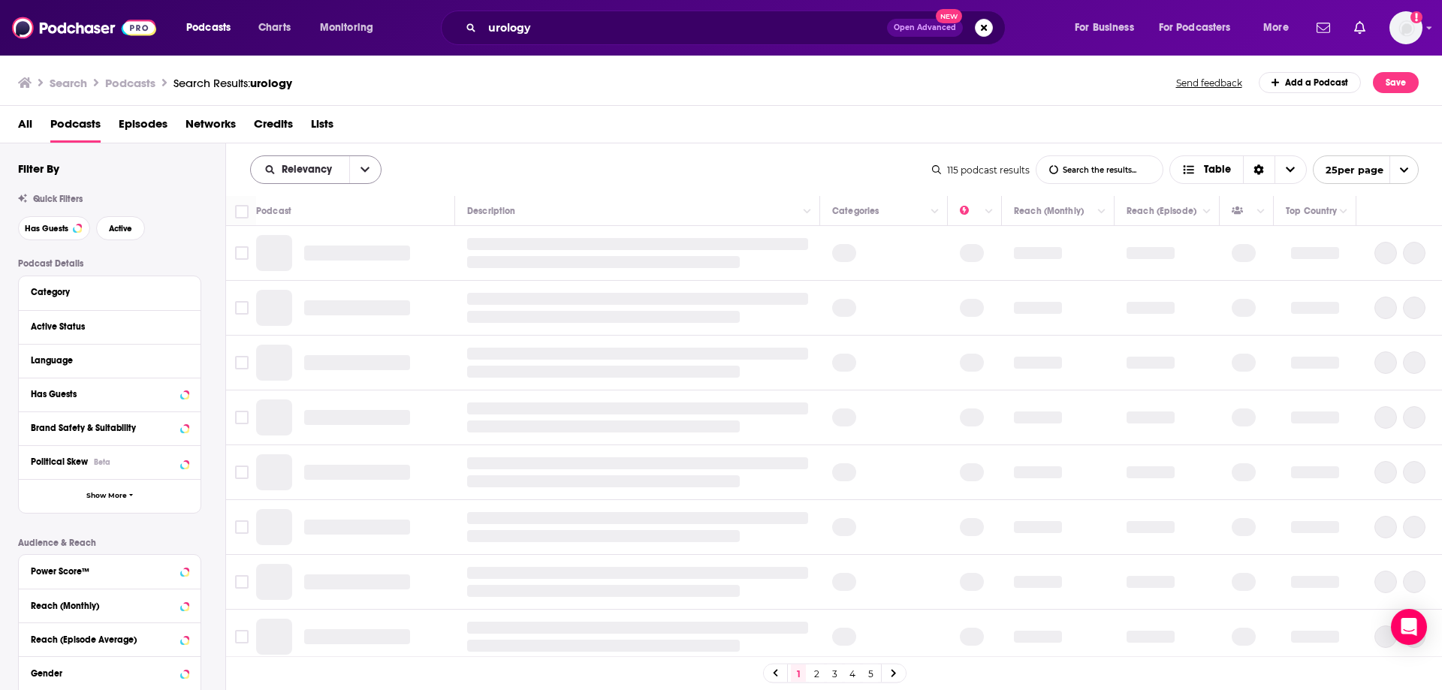
click at [364, 170] on icon "open menu" at bounding box center [365, 169] width 9 height 11
click at [310, 299] on span "Power Score" at bounding box center [325, 298] width 89 height 8
click at [626, 81] on div "Search Podcasts Search Results: urology Send feedback Add a Podcast Save" at bounding box center [718, 82] width 1401 height 21
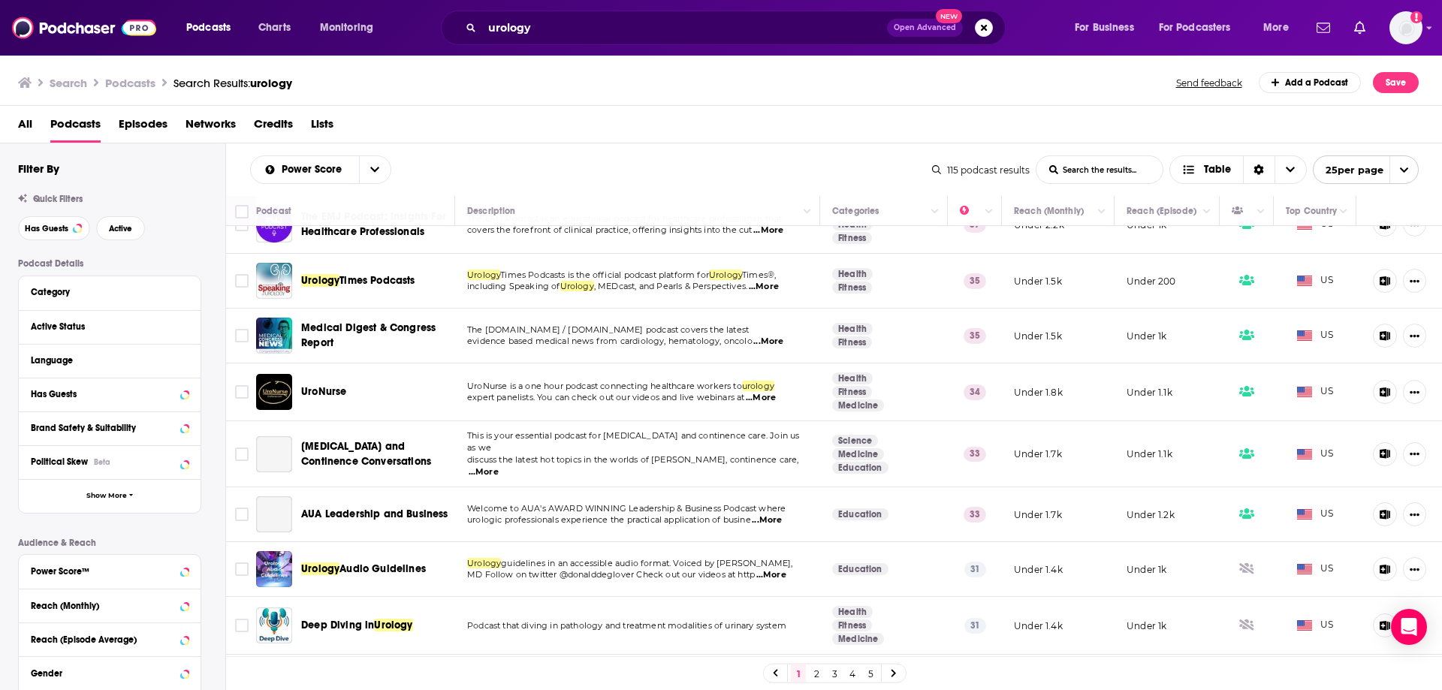
scroll to position [601, 0]
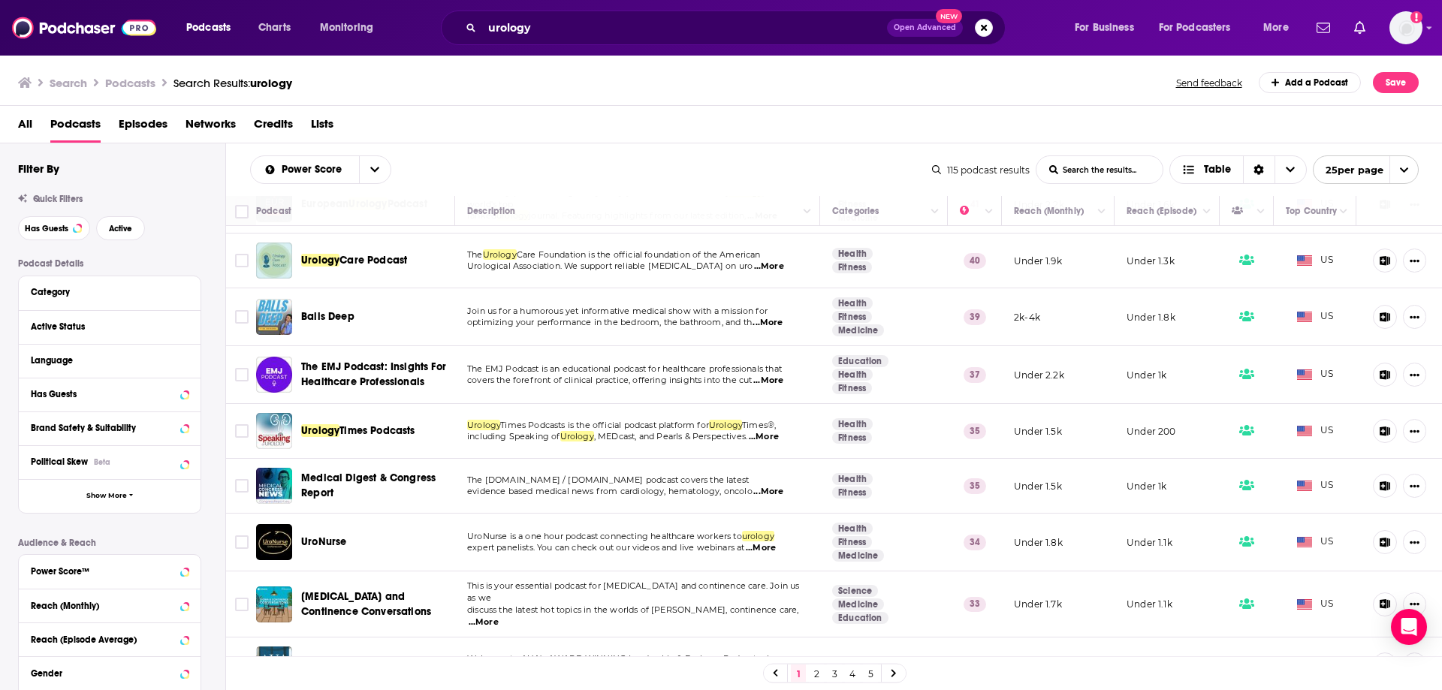
click at [778, 325] on span "...More" at bounding box center [768, 323] width 30 height 12
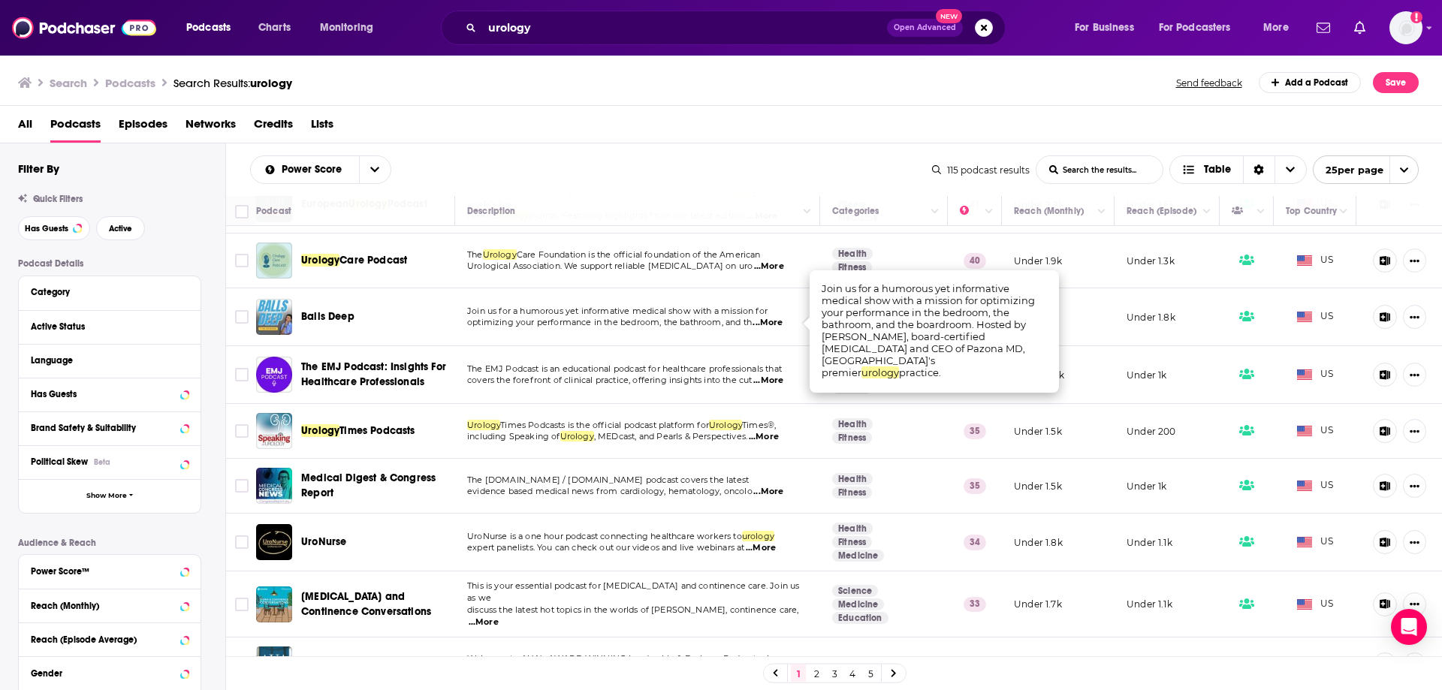
click at [651, 364] on span "The EMJ Podcast is an educational podcast for healthcare professionals that" at bounding box center [624, 369] width 315 height 11
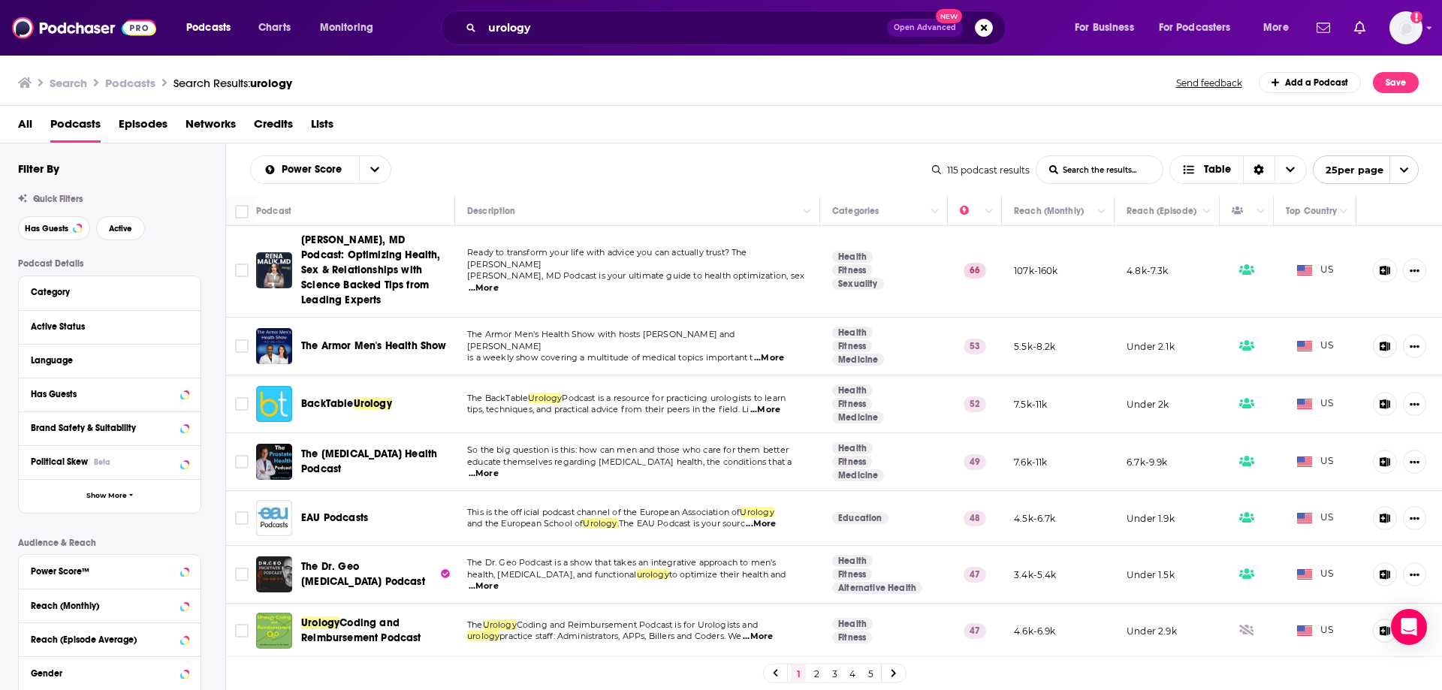
scroll to position [0, 0]
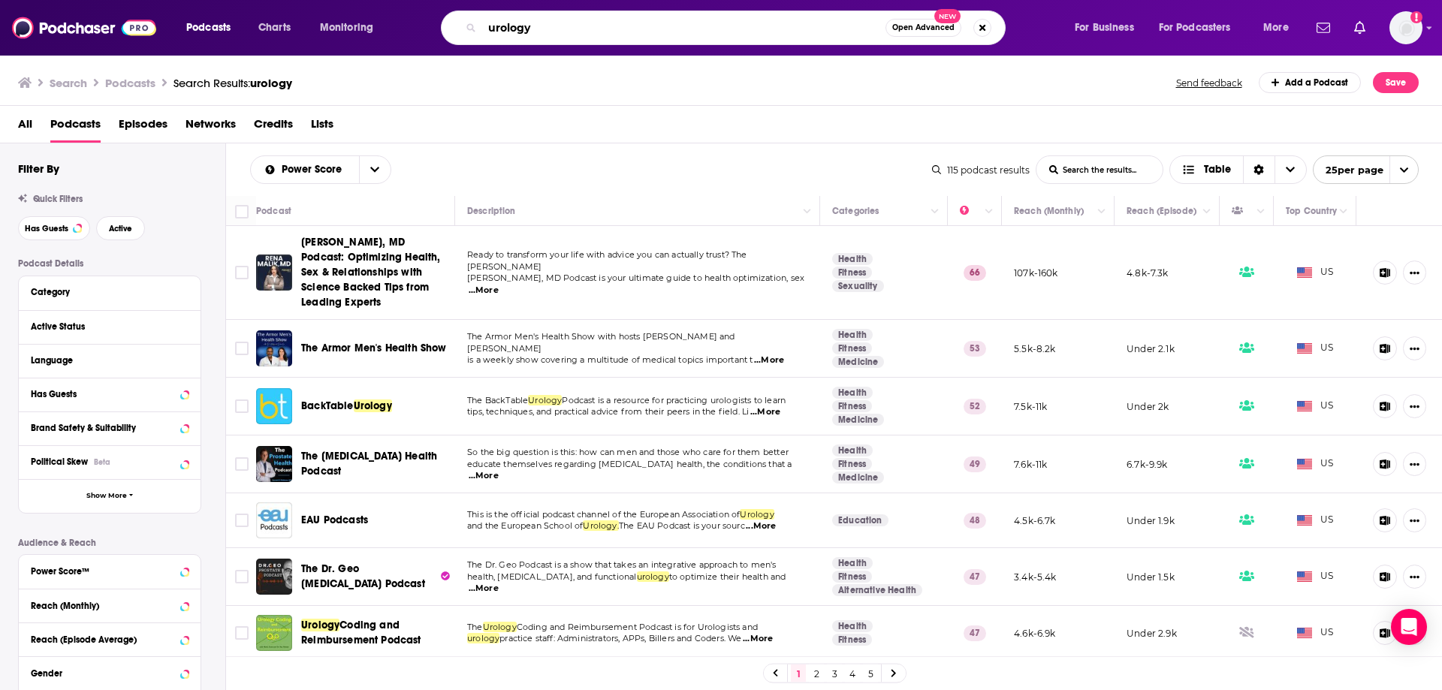
drag, startPoint x: 557, startPoint y: 30, endPoint x: 466, endPoint y: 27, distance: 90.9
click at [466, 27] on div "urology Open Advanced New" at bounding box center [723, 28] width 565 height 35
type input "S"
type input "a"
click at [485, 26] on input "AI OR artificial intelligence AND health" at bounding box center [683, 28] width 403 height 24
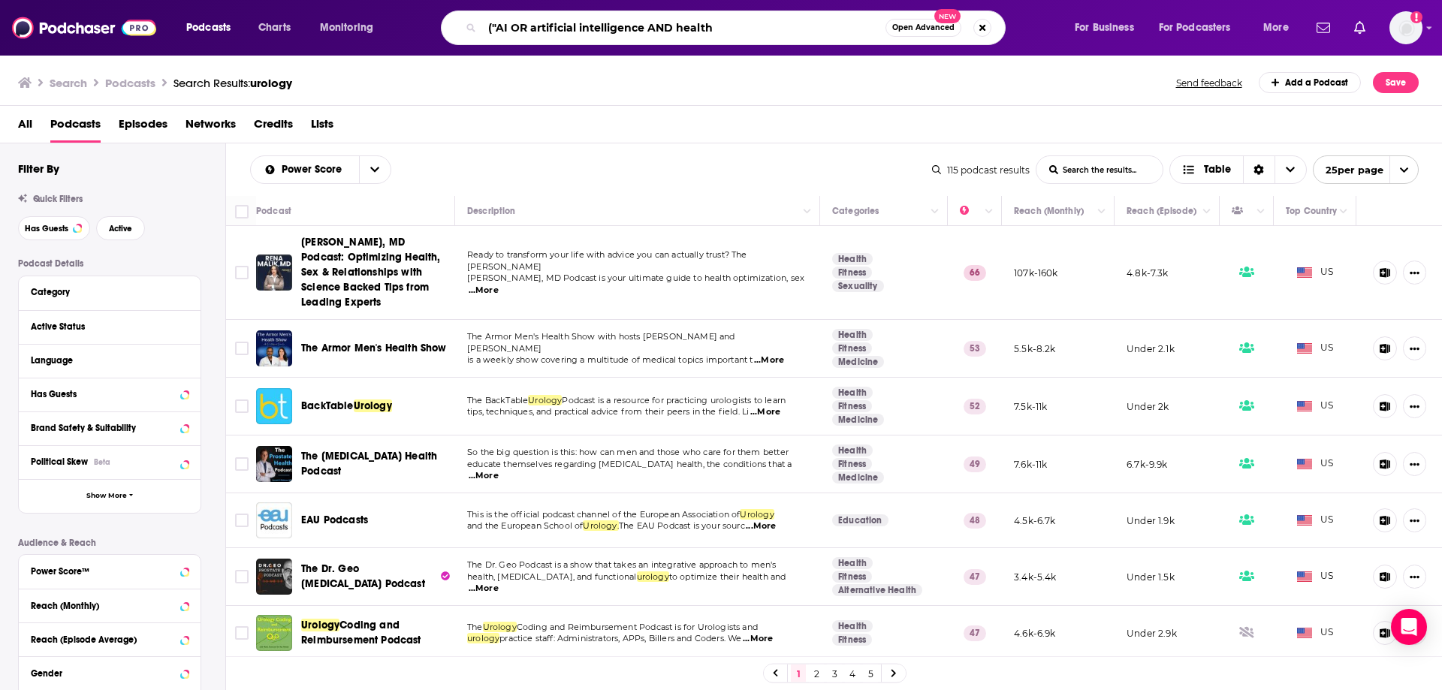
click at [511, 27] on input "("AI OR artificial intelligence AND health" at bounding box center [683, 28] width 403 height 24
click at [508, 29] on input "("AI OR artificial intelligence AND health" at bounding box center [683, 28] width 403 height 24
click at [537, 32] on input "("AI" OR artificial intelligence AND health" at bounding box center [683, 28] width 403 height 24
click at [653, 33] on input "("AI" OR "artificial intelligence AND health" at bounding box center [683, 28] width 403 height 24
type input "("AI" OR "artificial intelligence") AND health"
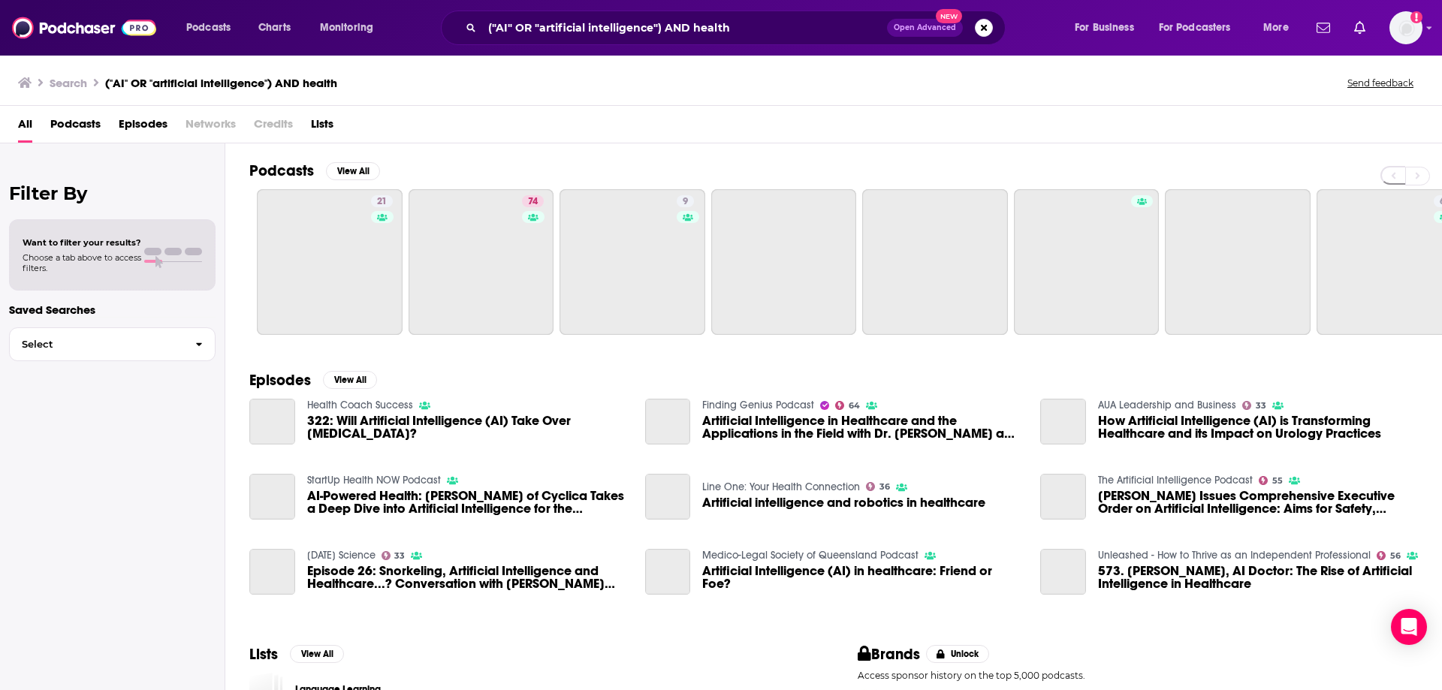
click at [89, 120] on span "Podcasts" at bounding box center [75, 127] width 50 height 31
